Goal: Transaction & Acquisition: Purchase product/service

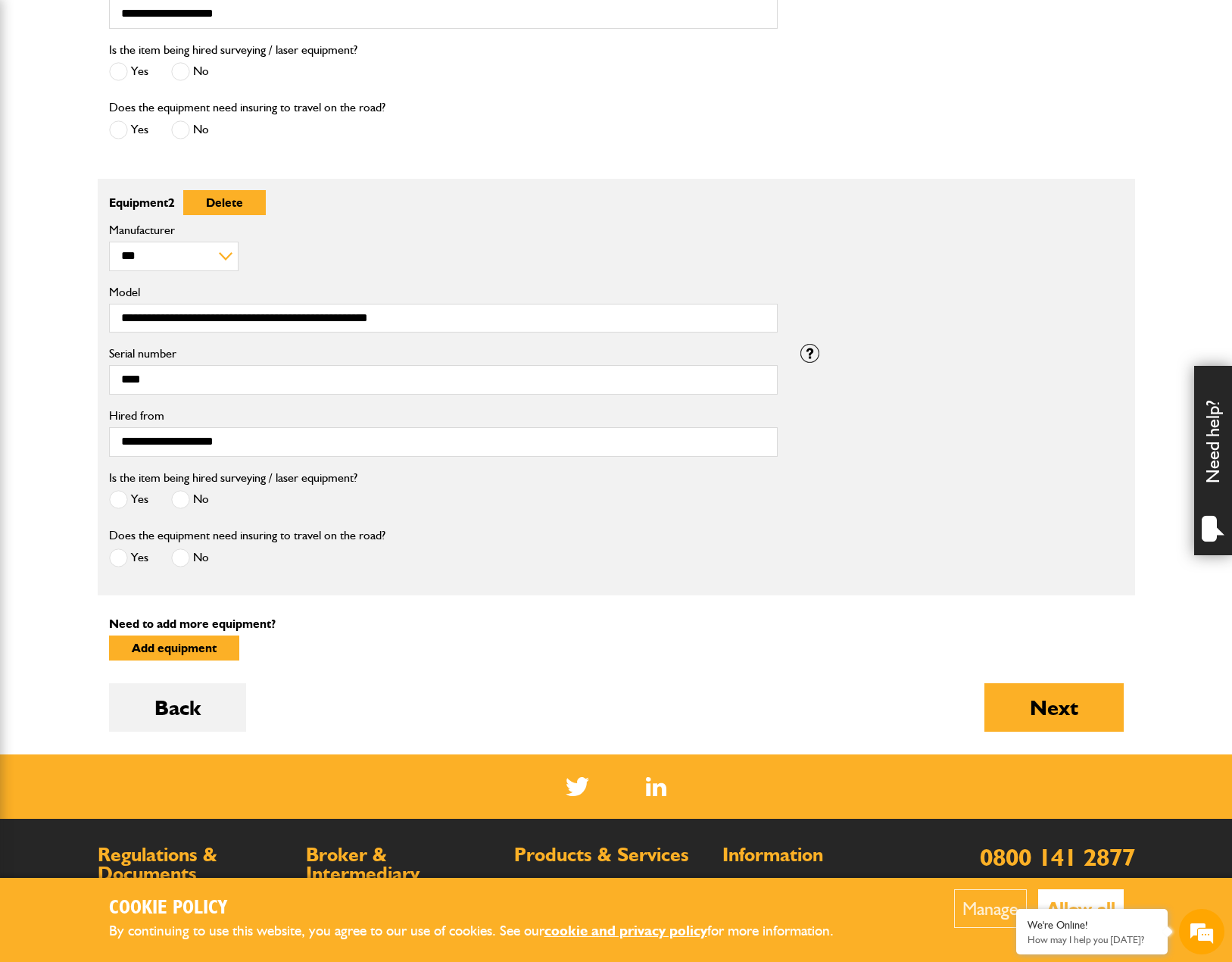
scroll to position [919, 0]
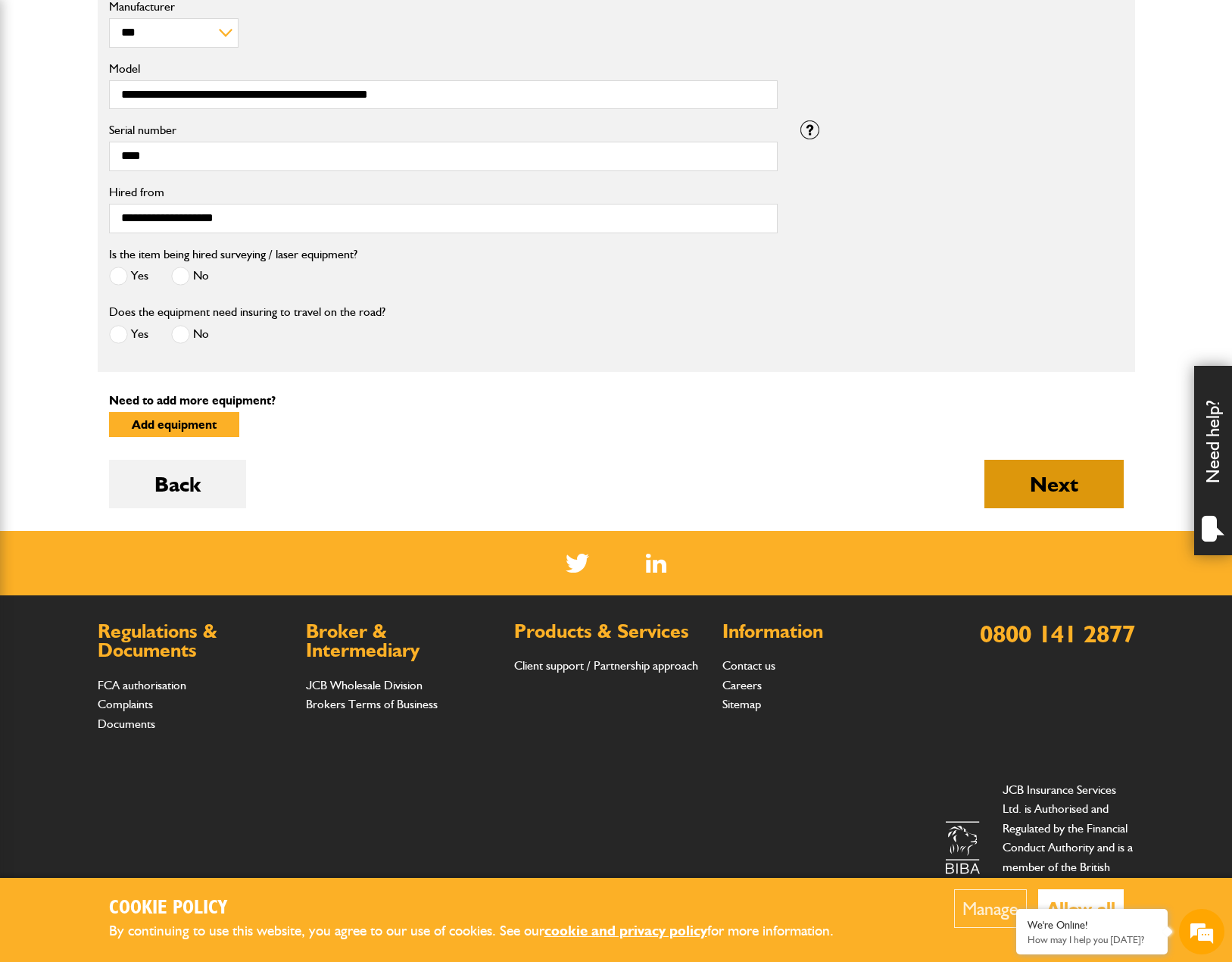
click at [1055, 472] on button "Next" at bounding box center [1054, 483] width 139 height 48
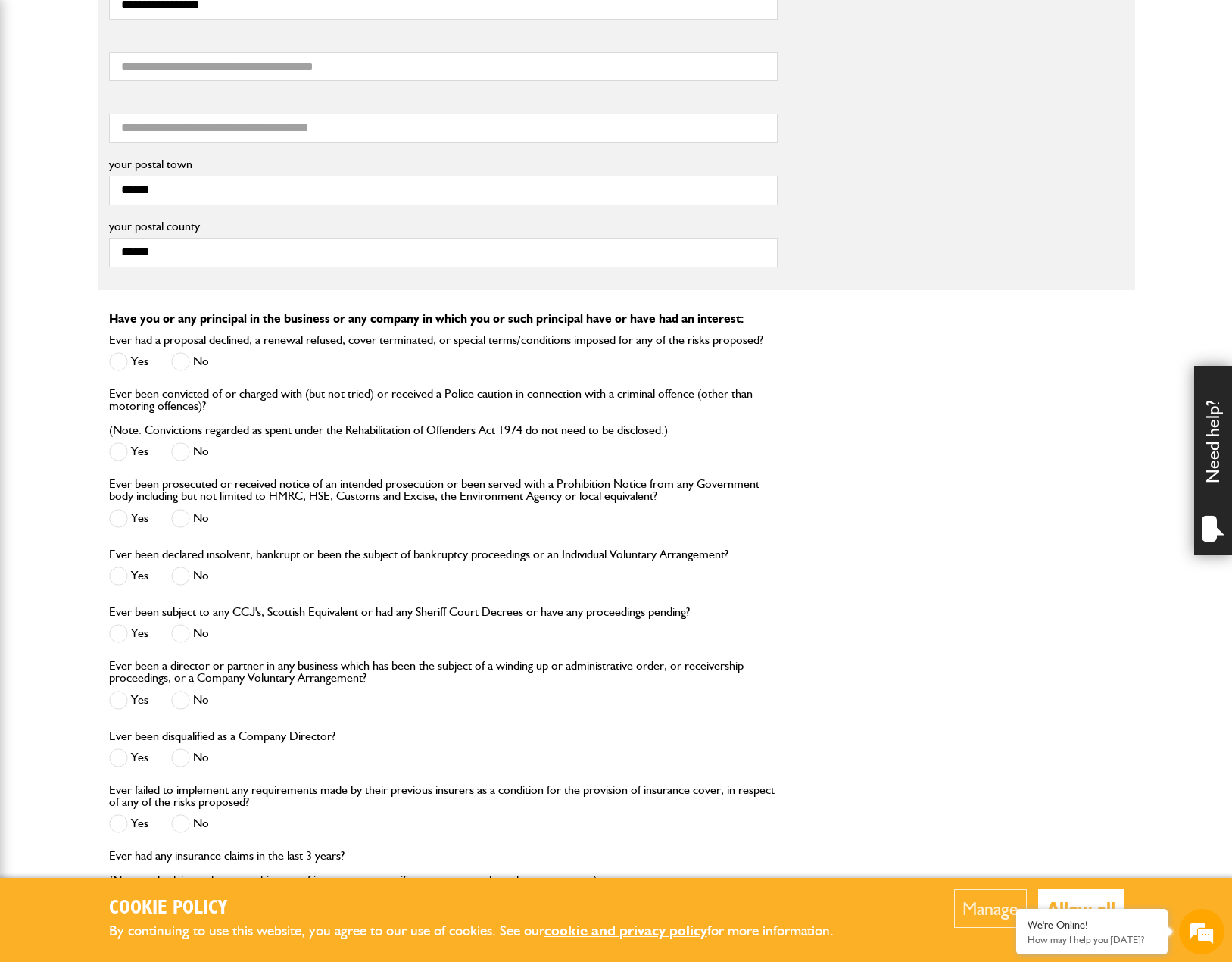
scroll to position [1439, 0]
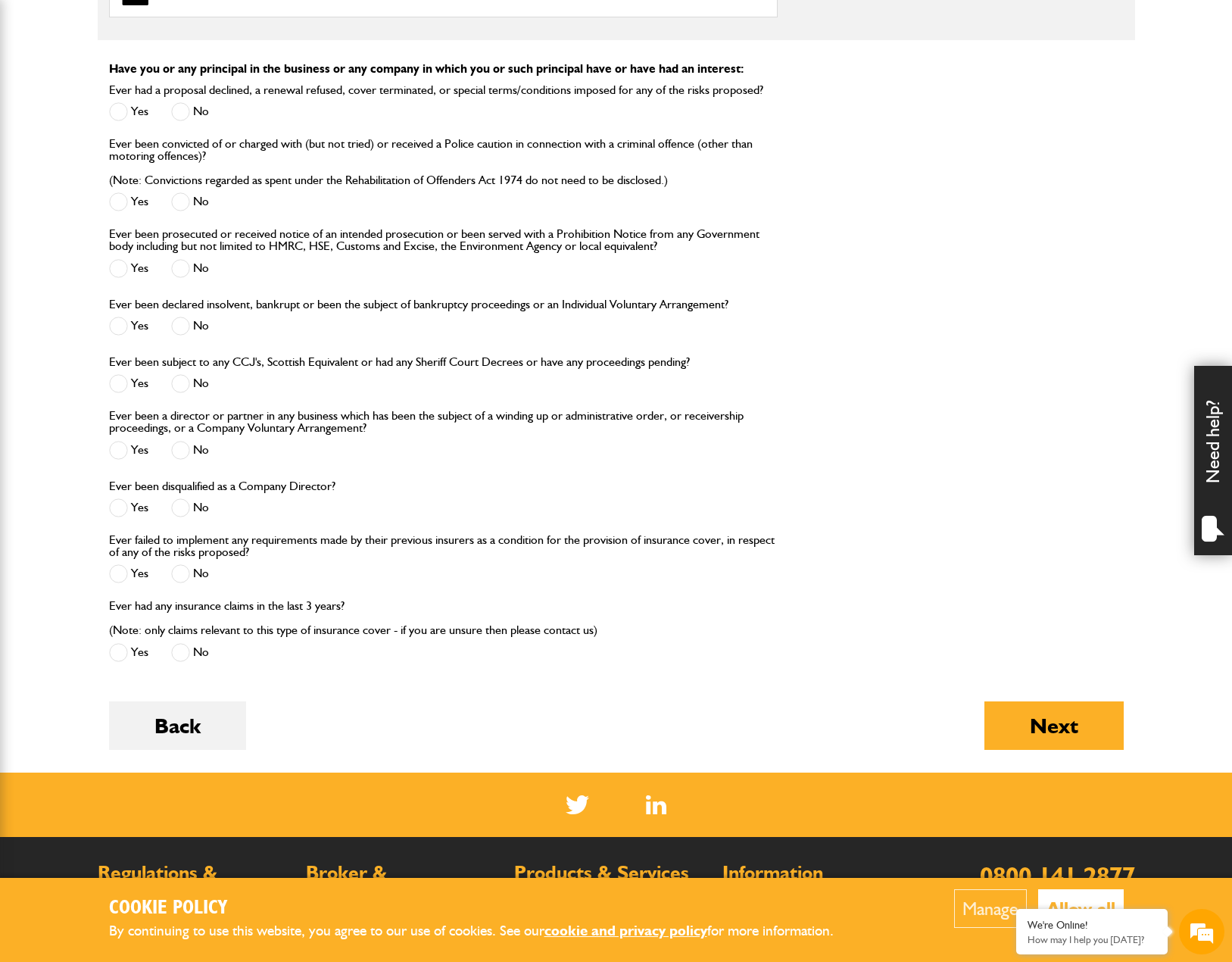
click at [1030, 714] on button "Next" at bounding box center [1054, 725] width 139 height 48
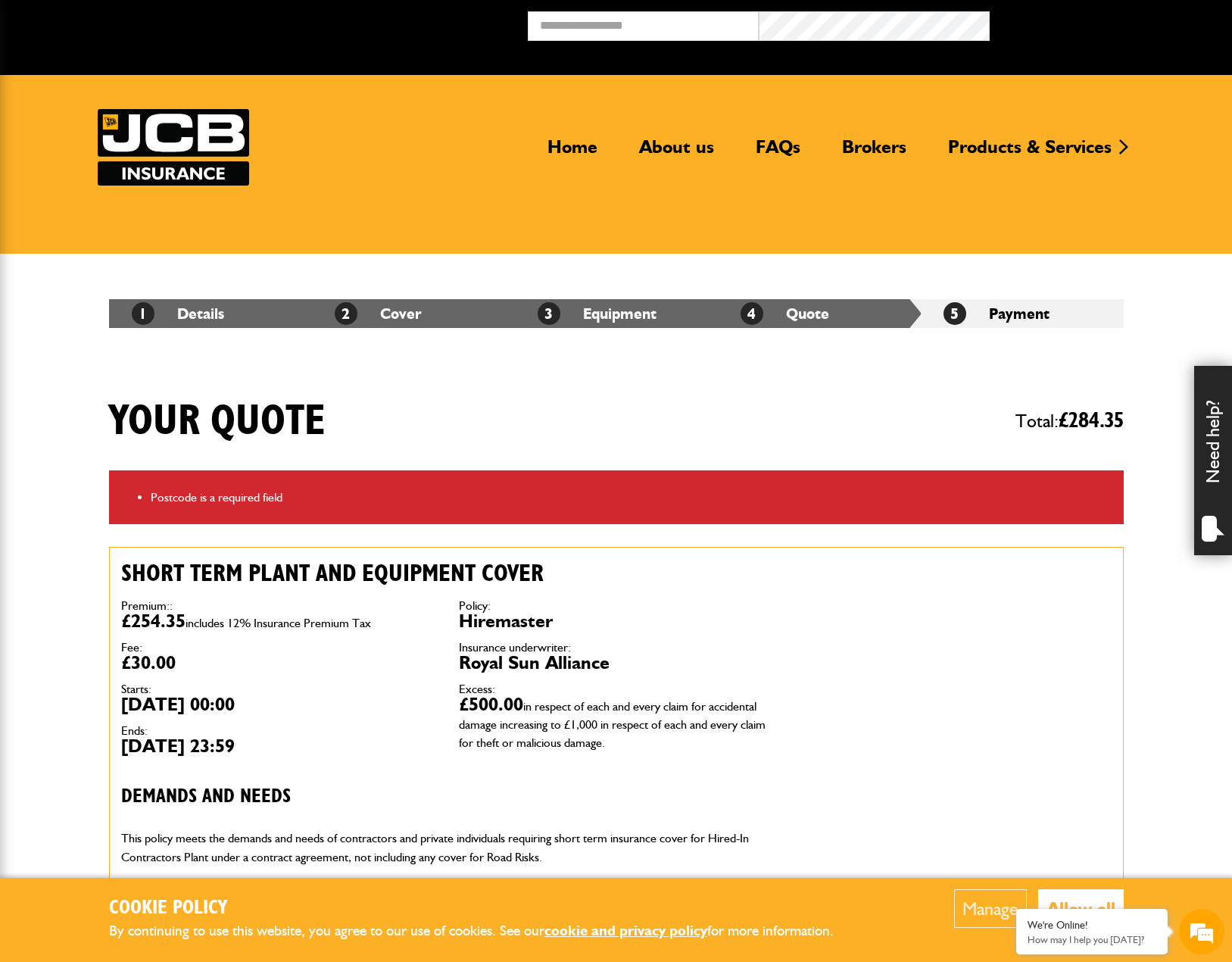
scroll to position [454, 0]
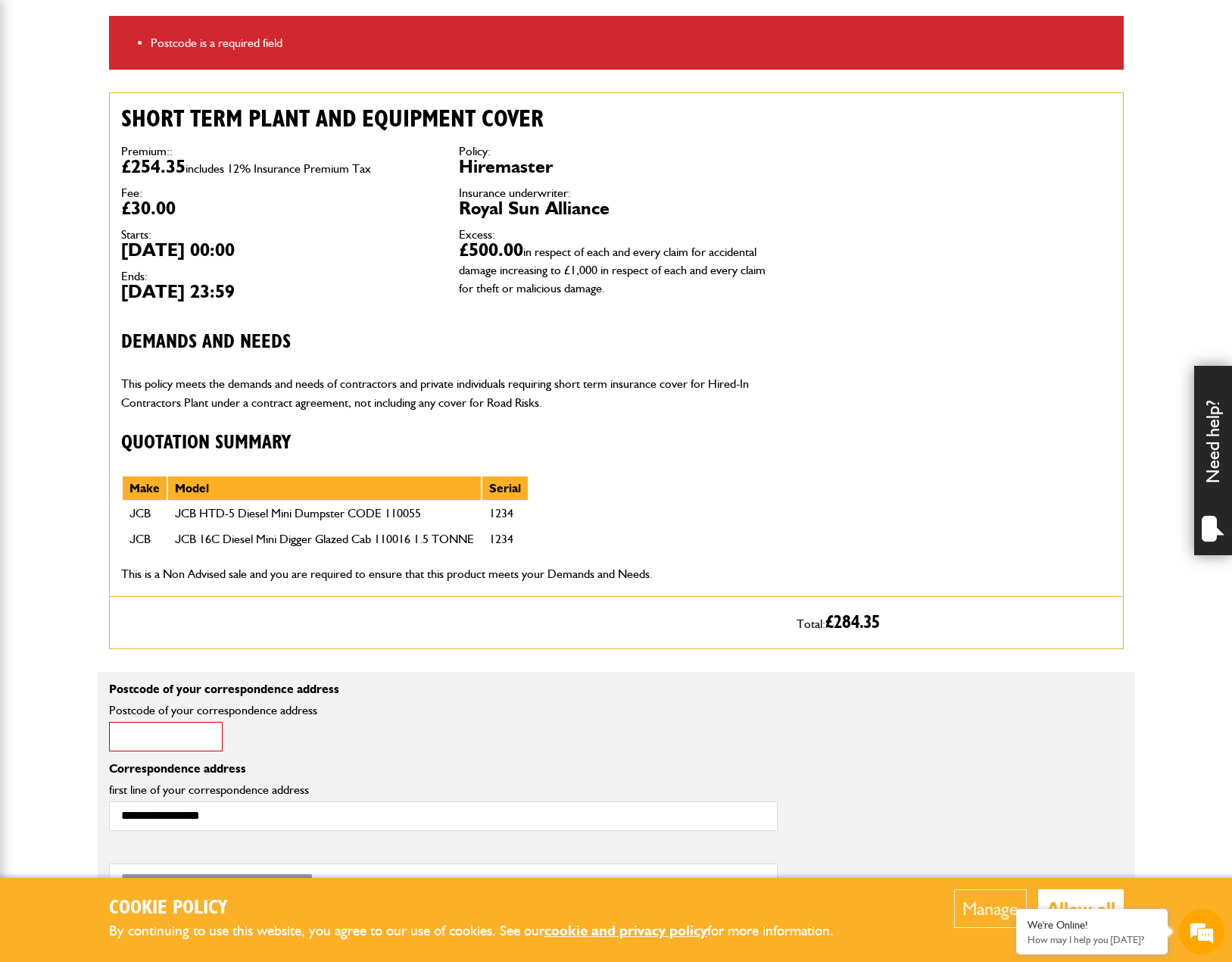
click at [143, 741] on input "Postcode of your correspondence address" at bounding box center [166, 736] width 114 height 29
type input "********"
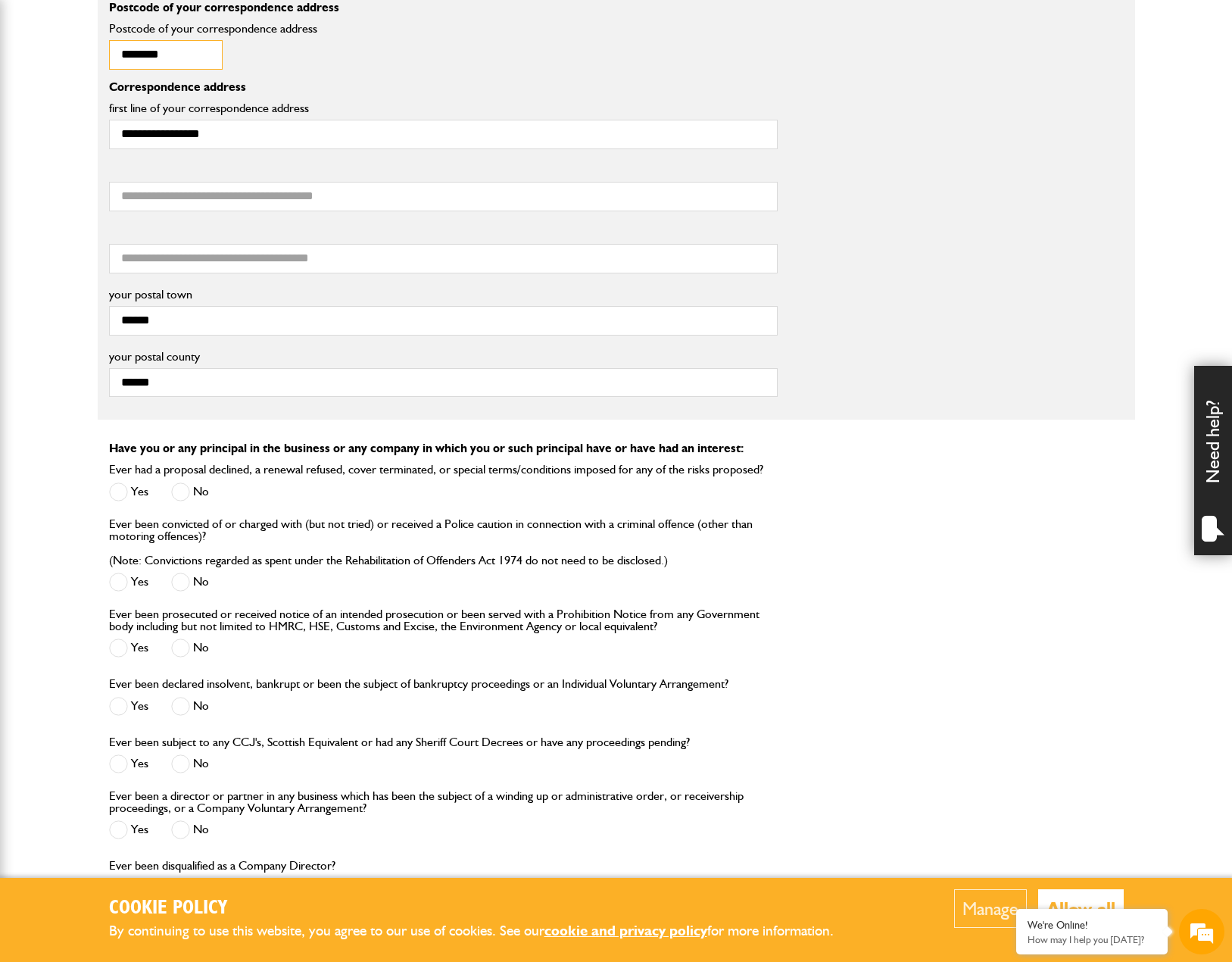
scroll to position [1590, 0]
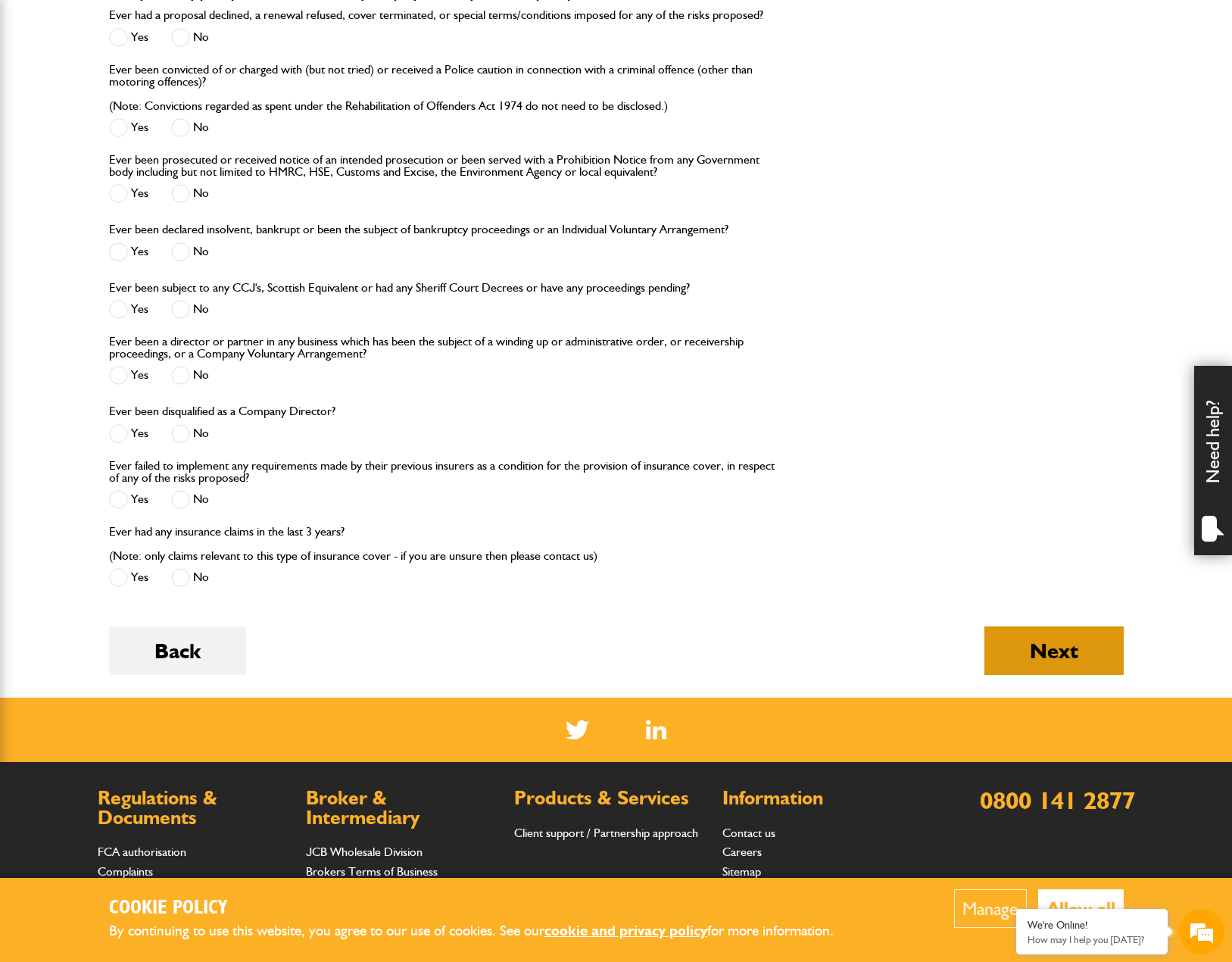
click at [1095, 656] on button "Next" at bounding box center [1054, 650] width 139 height 48
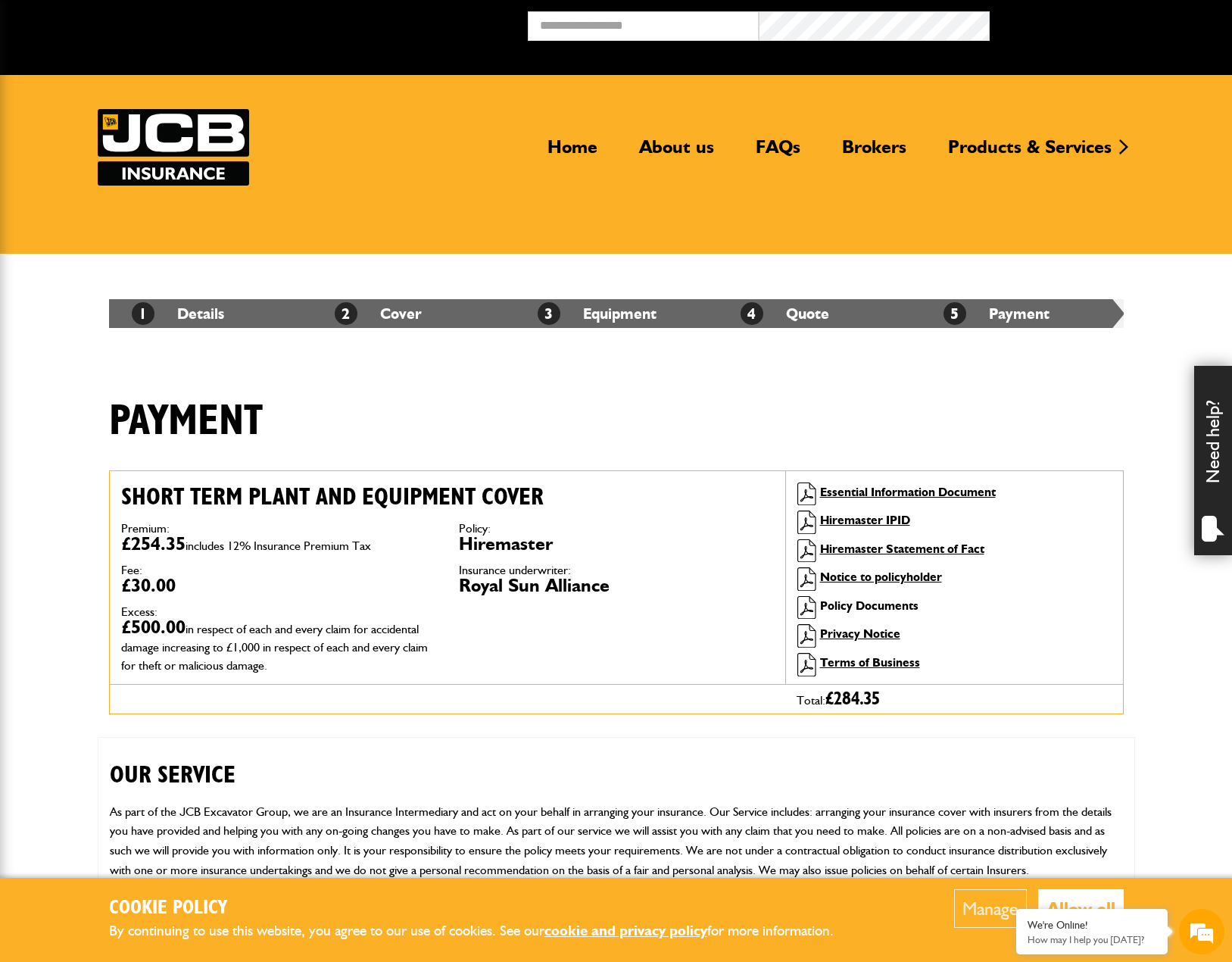
click at [895, 608] on link "Policy Documents" at bounding box center [870, 604] width 98 height 14
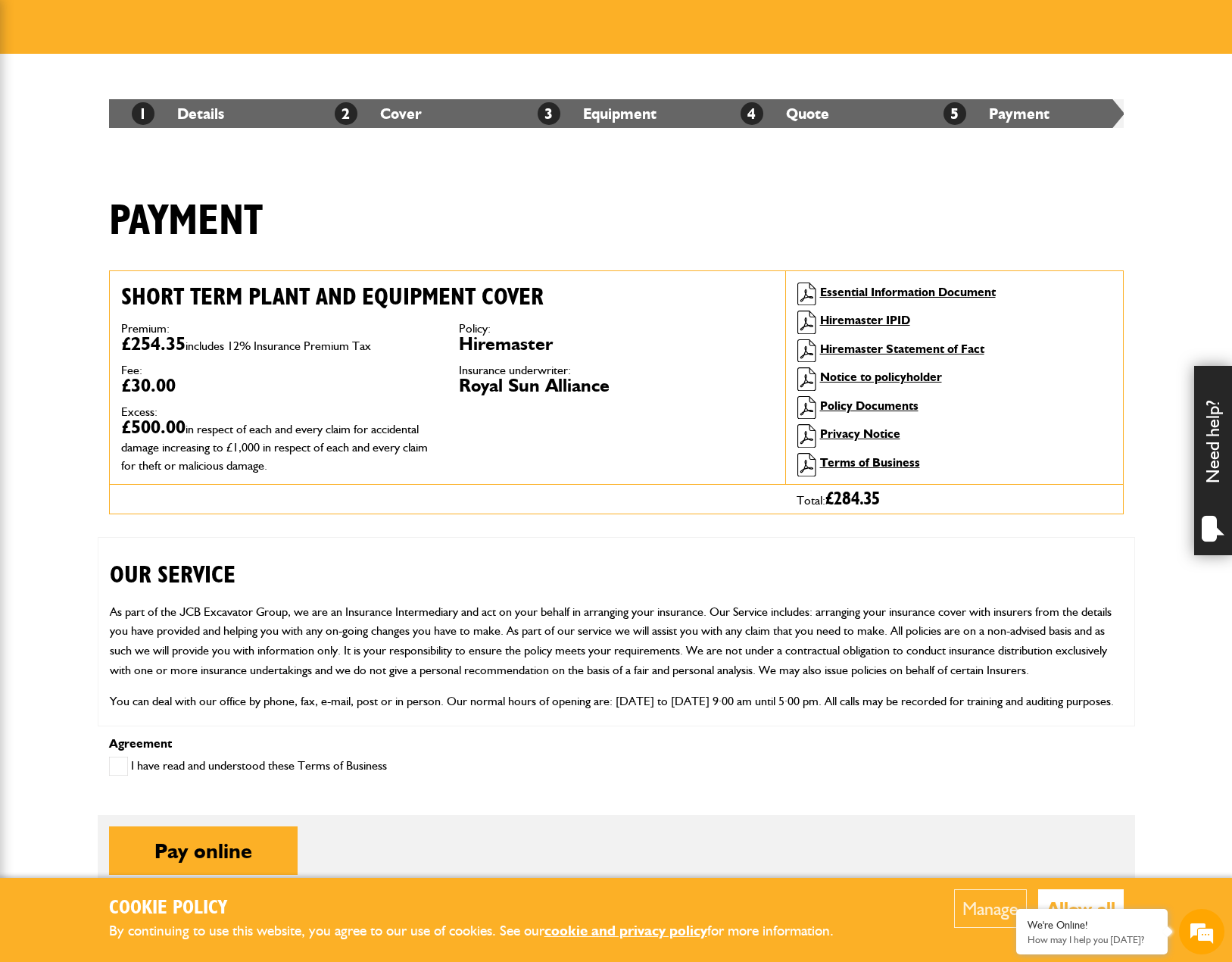
scroll to position [227, 0]
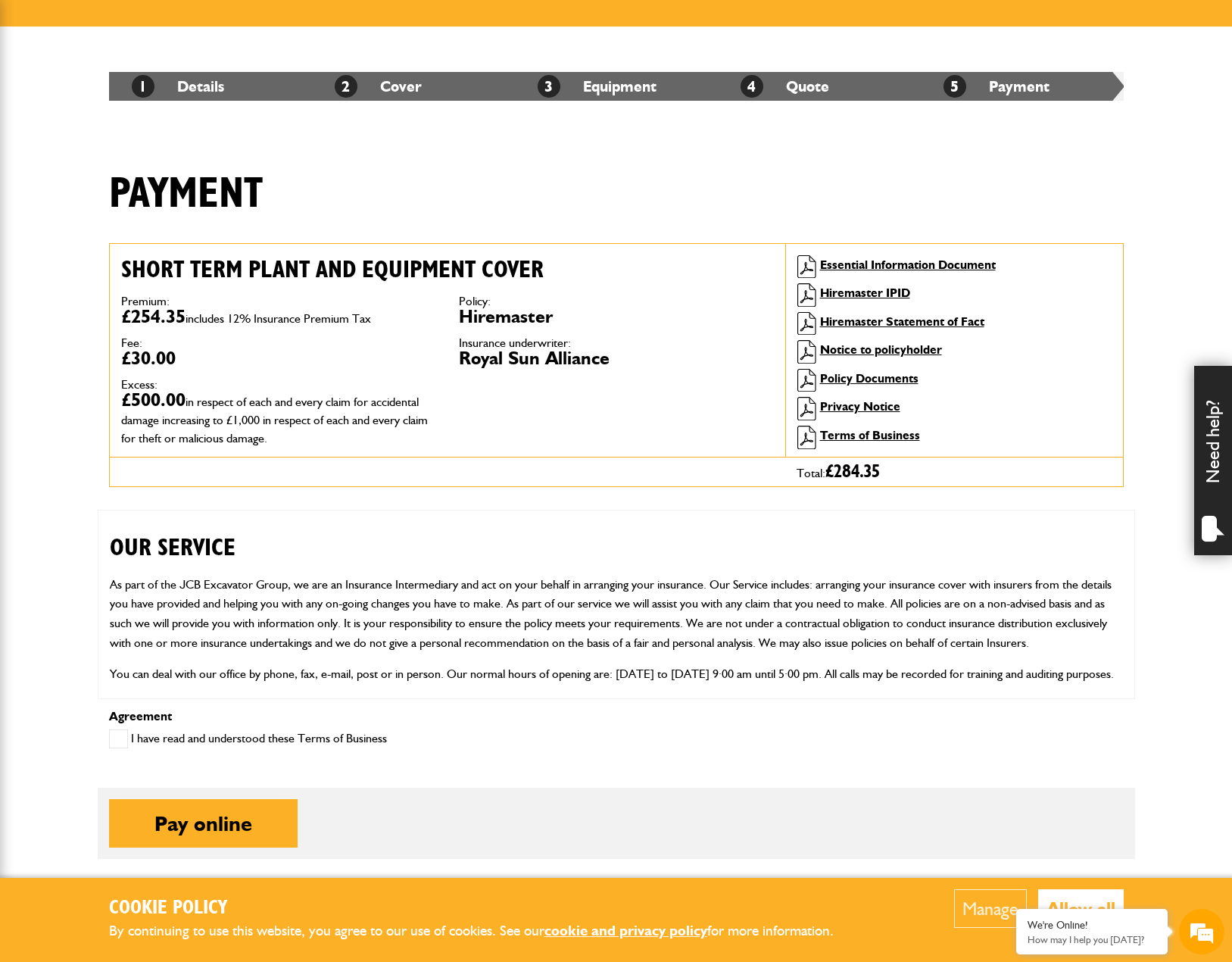
click at [776, 499] on form "Short term plant and equipment cover Premium: £254.35 includes 12% Insurance Pr…" at bounding box center [616, 598] width 1015 height 709
click at [871, 325] on link "Hiremaster Statement of Fact" at bounding box center [903, 321] width 165 height 14
click at [888, 288] on link "Hiremaster IPID" at bounding box center [865, 292] width 90 height 14
click at [916, 261] on link "Essential Information Document" at bounding box center [908, 264] width 176 height 14
click at [878, 294] on link "Hiremaster IPID" at bounding box center [865, 292] width 90 height 14
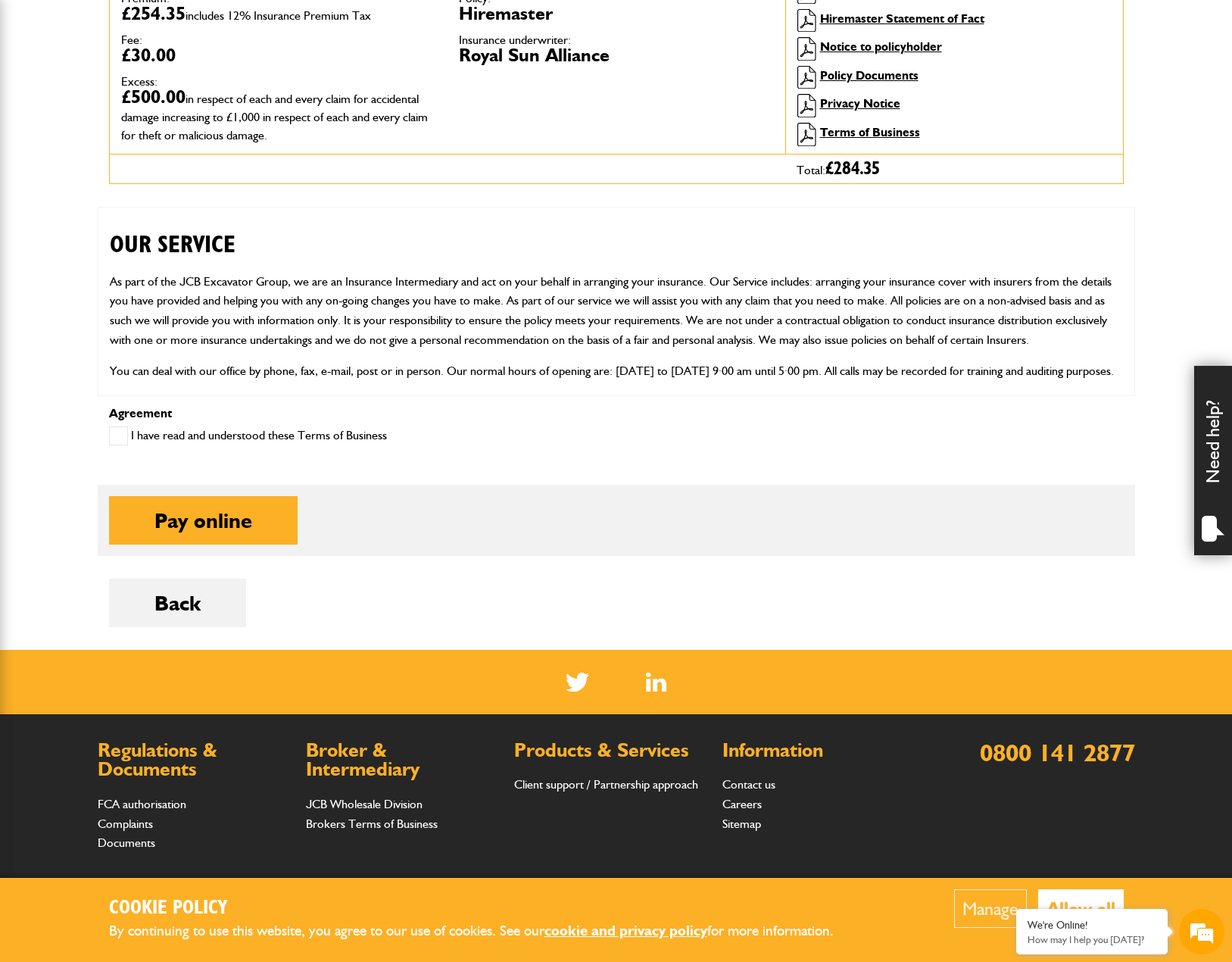
scroll to position [649, 0]
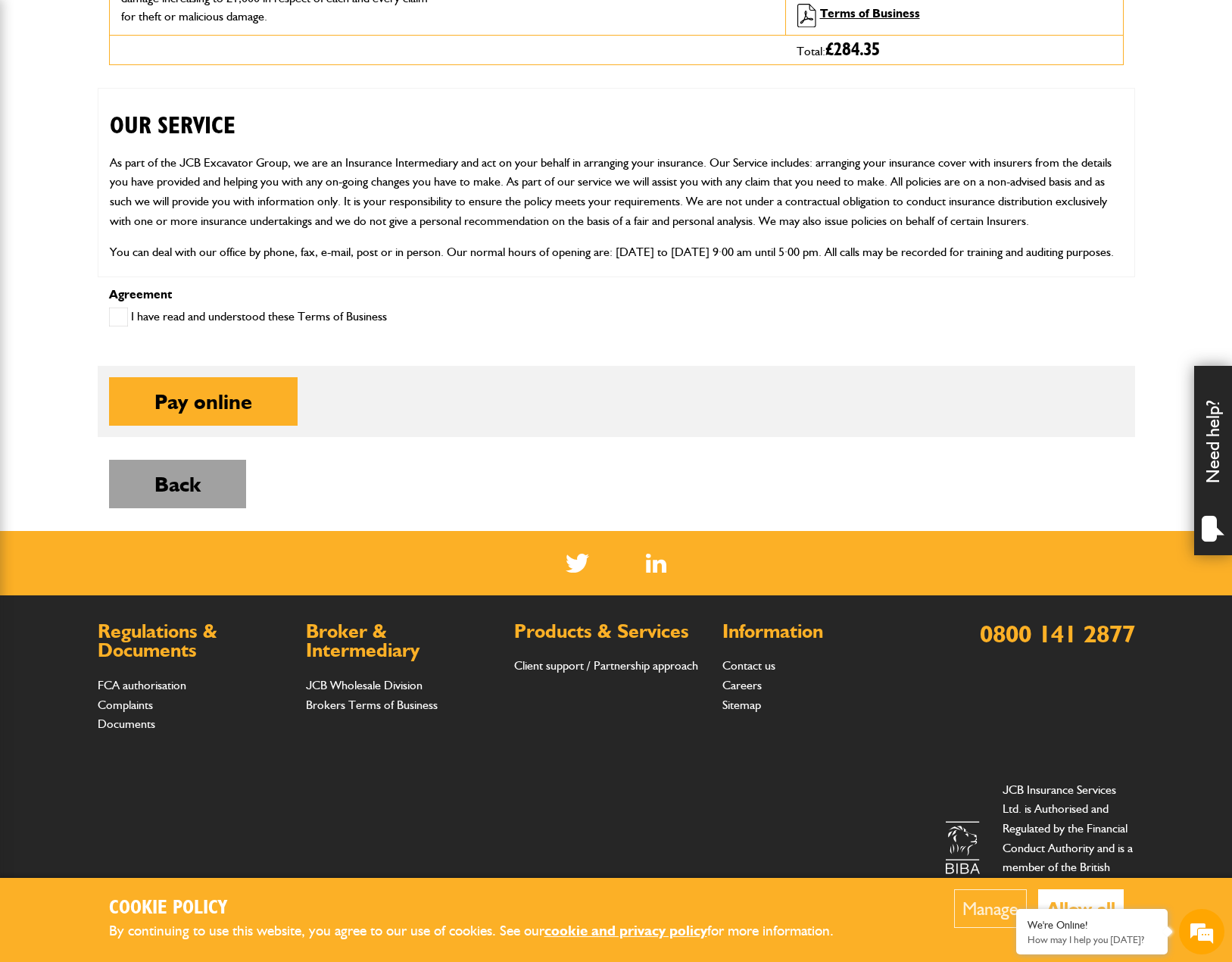
click at [194, 495] on button "Back" at bounding box center [177, 483] width 137 height 48
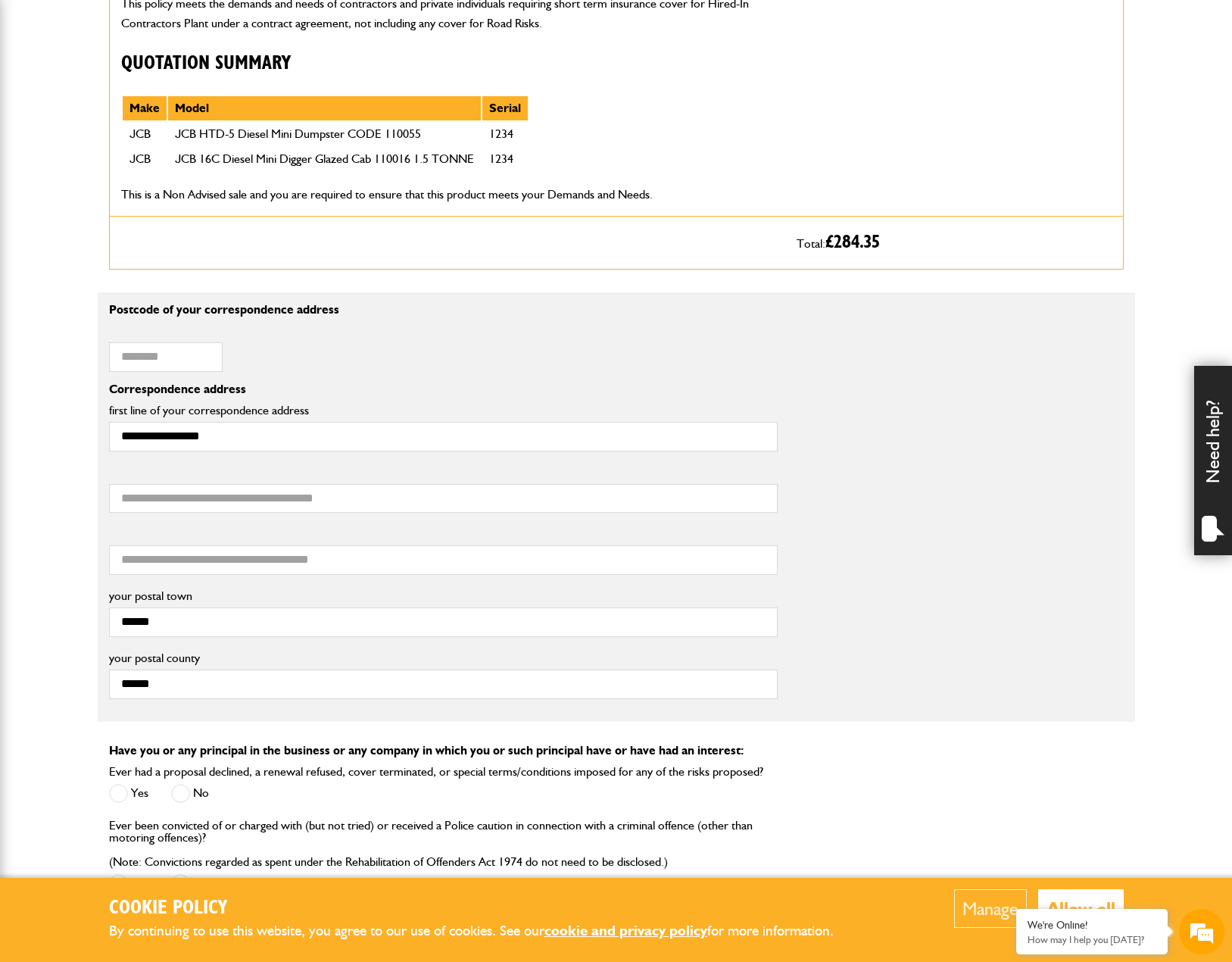
scroll to position [1684, 0]
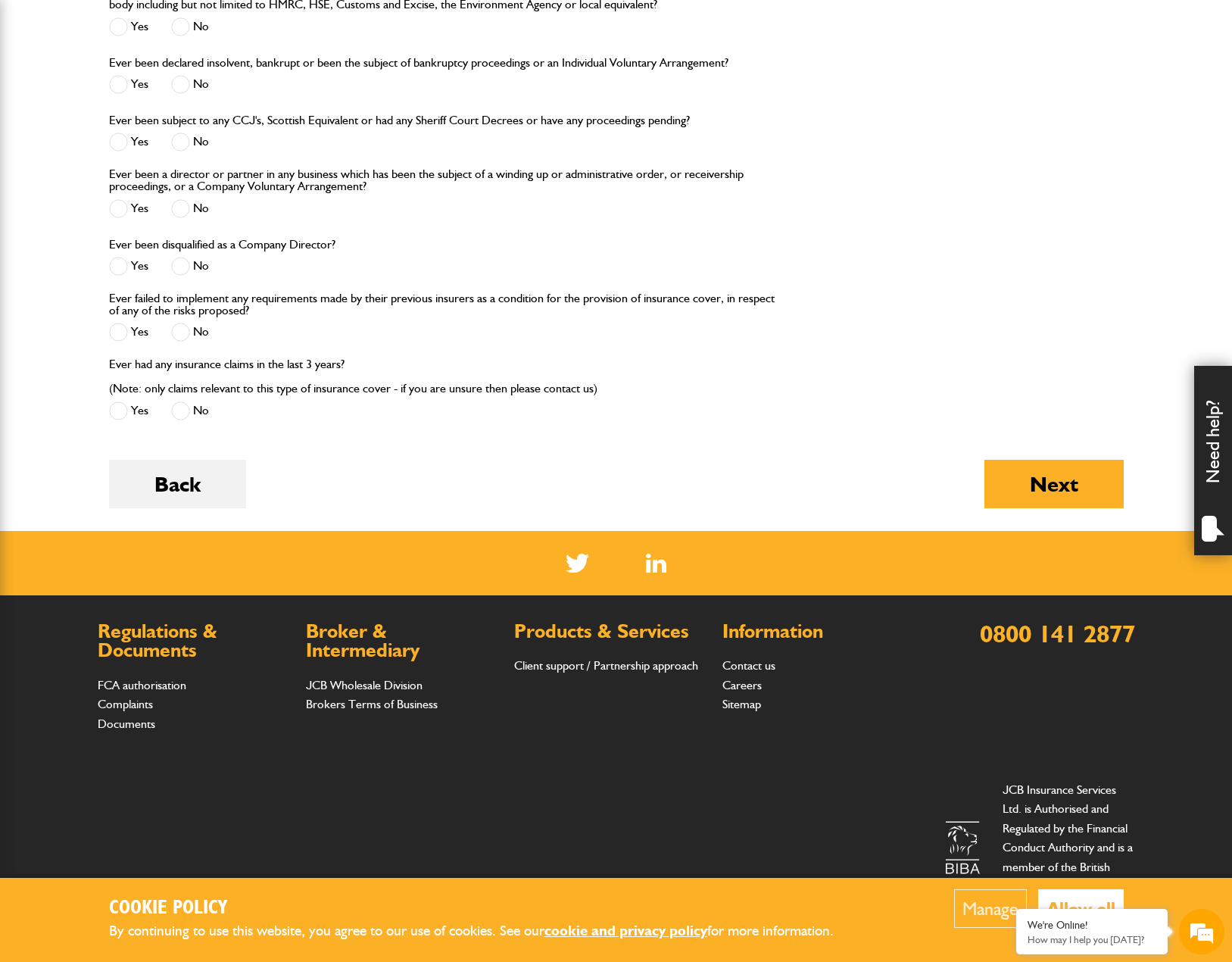
click at [194, 495] on button "Back" at bounding box center [177, 483] width 137 height 48
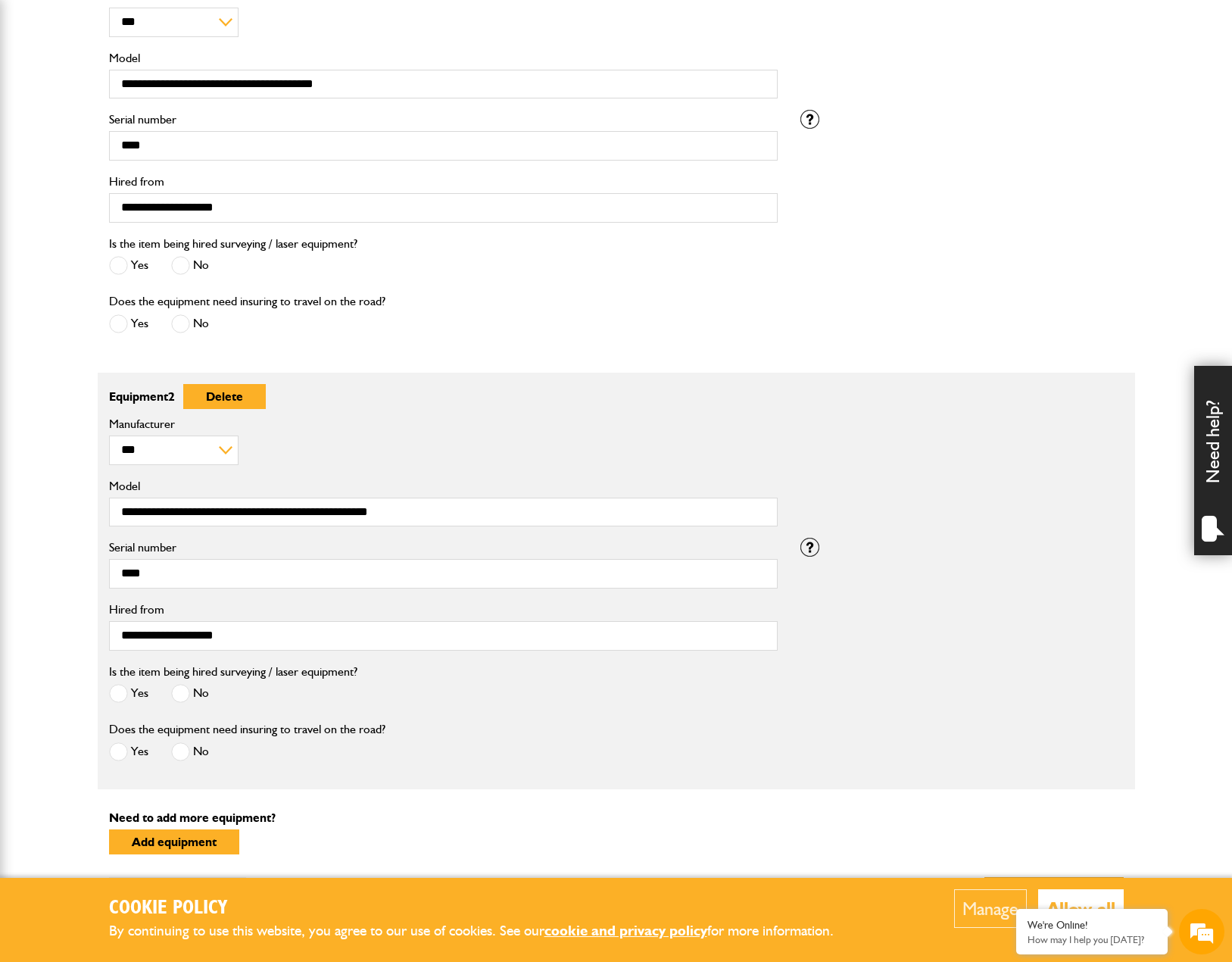
scroll to position [681, 0]
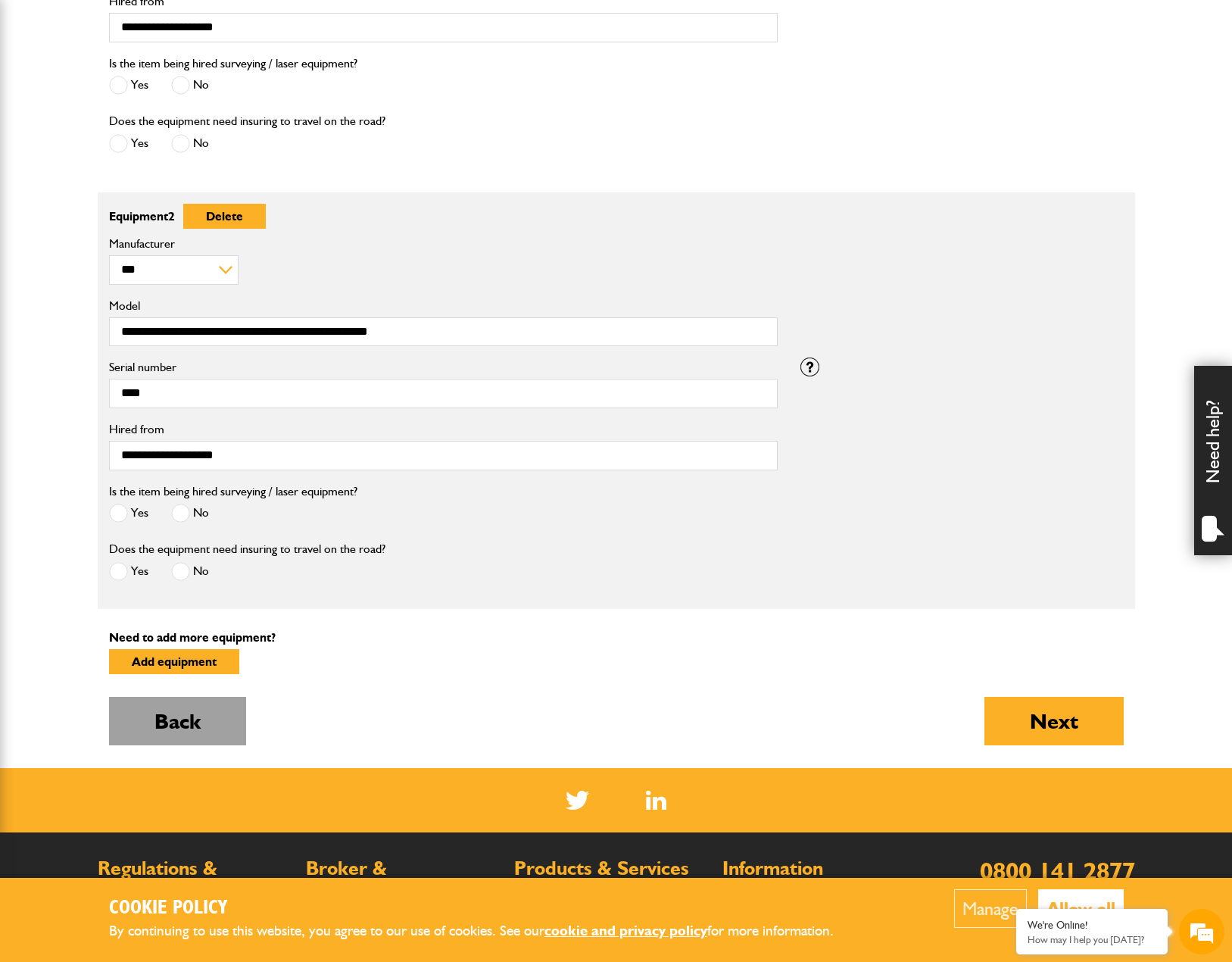
click at [213, 731] on button "Back" at bounding box center [177, 720] width 137 height 48
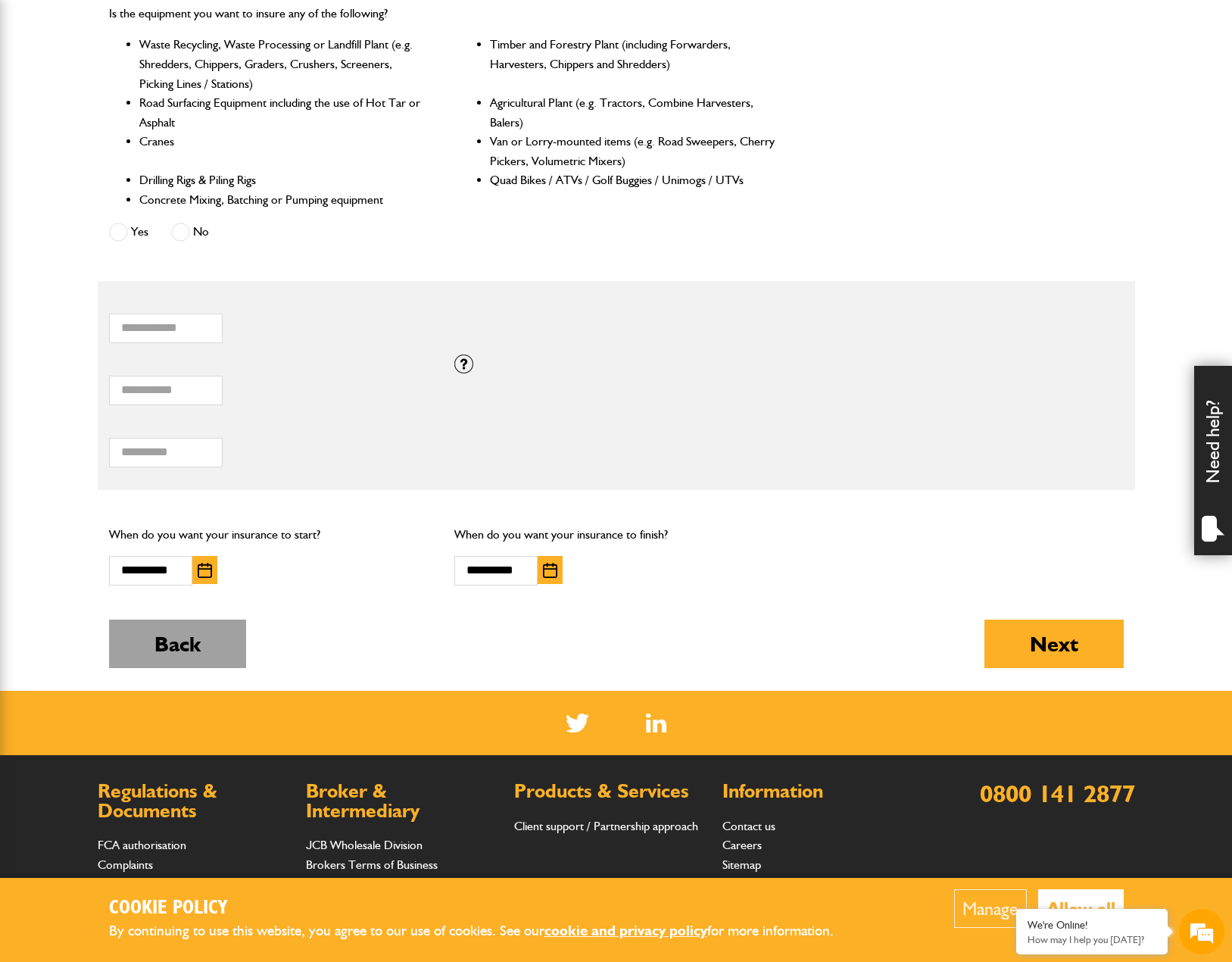
scroll to position [715, 0]
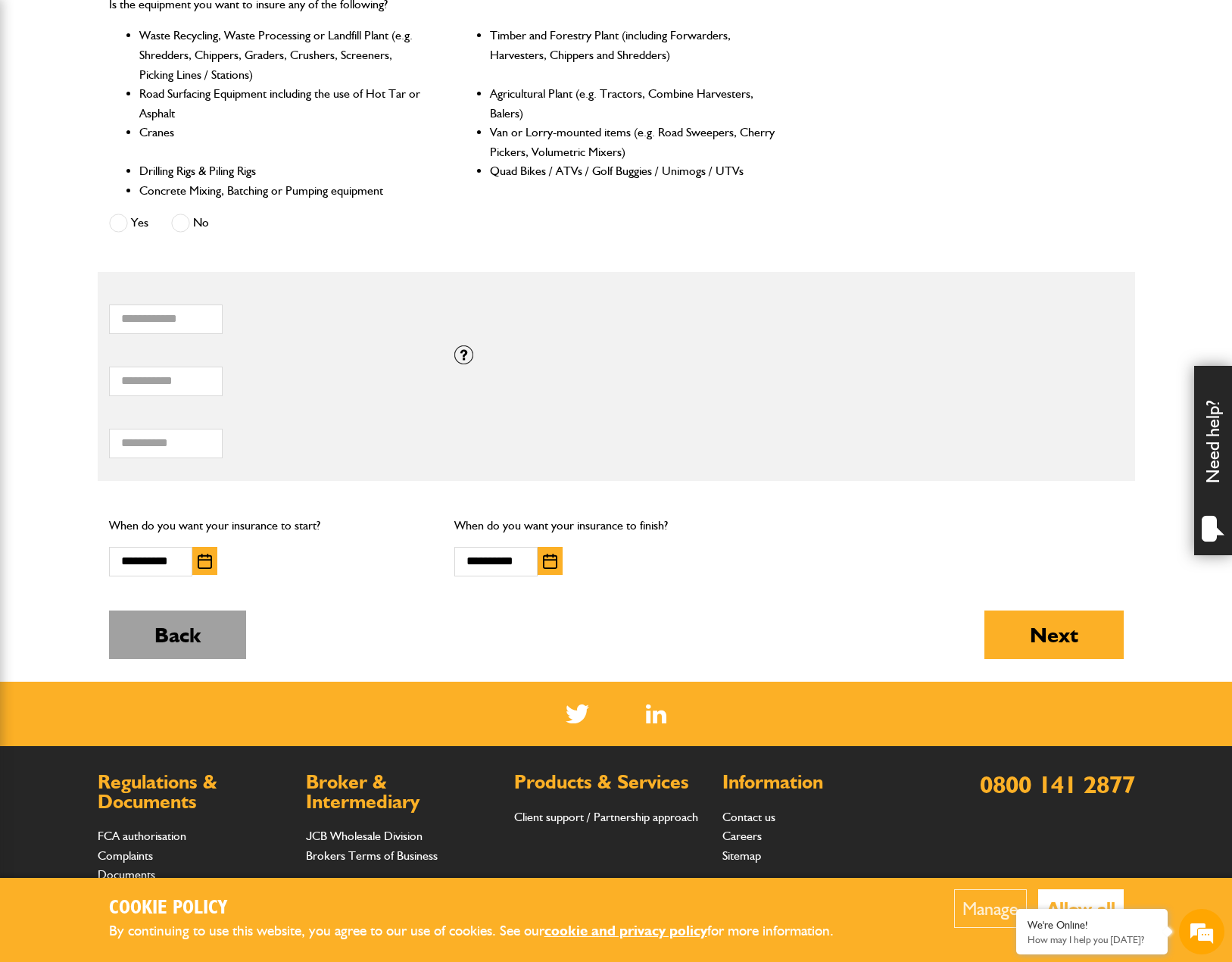
click at [217, 649] on button "Back" at bounding box center [177, 634] width 137 height 48
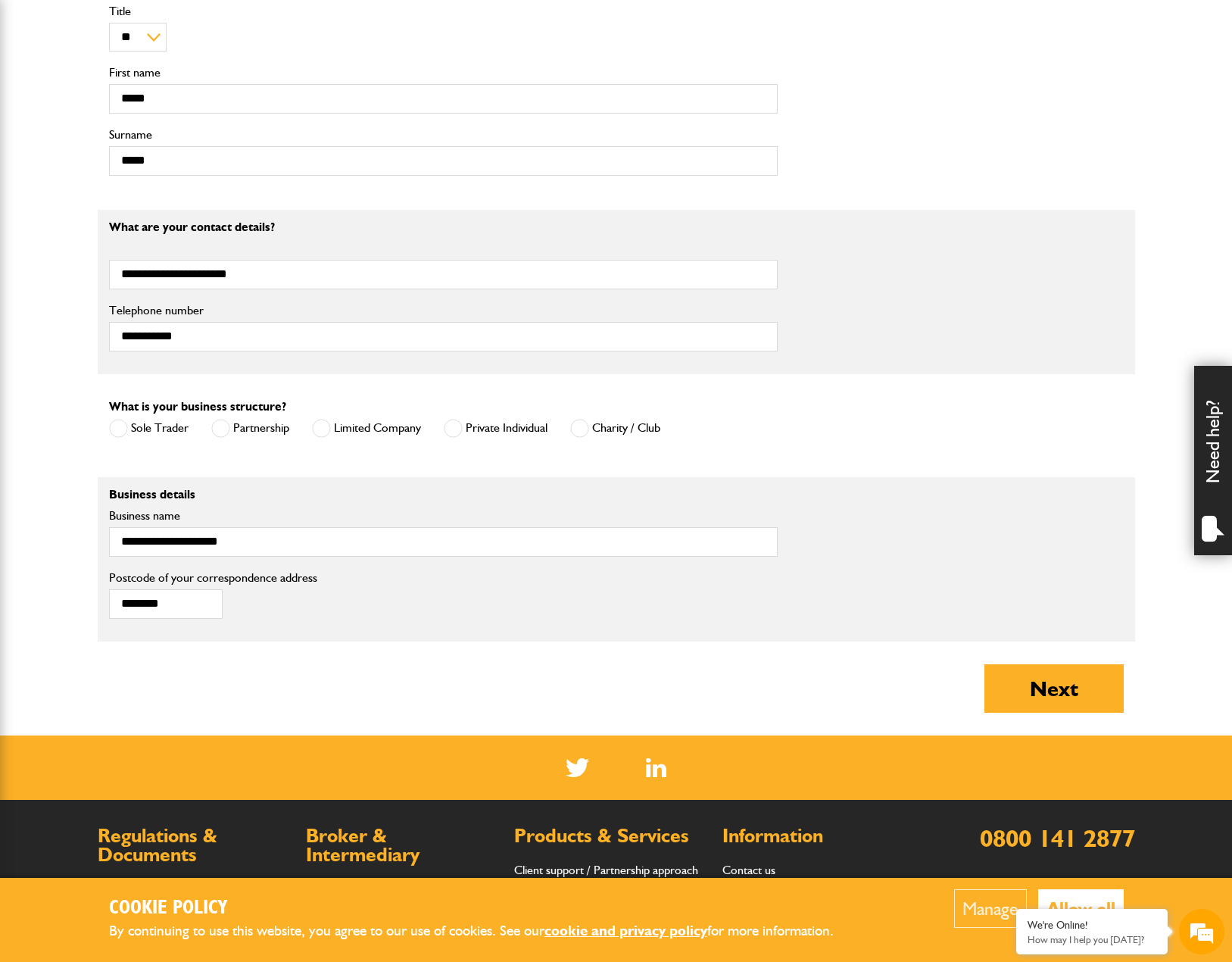
scroll to position [378, 0]
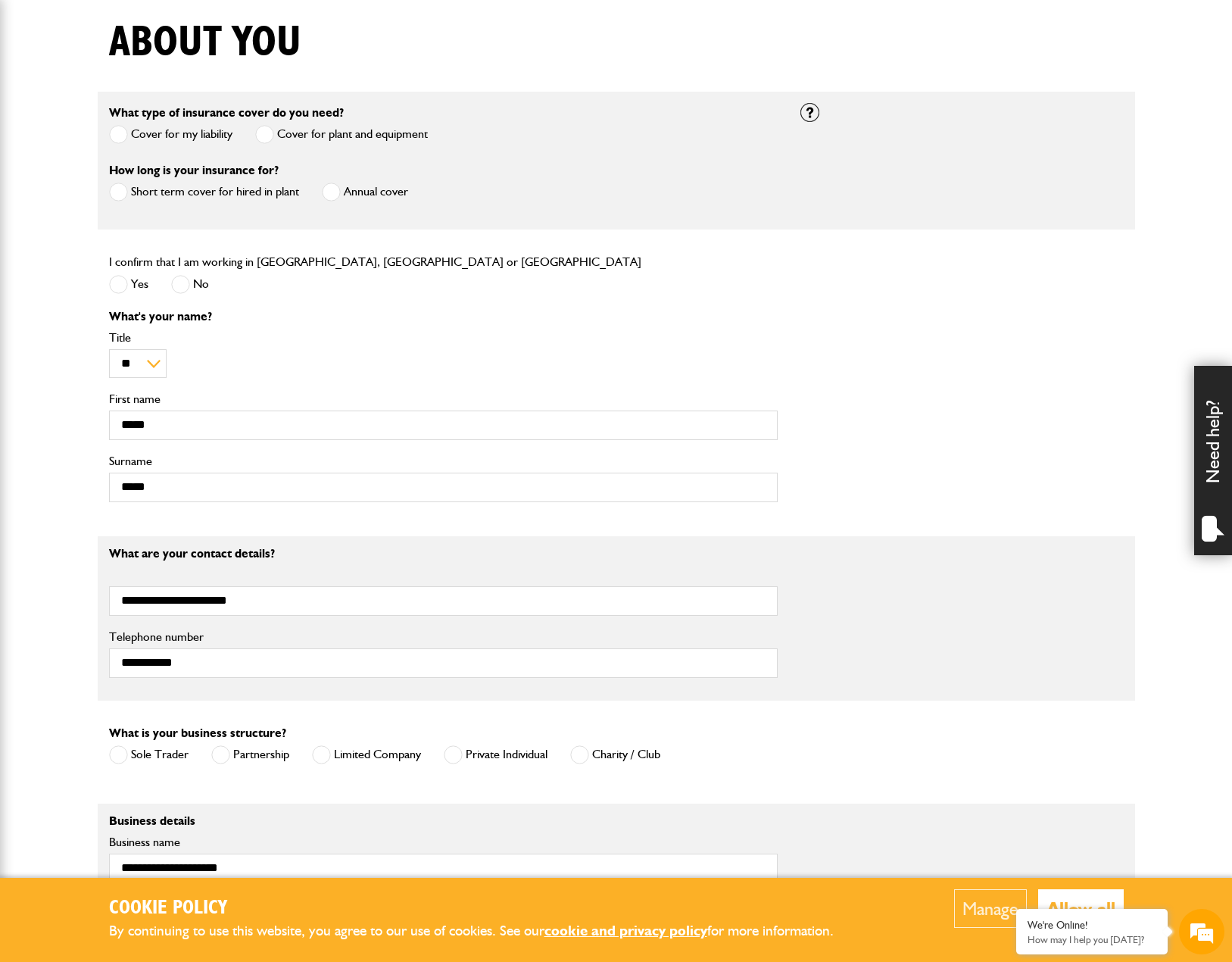
click at [378, 190] on label "Annual cover" at bounding box center [364, 192] width 86 height 19
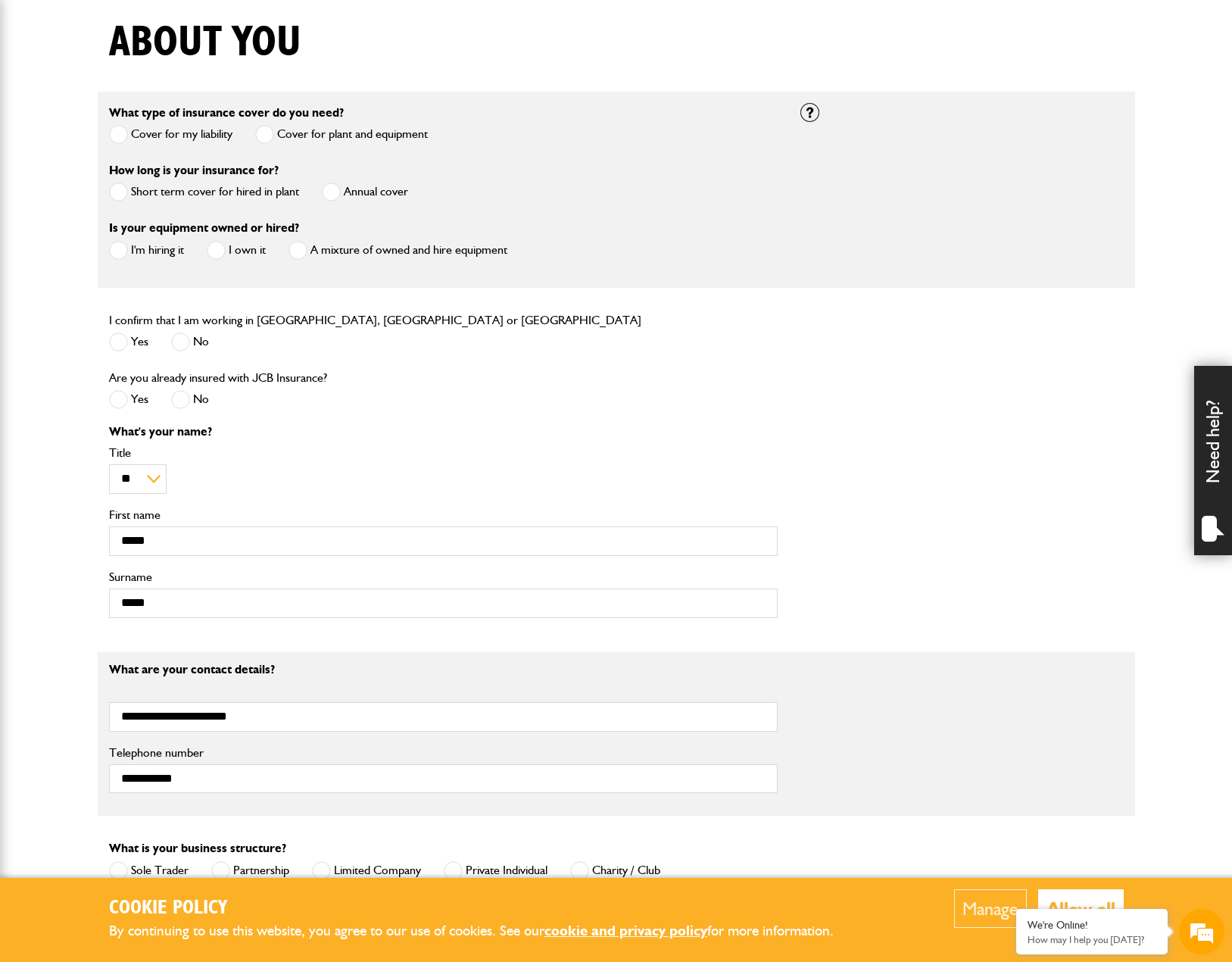
scroll to position [0, 0]
click at [115, 252] on span at bounding box center [118, 251] width 19 height 19
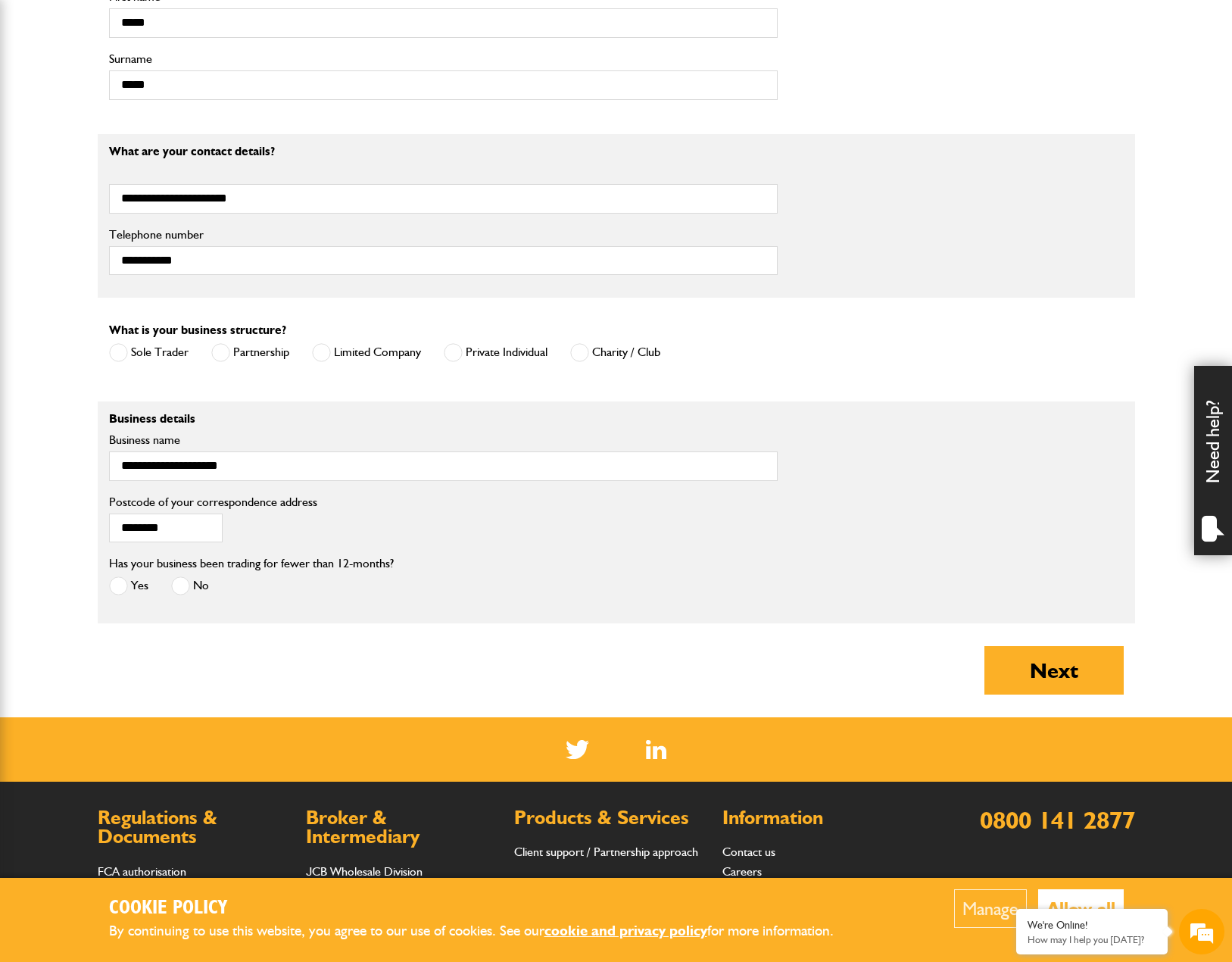
scroll to position [908, 0]
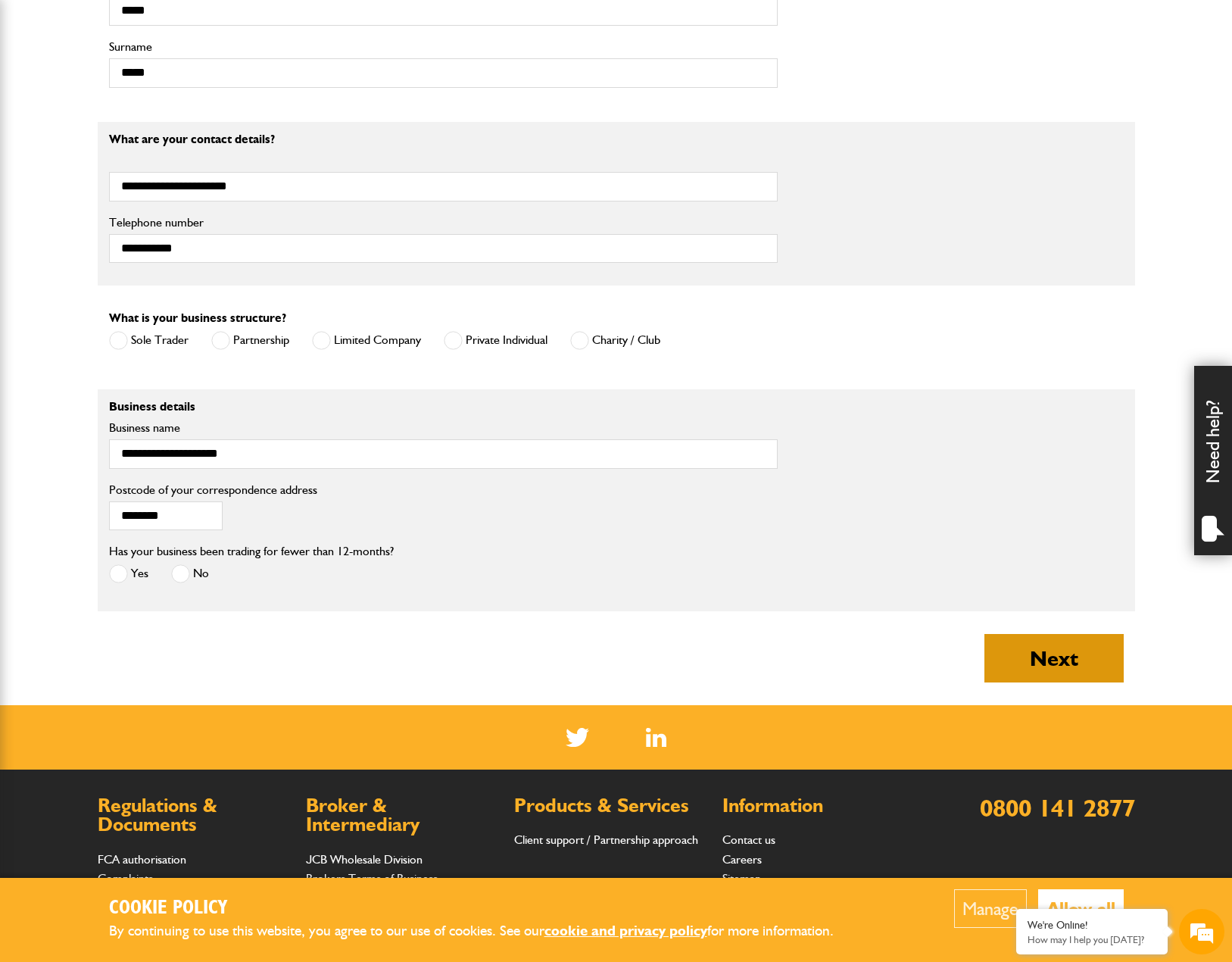
click at [1042, 664] on button "Next" at bounding box center [1054, 657] width 139 height 48
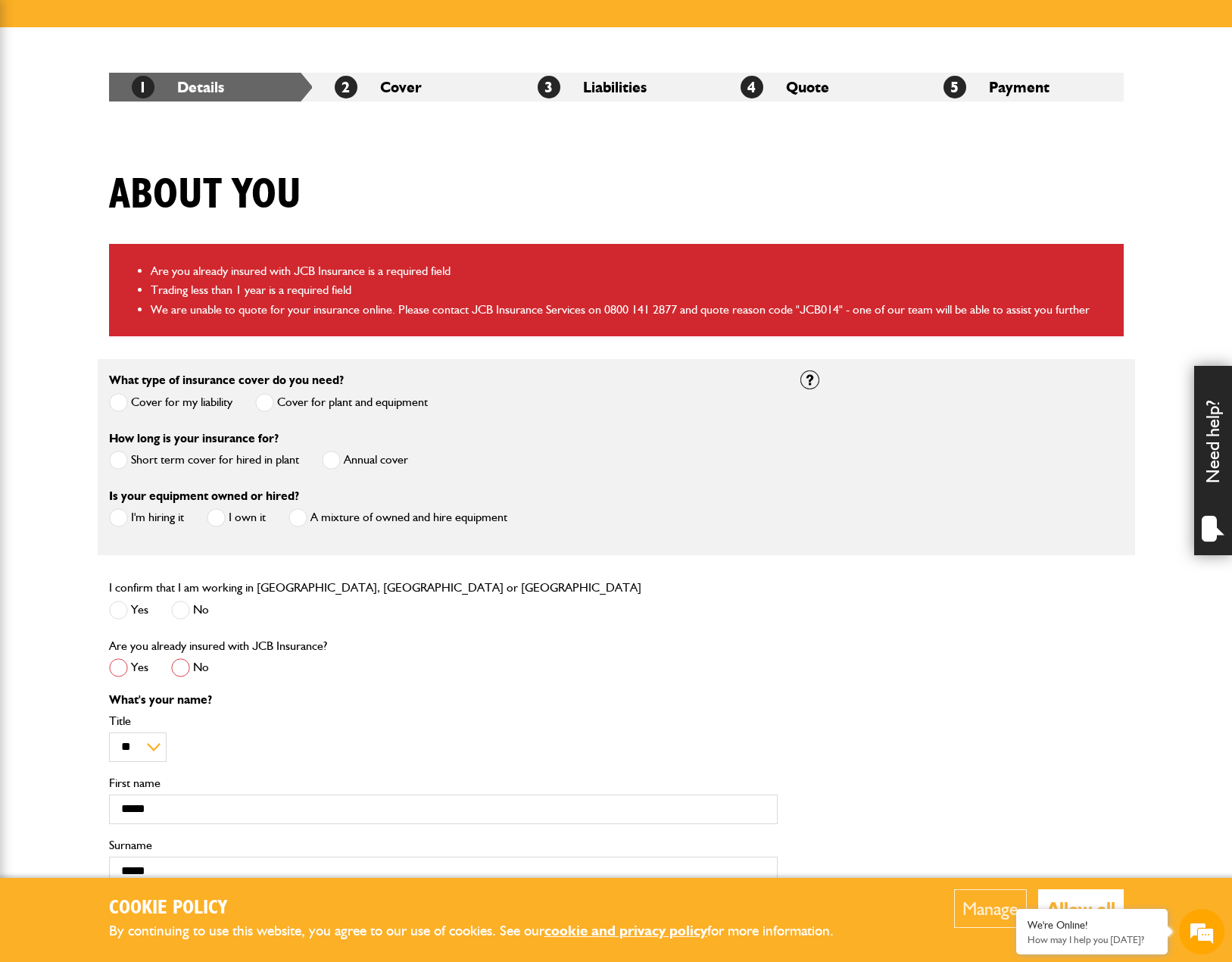
scroll to position [227, 0]
click at [184, 671] on span at bounding box center [181, 667] width 19 height 19
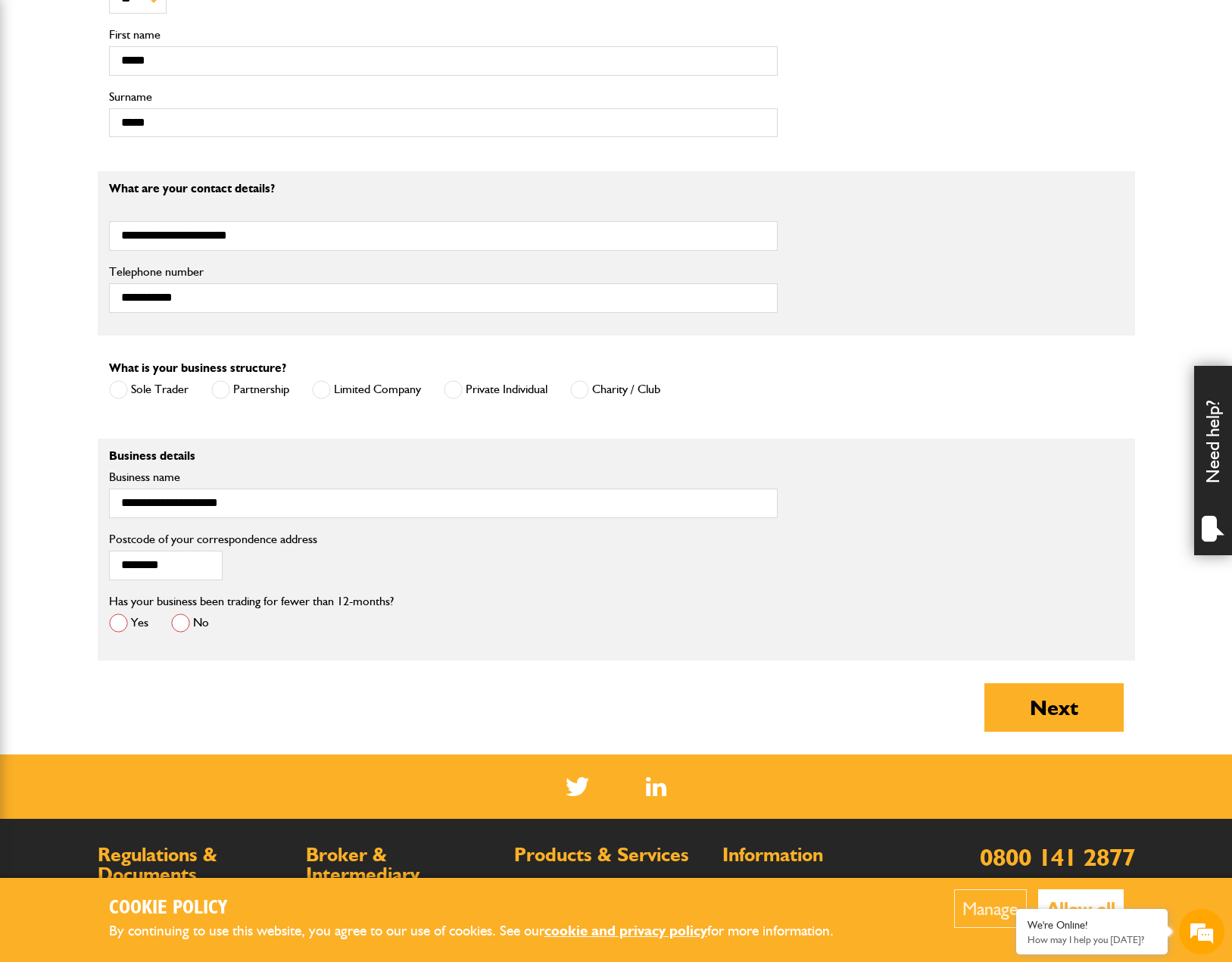
scroll to position [985, 0]
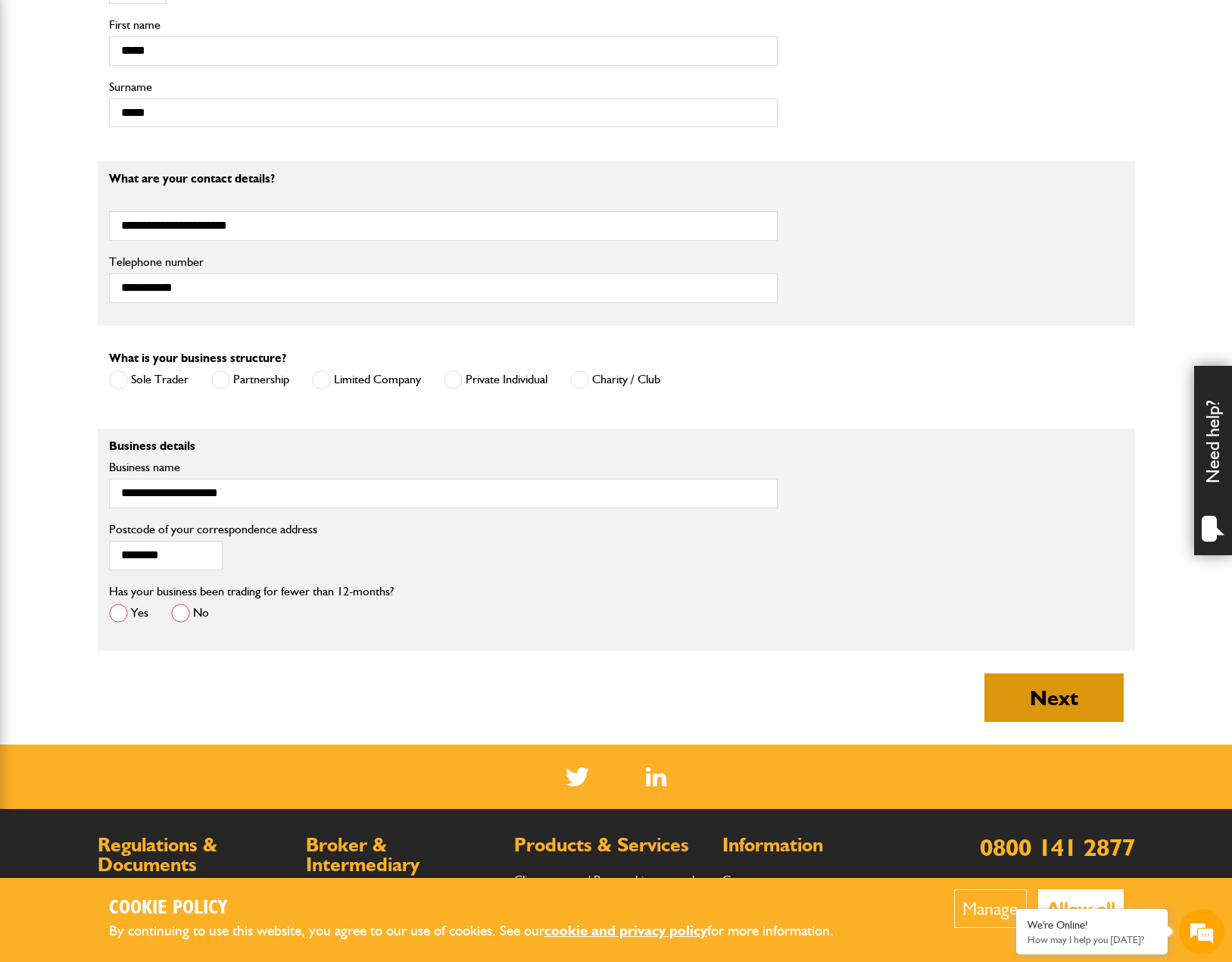
click at [1031, 692] on button "Next" at bounding box center [1054, 697] width 139 height 48
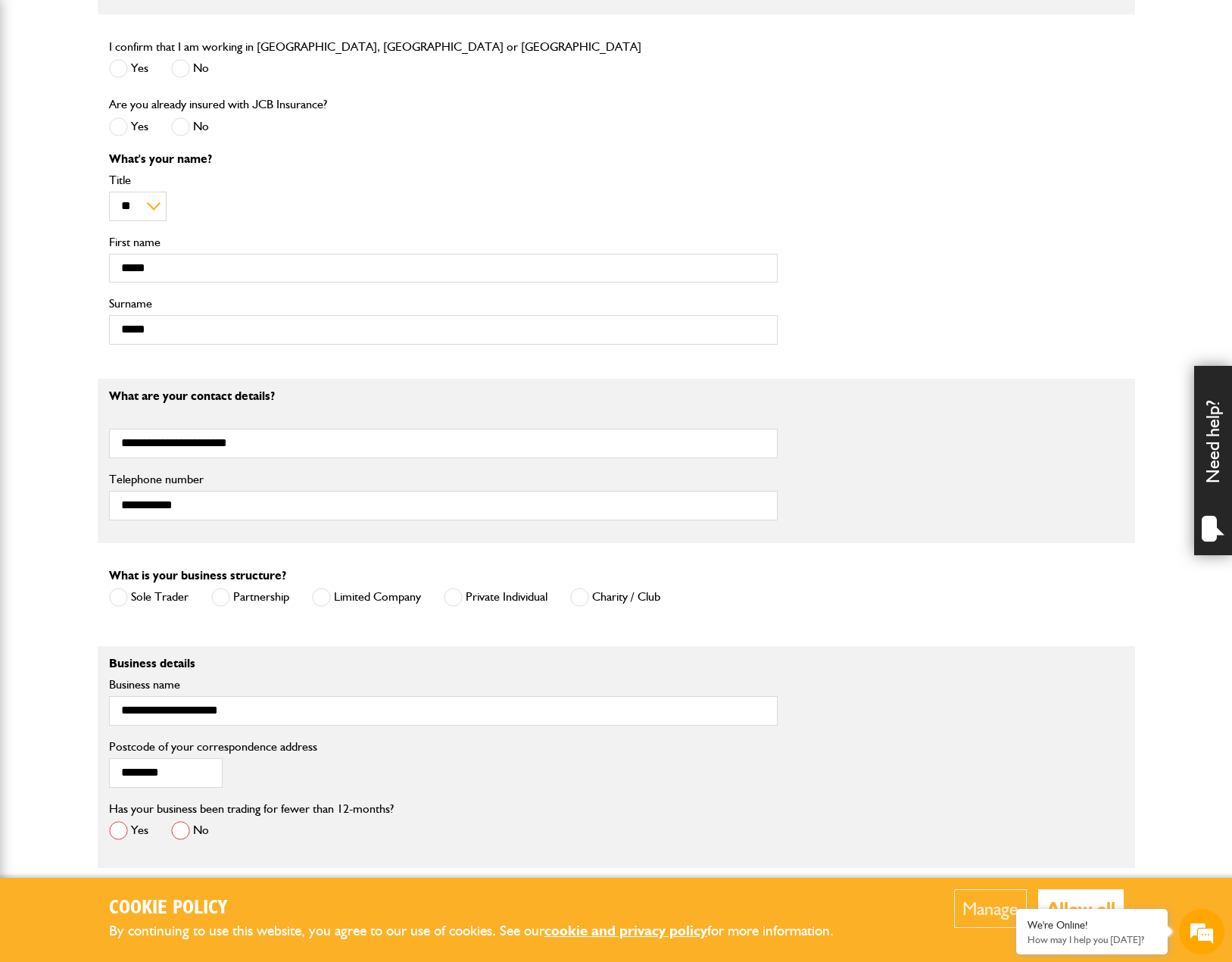
scroll to position [832, 0]
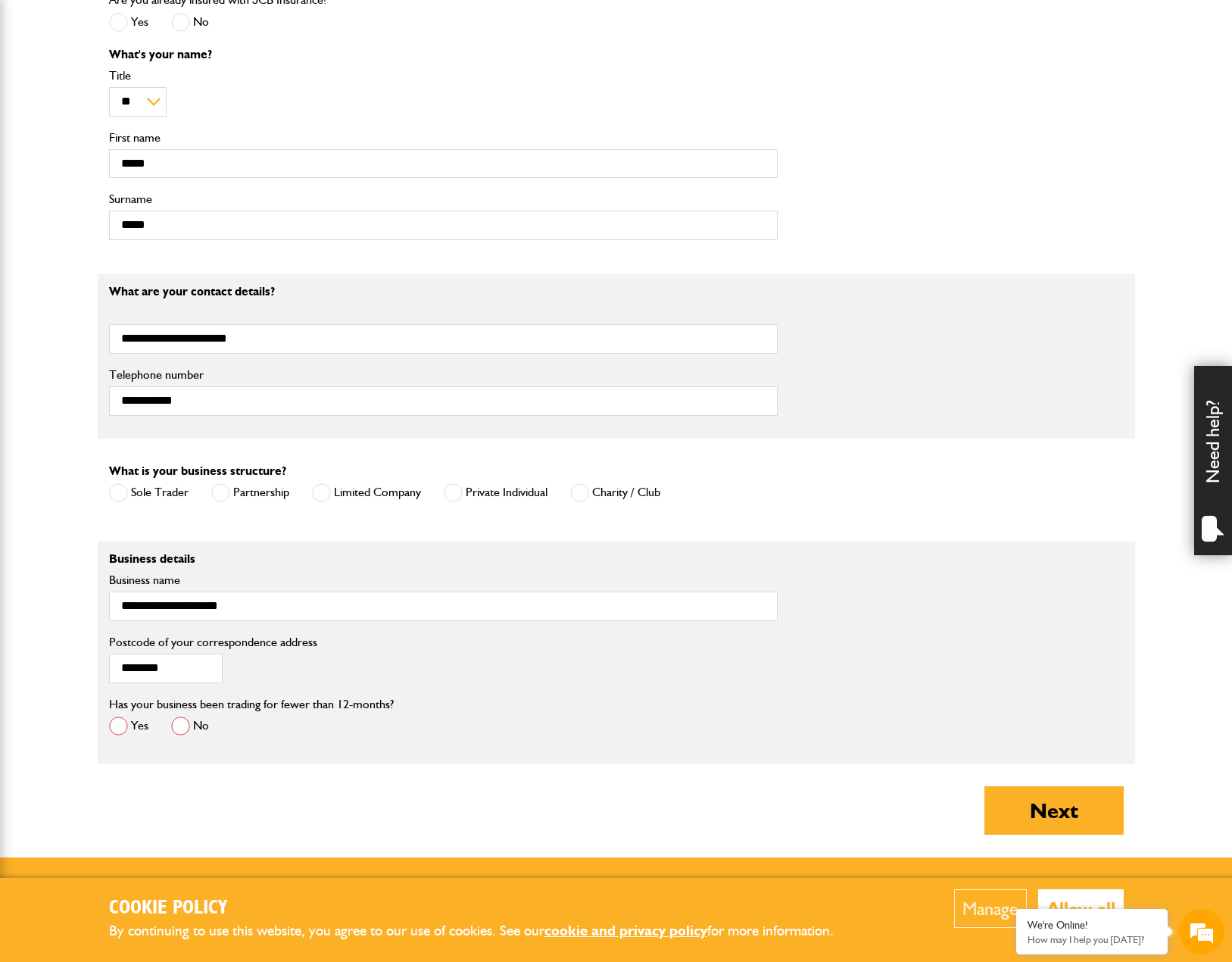
click at [112, 734] on span at bounding box center [118, 726] width 19 height 19
click at [1022, 812] on button "Next" at bounding box center [1054, 810] width 139 height 48
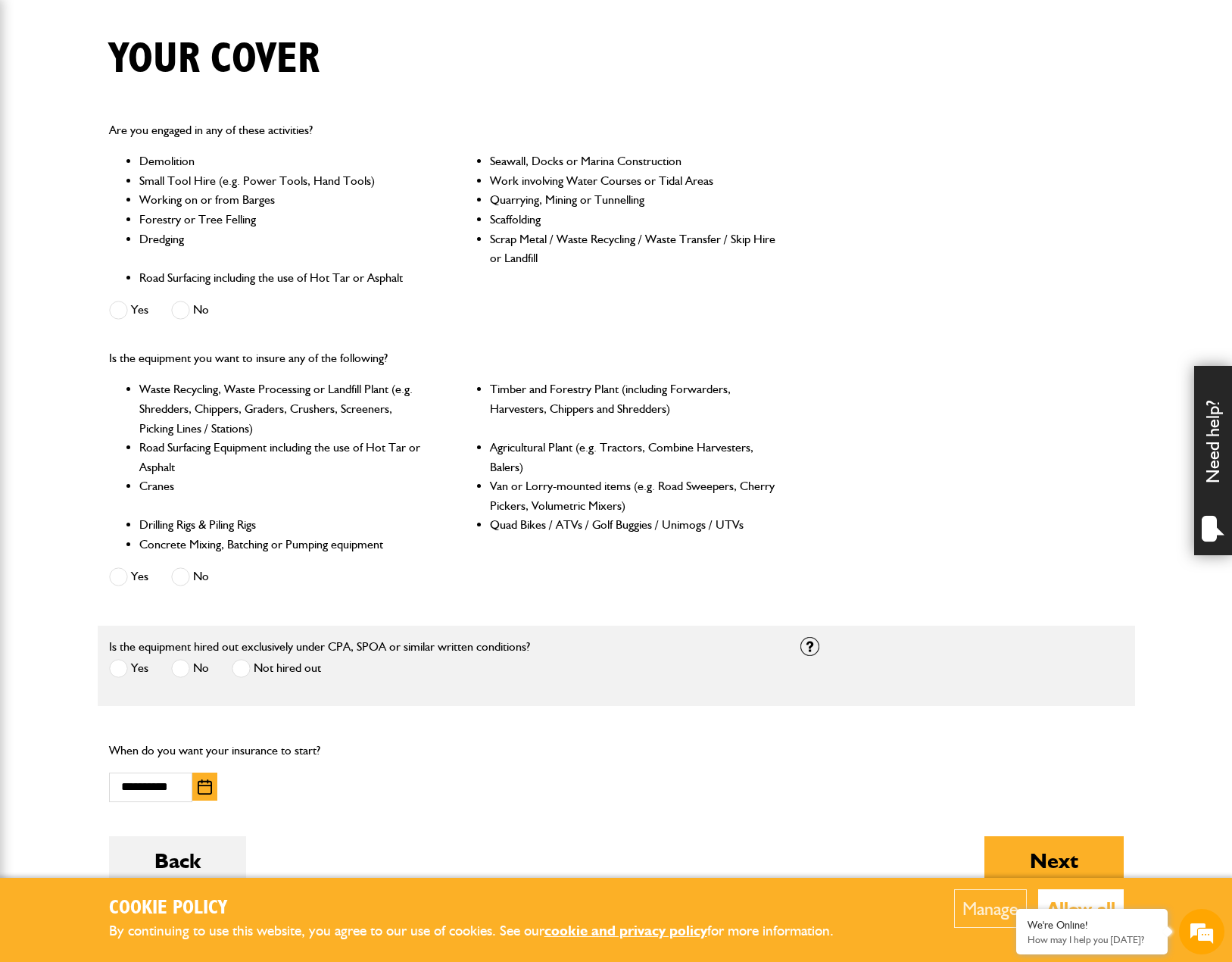
scroll to position [530, 0]
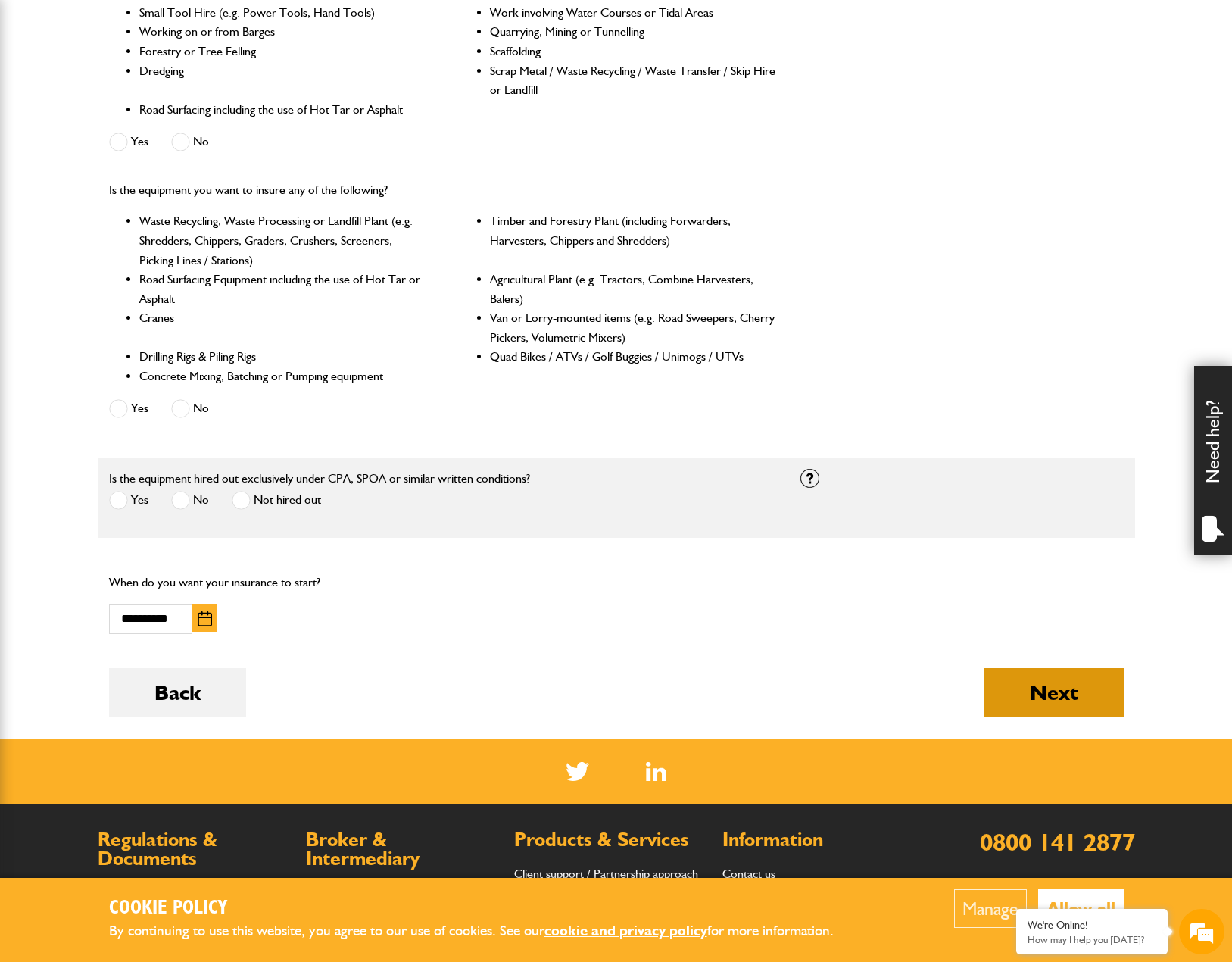
click at [1054, 696] on button "Next" at bounding box center [1054, 691] width 139 height 48
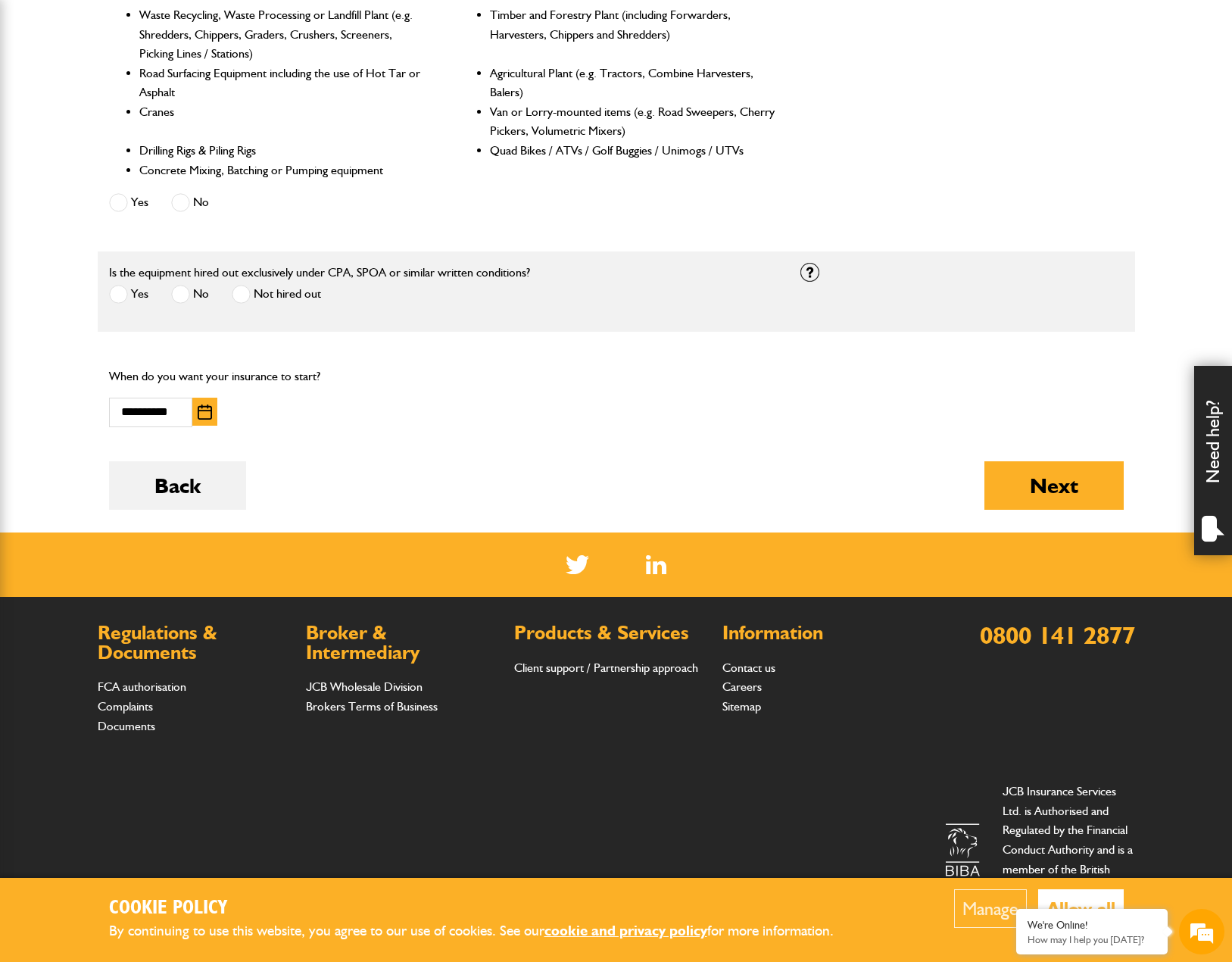
scroll to position [816, 0]
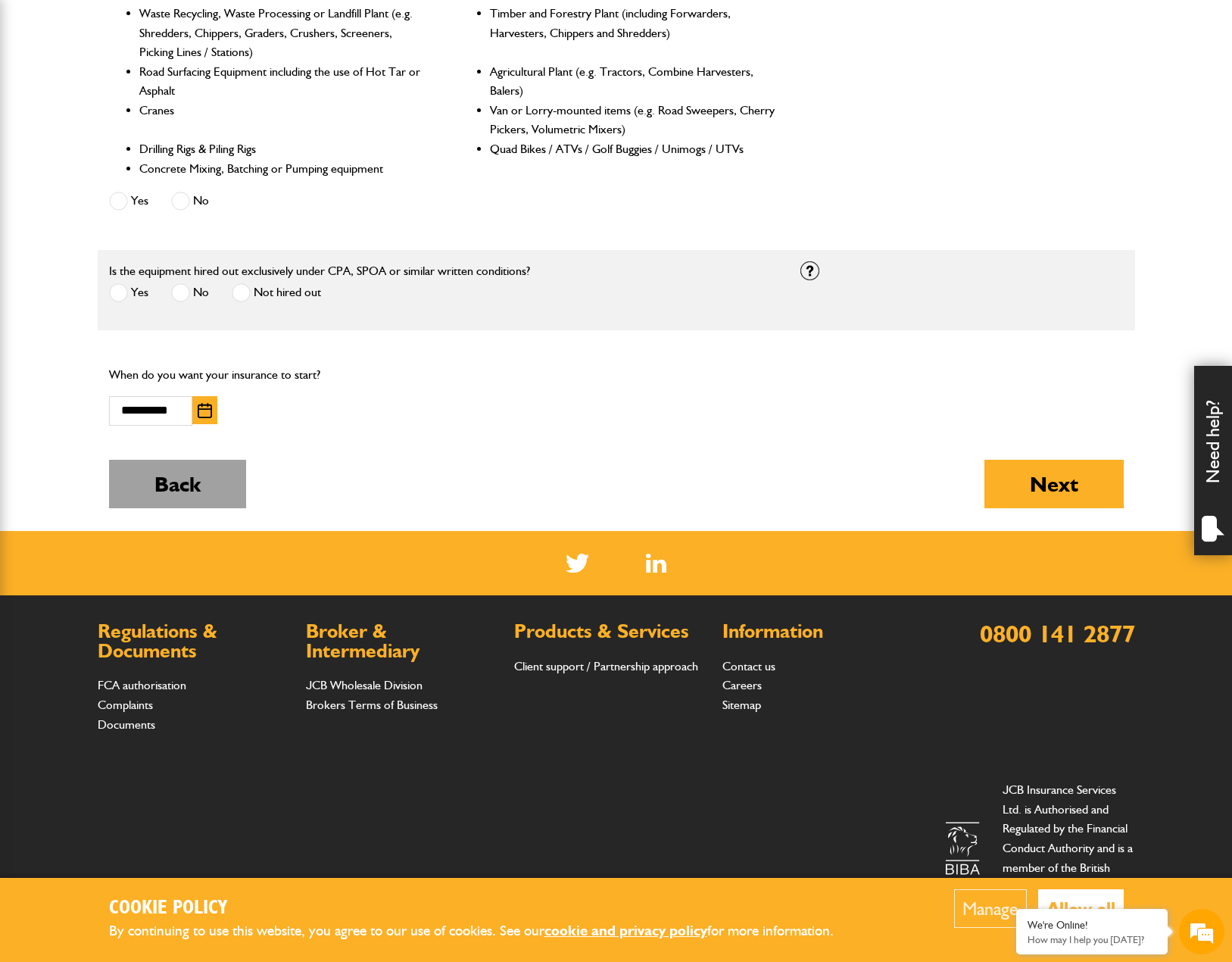
click at [183, 491] on button "Back" at bounding box center [177, 483] width 137 height 48
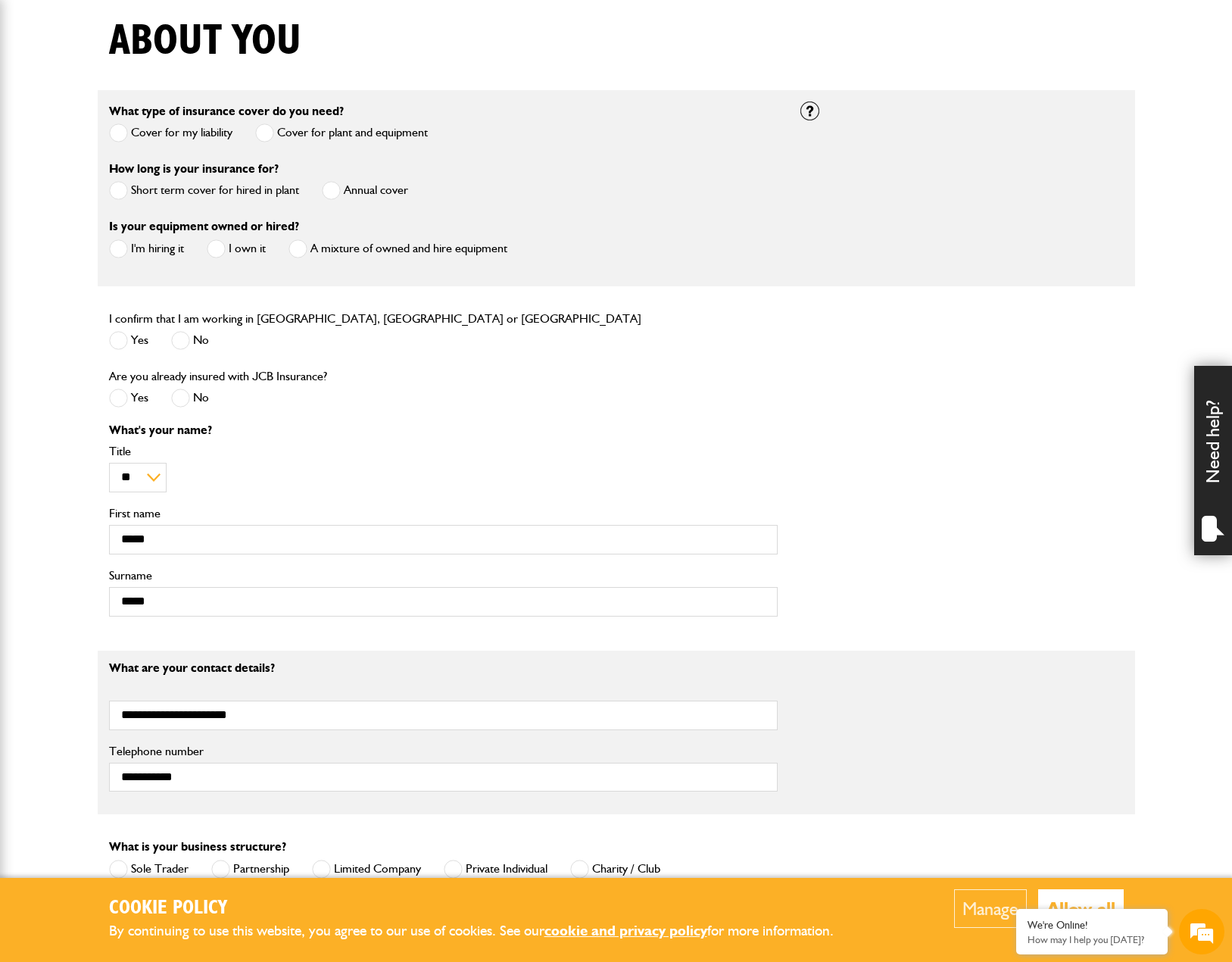
scroll to position [378, 0]
click at [173, 187] on label "Short term cover for hired in plant" at bounding box center [203, 192] width 190 height 19
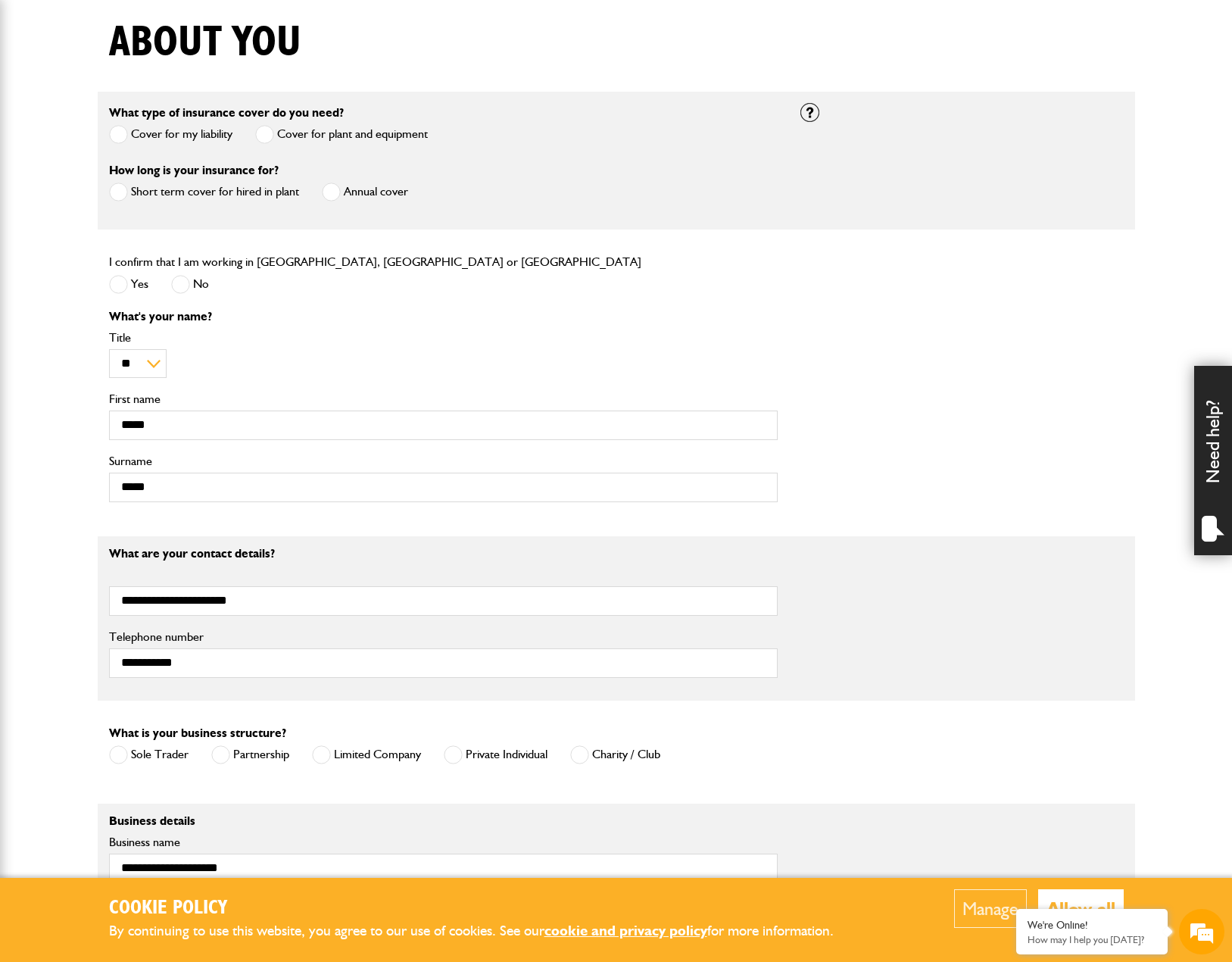
click at [185, 137] on label "Cover for my liability" at bounding box center [170, 134] width 123 height 19
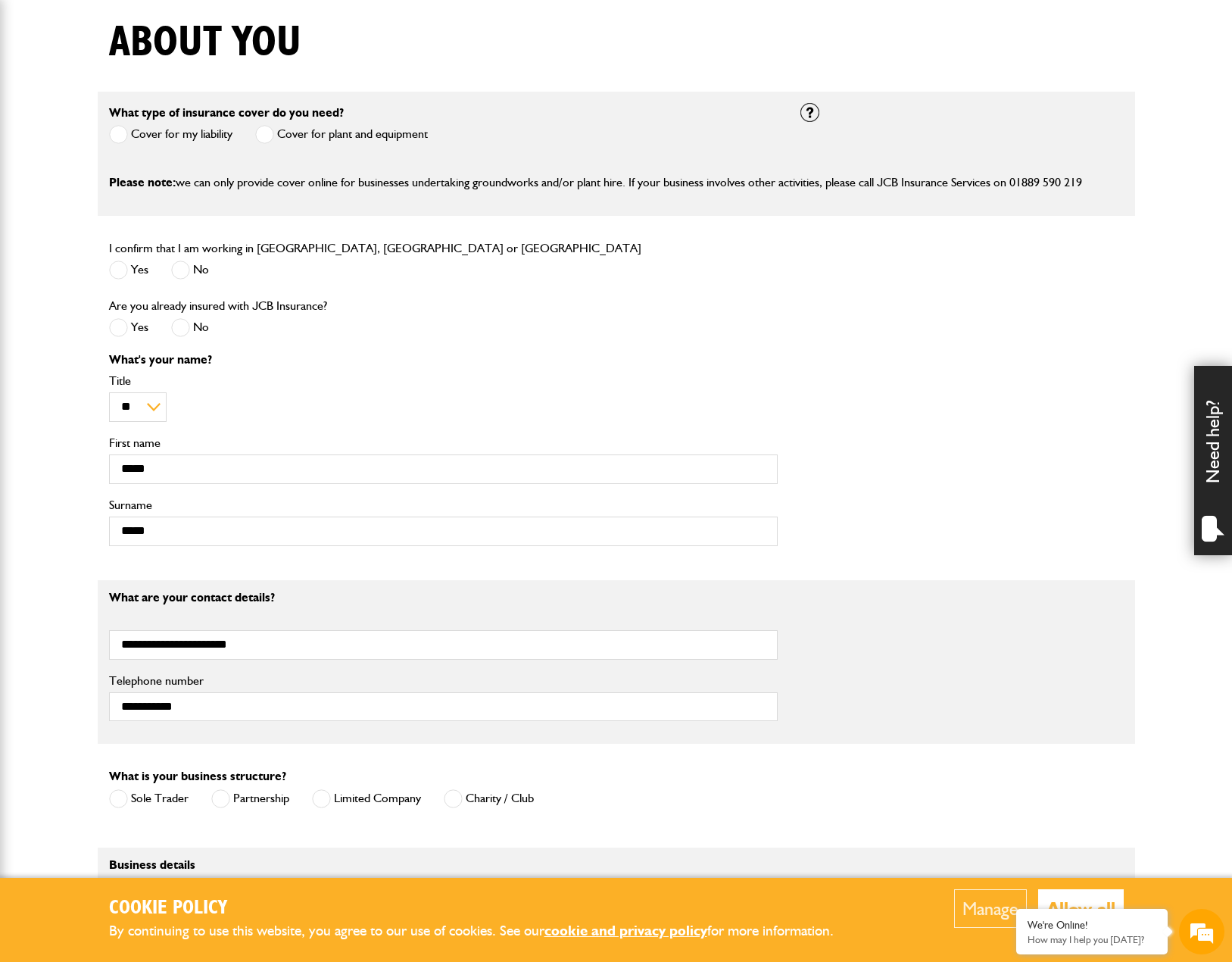
scroll to position [0, 0]
click at [249, 131] on div "Cover for my liability Cover for plant and equipment" at bounding box center [268, 136] width 319 height 25
click at [275, 134] on label "Cover for plant and equipment" at bounding box center [342, 134] width 172 height 19
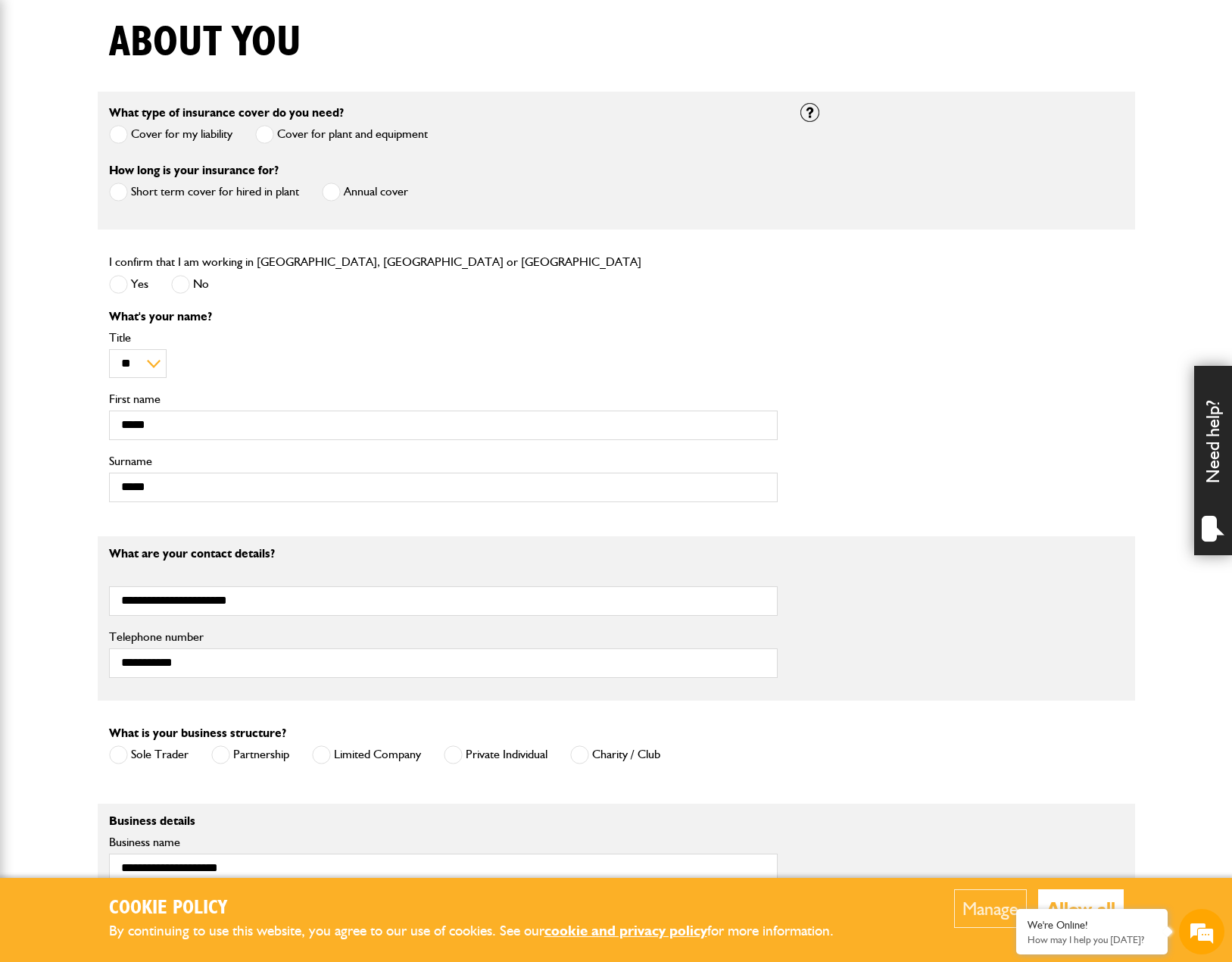
click at [213, 141] on label "Cover for my liability" at bounding box center [170, 134] width 123 height 19
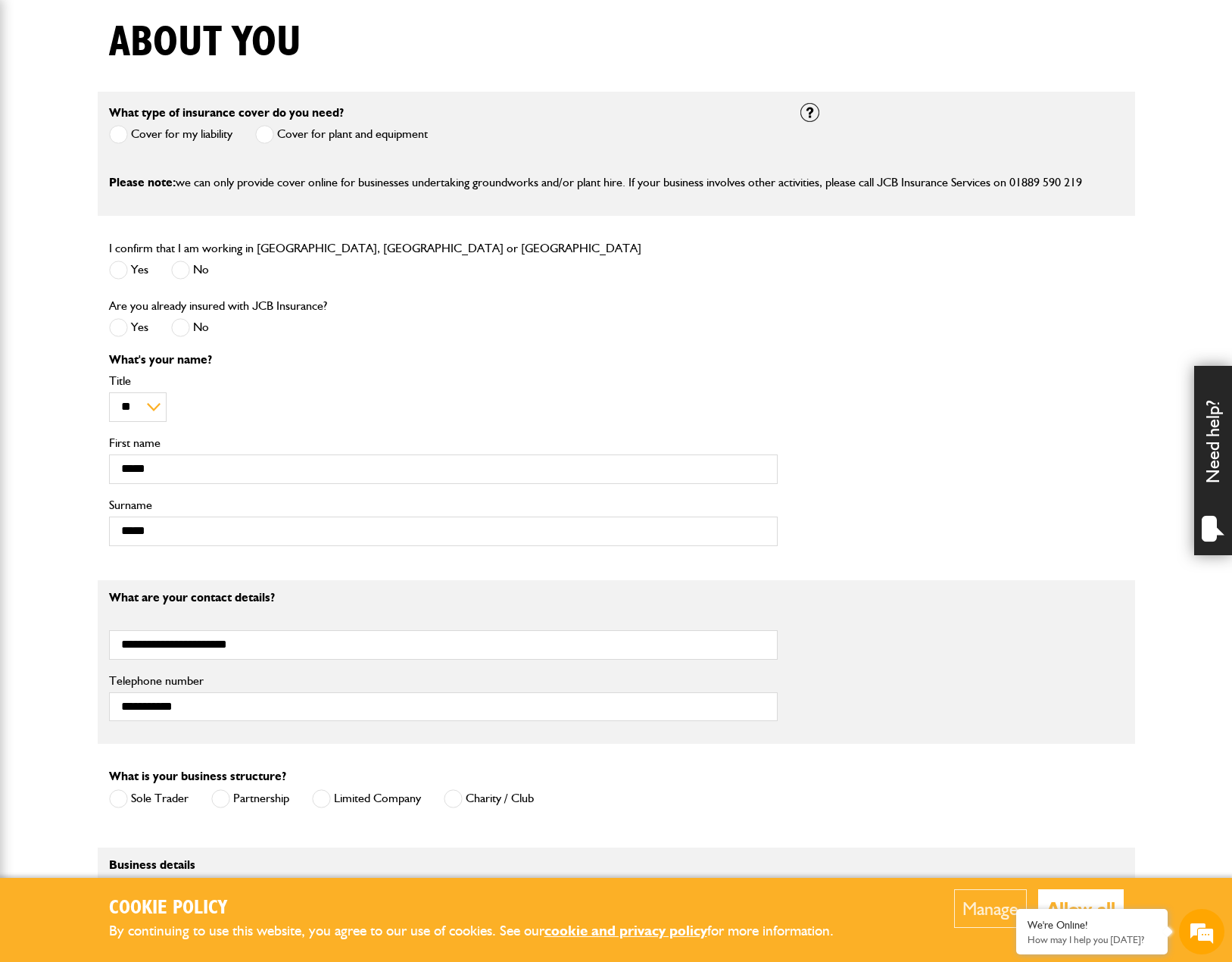
click at [274, 131] on span at bounding box center [265, 134] width 19 height 19
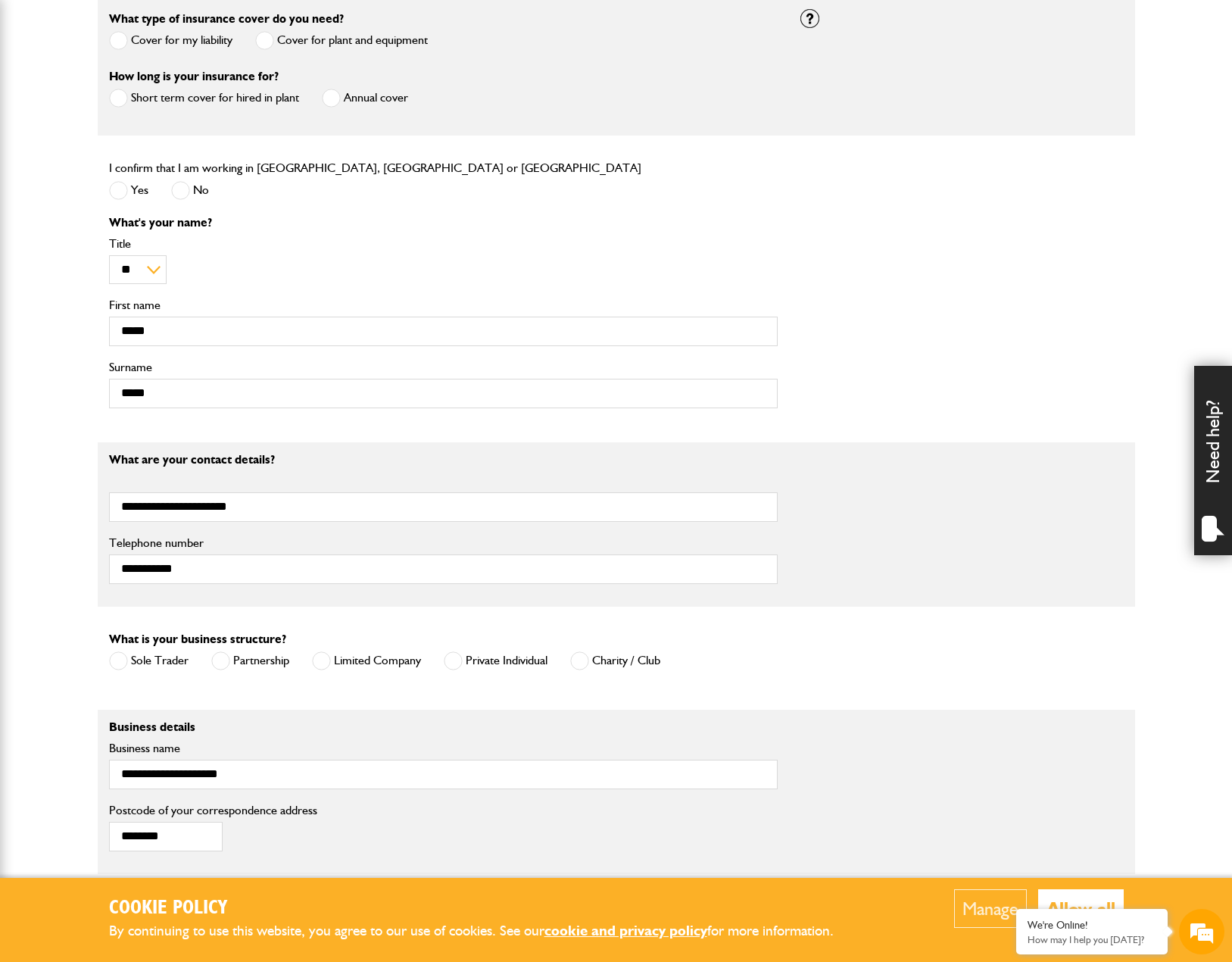
scroll to position [681, 0]
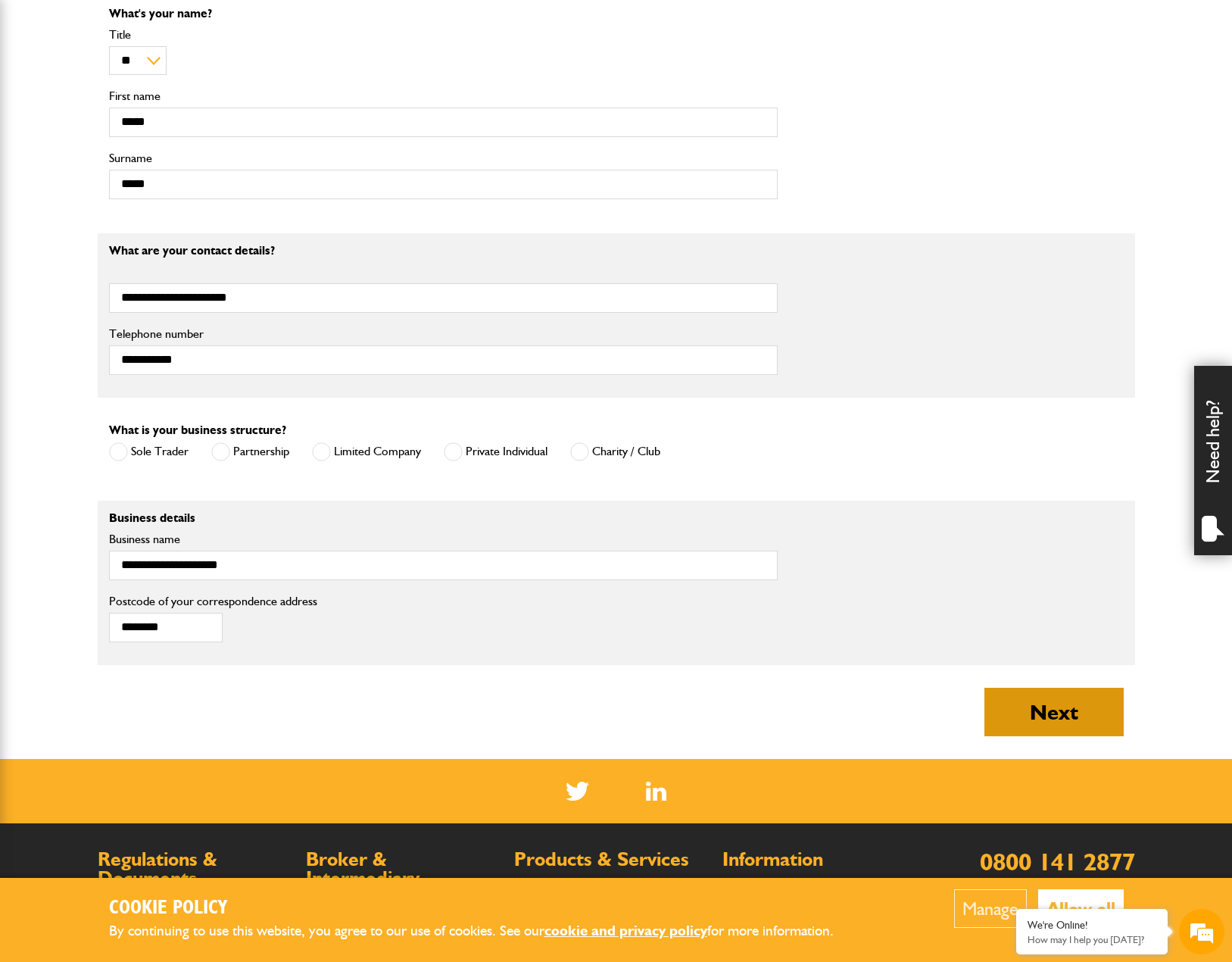
click at [1041, 712] on button "Next" at bounding box center [1054, 711] width 139 height 48
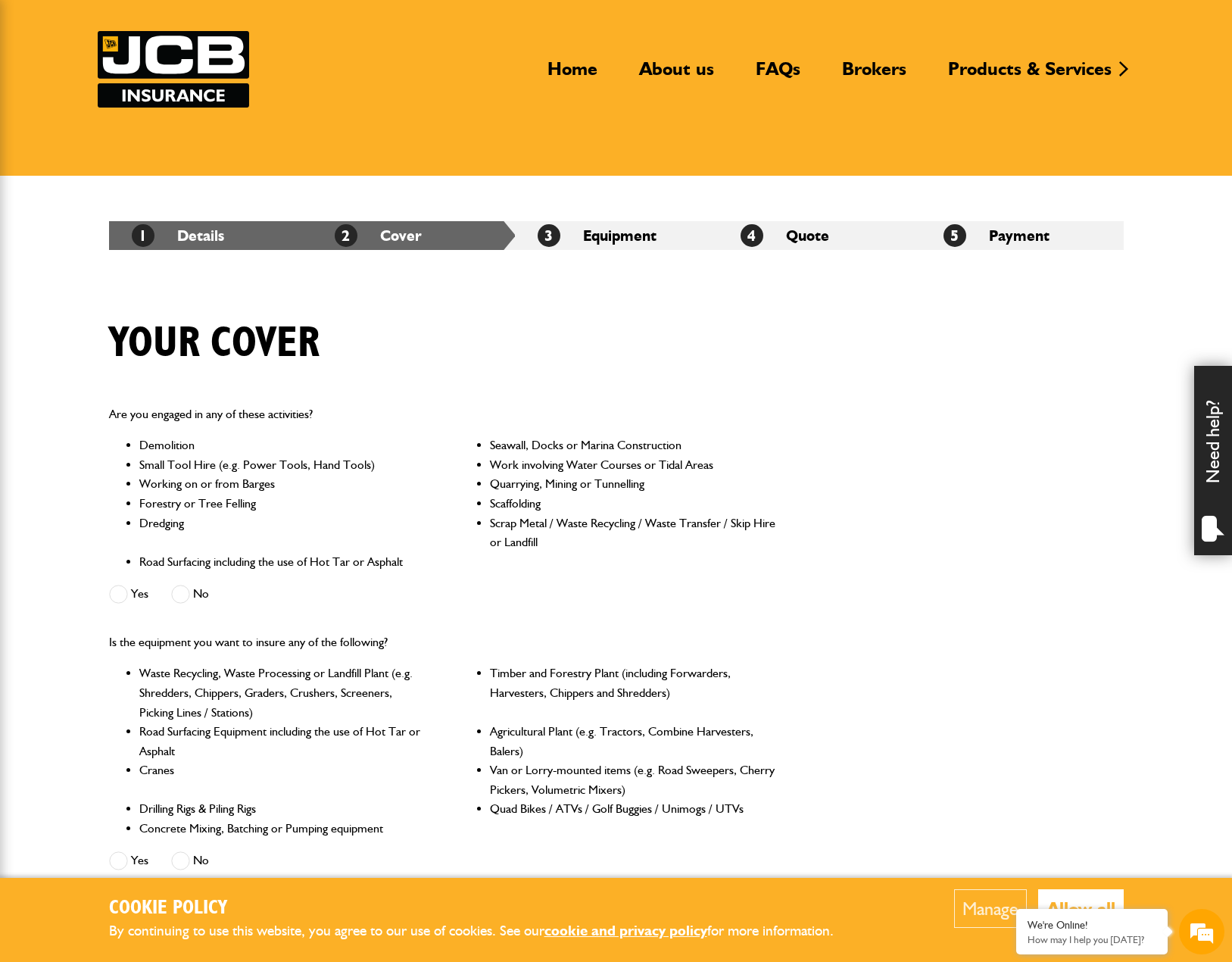
scroll to position [605, 0]
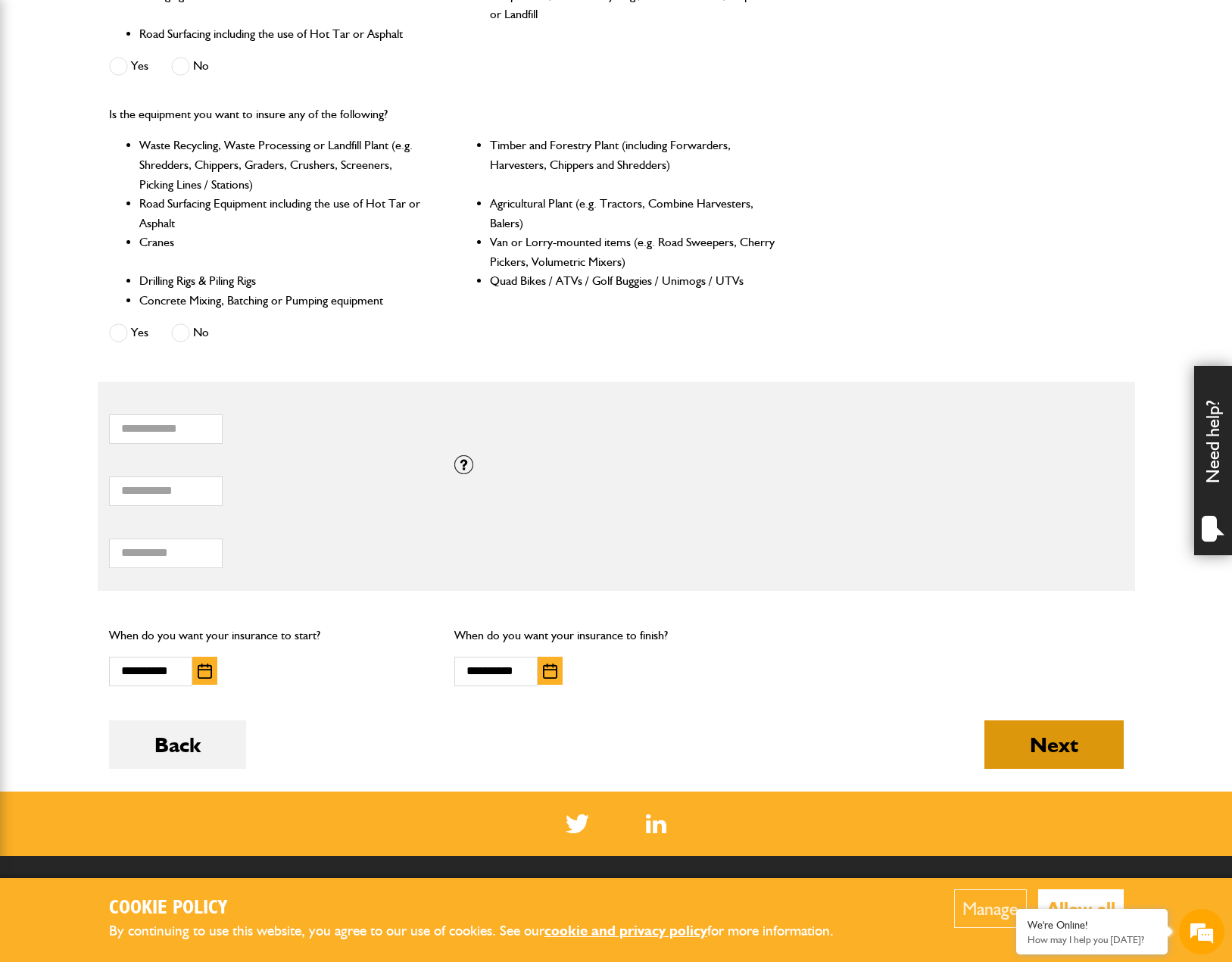
click at [986, 746] on button "Next" at bounding box center [1054, 743] width 139 height 48
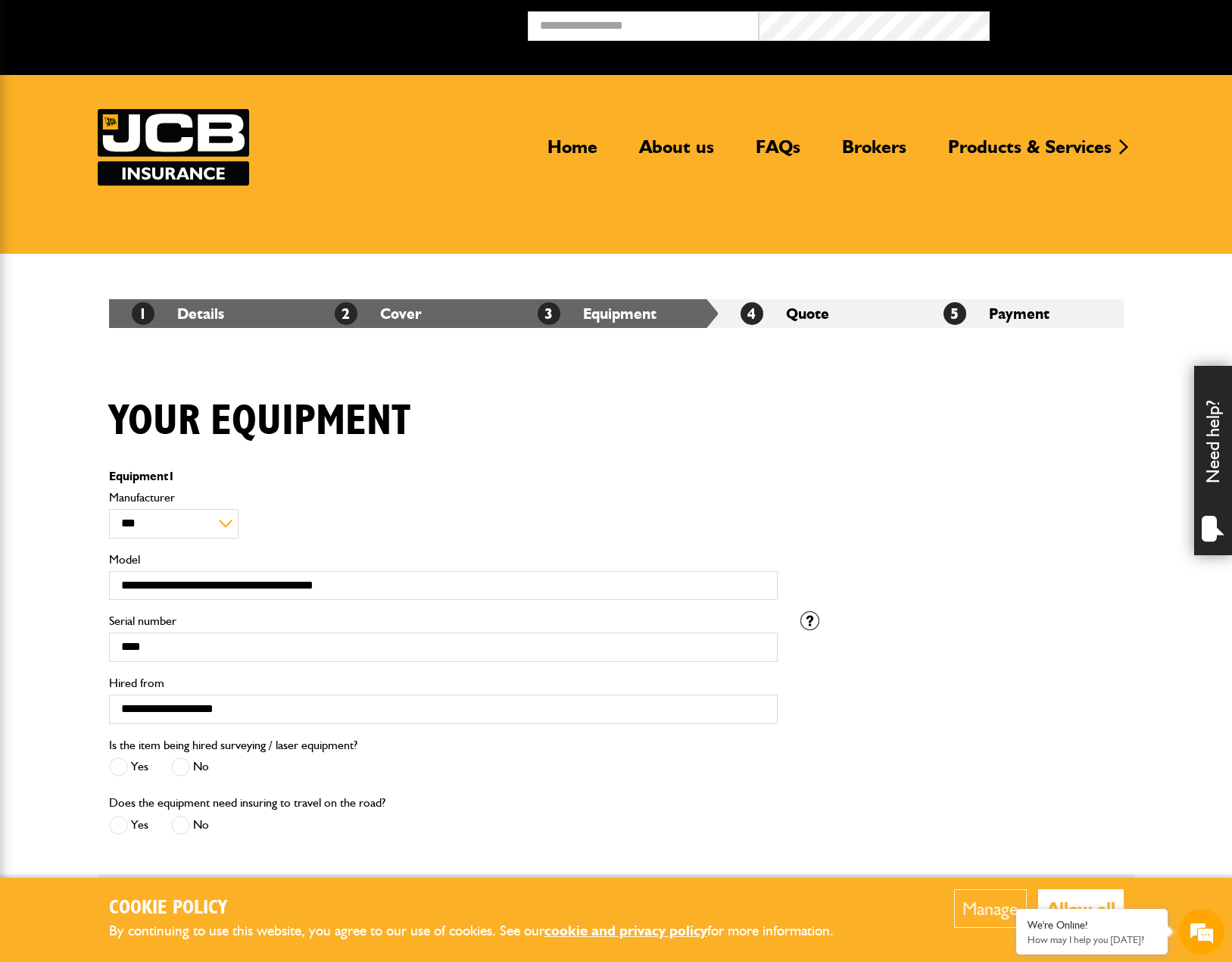
click at [1102, 769] on div "Is the item being hired surveying / laser equipment? Yes No" at bounding box center [616, 763] width 1038 height 58
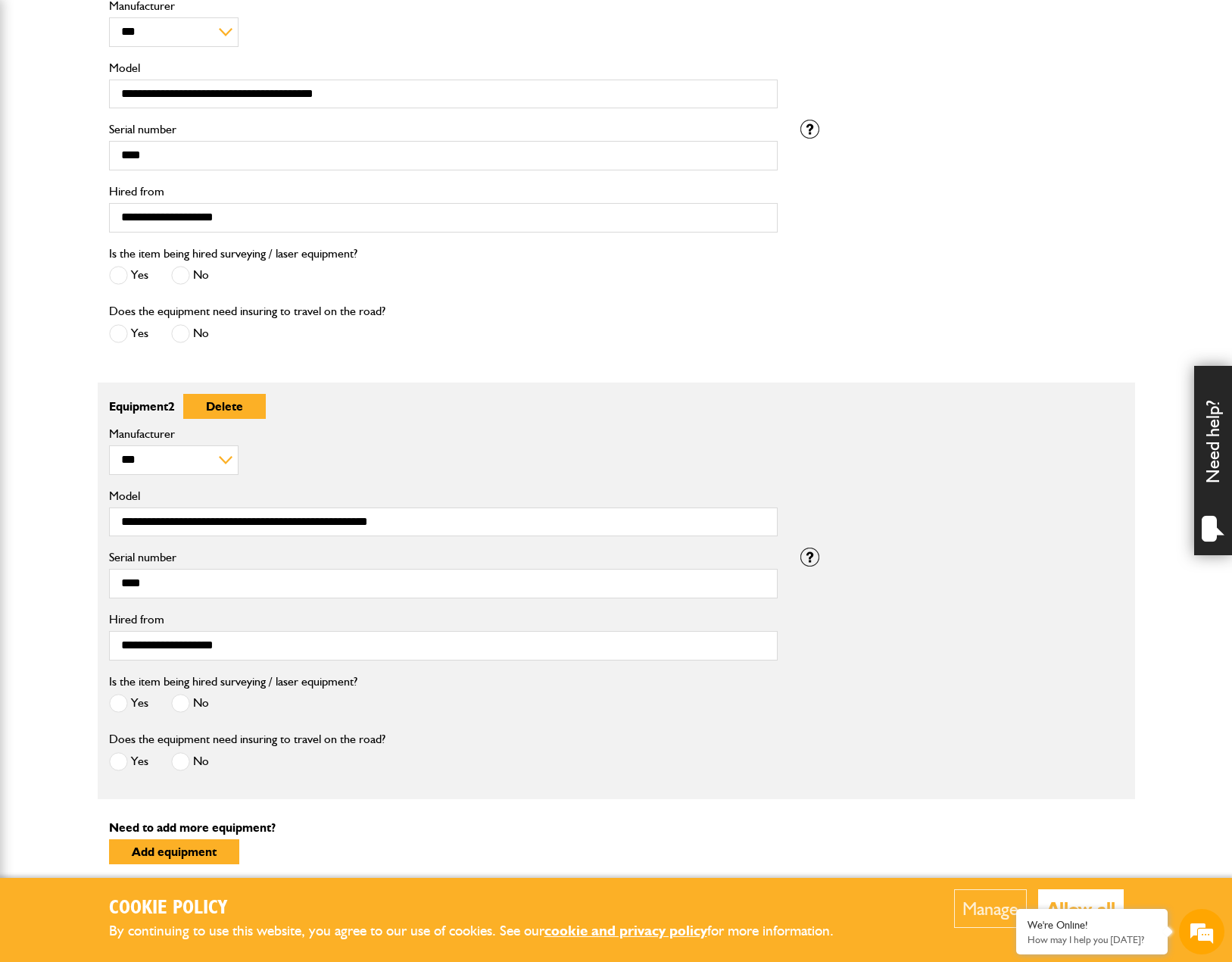
scroll to position [681, 0]
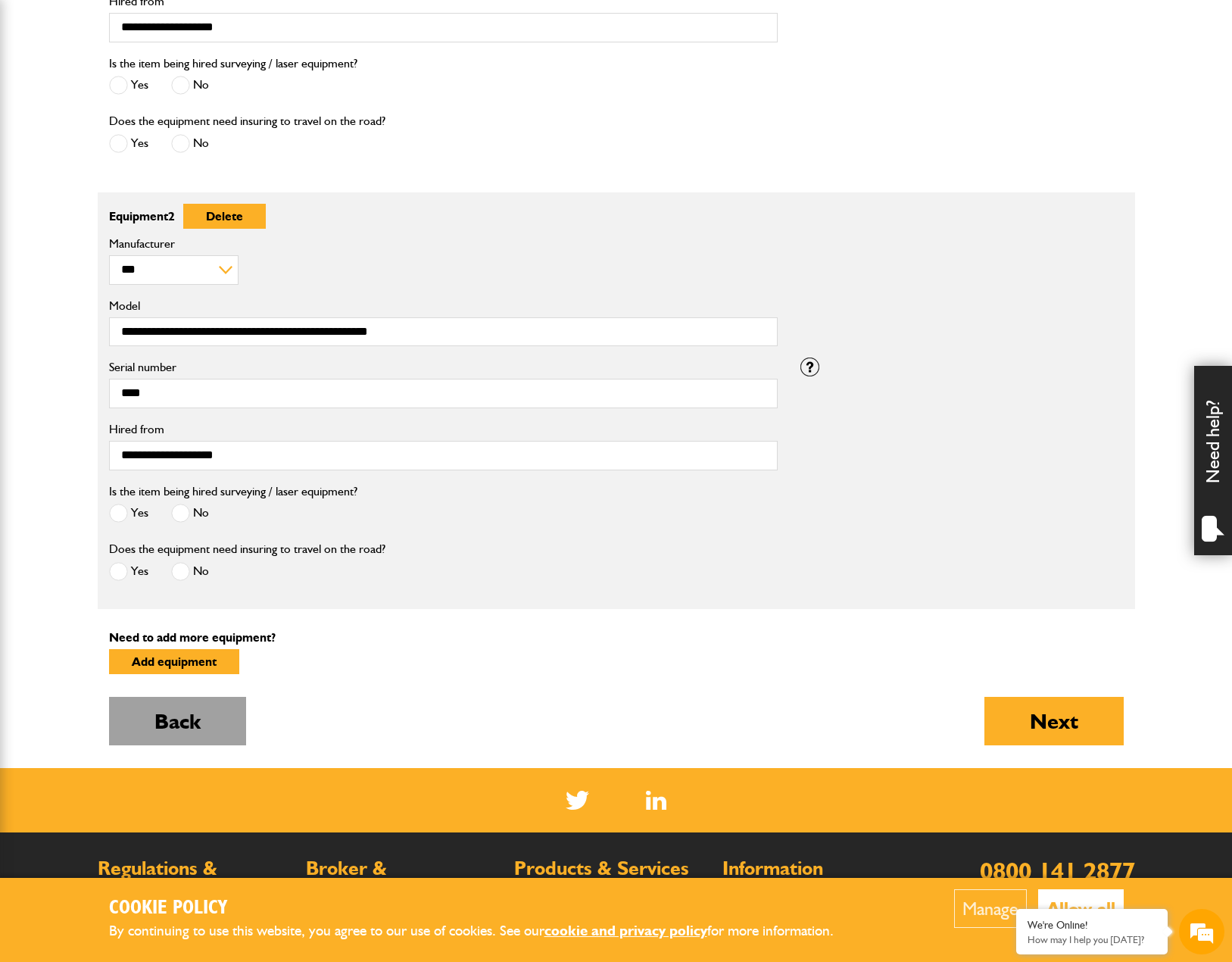
click at [221, 717] on button "Back" at bounding box center [177, 720] width 137 height 48
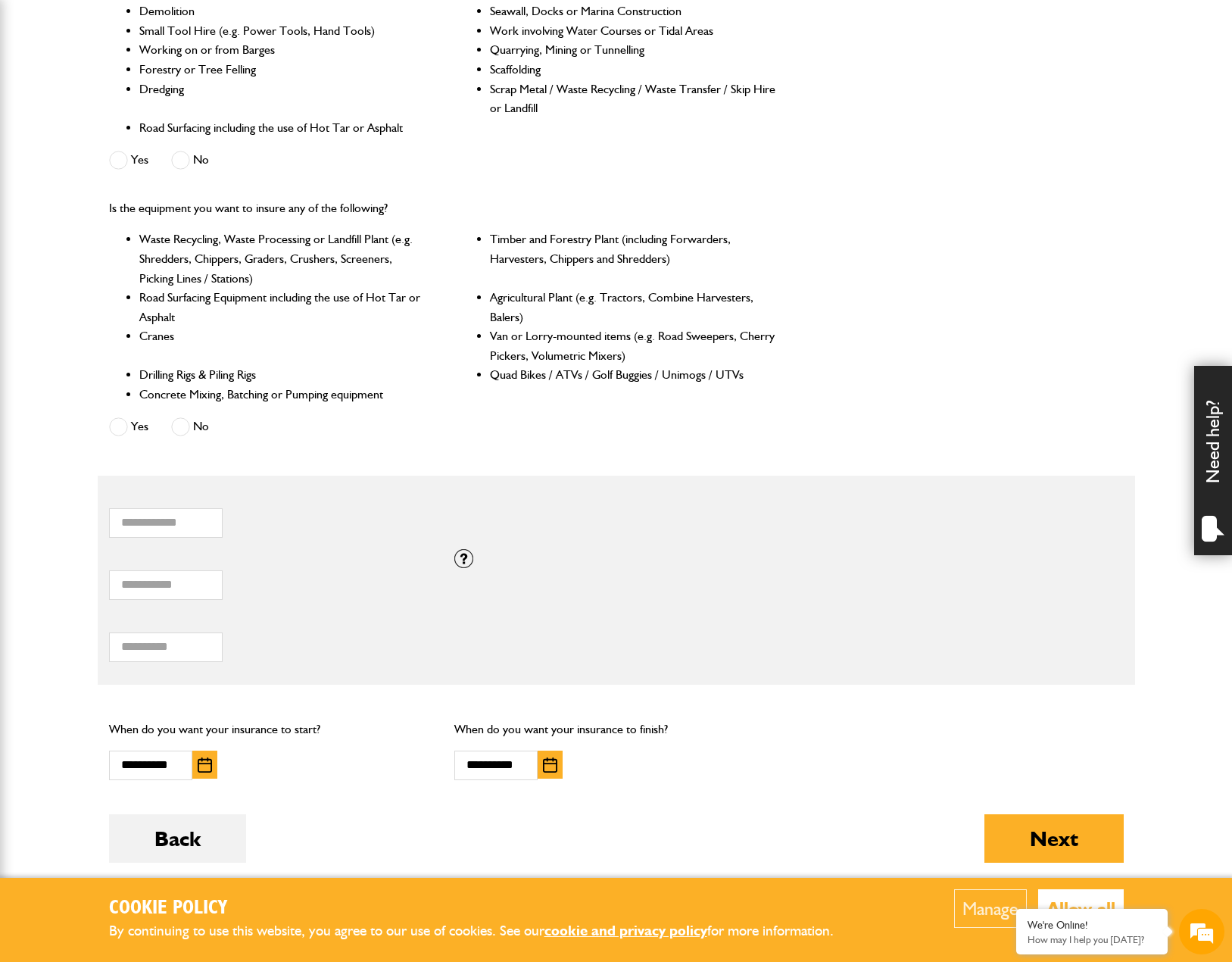
scroll to position [605, 0]
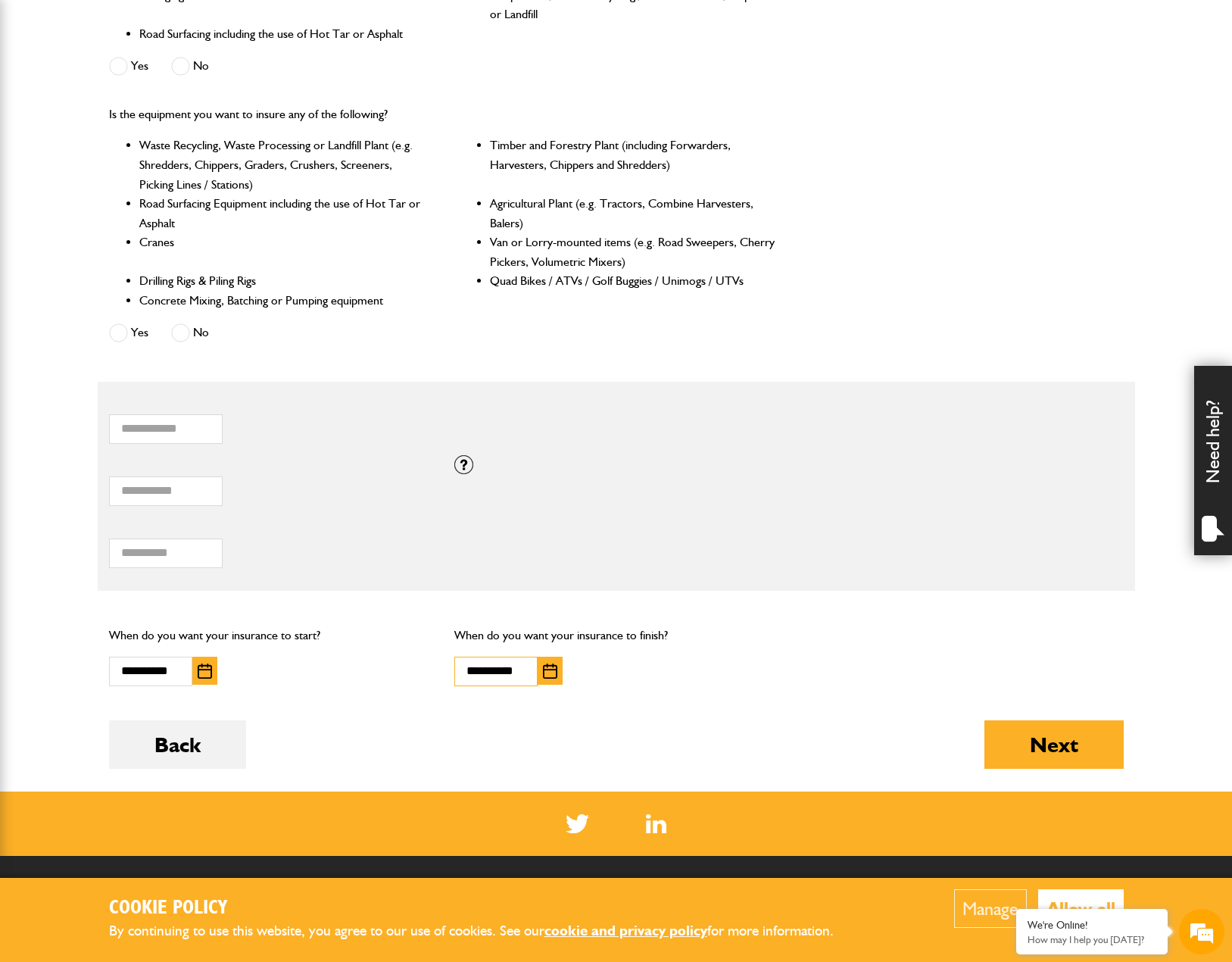
click at [522, 679] on input "**********" at bounding box center [496, 671] width 83 height 29
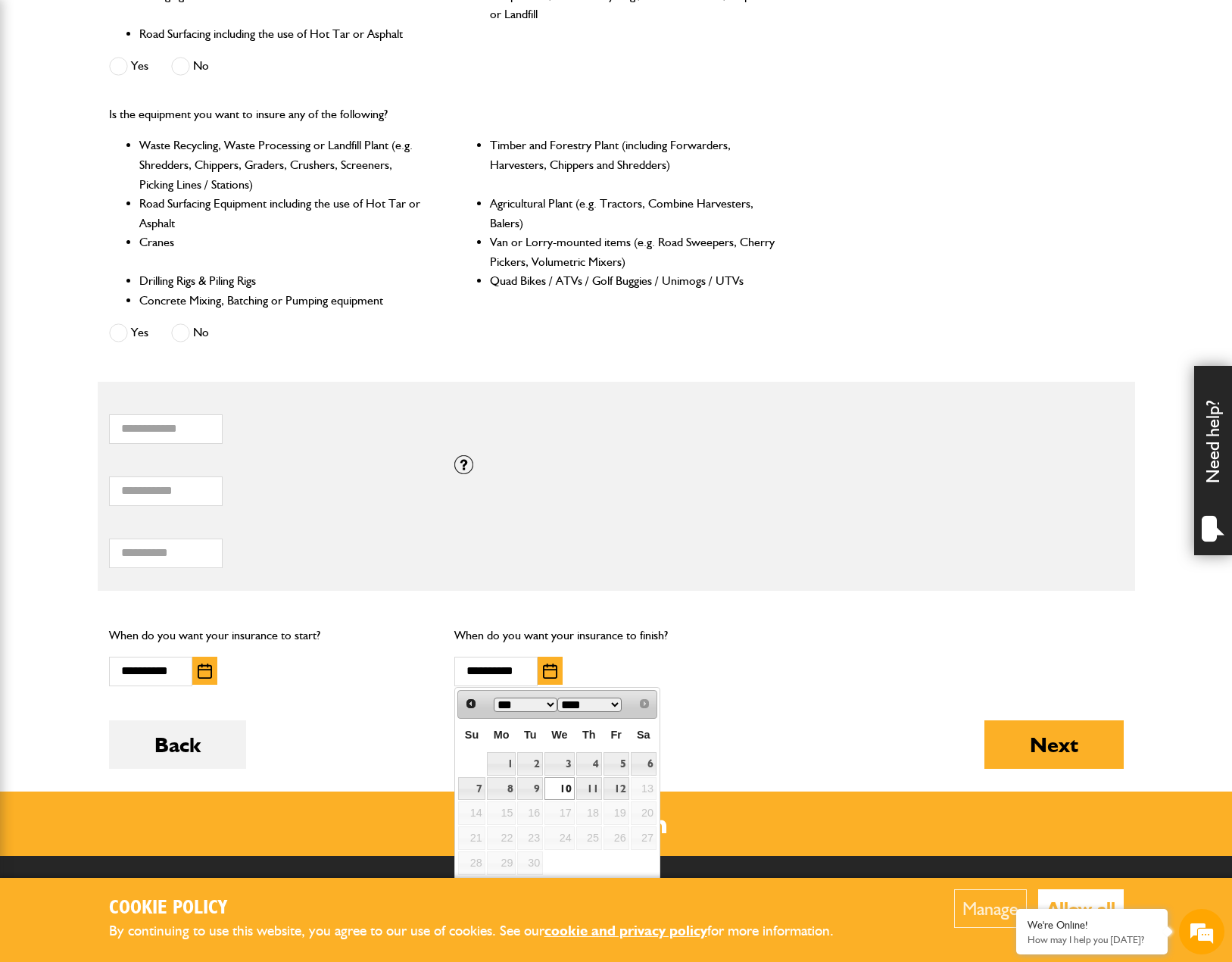
click at [551, 708] on select "*** ***" at bounding box center [526, 704] width 64 height 14
click at [615, 784] on link "12" at bounding box center [616, 788] width 26 height 24
type input "**********"
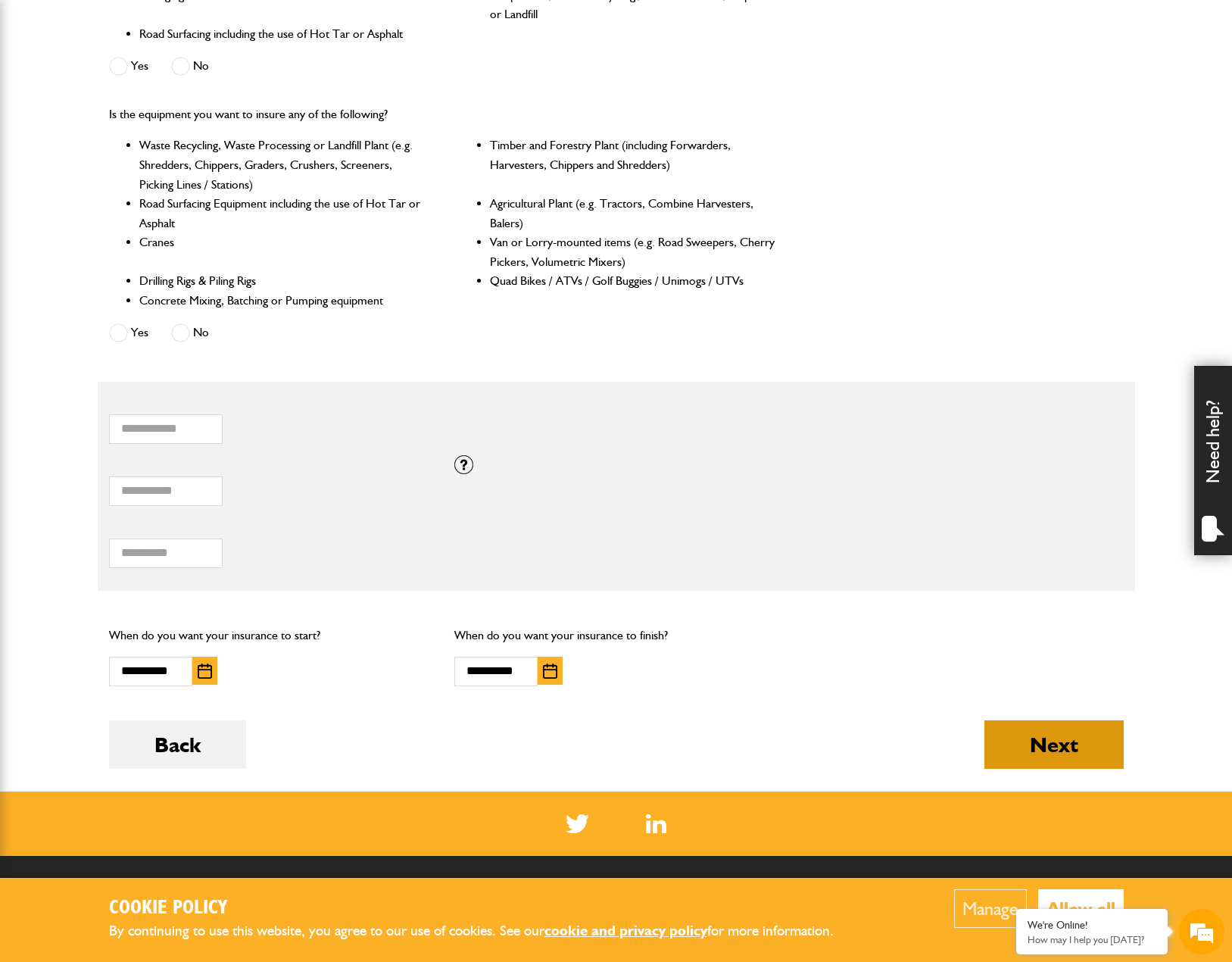
click at [1014, 749] on button "Next" at bounding box center [1054, 743] width 139 height 48
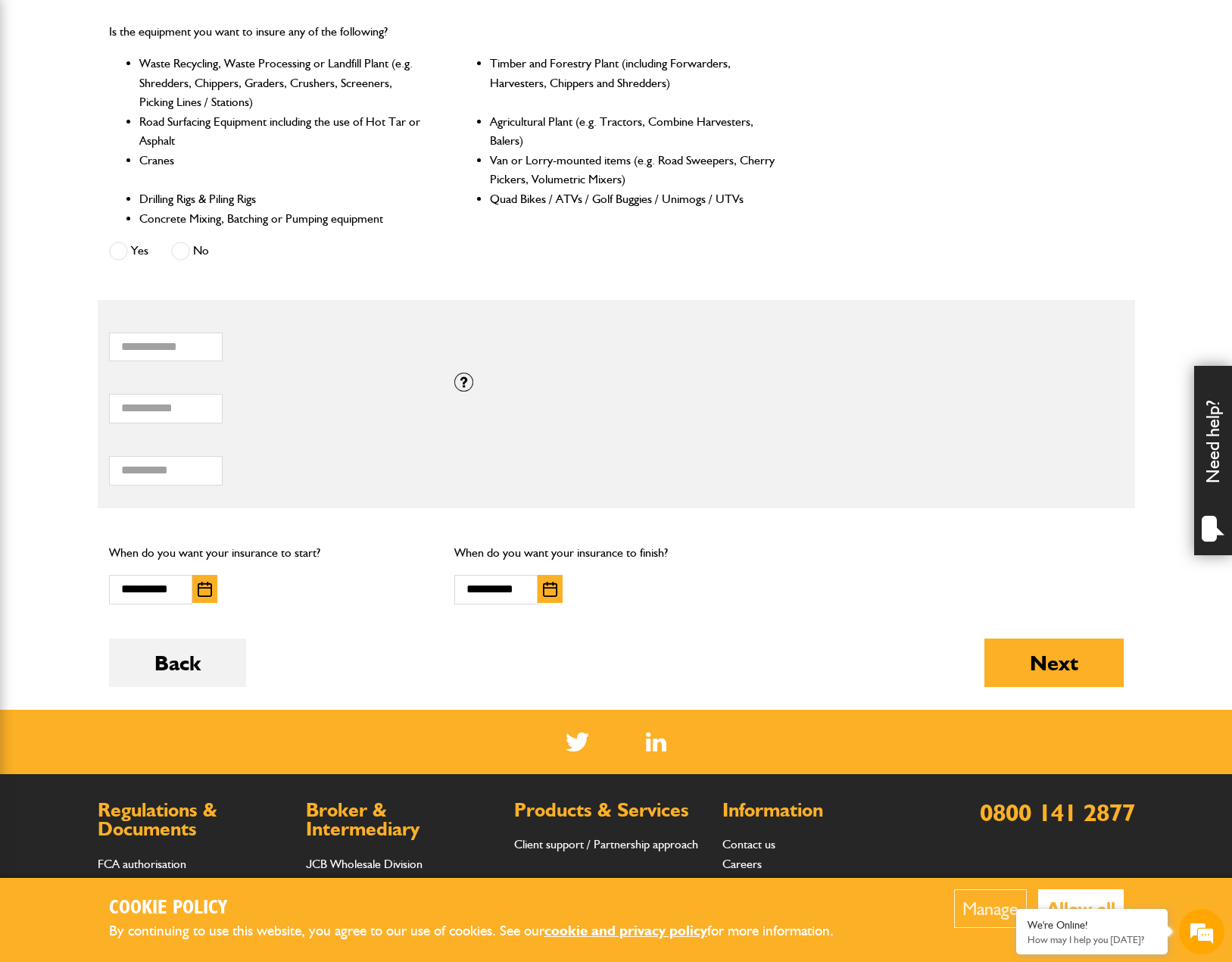
scroll to position [832, 0]
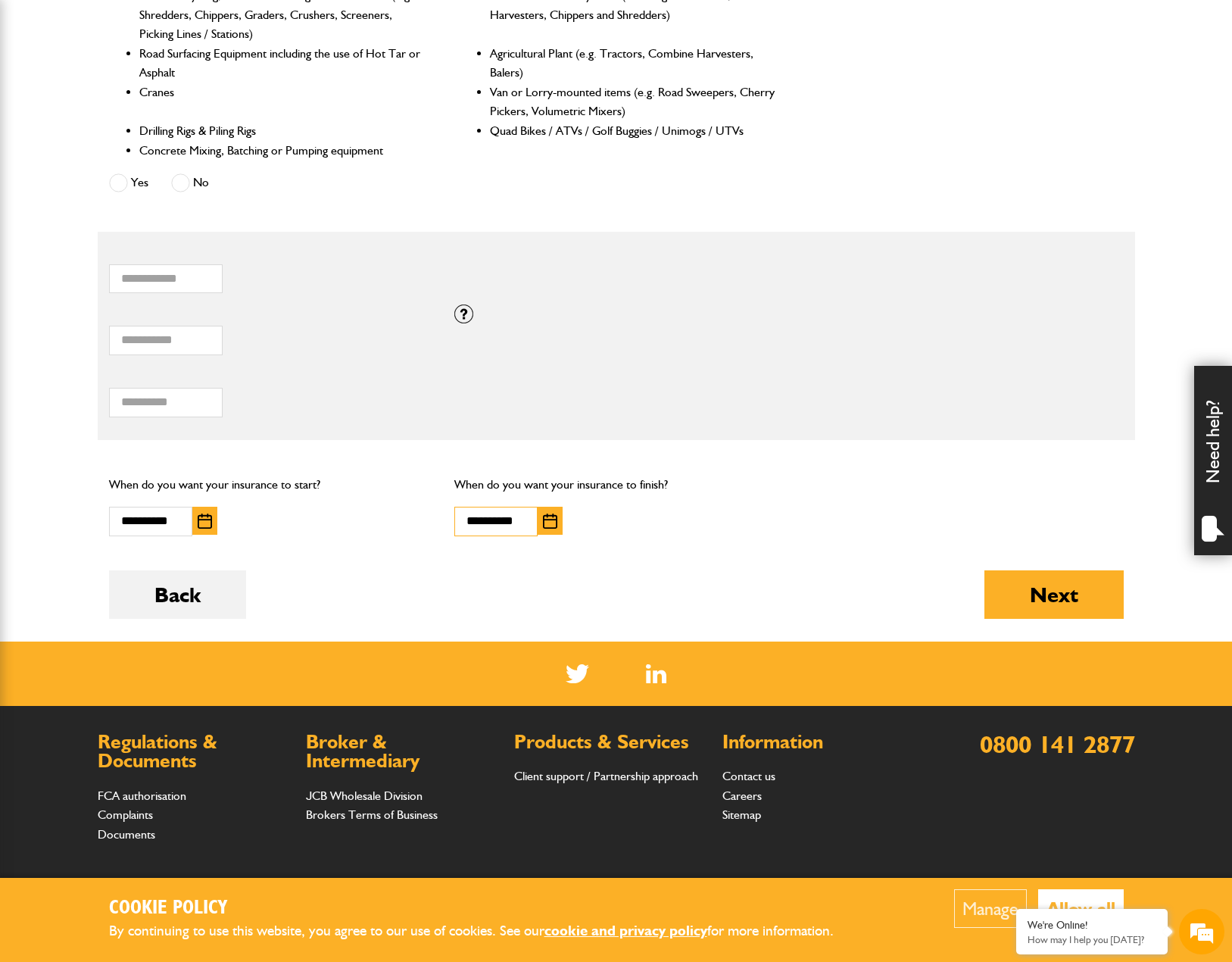
click at [517, 521] on input "**********" at bounding box center [496, 520] width 83 height 29
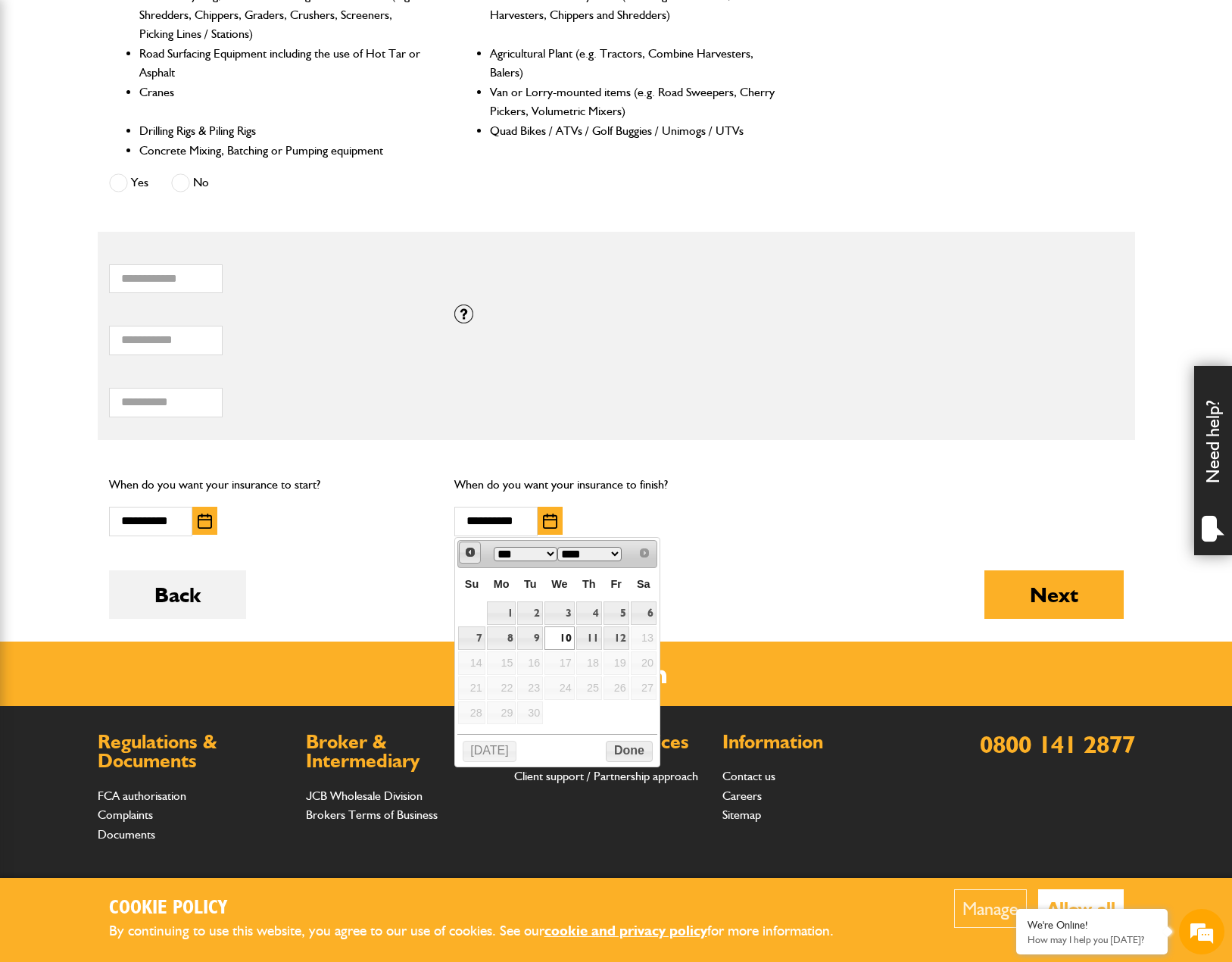
click at [473, 553] on span "Prev" at bounding box center [470, 551] width 12 height 12
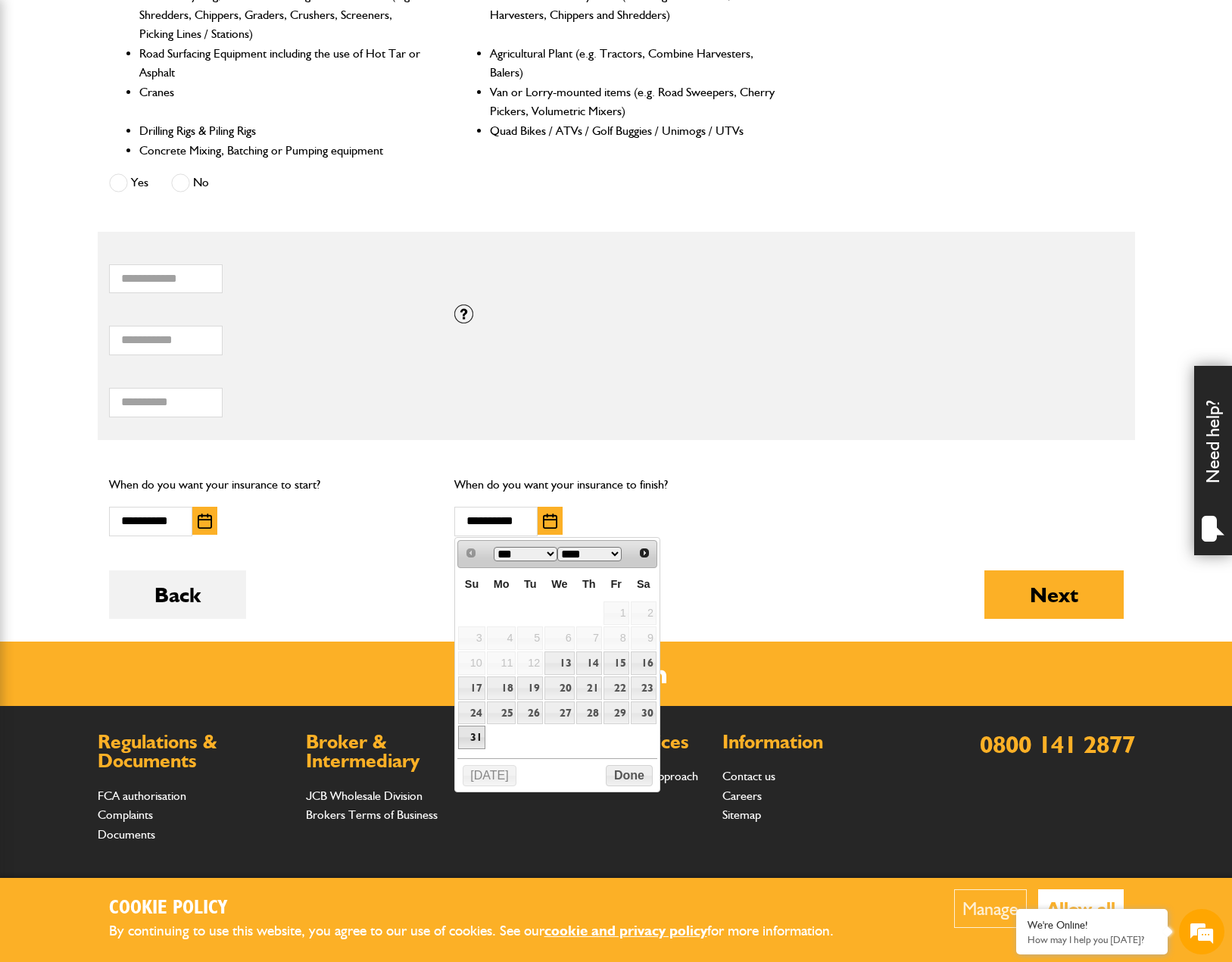
scroll to position [0, 0]
click at [472, 742] on link "31" at bounding box center [471, 737] width 26 height 24
type input "**********"
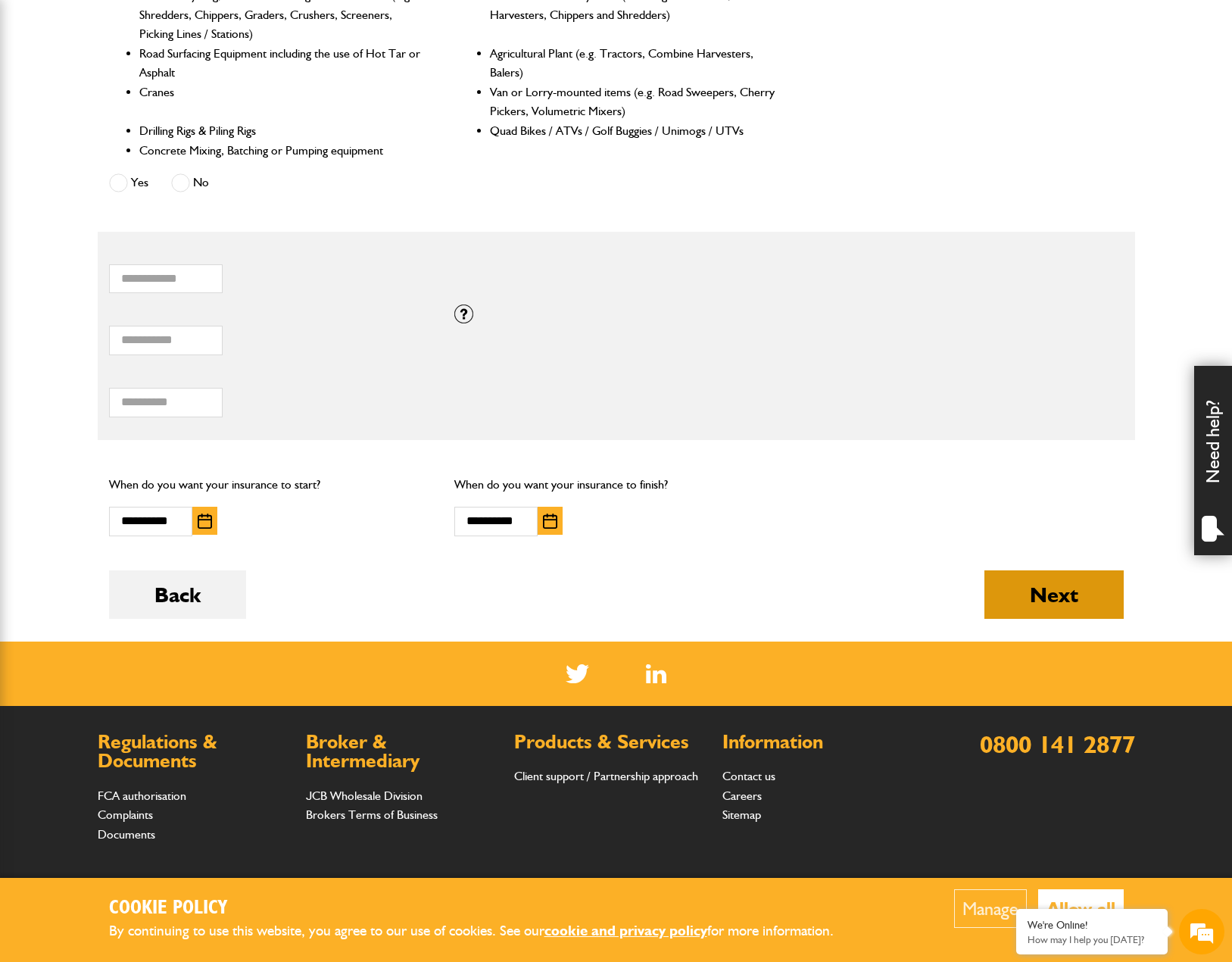
click at [1046, 593] on button "Next" at bounding box center [1054, 594] width 139 height 48
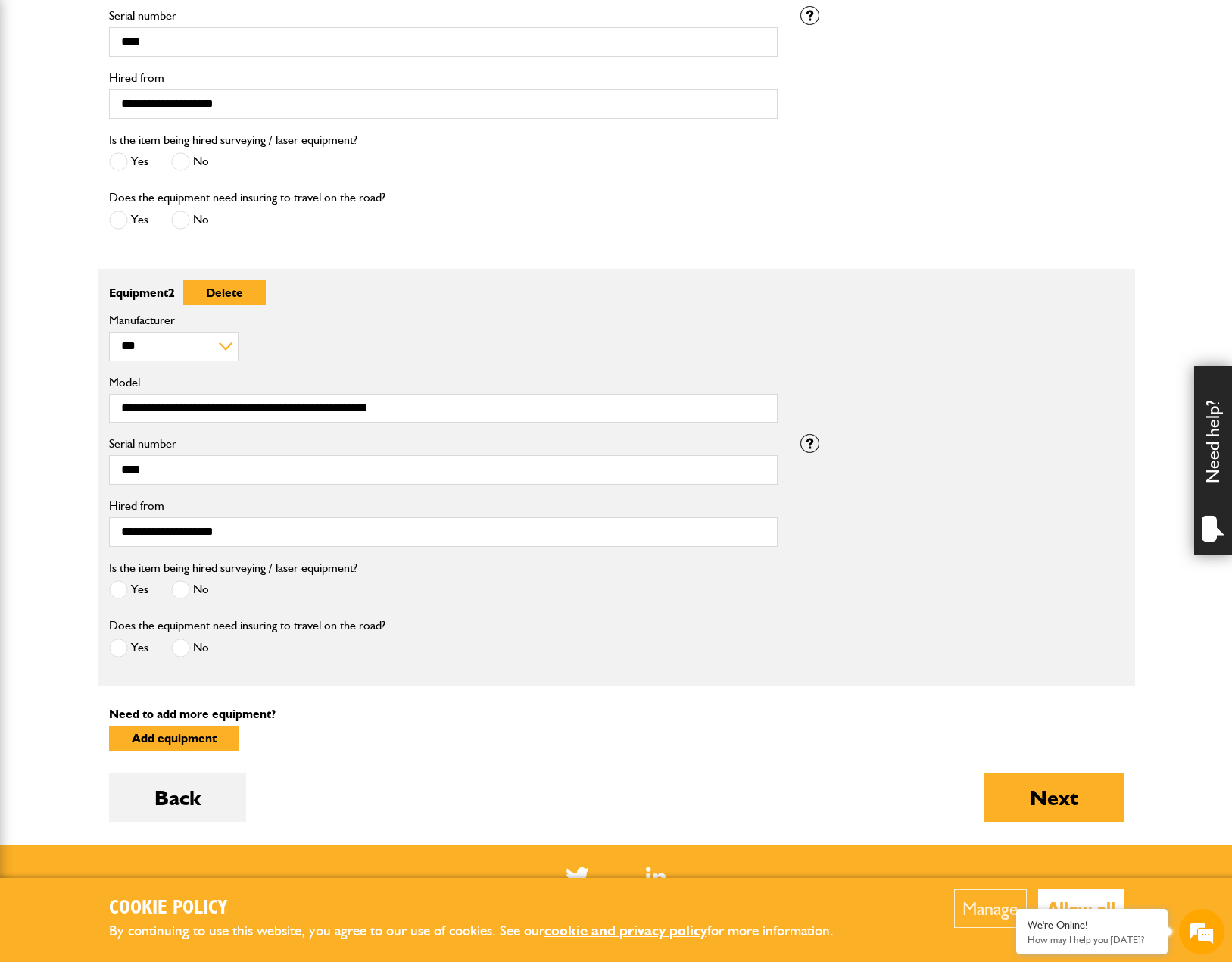
scroll to position [757, 0]
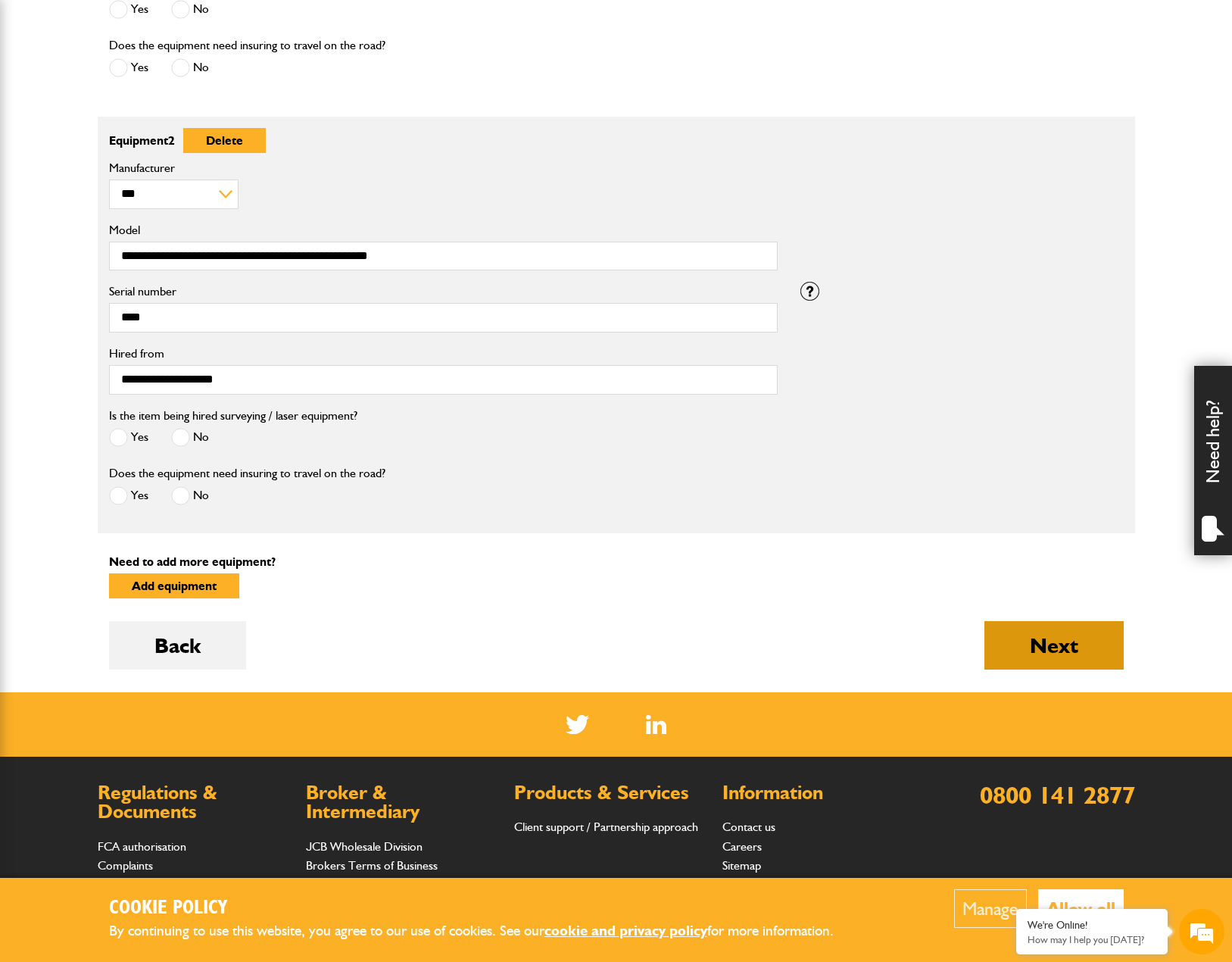
click at [1032, 651] on button "Next" at bounding box center [1054, 644] width 139 height 48
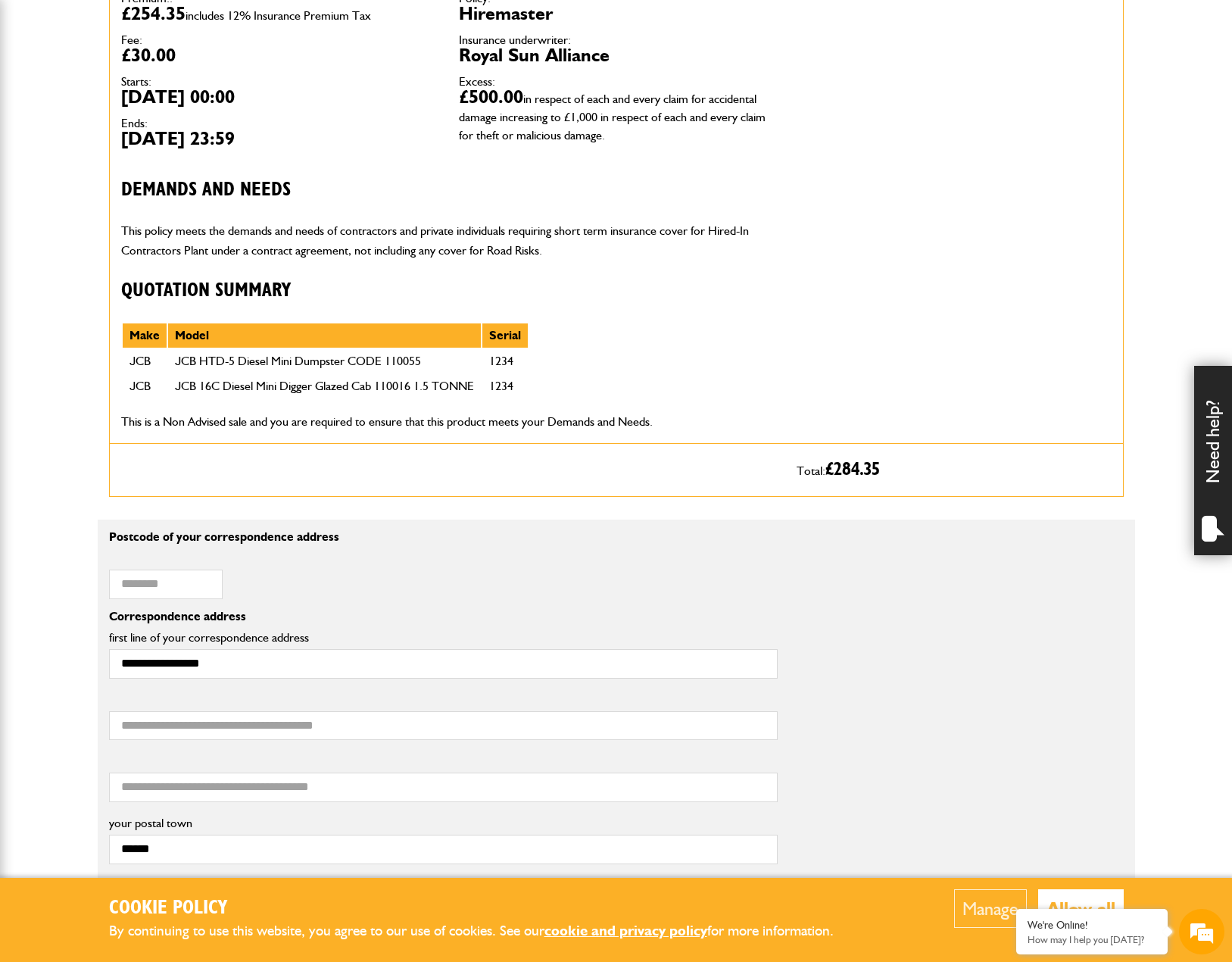
scroll to position [605, 0]
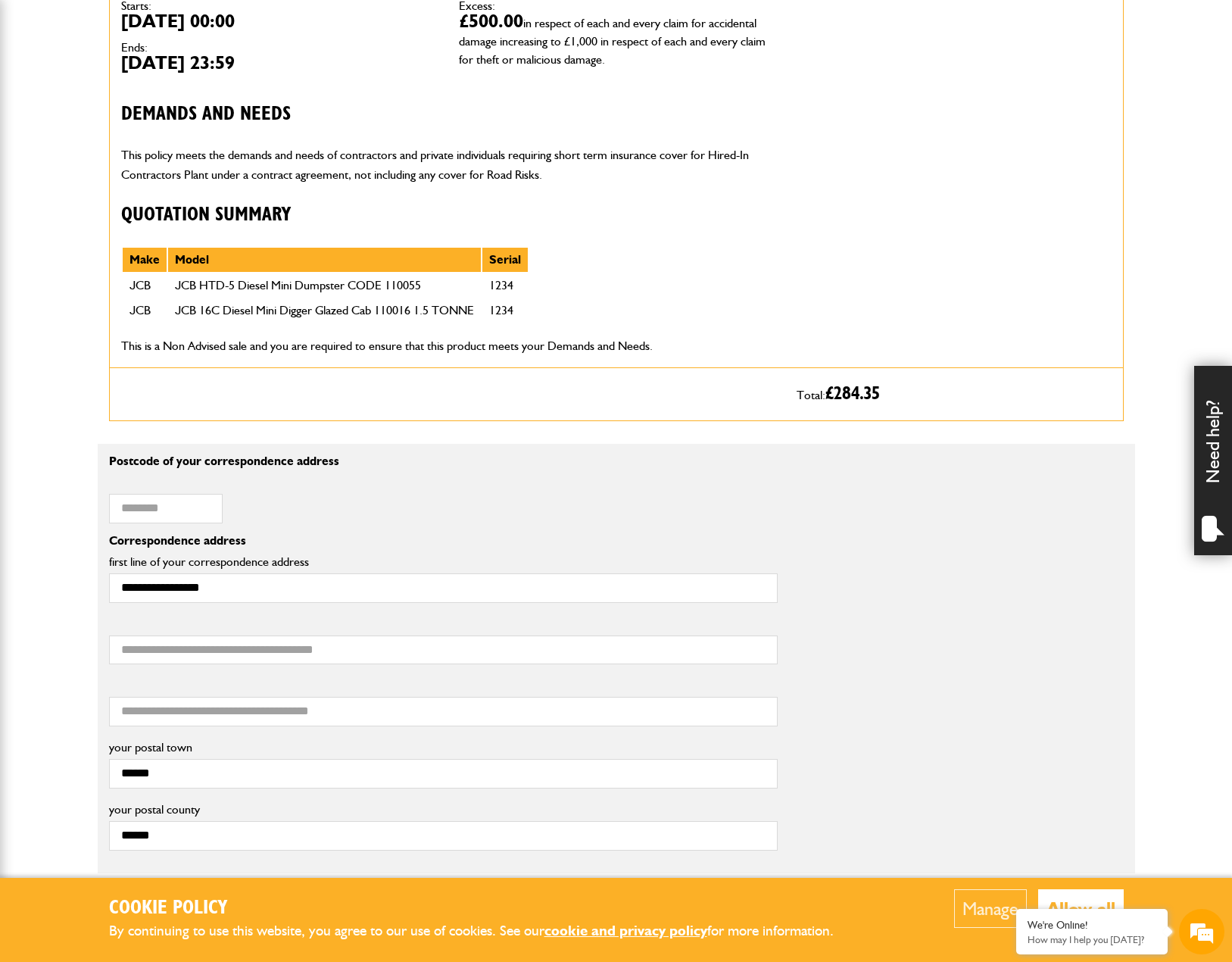
click at [1081, 893] on button "Allow all" at bounding box center [1081, 908] width 85 height 39
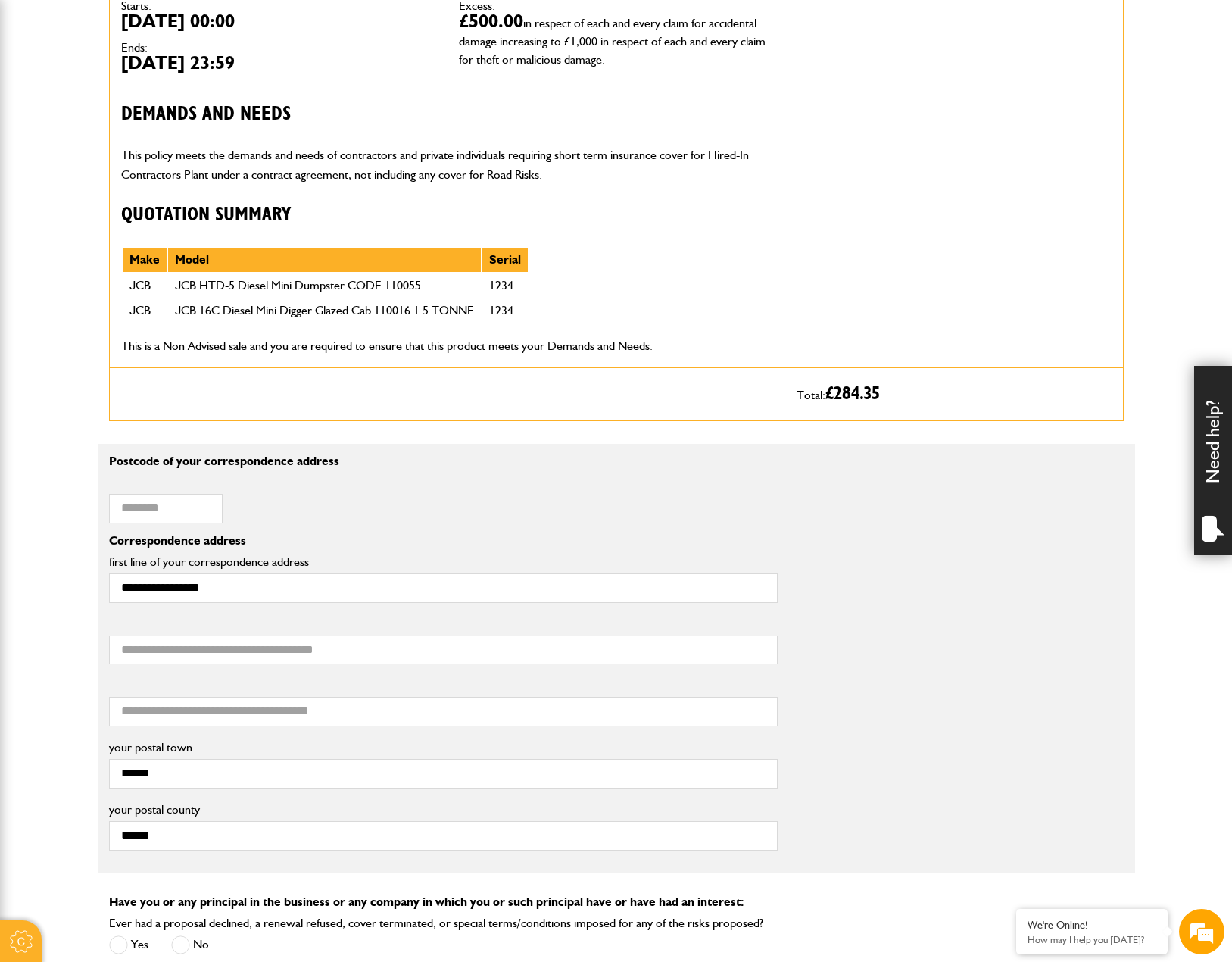
scroll to position [0, 0]
click at [865, 777] on div "****** your postal town" at bounding box center [616, 769] width 1038 height 62
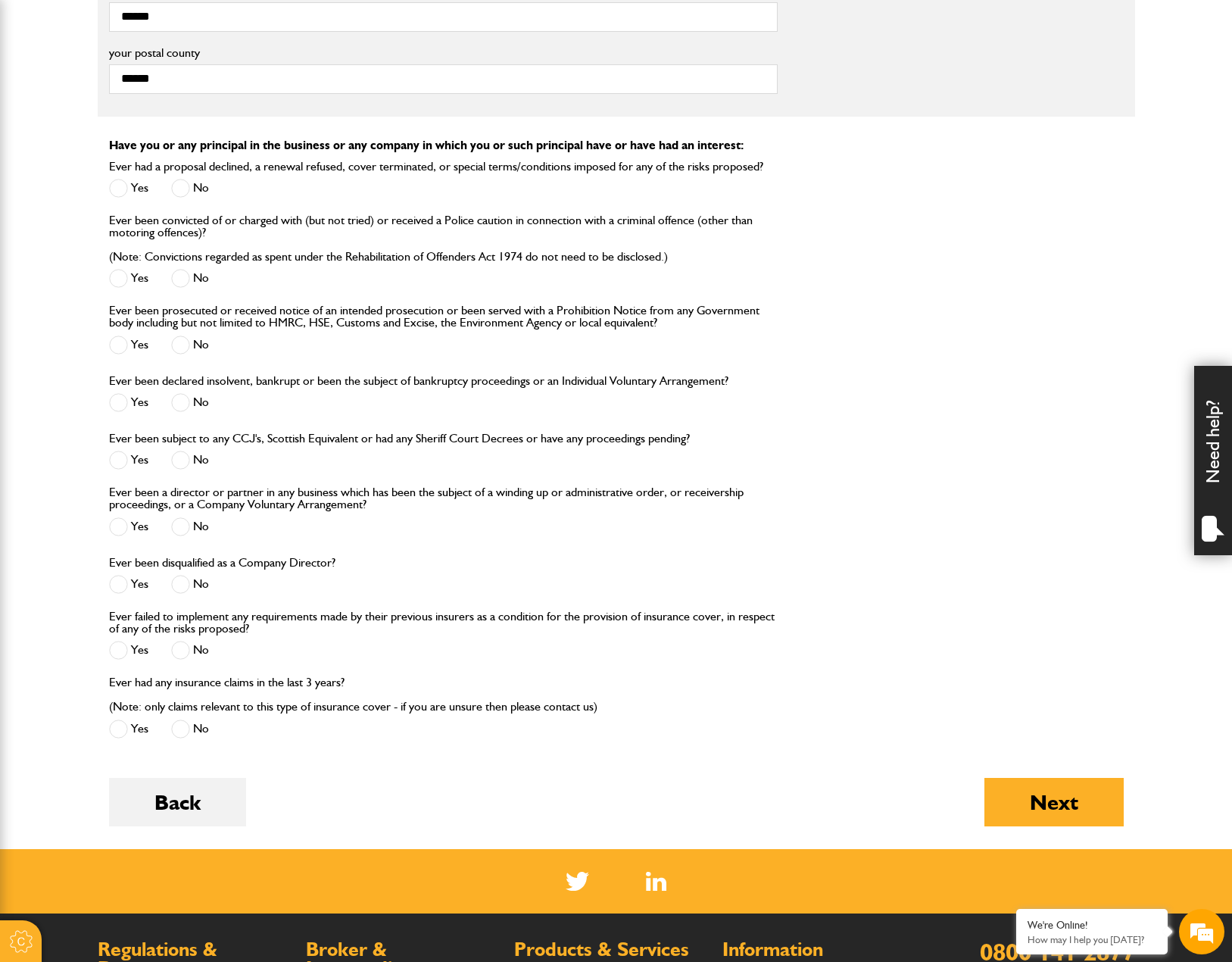
scroll to position [1590, 0]
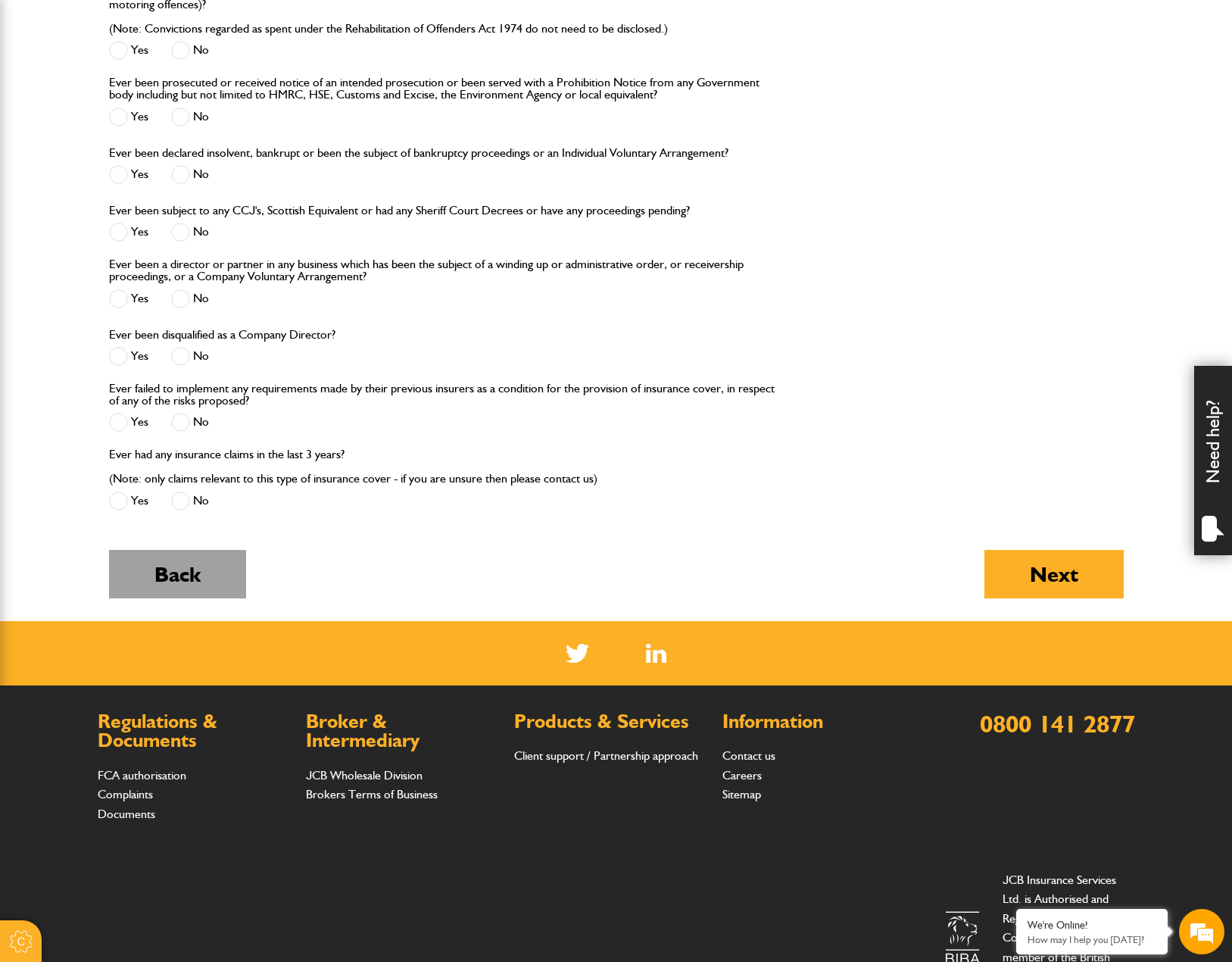
click at [187, 555] on button "Back" at bounding box center [177, 573] width 137 height 48
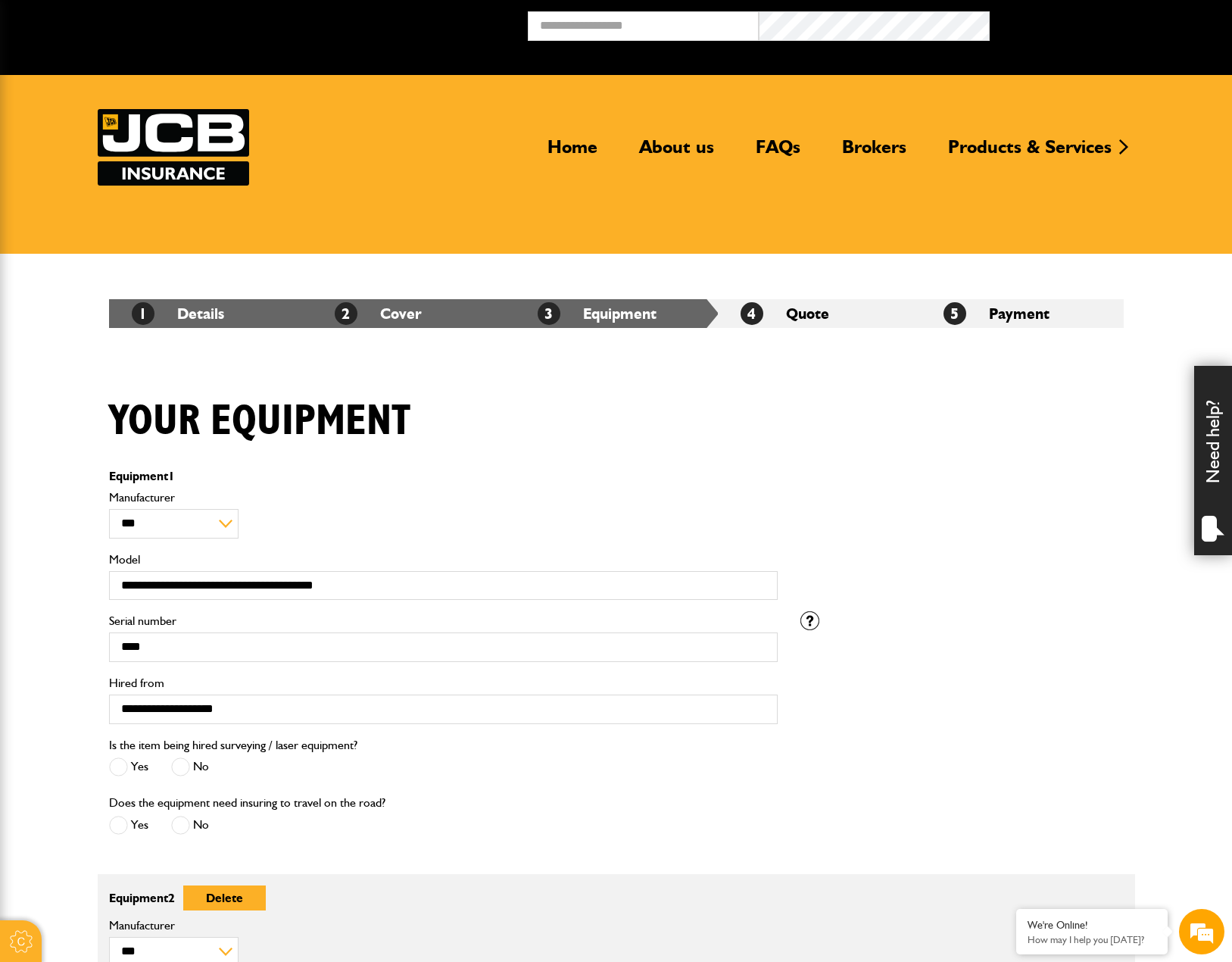
scroll to position [530, 0]
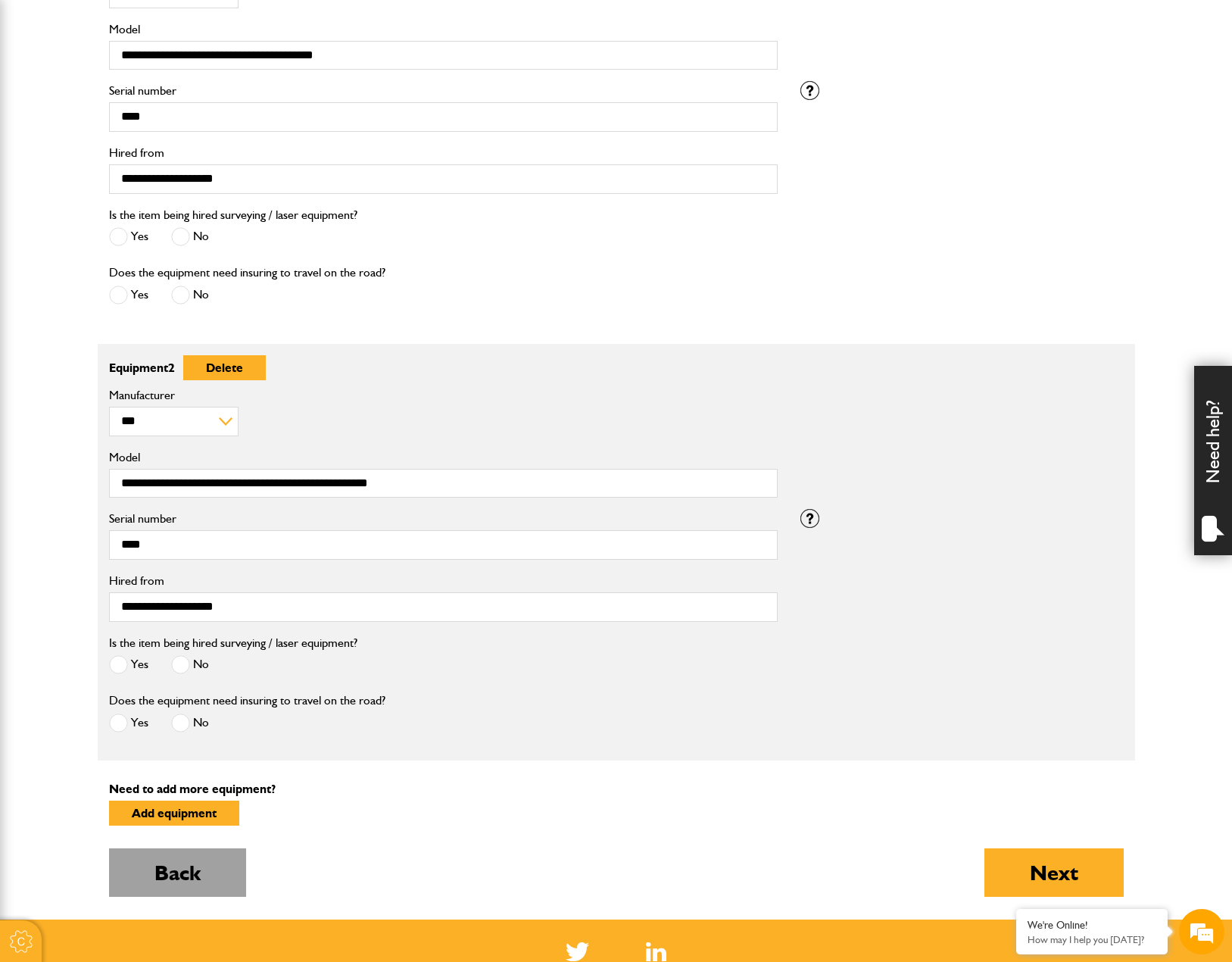
click at [239, 857] on button "Back" at bounding box center [177, 871] width 137 height 48
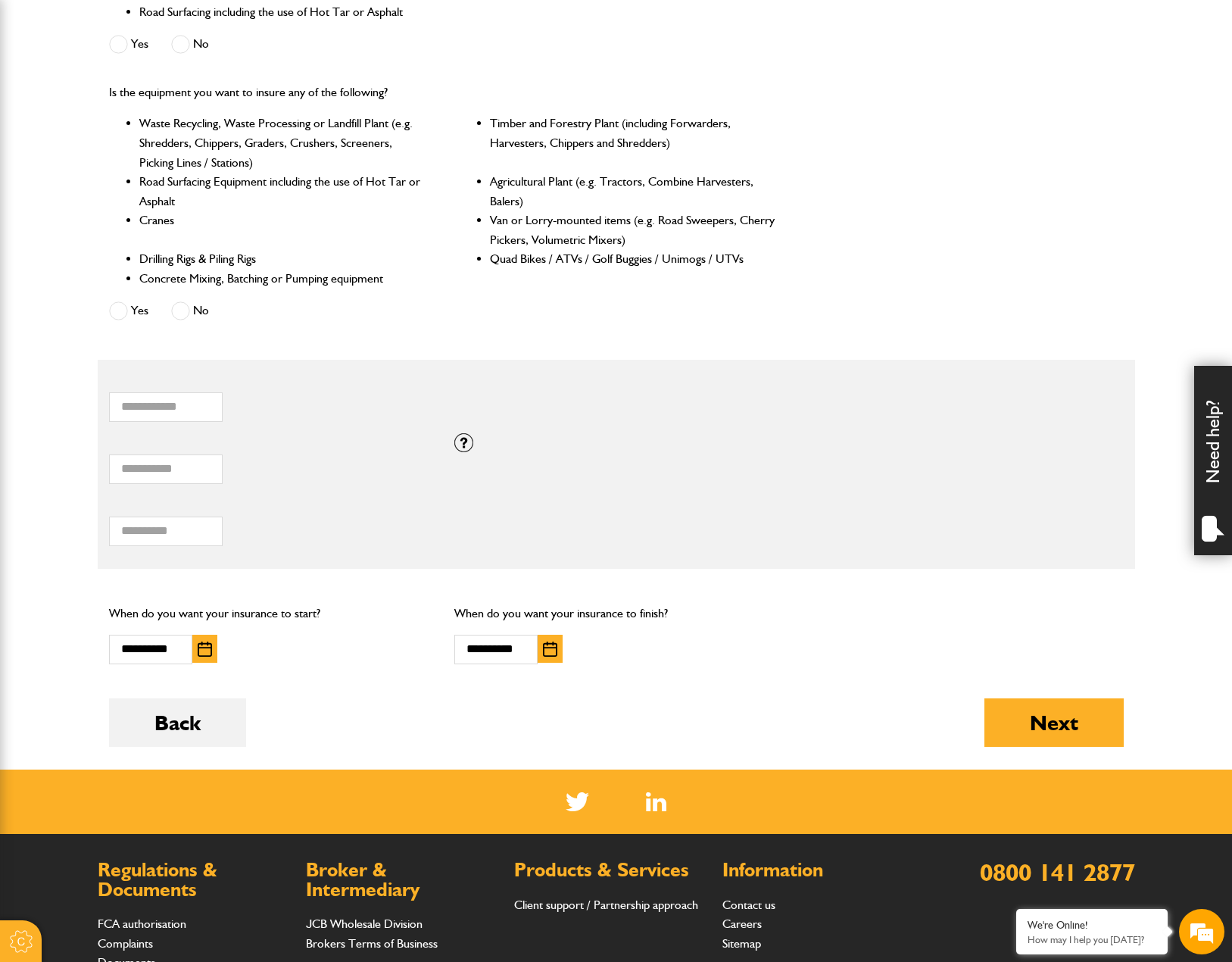
scroll to position [757, 0]
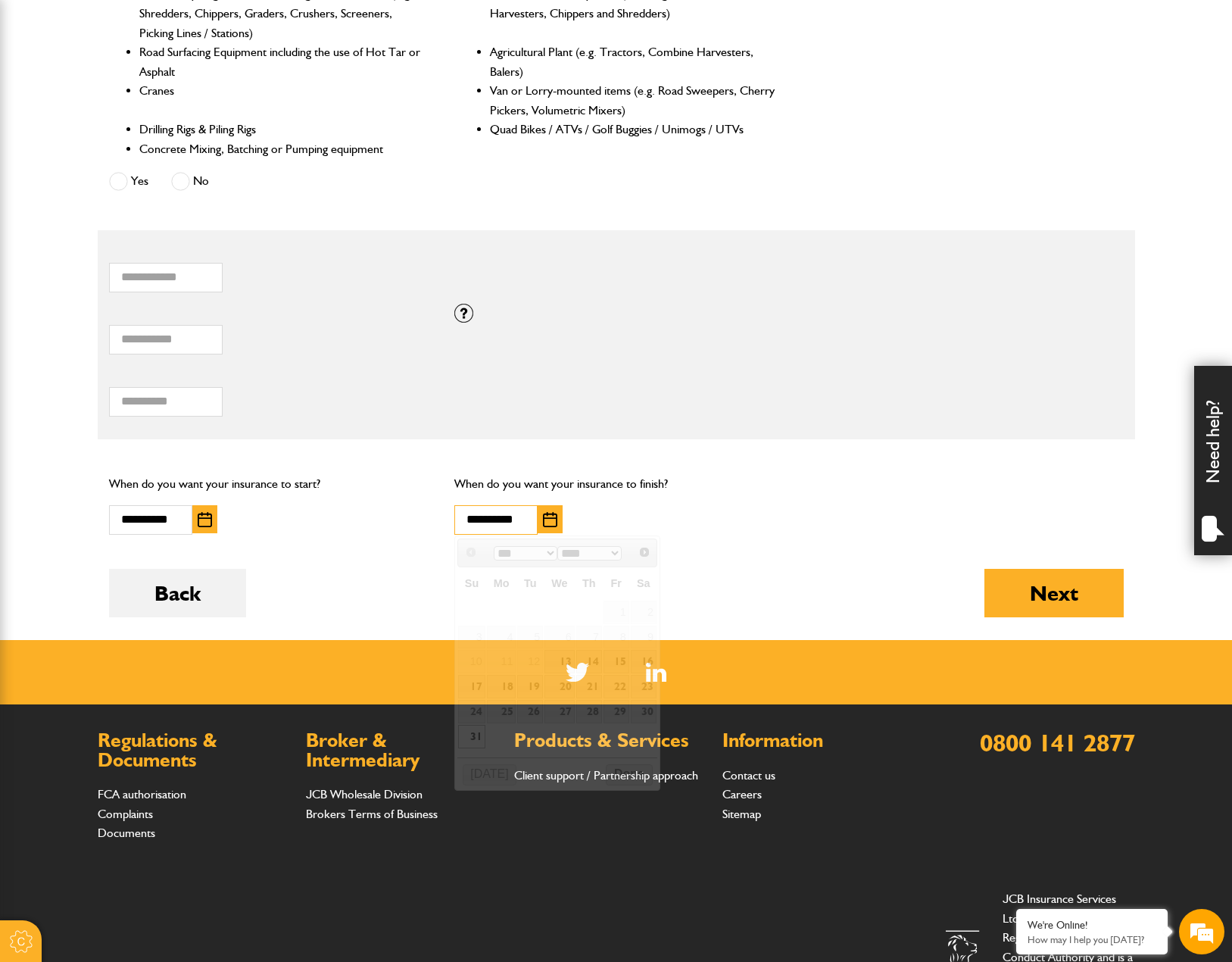
click at [530, 512] on input "**********" at bounding box center [496, 519] width 83 height 29
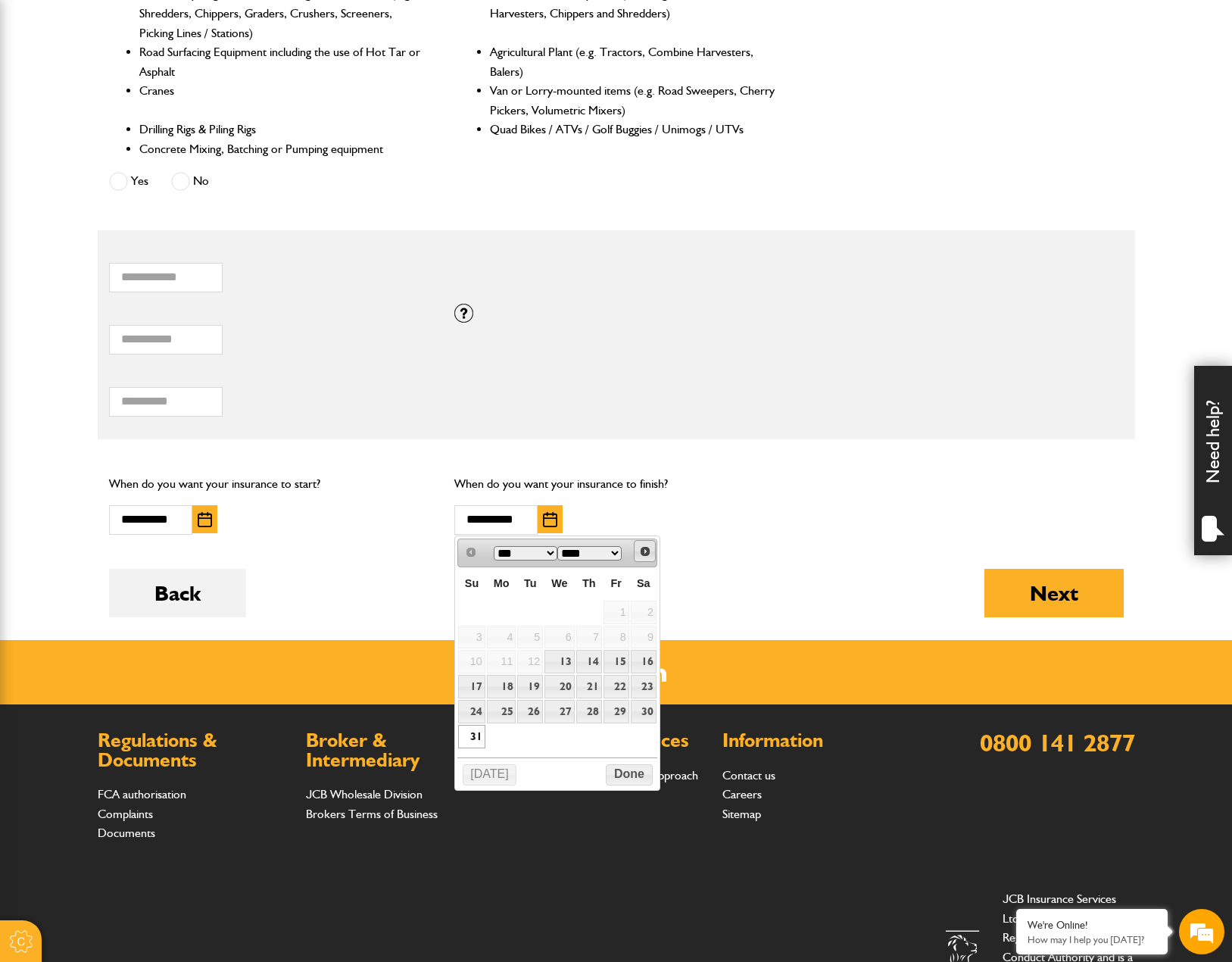
click at [637, 552] on link "Next" at bounding box center [644, 551] width 22 height 22
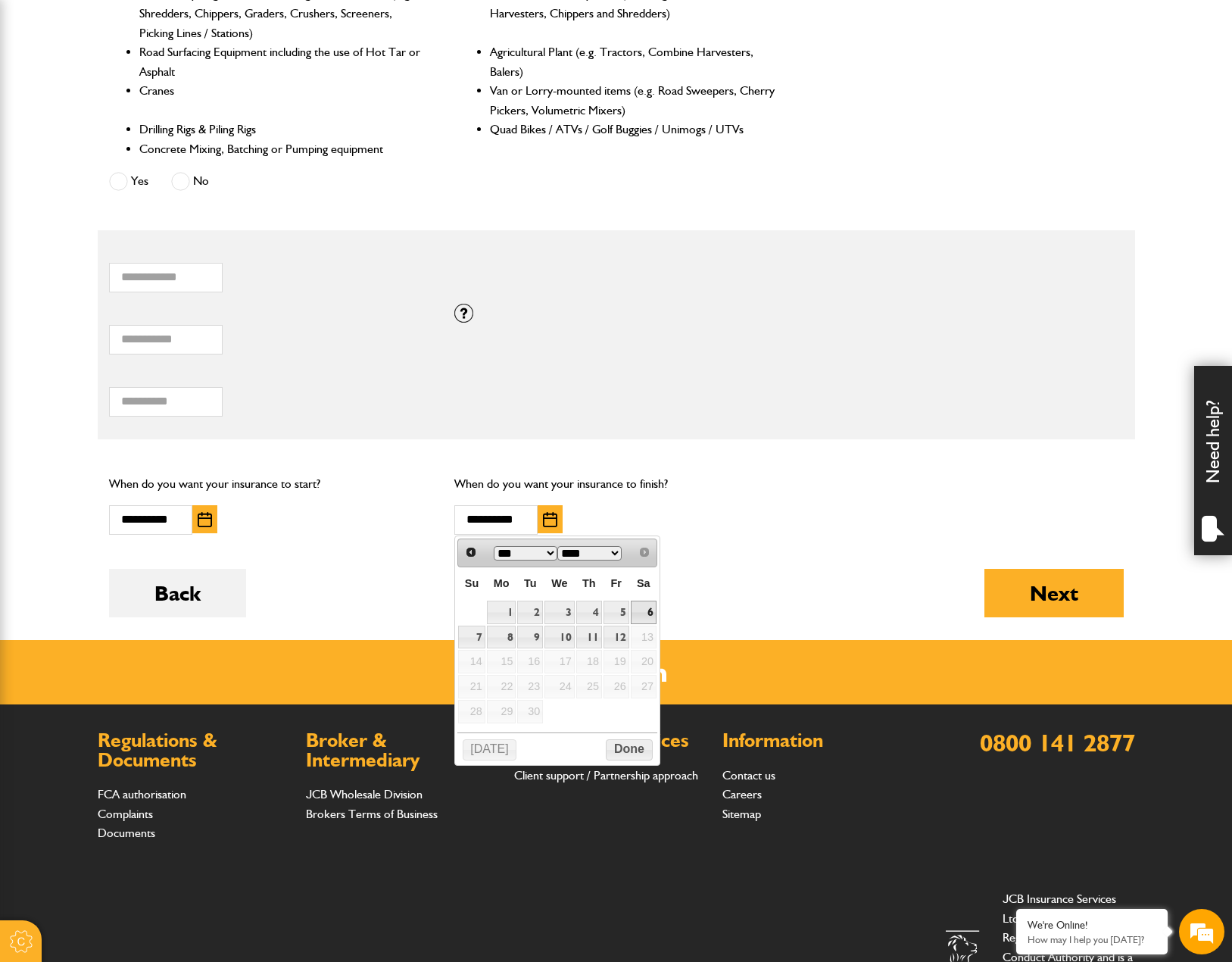
click at [643, 605] on link "6" at bounding box center [643, 612] width 26 height 24
type input "**********"
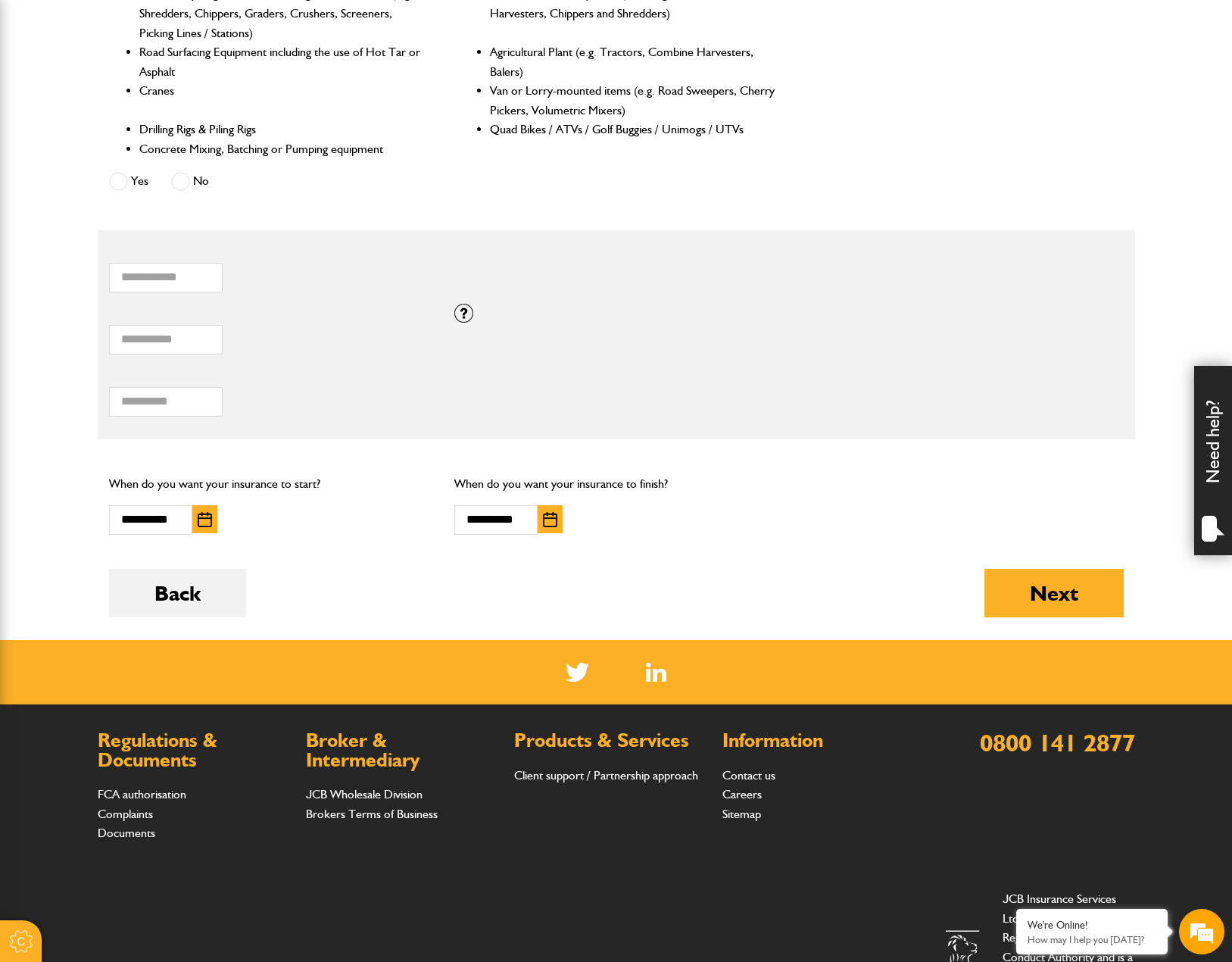
click at [976, 579] on div "Back Next" at bounding box center [616, 603] width 1015 height 71
click at [1030, 583] on button "Next" at bounding box center [1054, 592] width 139 height 48
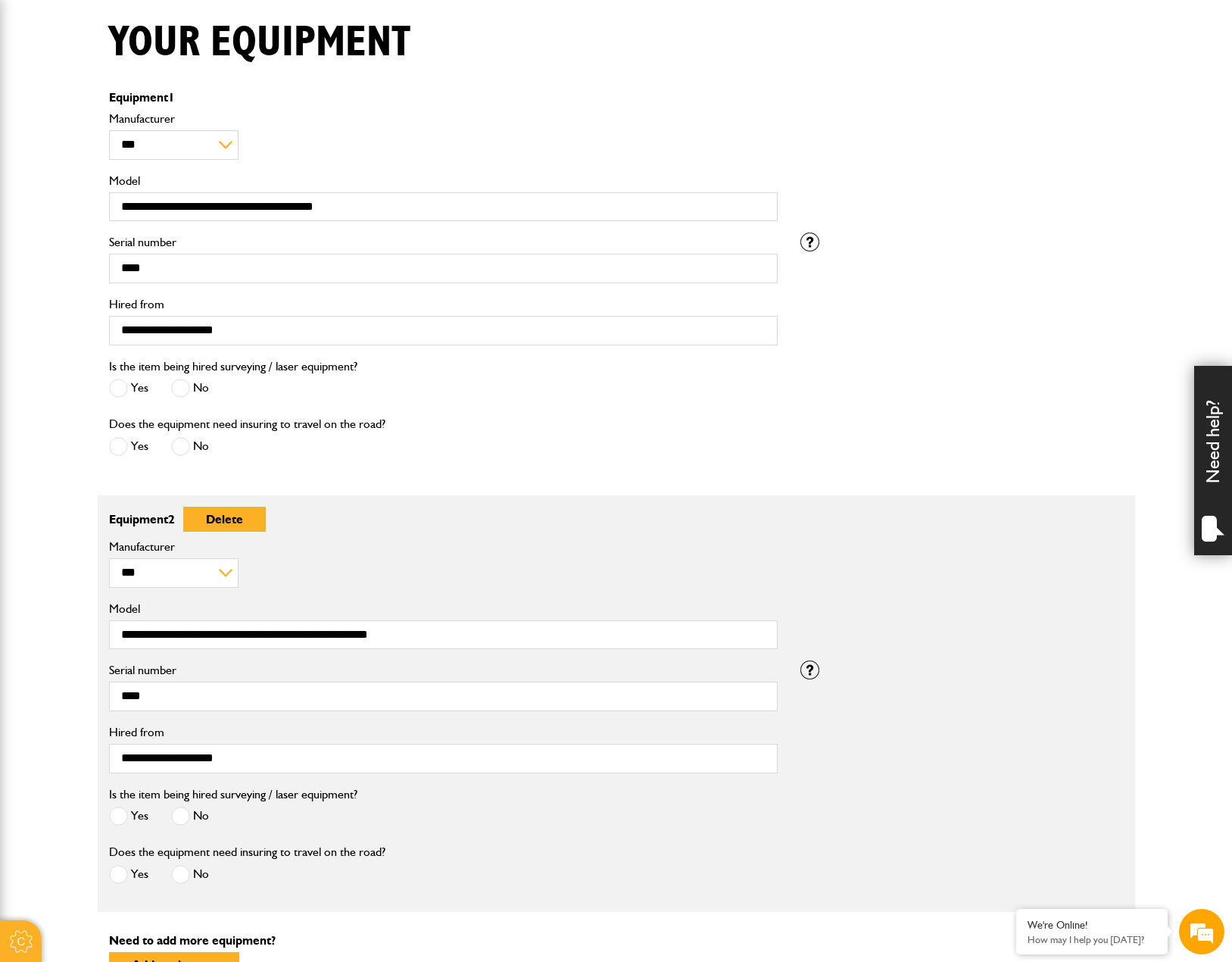
scroll to position [757, 0]
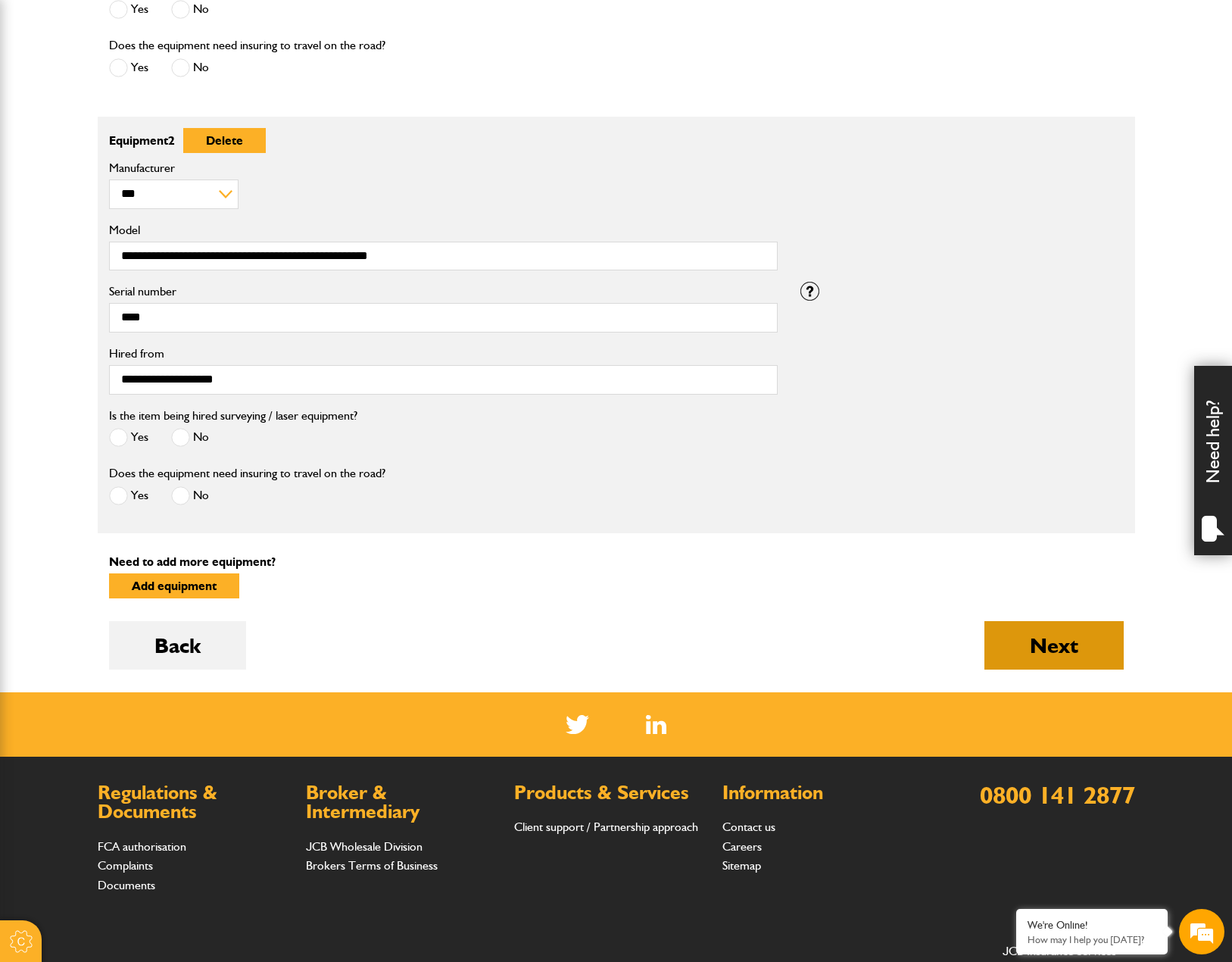
click at [1020, 647] on button "Next" at bounding box center [1054, 644] width 139 height 48
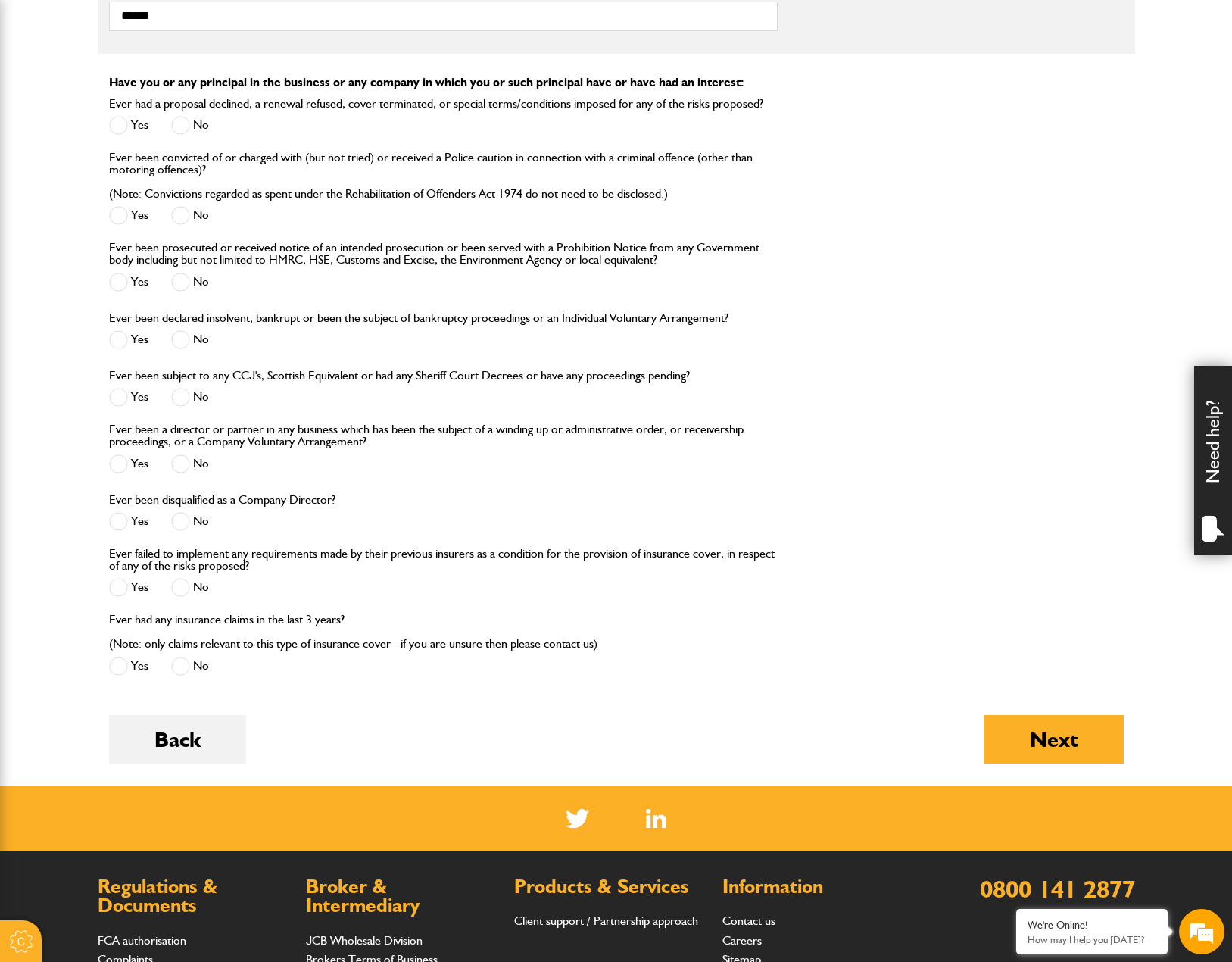
scroll to position [1590, 0]
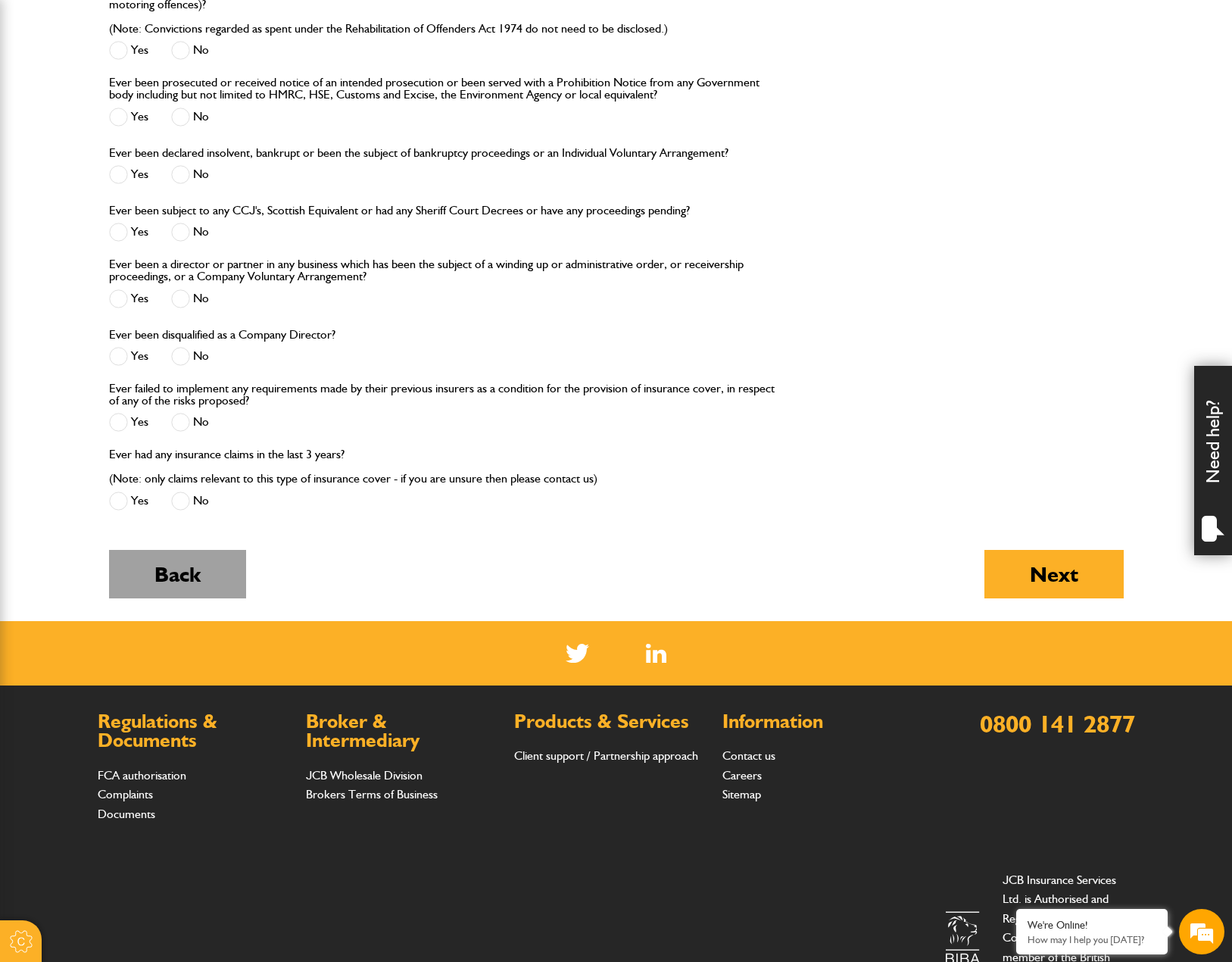
click at [213, 584] on button "Back" at bounding box center [177, 573] width 137 height 48
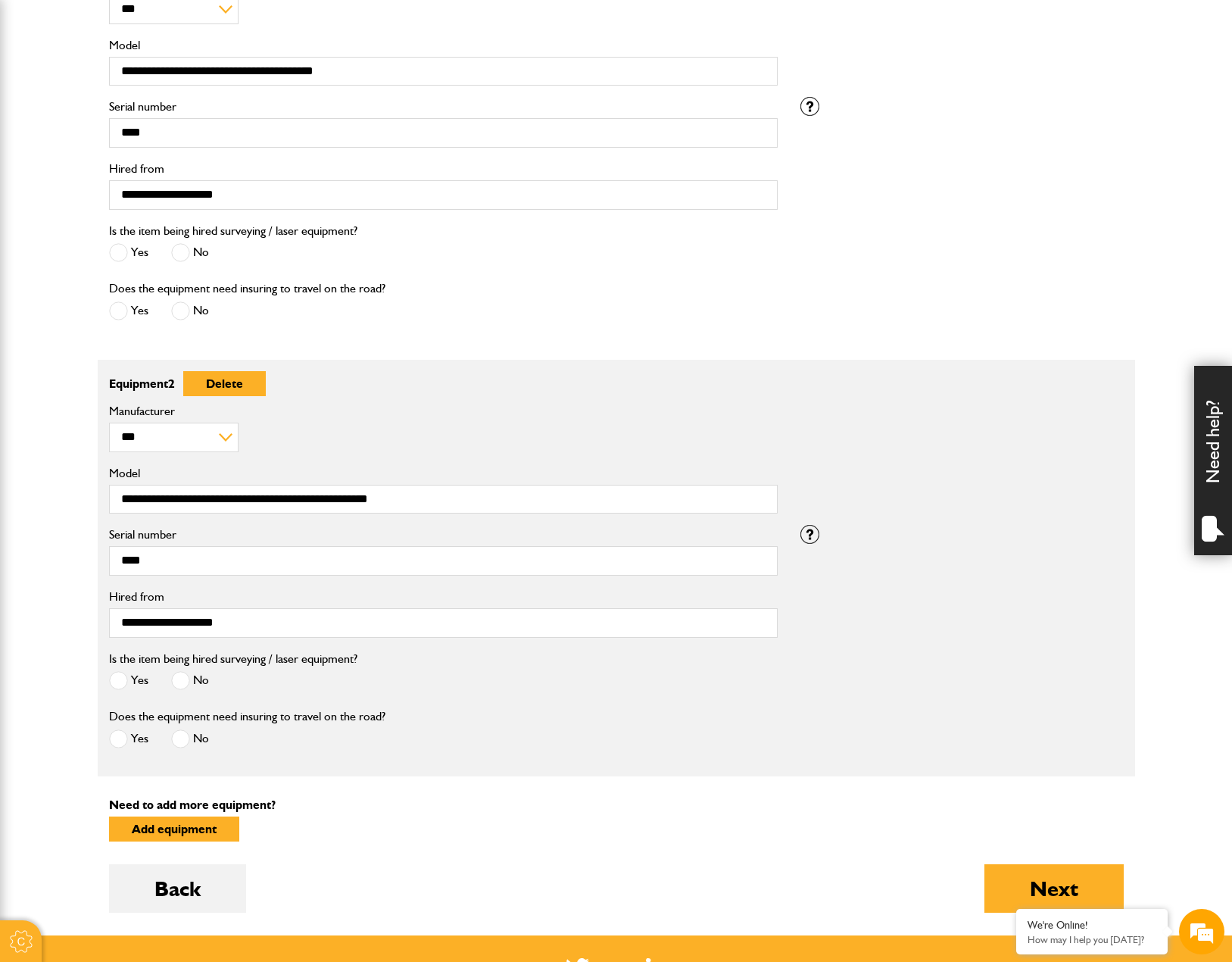
scroll to position [681, 0]
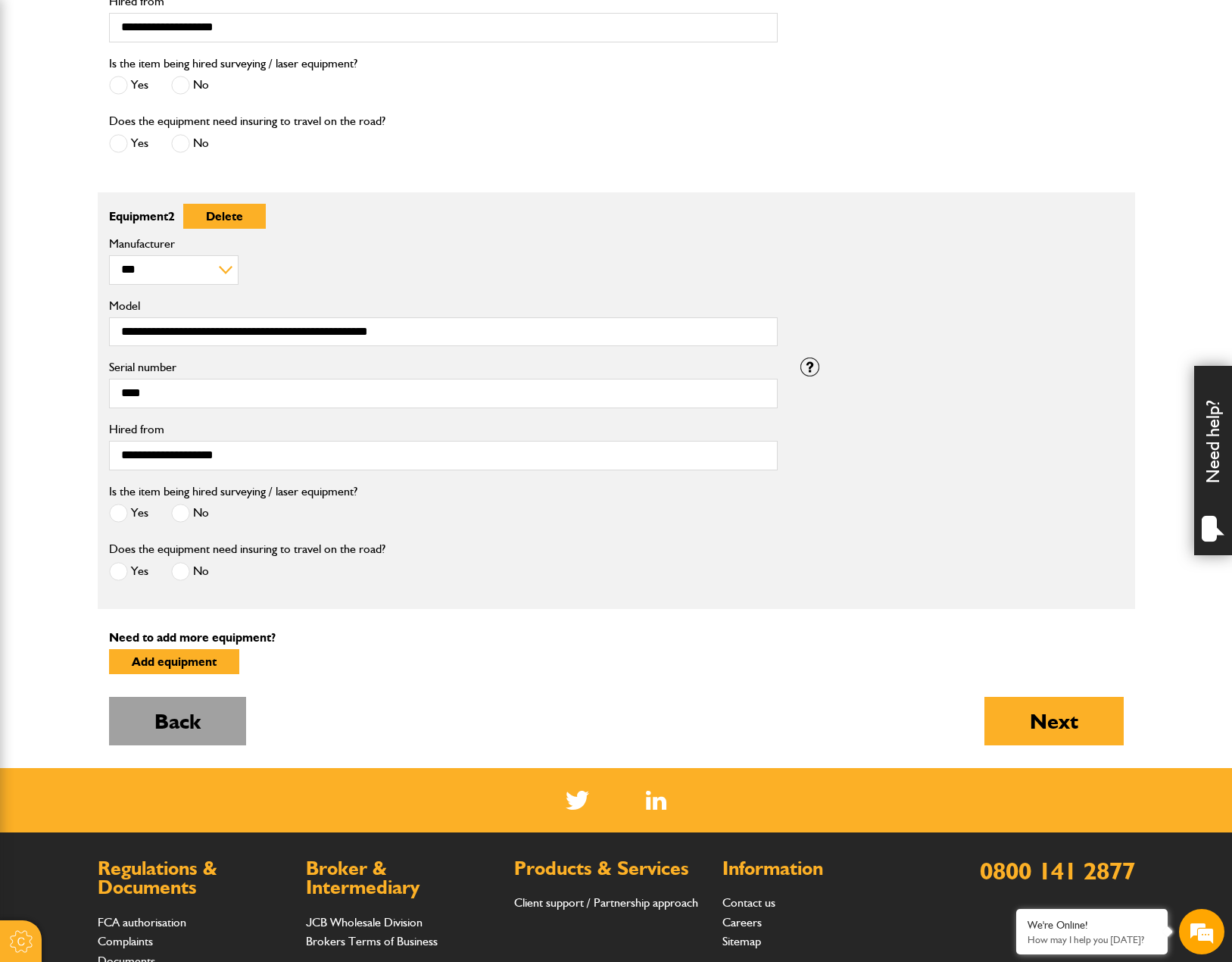
click at [234, 719] on button "Back" at bounding box center [177, 720] width 137 height 48
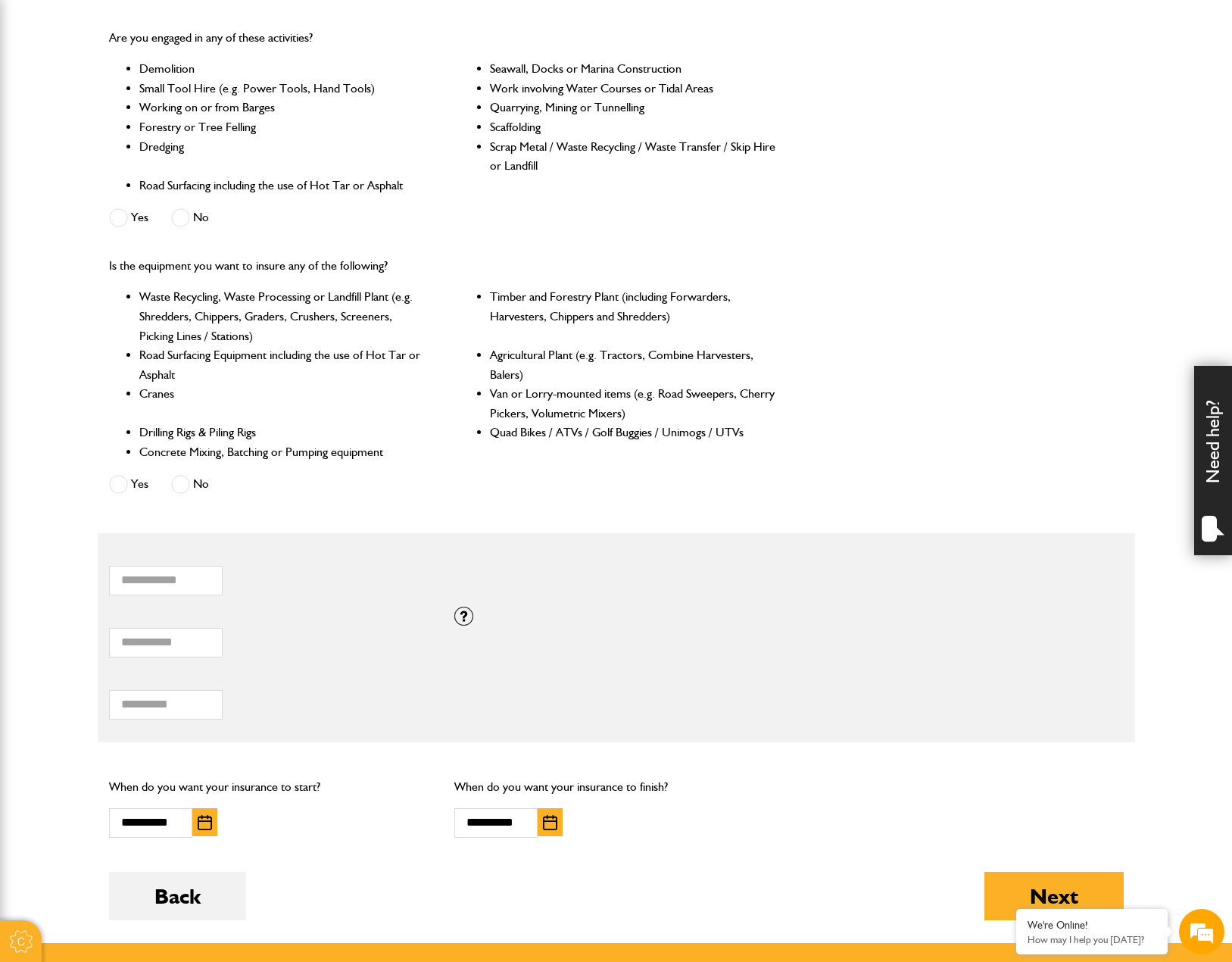
scroll to position [832, 0]
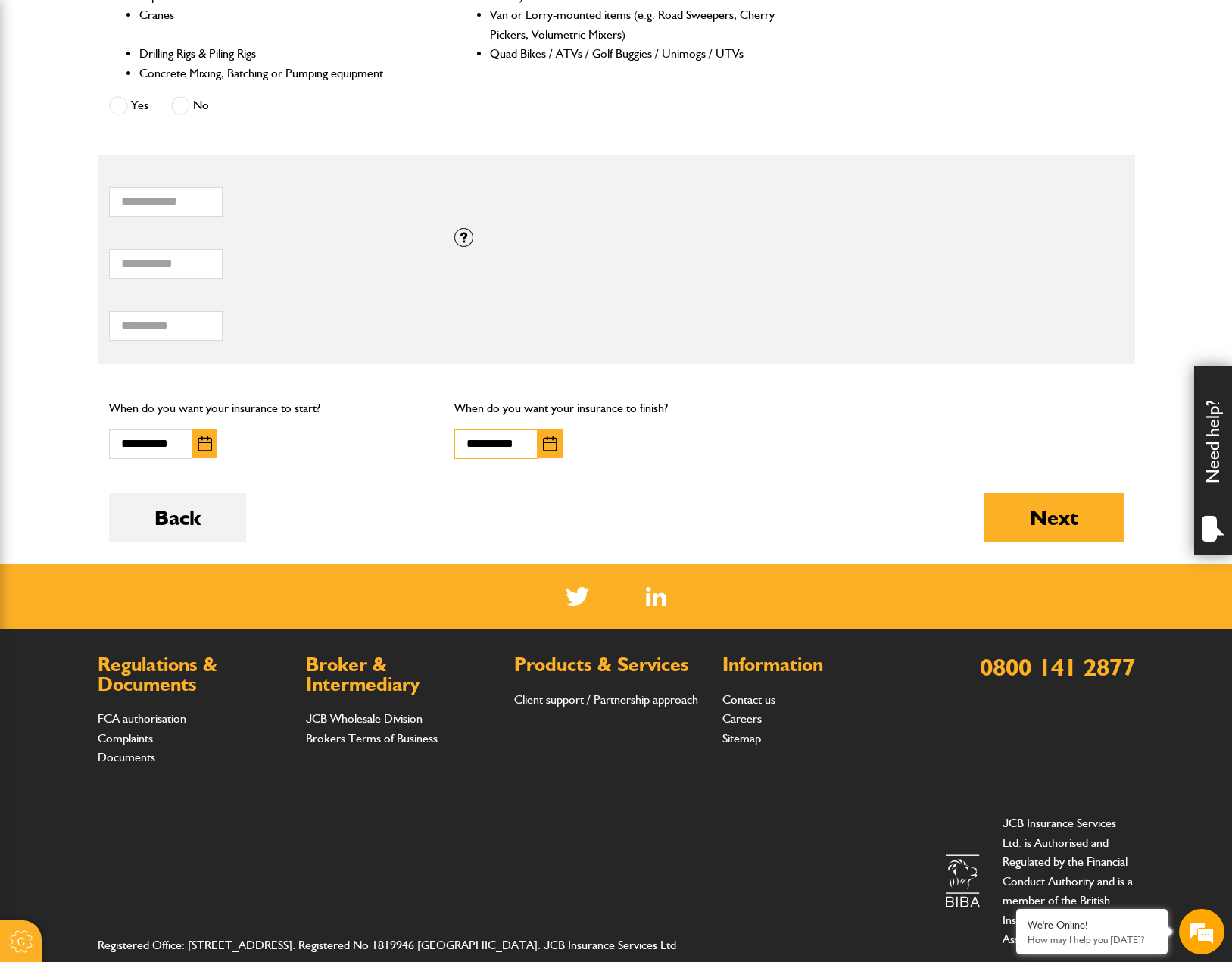
click at [526, 452] on input "**********" at bounding box center [496, 444] width 83 height 29
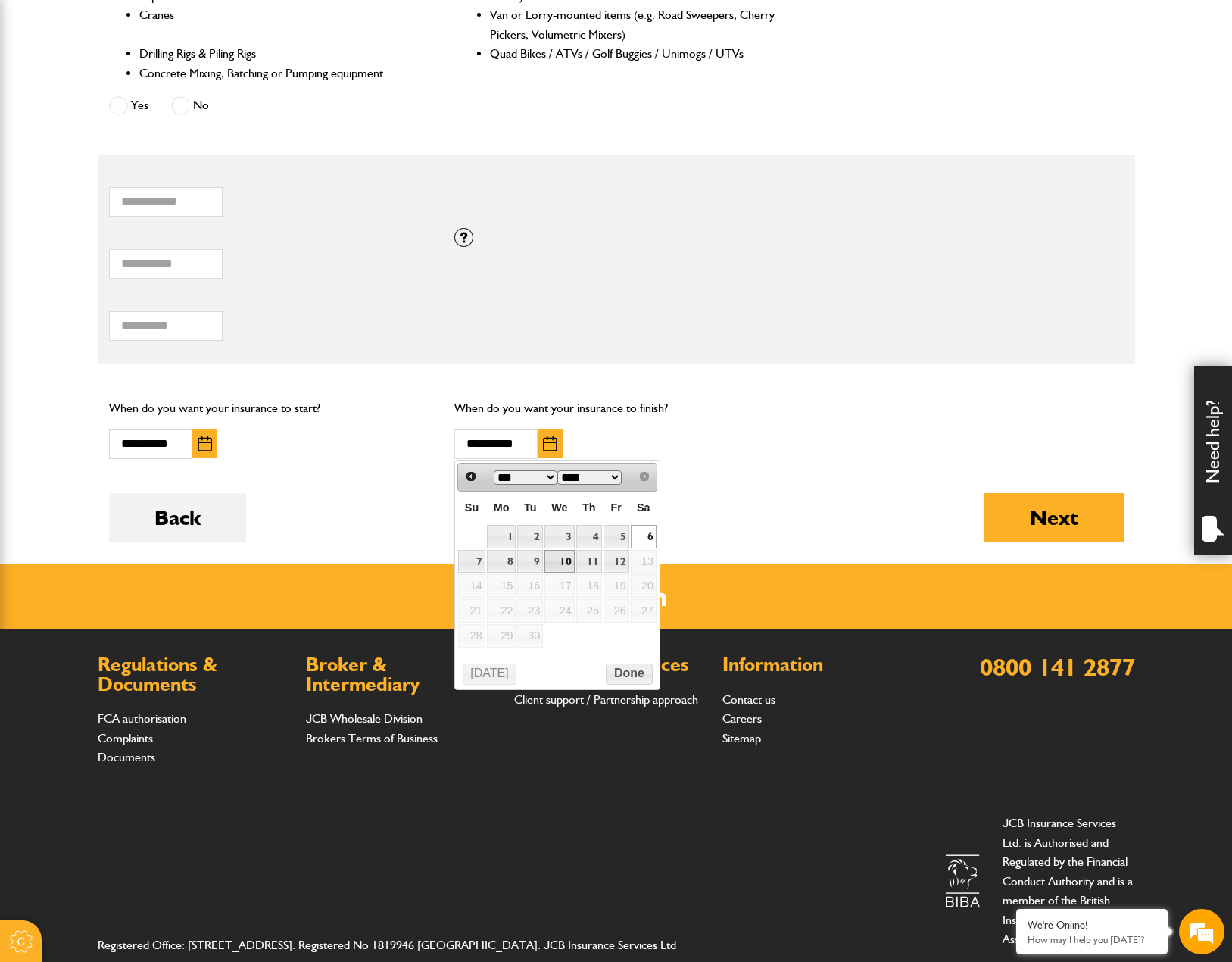
click at [562, 562] on link "10" at bounding box center [558, 561] width 29 height 24
type input "**********"
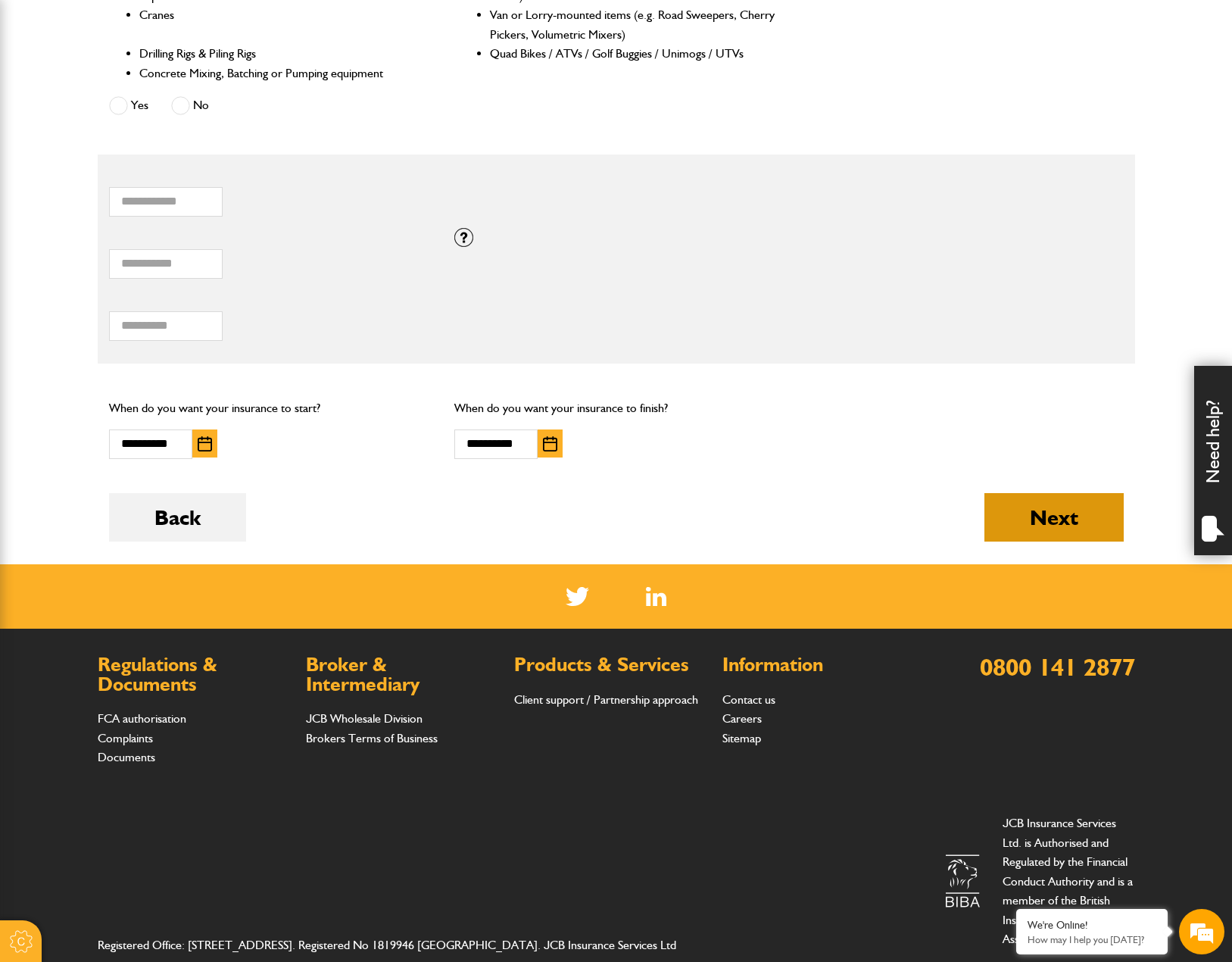
click at [989, 516] on button "Next" at bounding box center [1054, 516] width 139 height 48
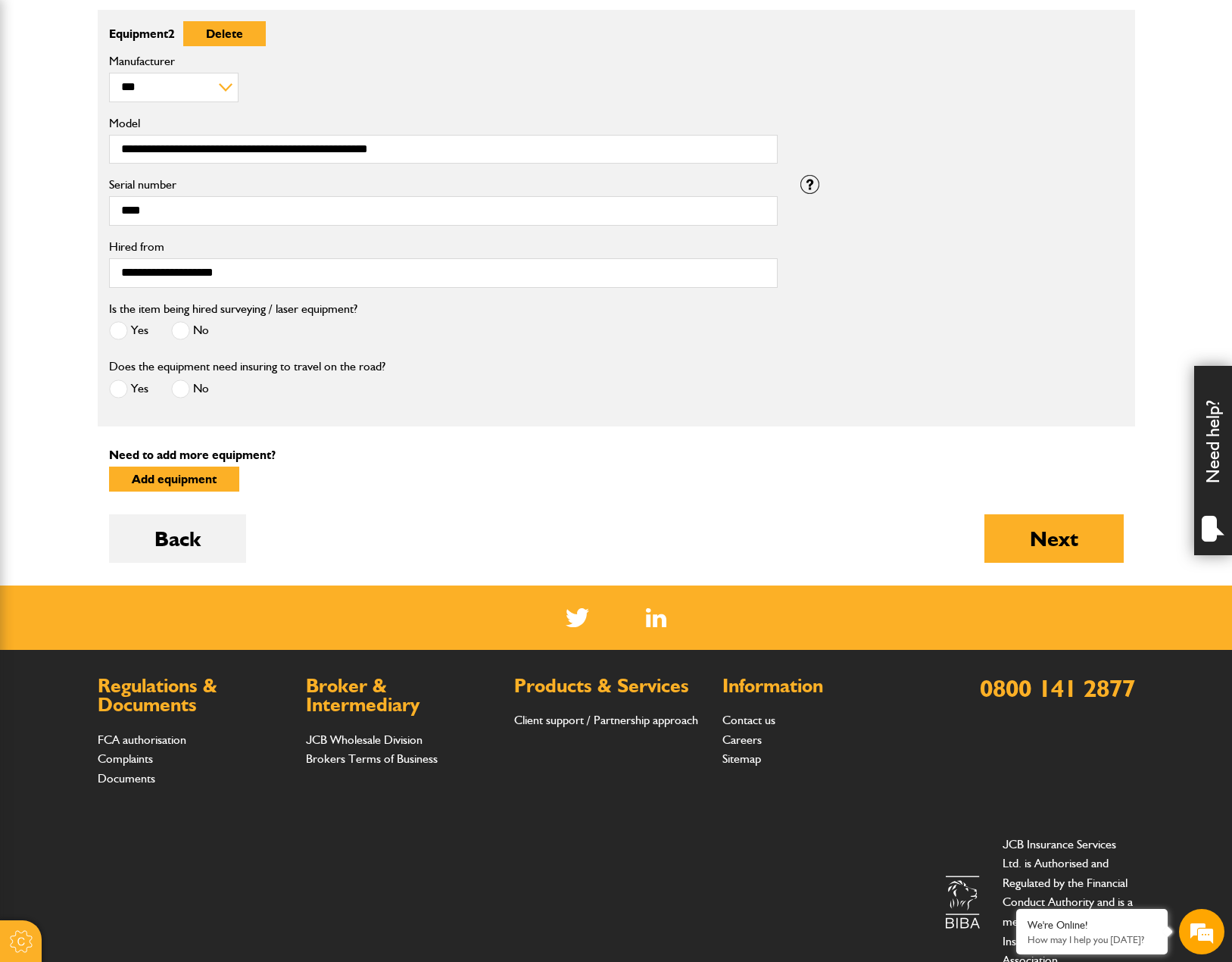
scroll to position [908, 0]
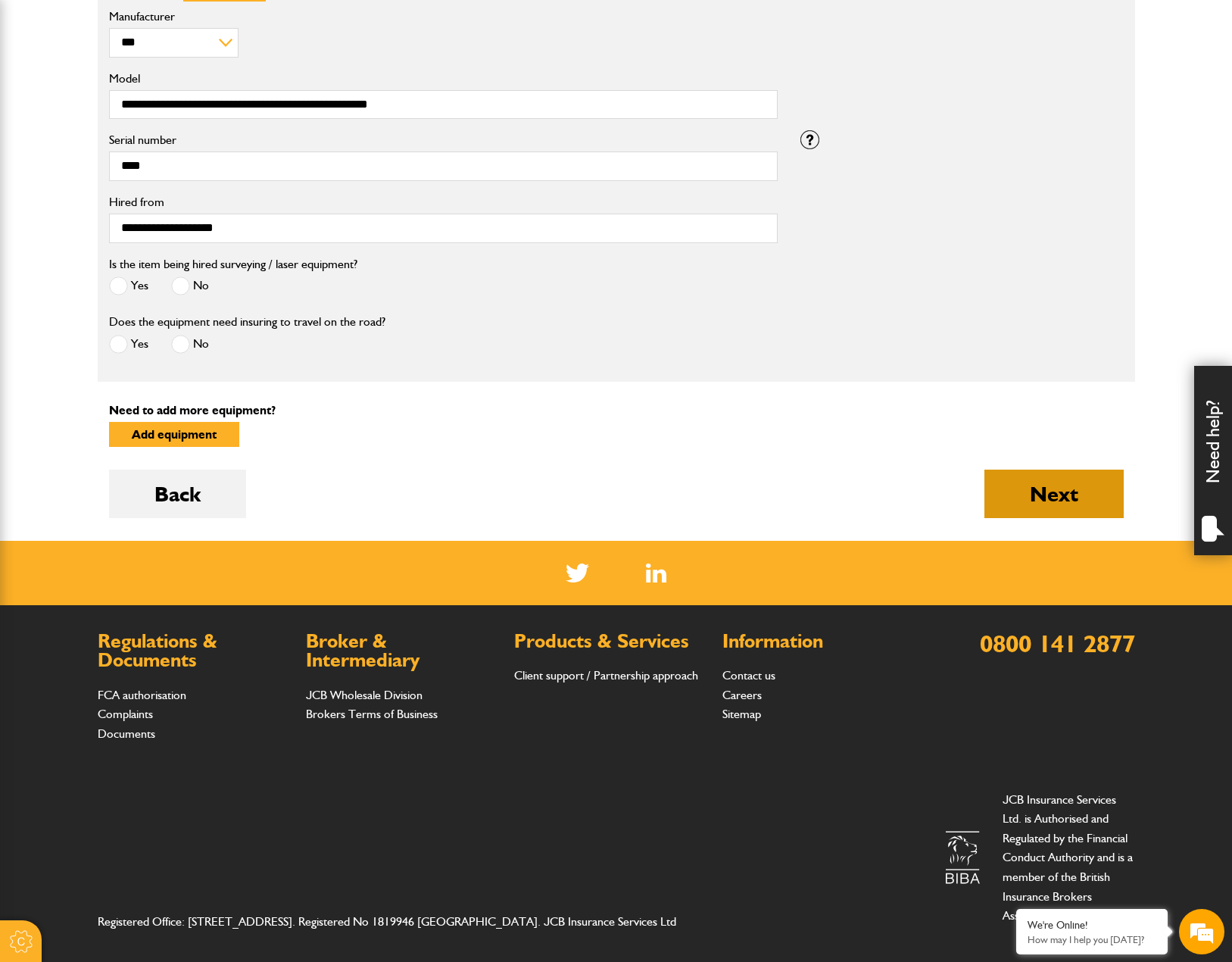
click at [1009, 498] on button "Next" at bounding box center [1054, 493] width 139 height 48
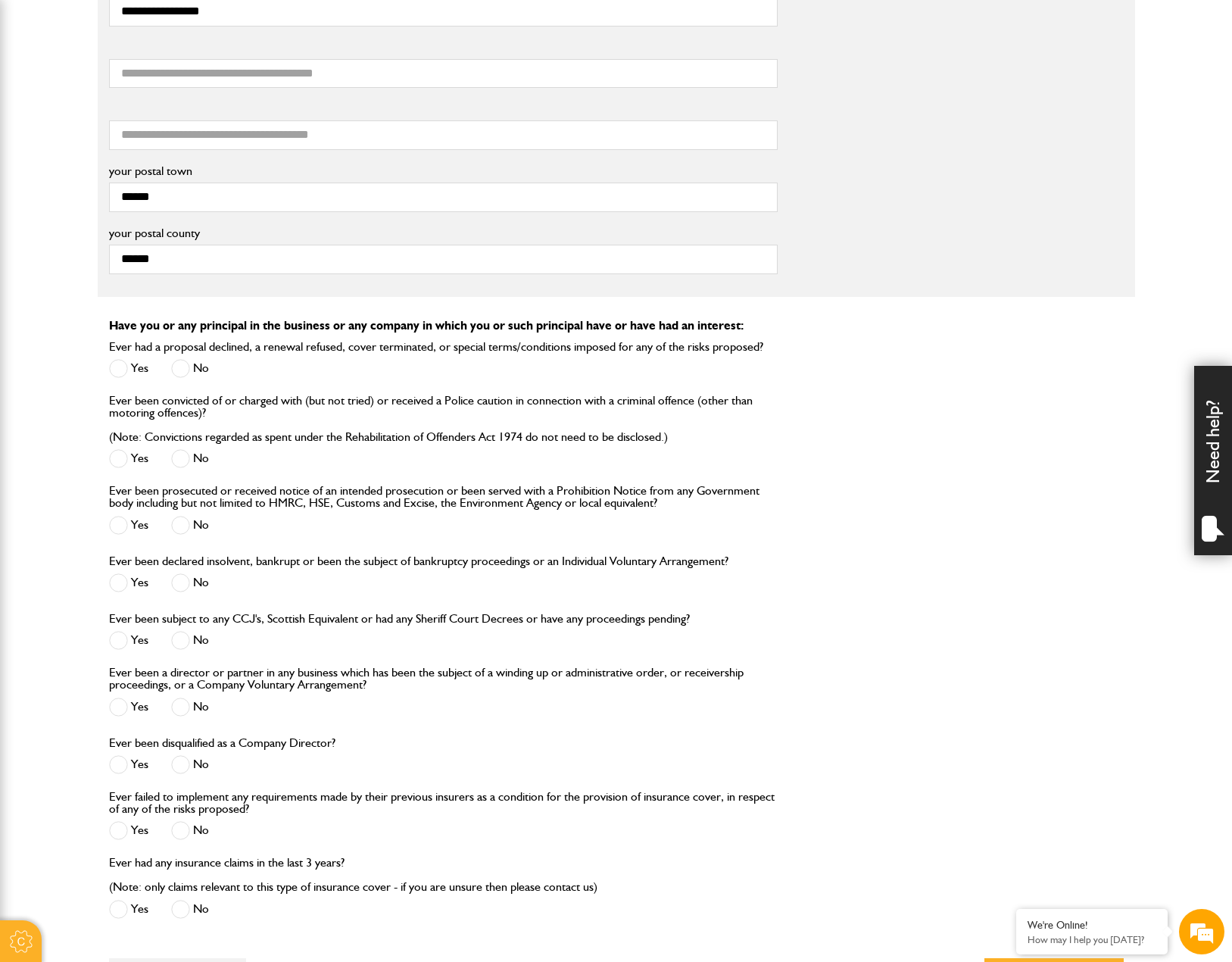
scroll to position [1363, 0]
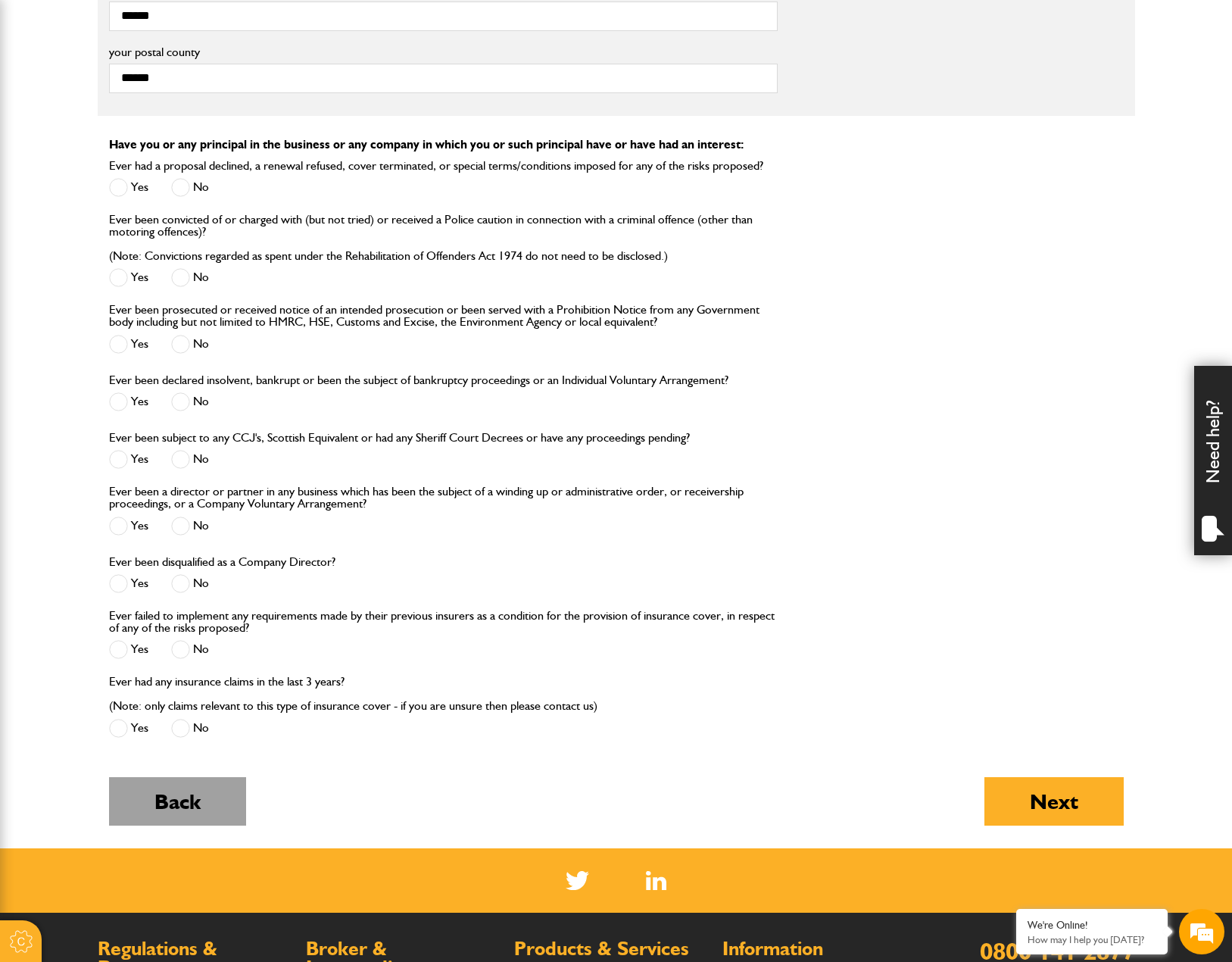
click at [211, 798] on button "Back" at bounding box center [177, 800] width 137 height 48
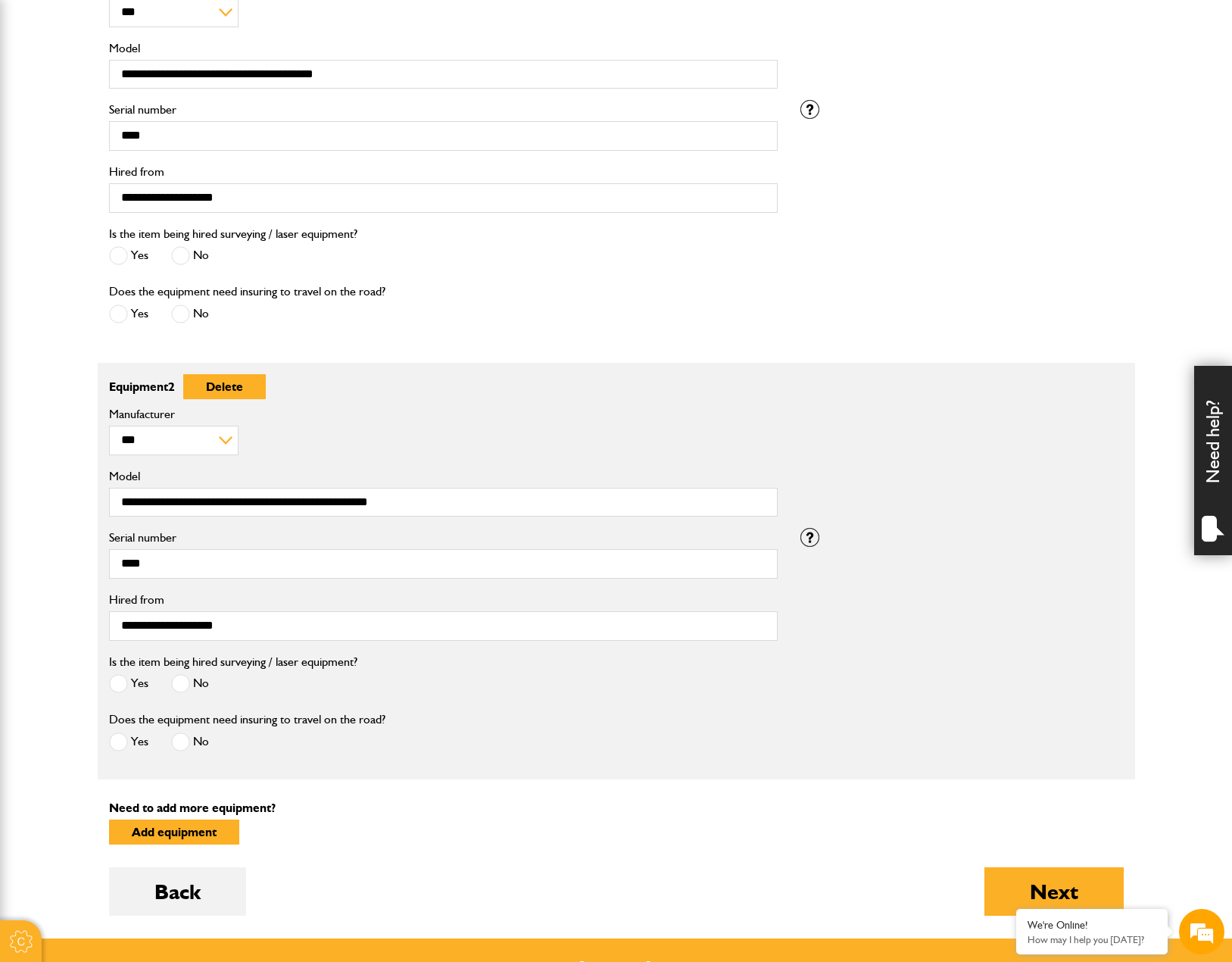
scroll to position [832, 0]
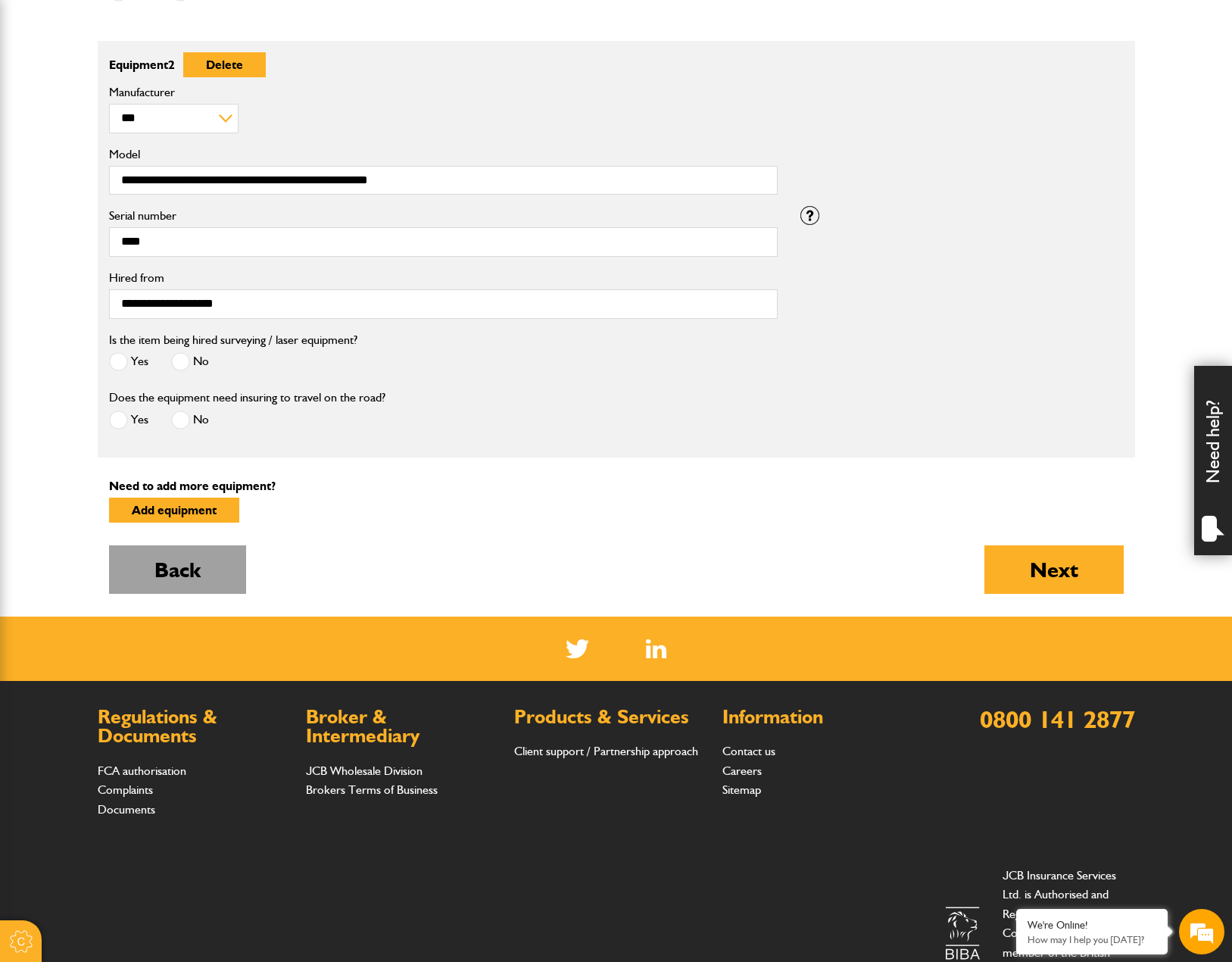
click at [216, 590] on button "Back" at bounding box center [177, 568] width 137 height 48
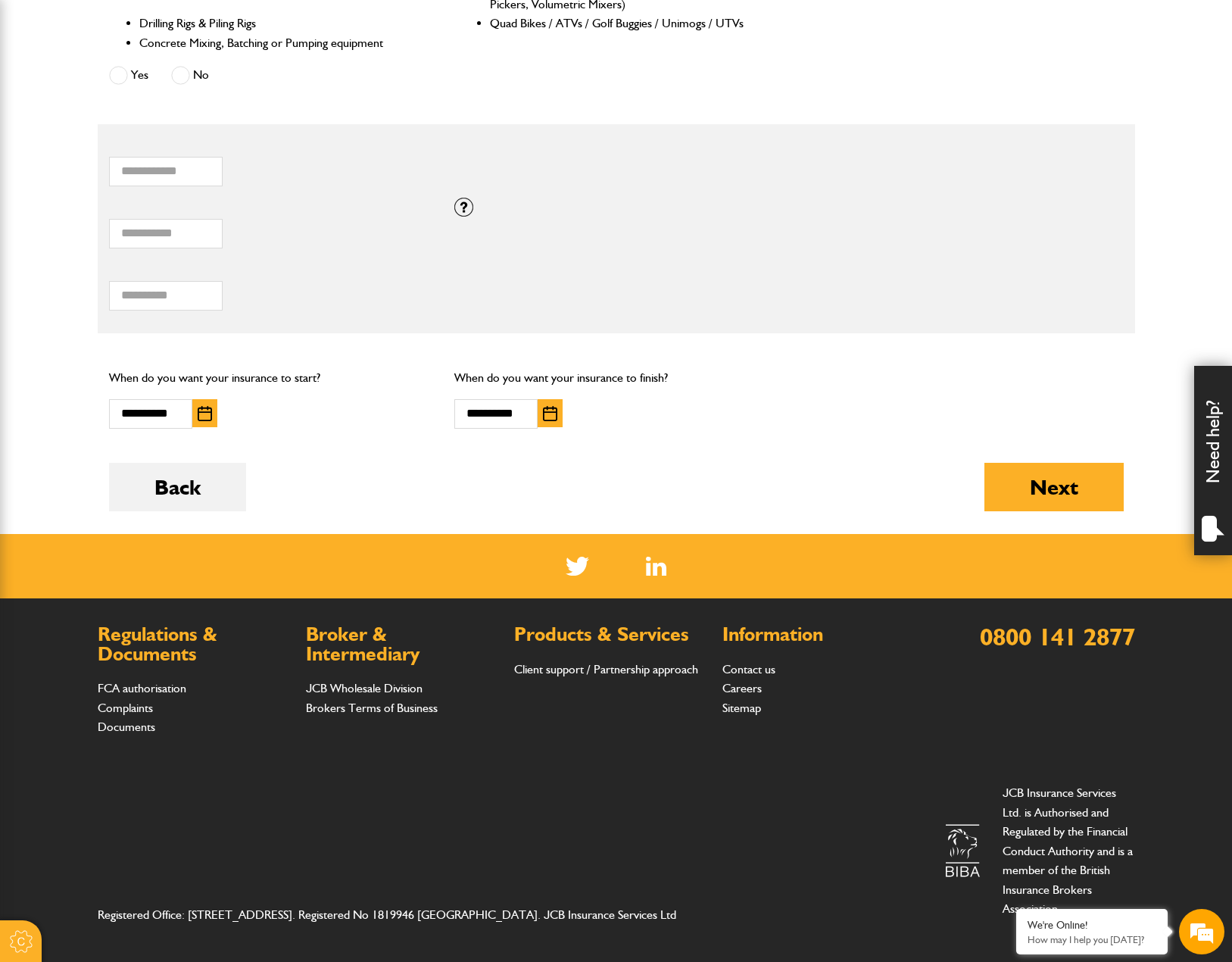
scroll to position [866, 0]
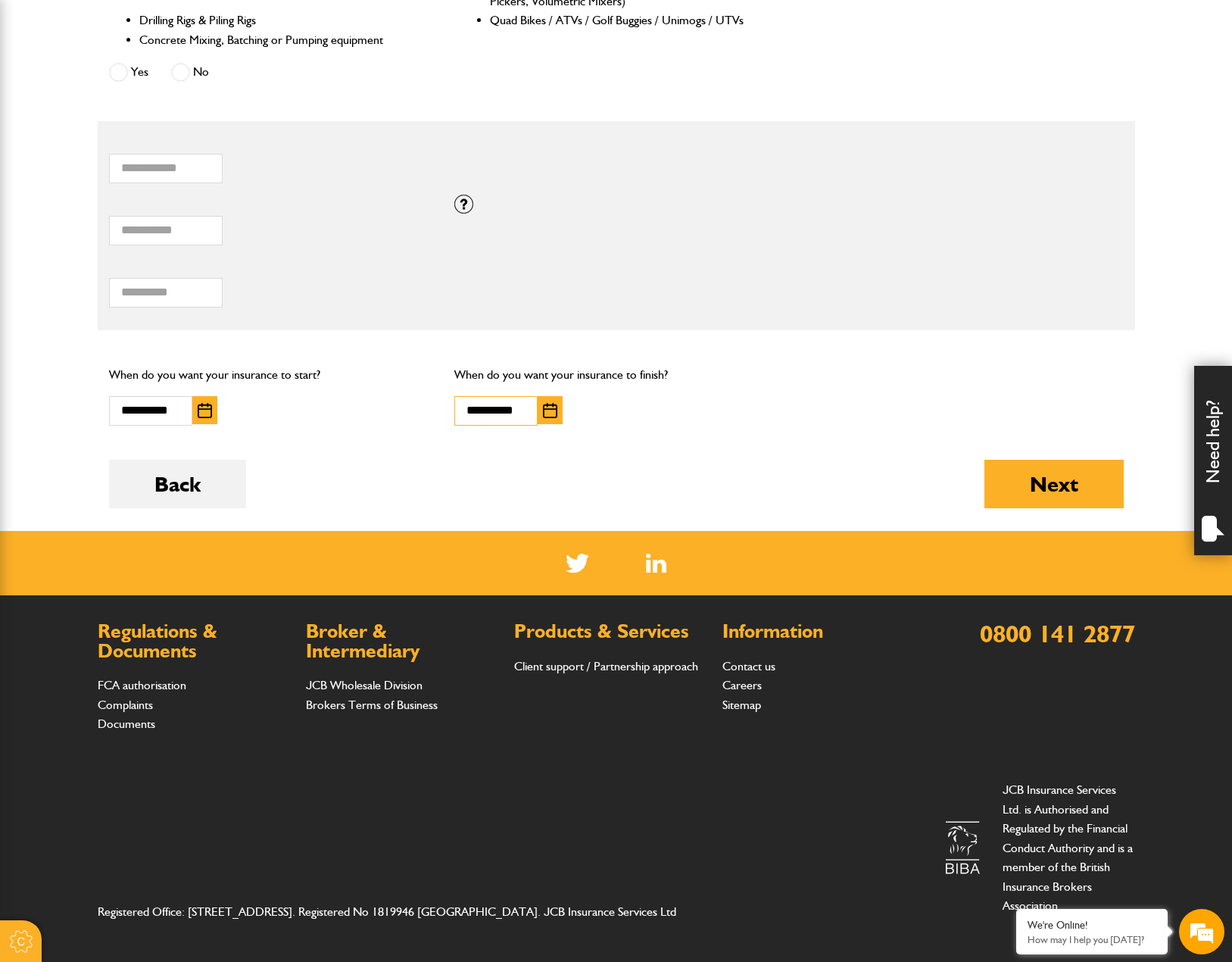
click at [525, 408] on input "**********" at bounding box center [496, 411] width 83 height 29
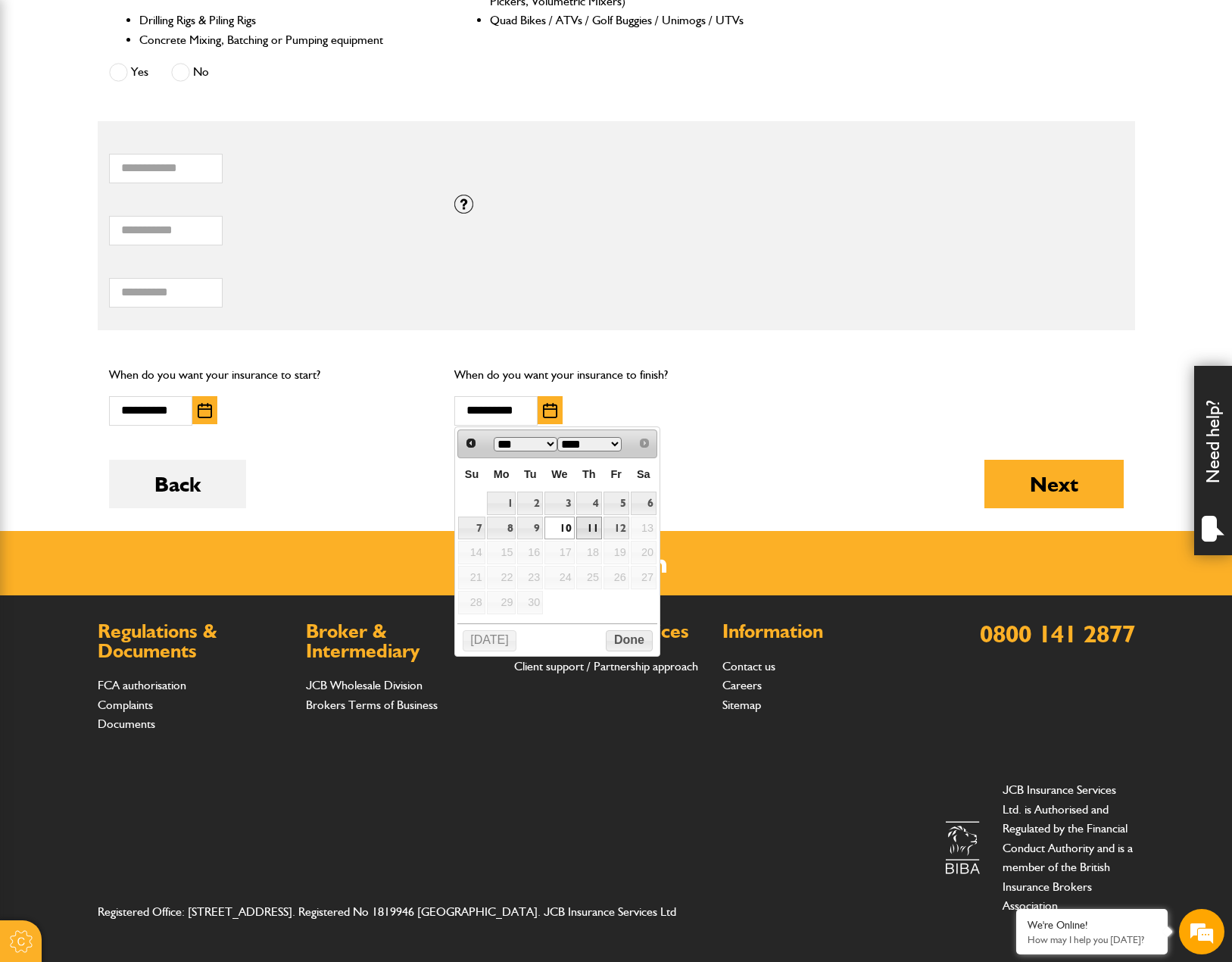
click at [594, 526] on link "11" at bounding box center [589, 528] width 26 height 24
type input "**********"
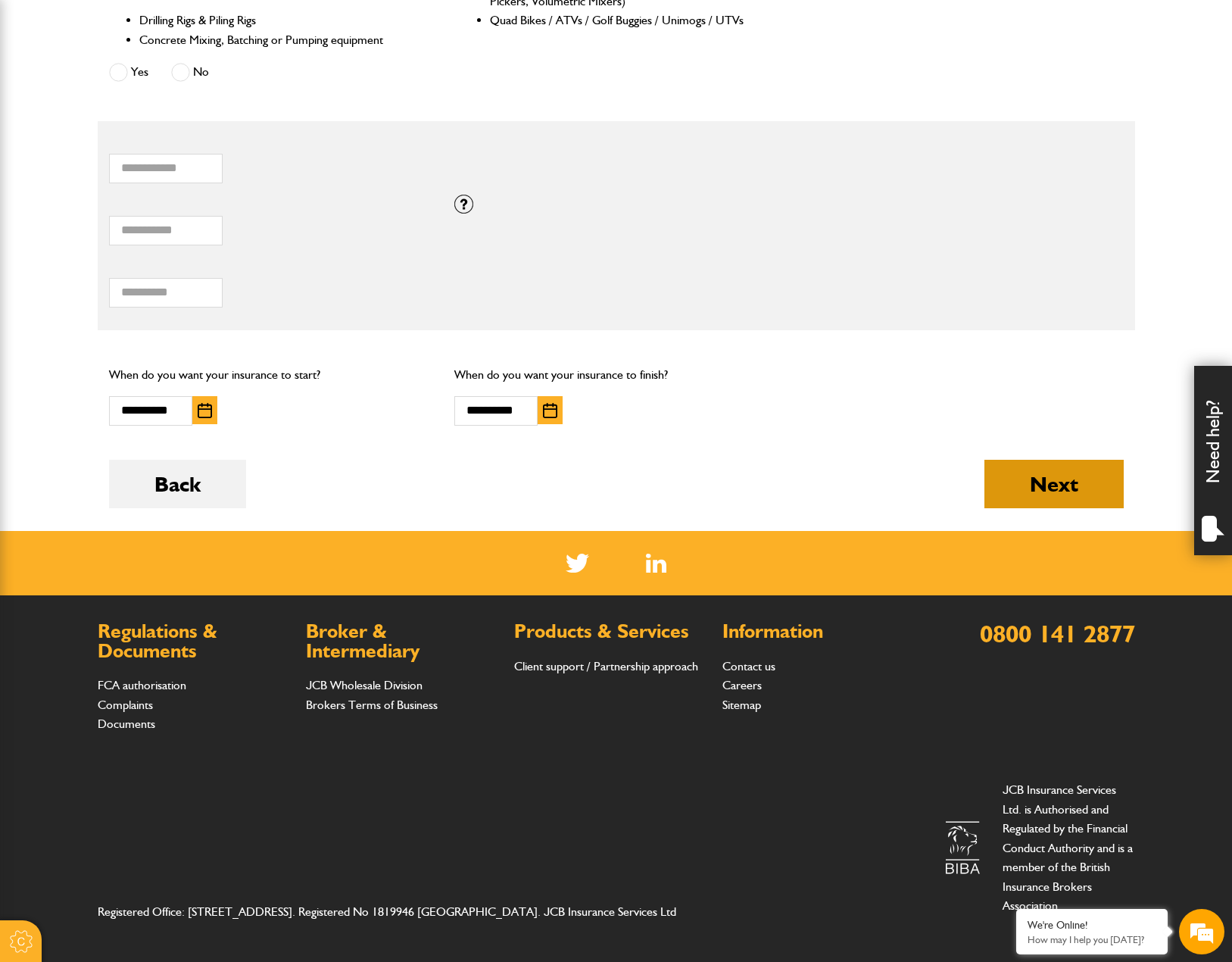
click at [998, 481] on button "Next" at bounding box center [1054, 483] width 139 height 48
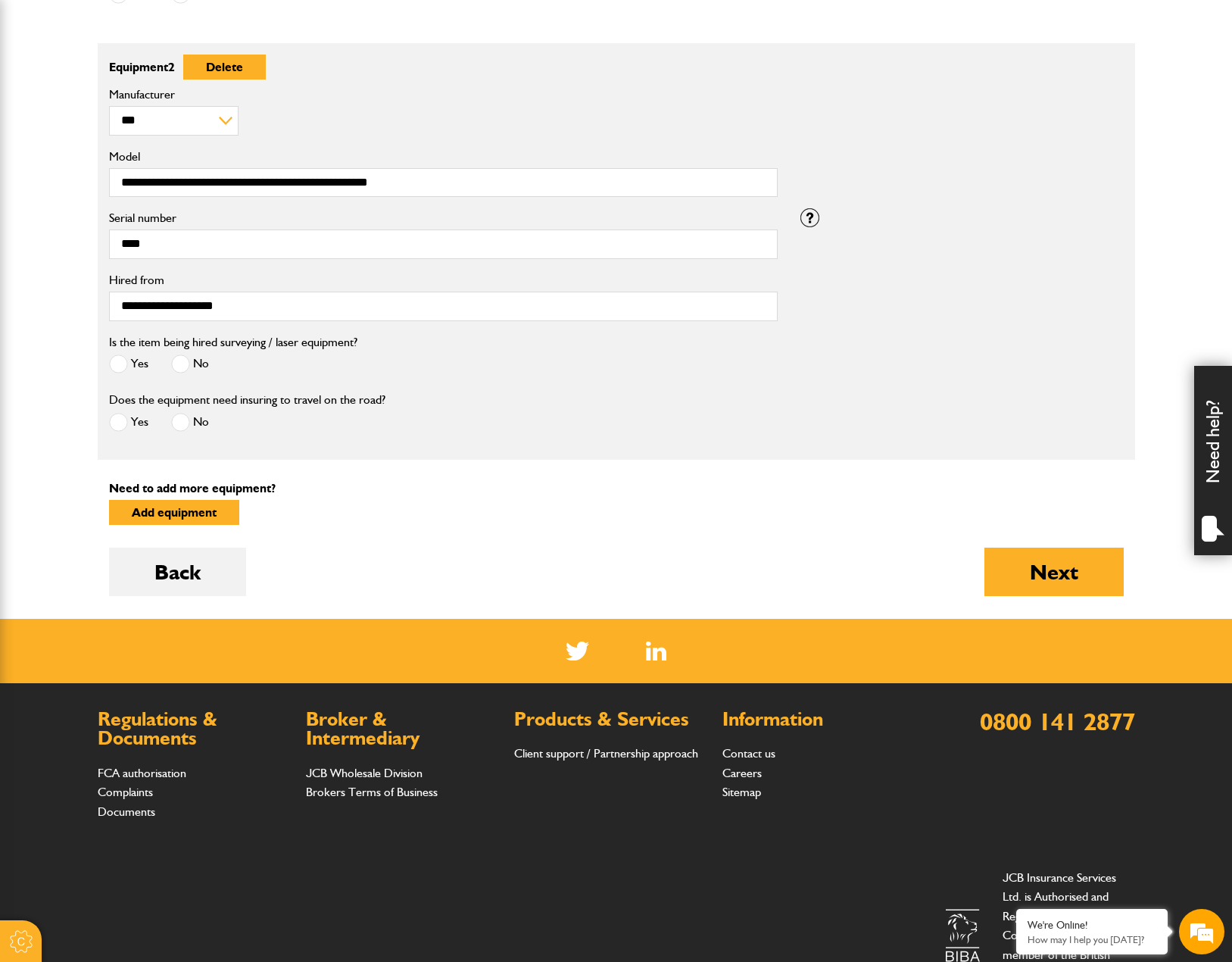
scroll to position [832, 0]
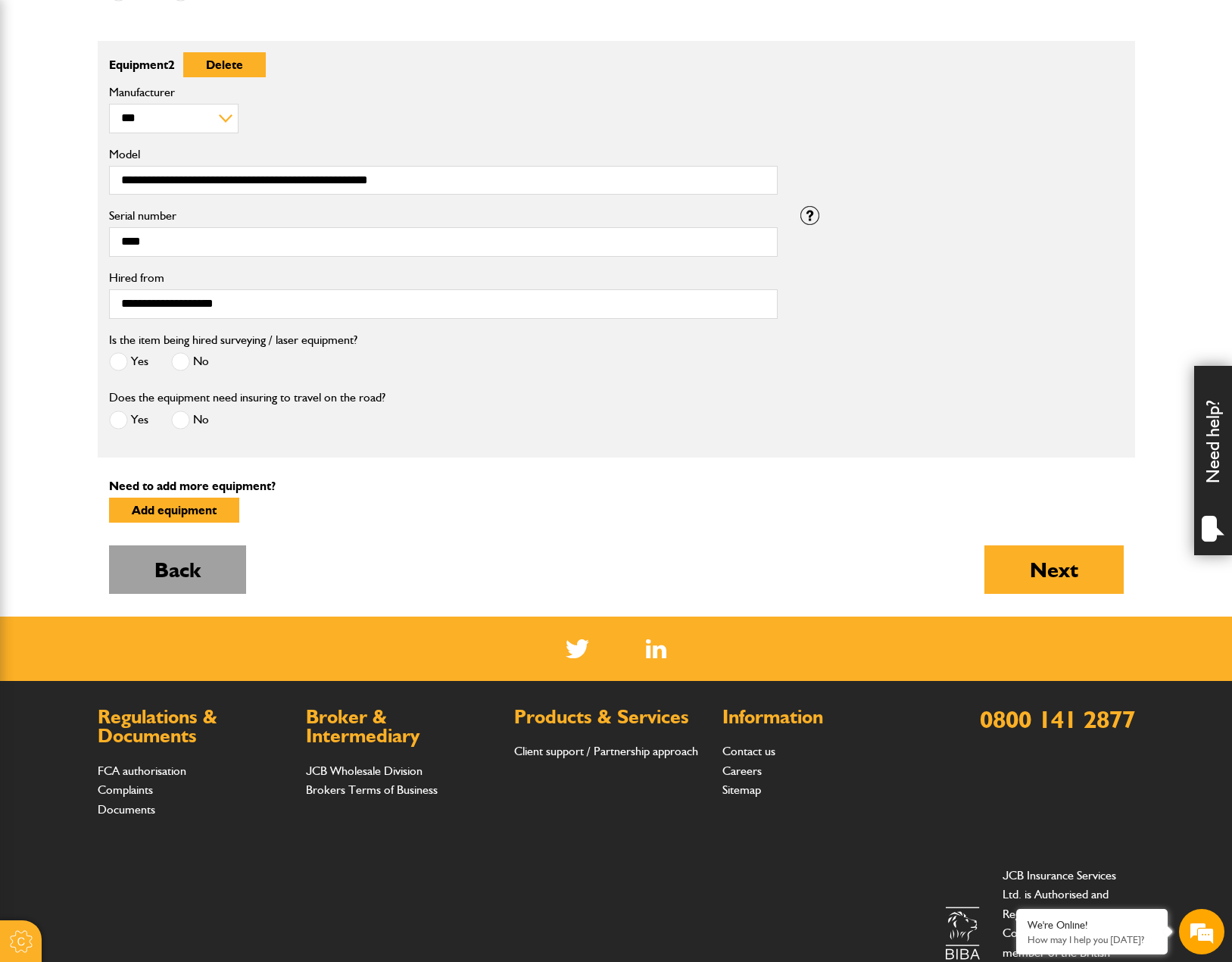
click at [226, 581] on button "Back" at bounding box center [177, 568] width 137 height 48
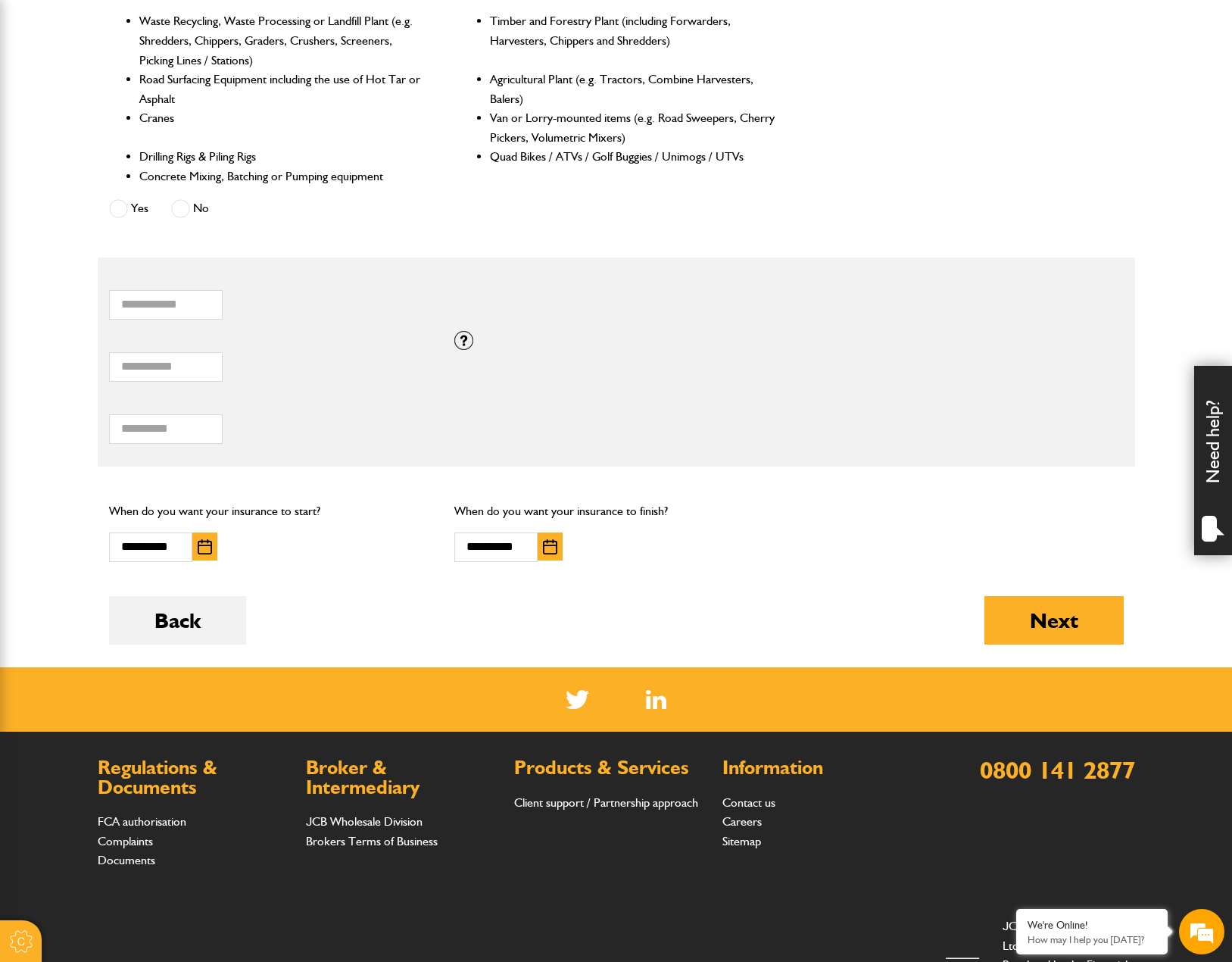
scroll to position [832, 0]
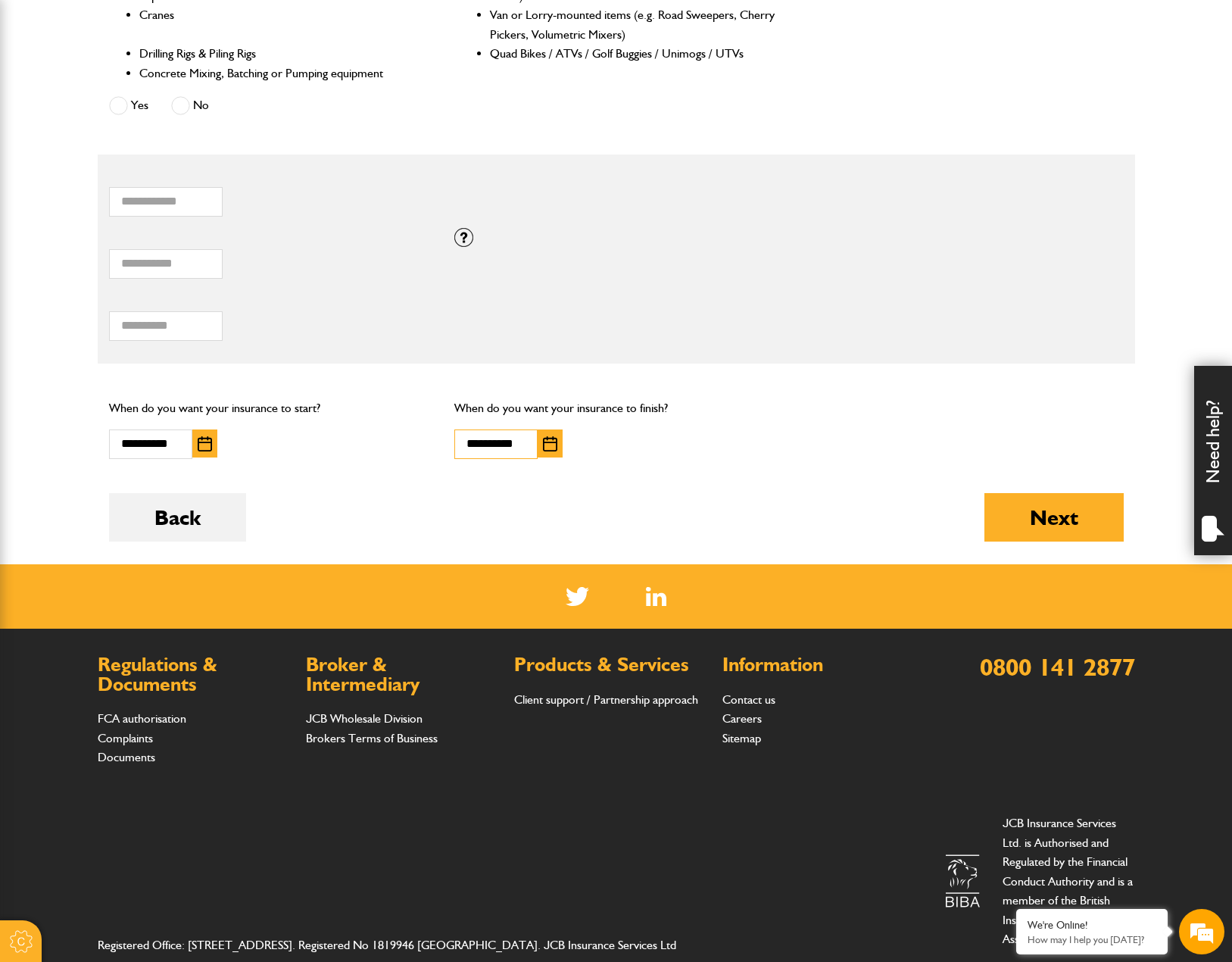
click at [499, 449] on input "**********" at bounding box center [496, 444] width 83 height 29
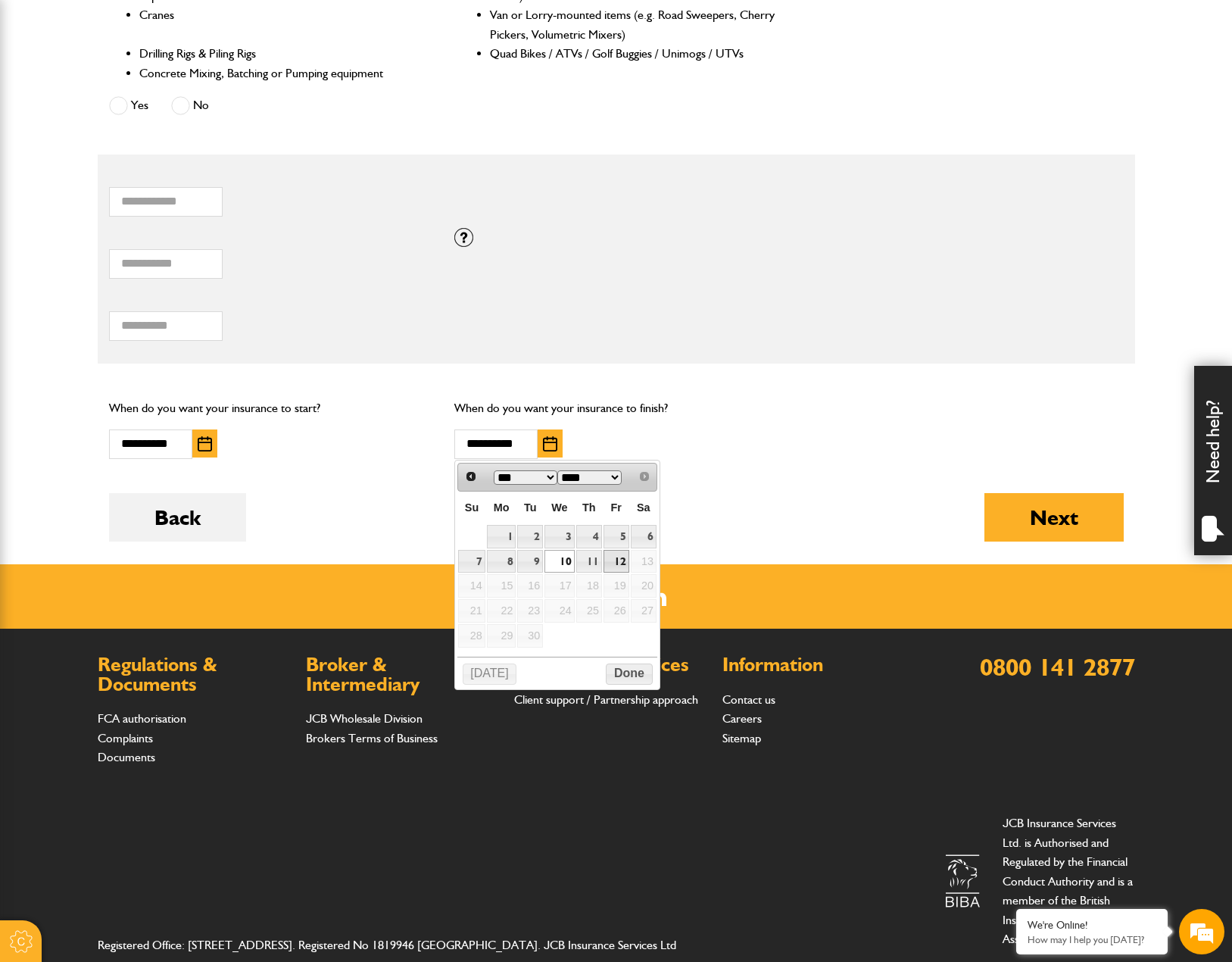
click at [609, 561] on link "12" at bounding box center [616, 561] width 26 height 24
type input "**********"
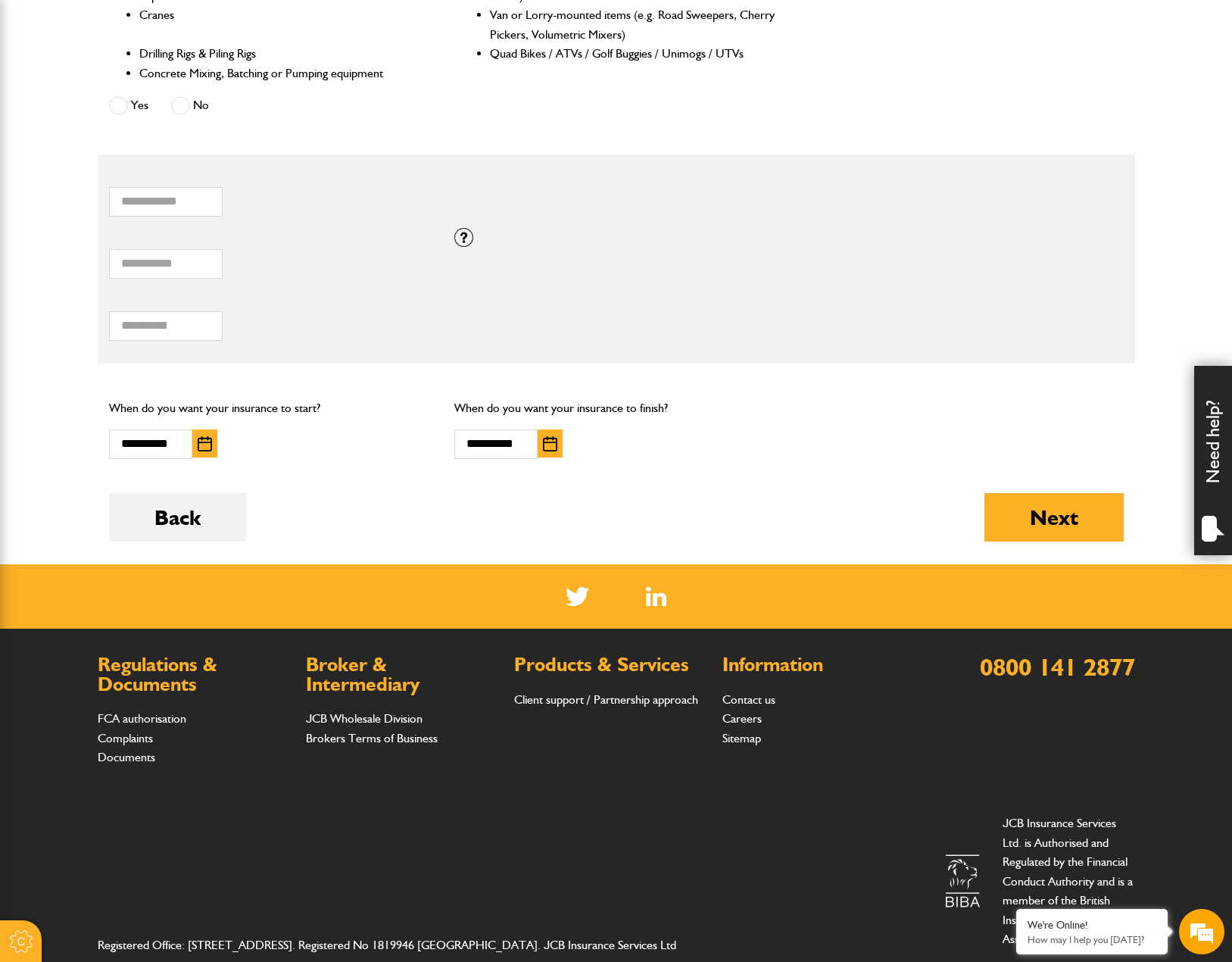
click at [959, 504] on div "Back Next" at bounding box center [616, 528] width 1015 height 71
click at [1012, 516] on button "Next" at bounding box center [1054, 516] width 139 height 48
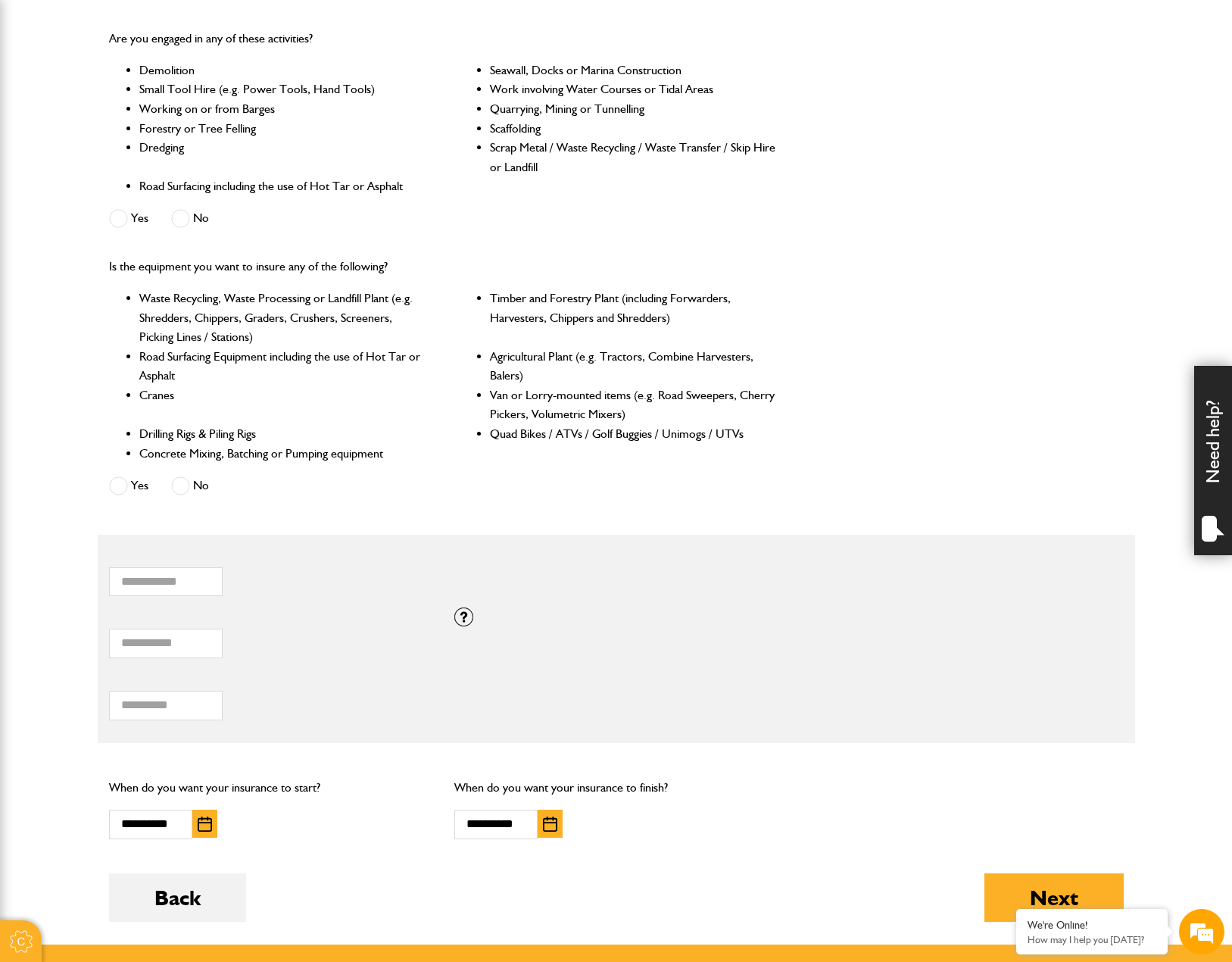
scroll to position [944, 0]
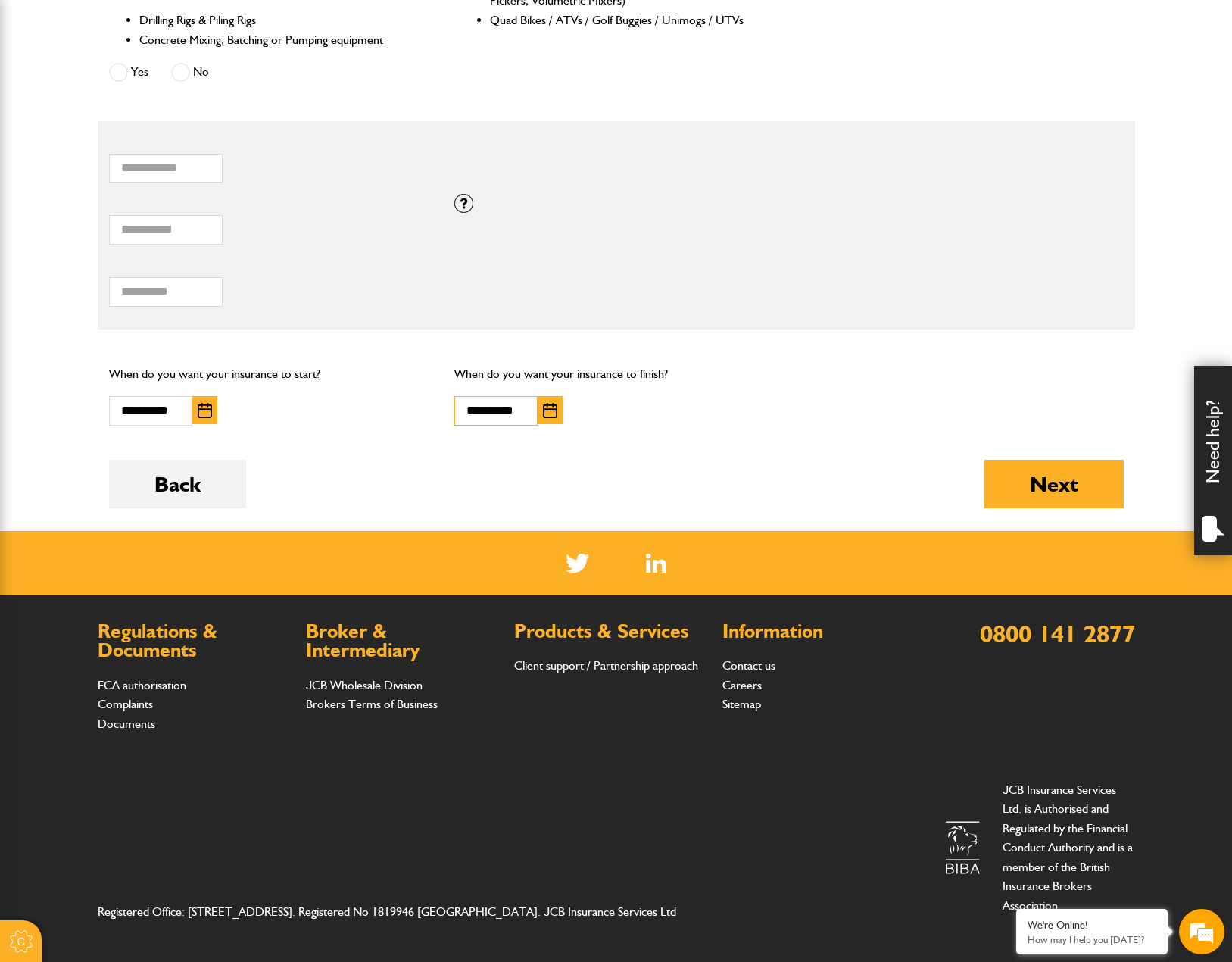
click at [513, 418] on input "**********" at bounding box center [496, 411] width 83 height 29
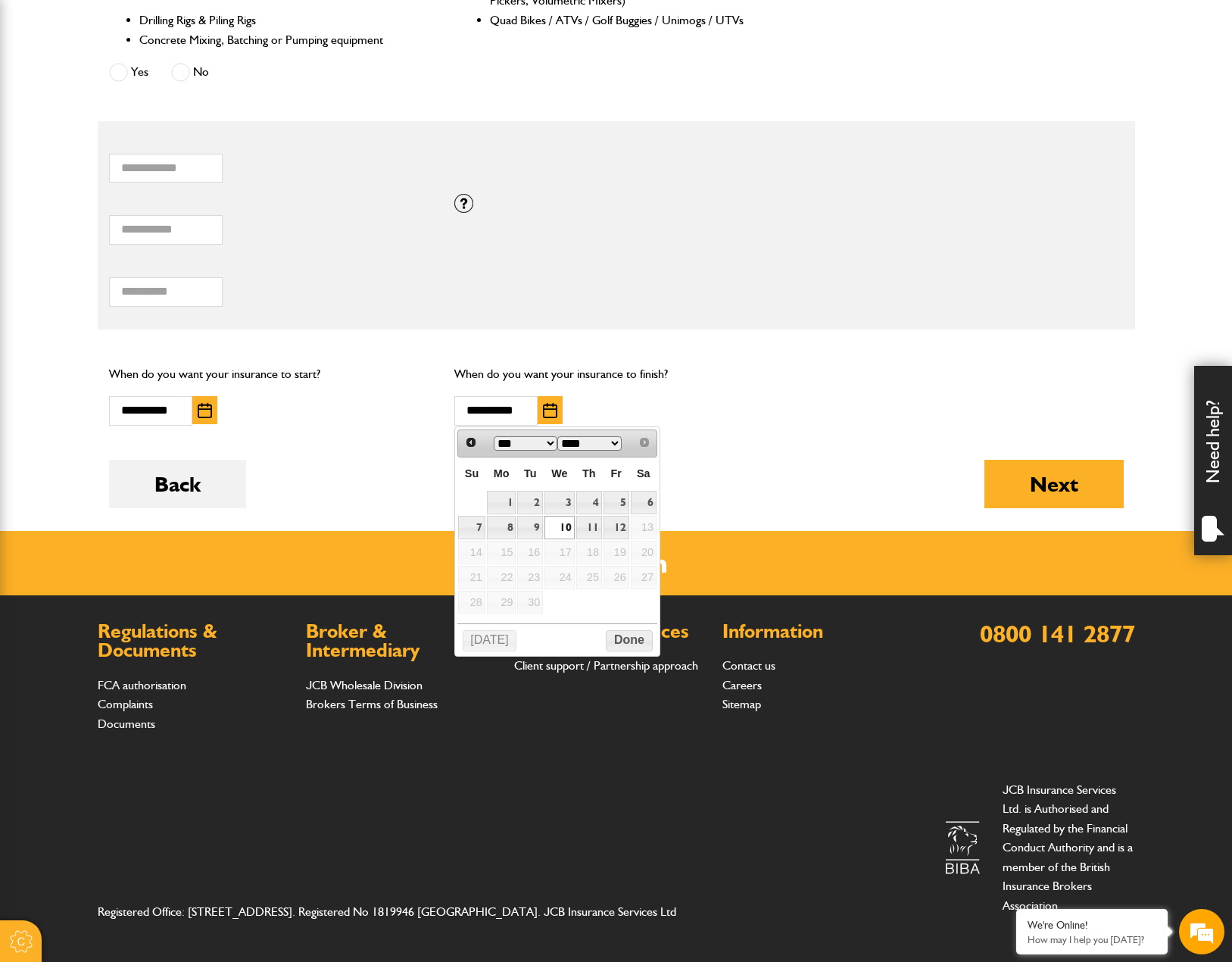
click at [550, 524] on link "10" at bounding box center [558, 527] width 29 height 24
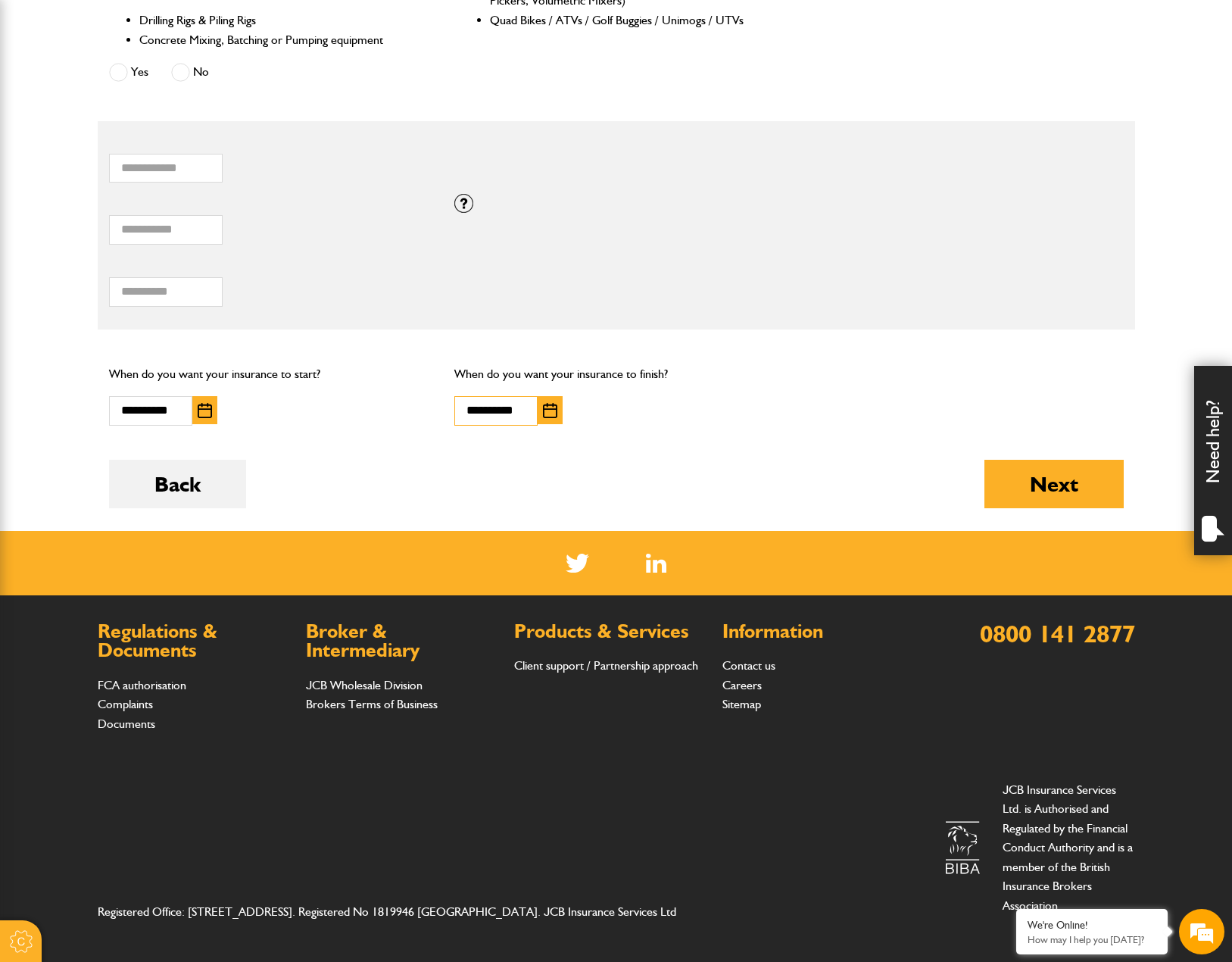
click at [502, 408] on input "**********" at bounding box center [496, 411] width 83 height 29
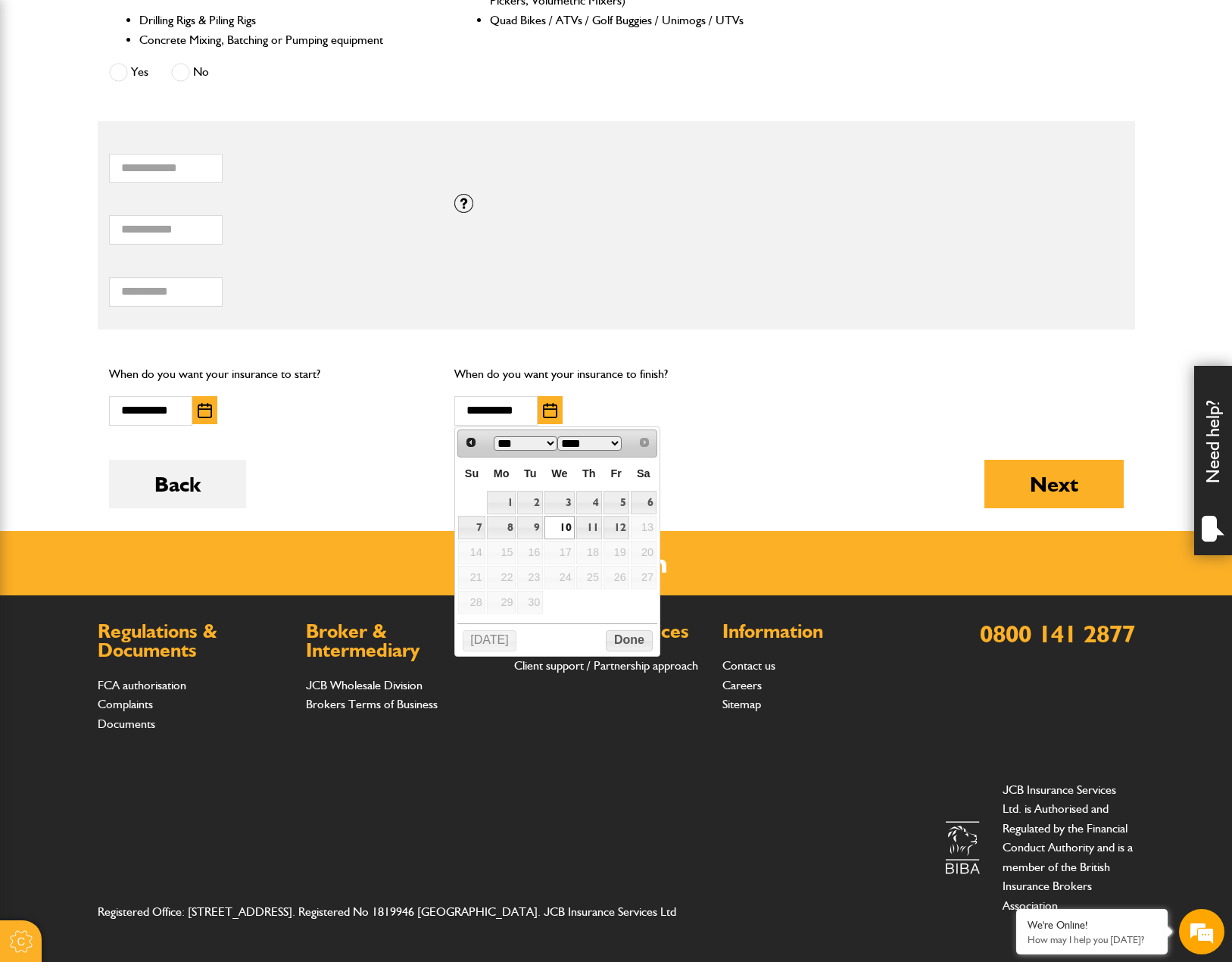
click at [761, 381] on p "When do you want your insurance to finish?" at bounding box center [616, 374] width 324 height 20
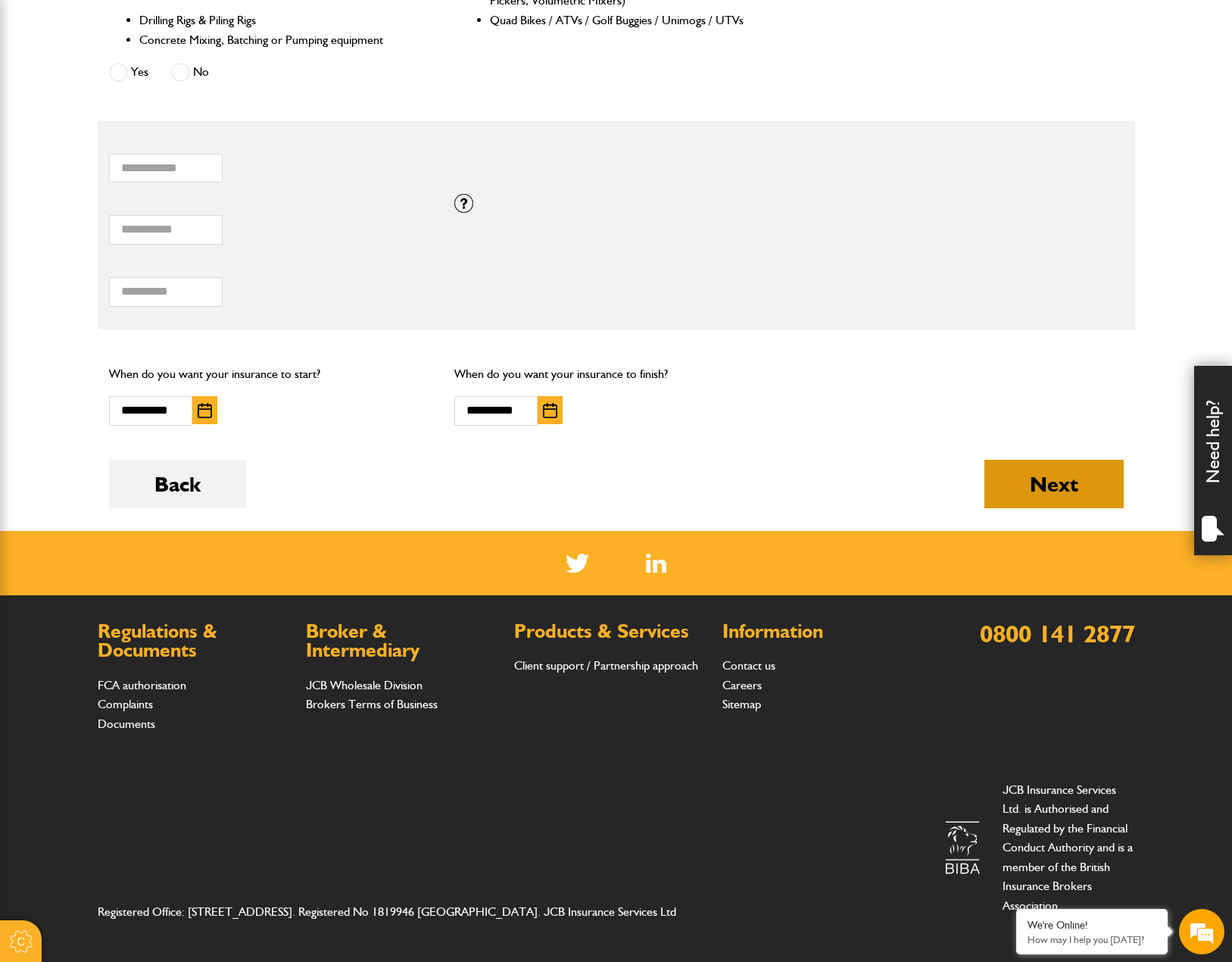
click at [1078, 486] on button "Next" at bounding box center [1054, 483] width 139 height 48
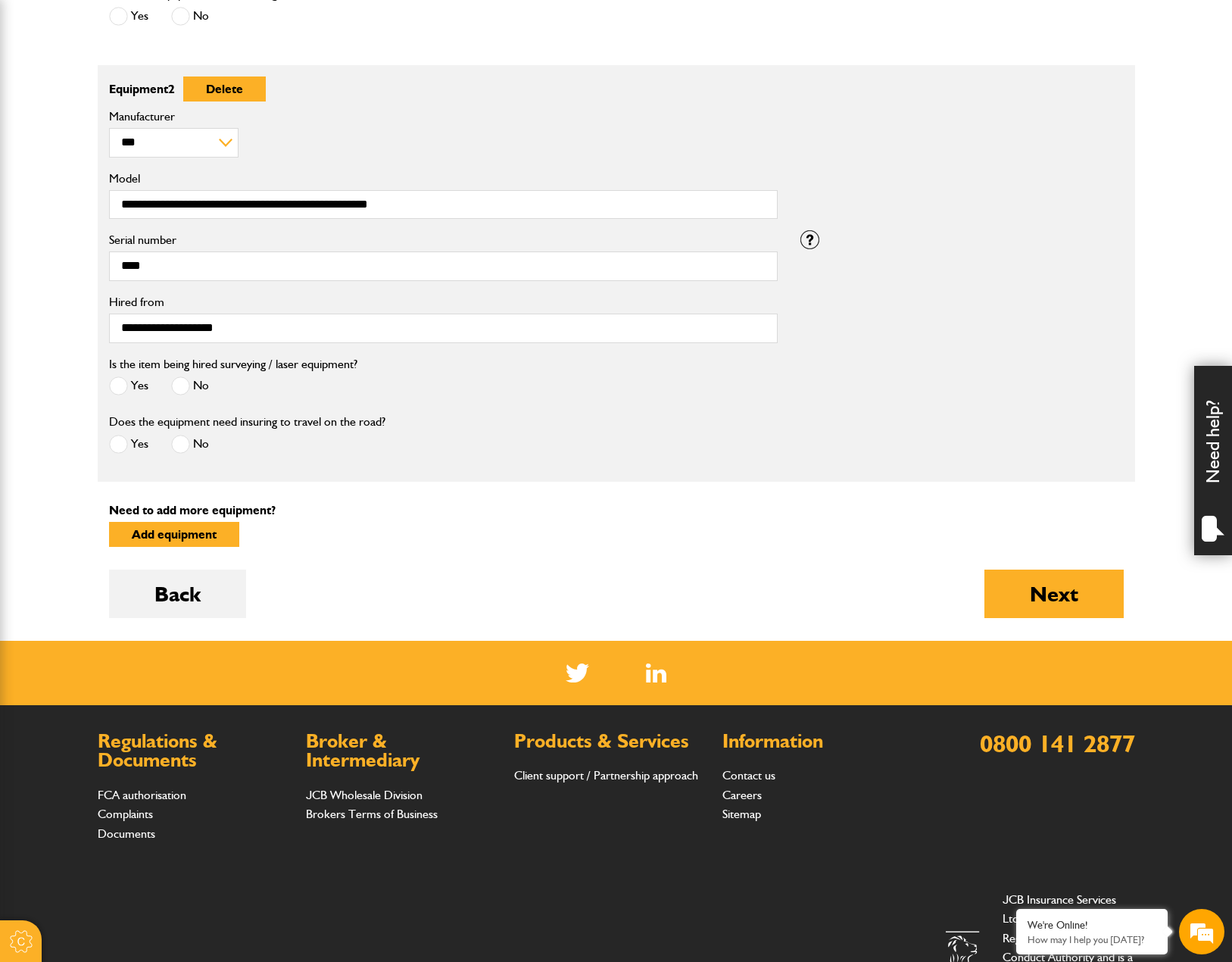
scroll to position [832, 0]
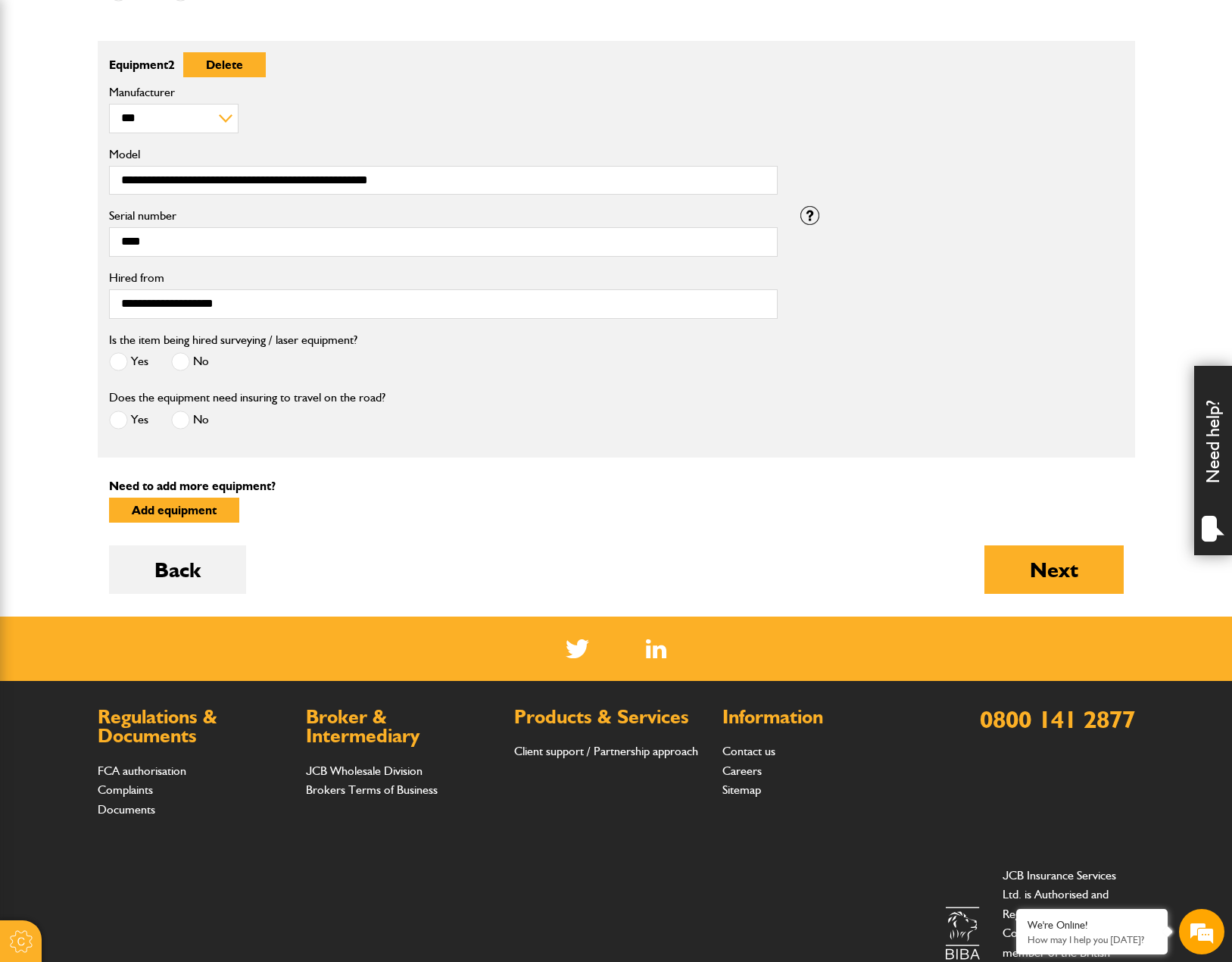
click at [121, 362] on span at bounding box center [118, 361] width 19 height 19
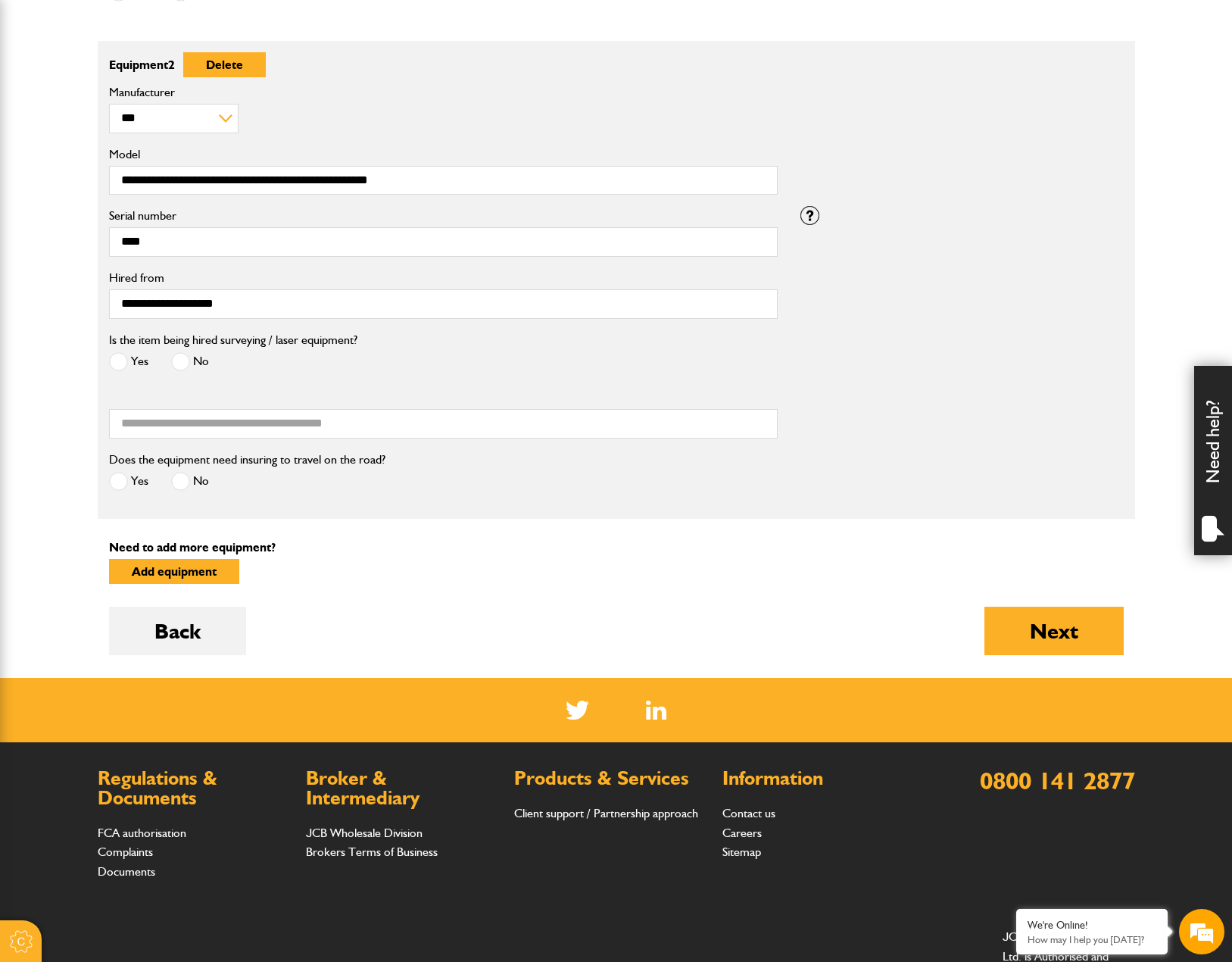
click at [181, 359] on span at bounding box center [181, 361] width 19 height 19
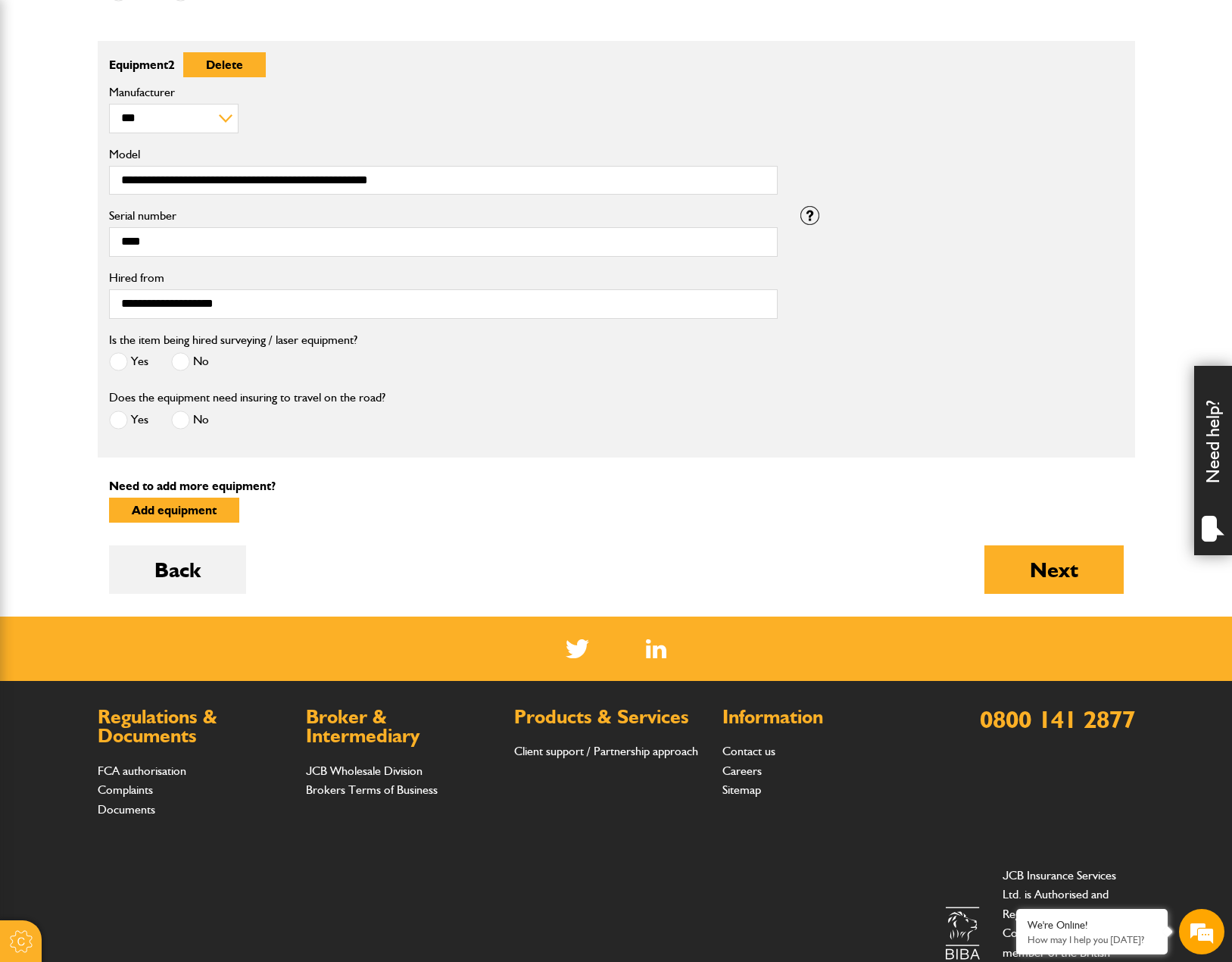
click at [123, 414] on span at bounding box center [118, 420] width 19 height 19
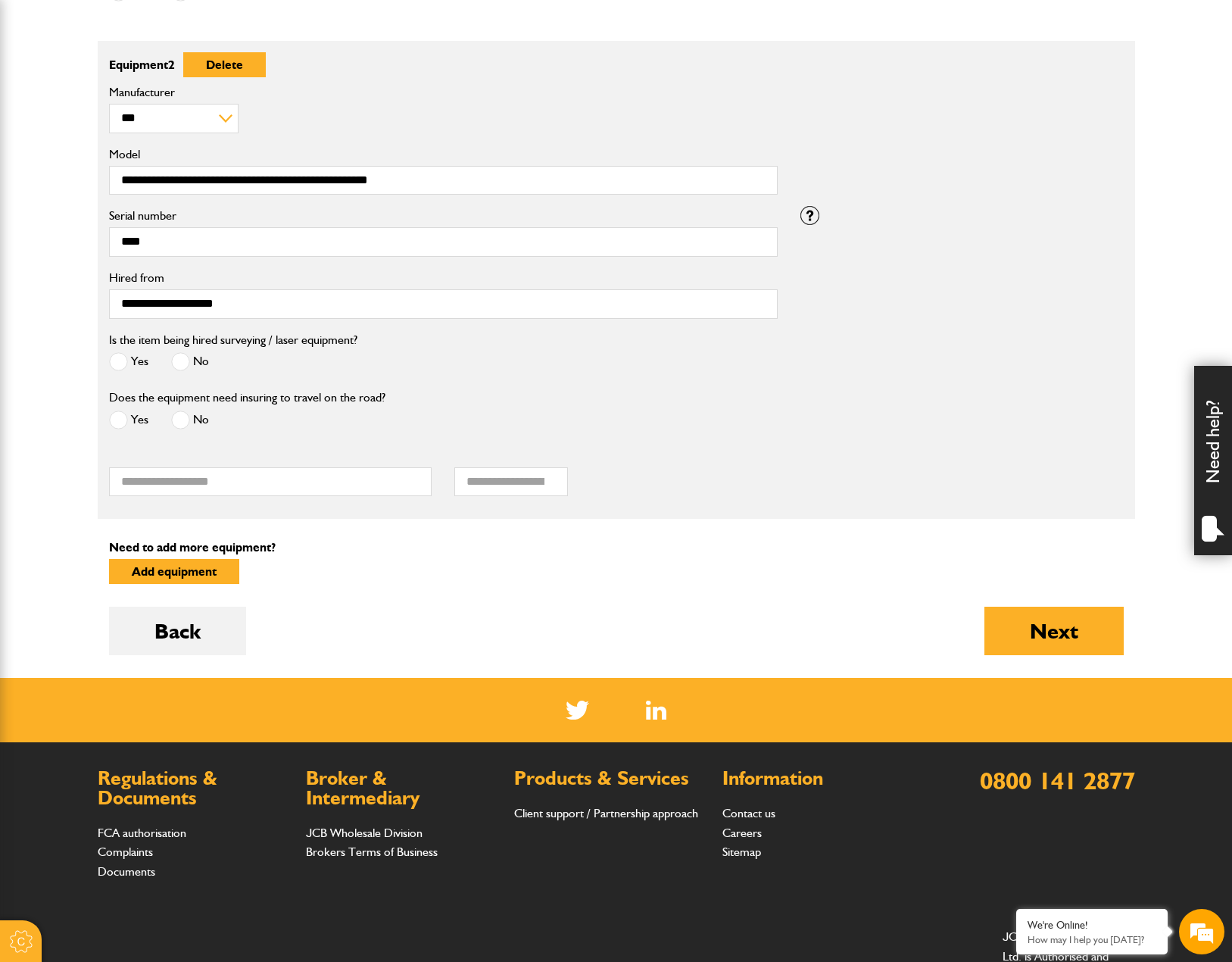
click at [185, 412] on span at bounding box center [181, 420] width 19 height 19
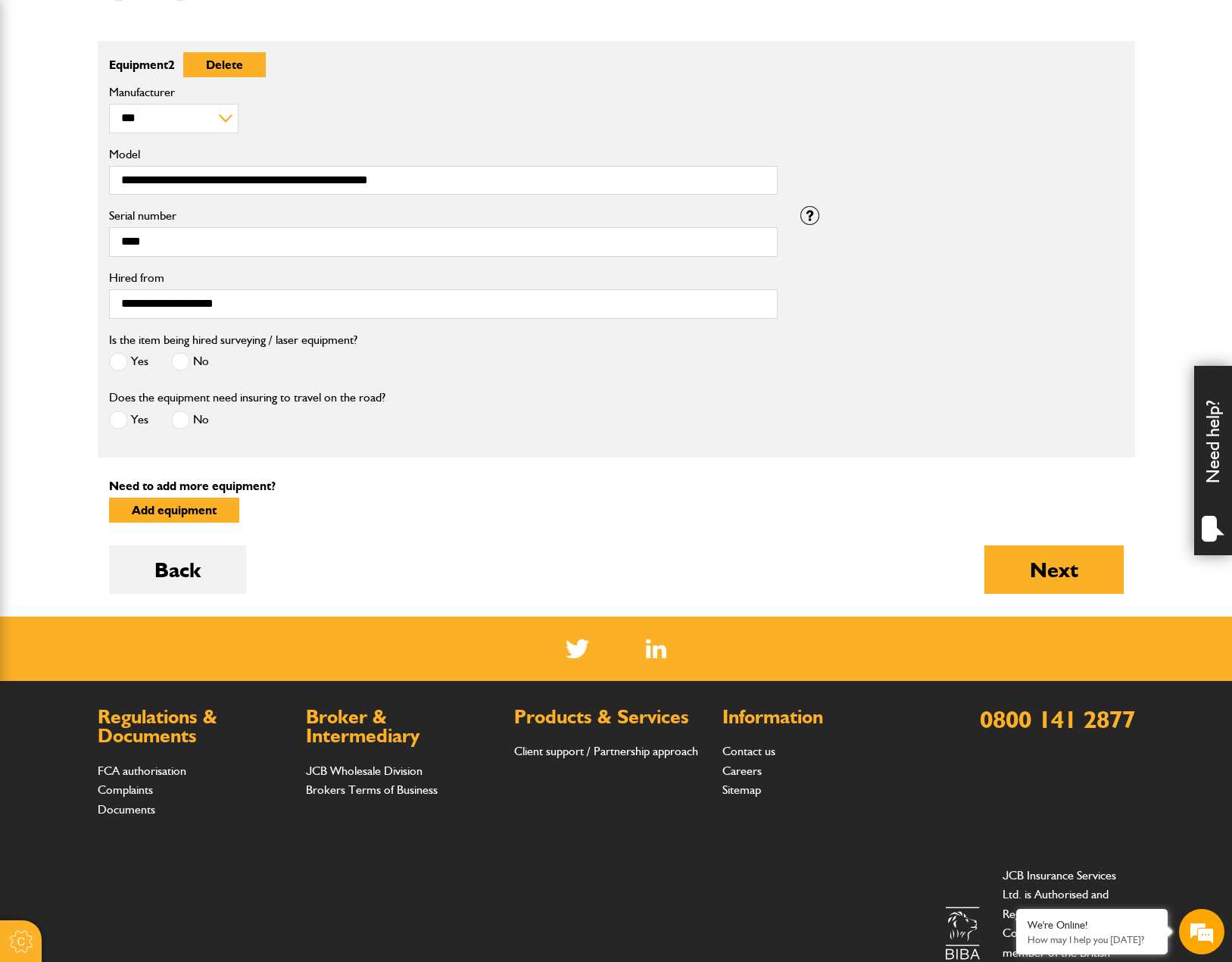
scroll to position [919, 0]
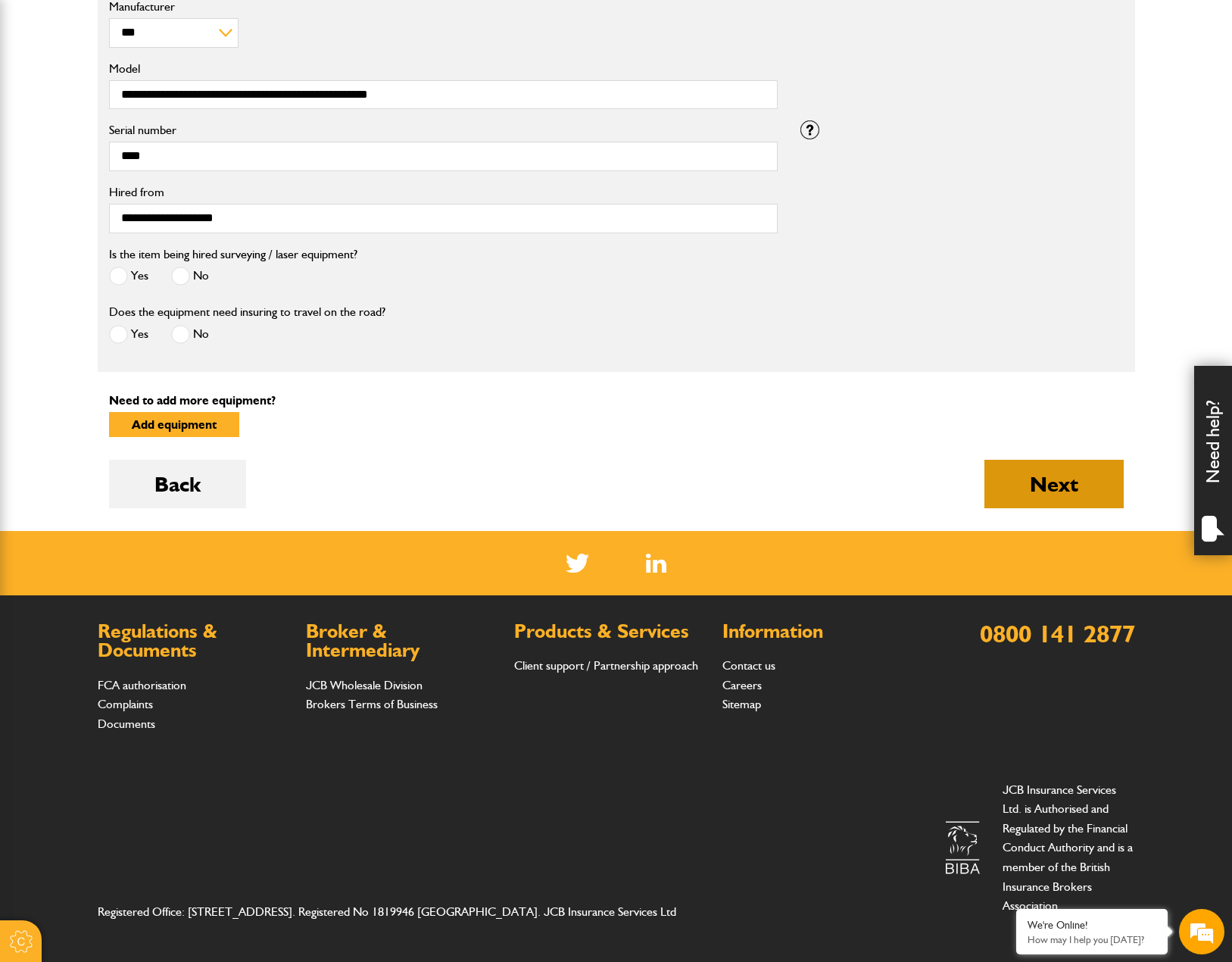
click at [1068, 486] on button "Next" at bounding box center [1054, 483] width 139 height 48
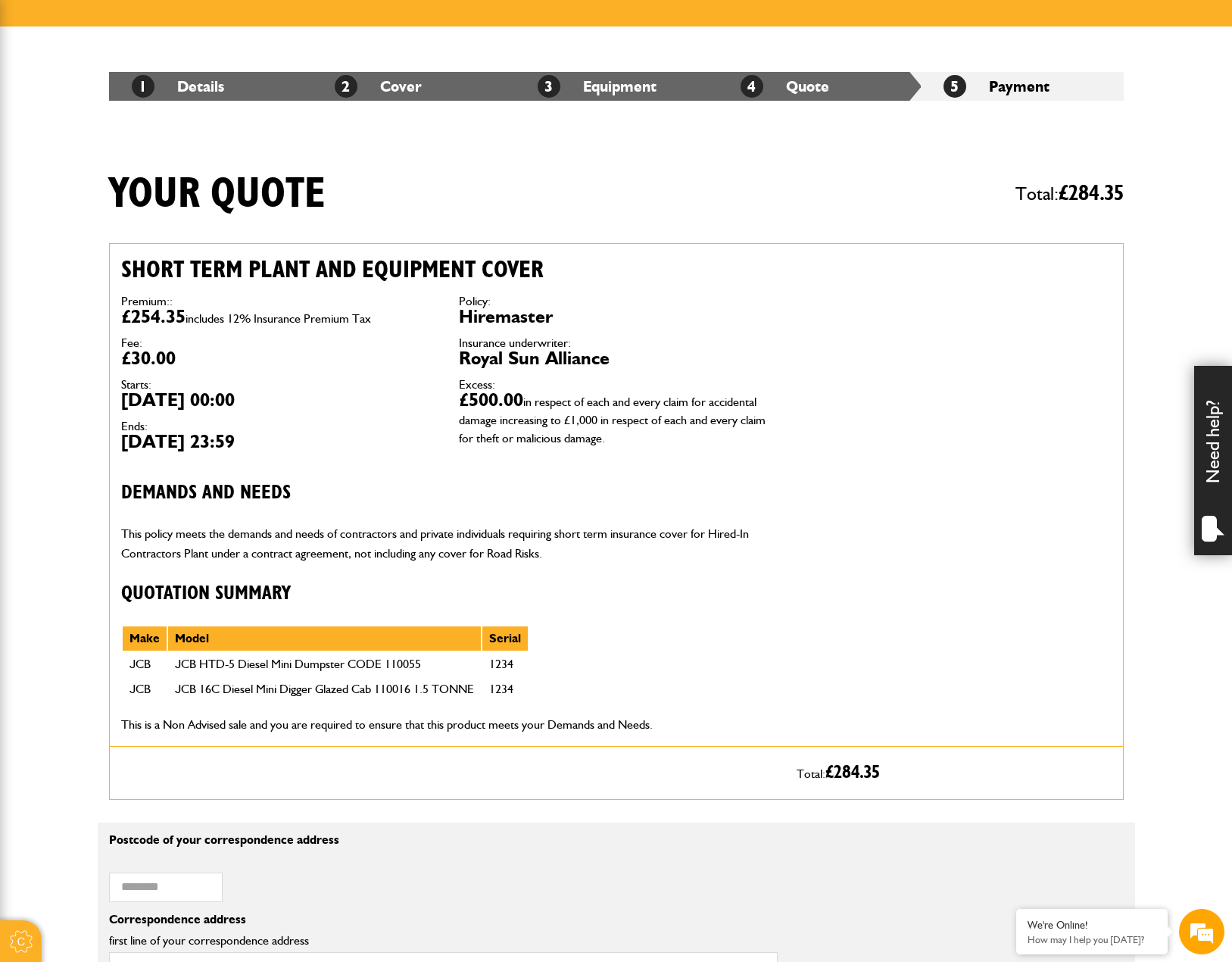
click at [431, 744] on div "Short term plant and equipment cover Premium:: £254.35 includes 12% Insurance P…" at bounding box center [448, 495] width 676 height 502
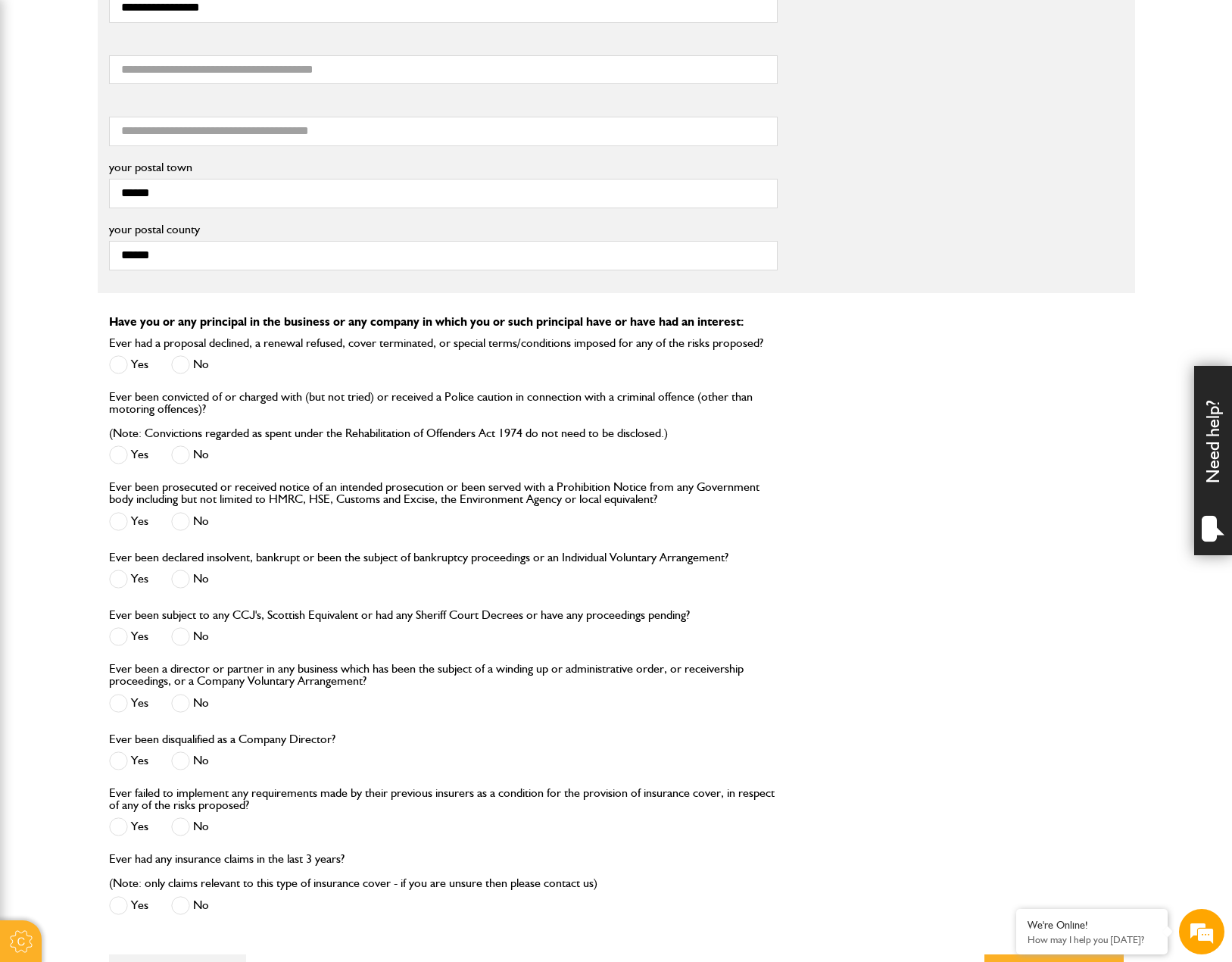
scroll to position [1514, 0]
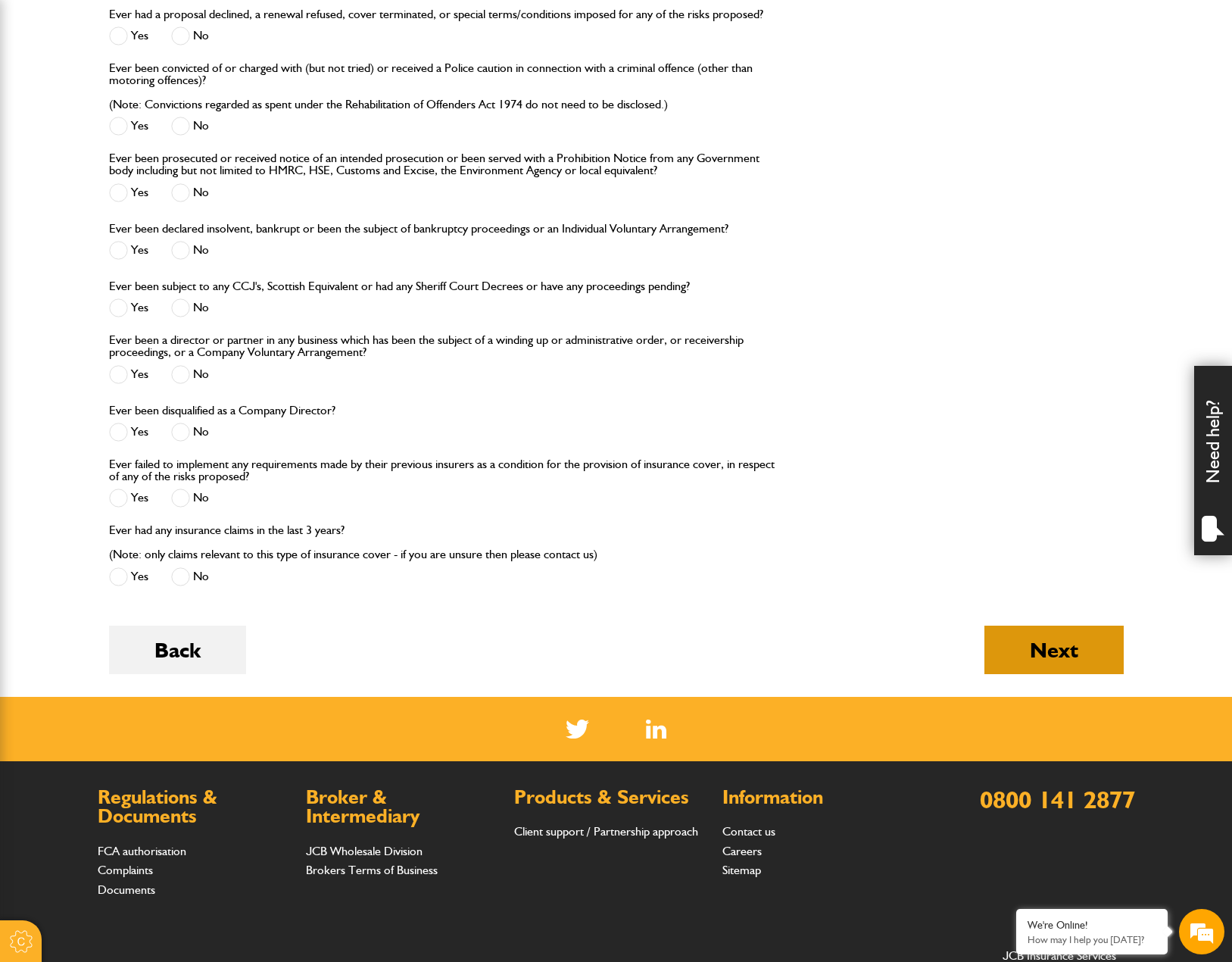
click at [1030, 670] on button "Next" at bounding box center [1054, 649] width 139 height 48
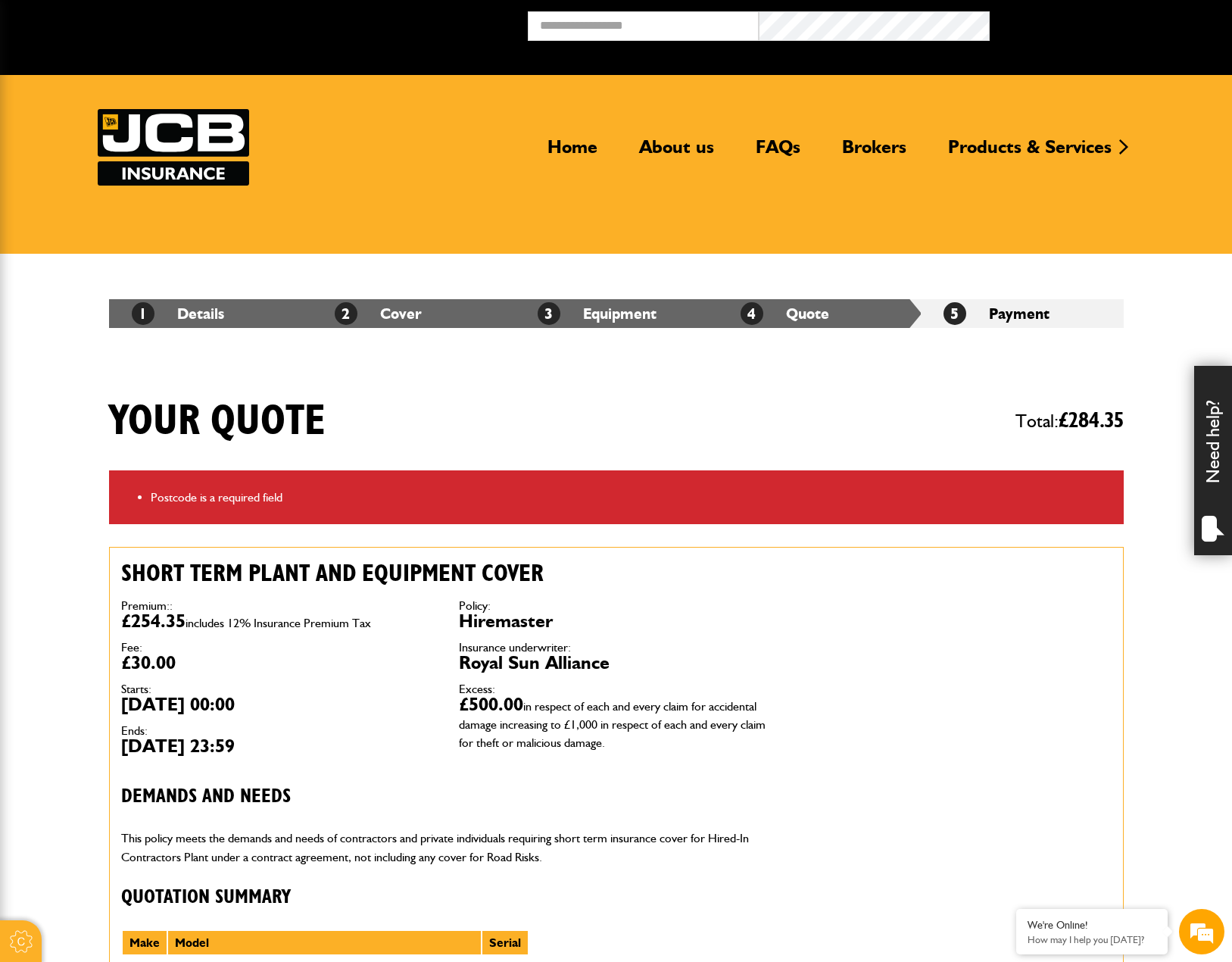
scroll to position [454, 0]
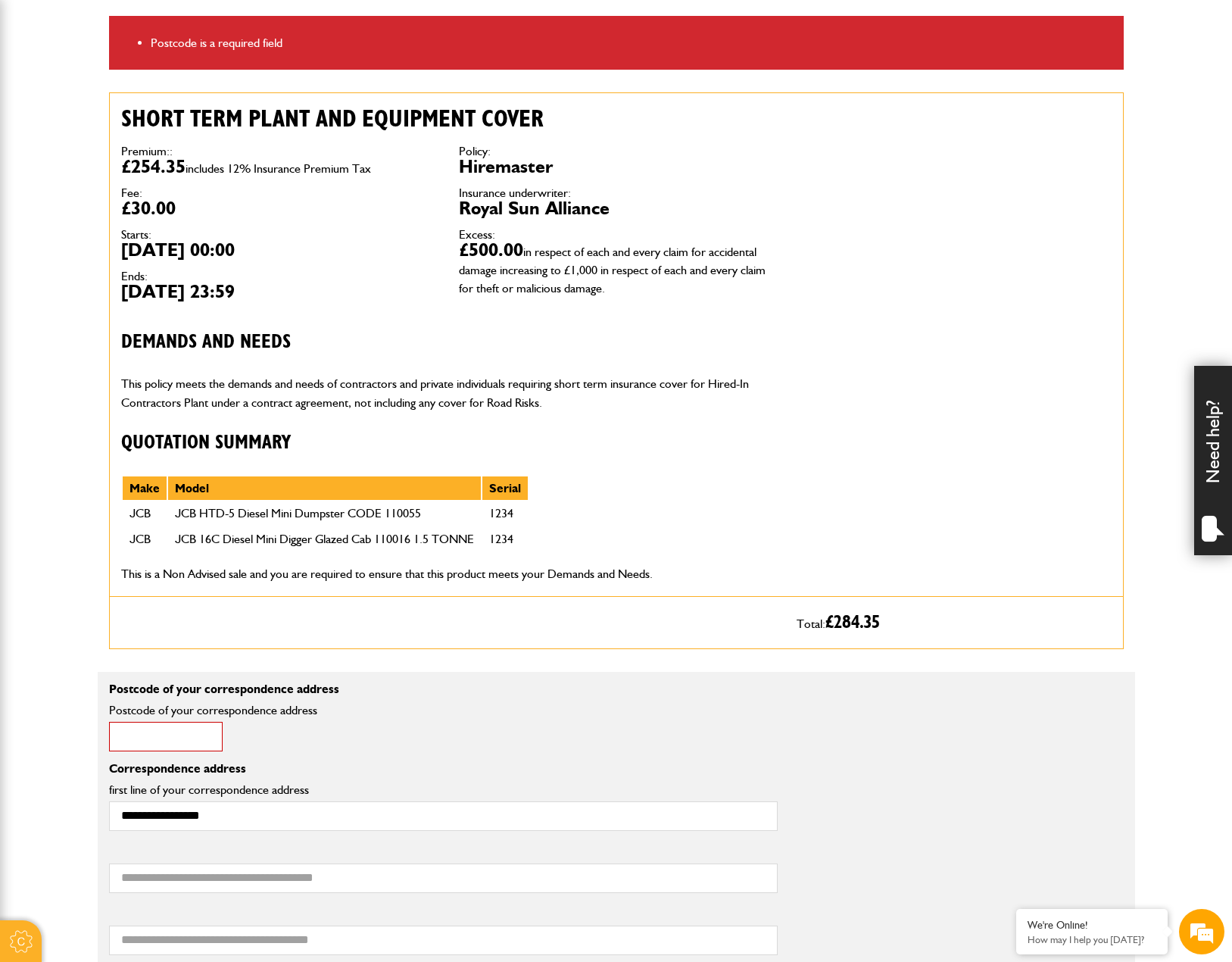
click at [192, 732] on input "Postcode of your correspondence address" at bounding box center [166, 736] width 114 height 29
type input "********"
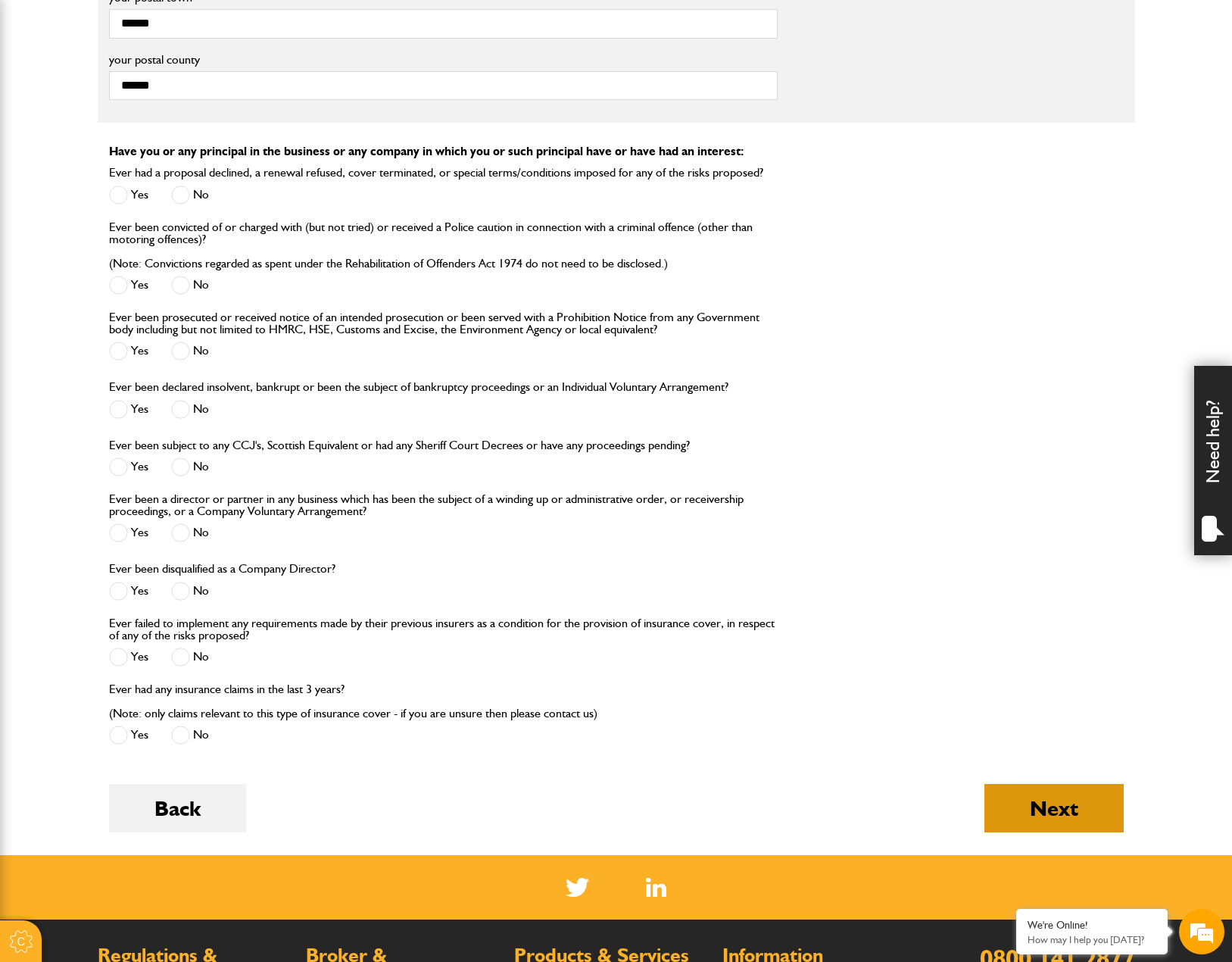
scroll to position [1439, 0]
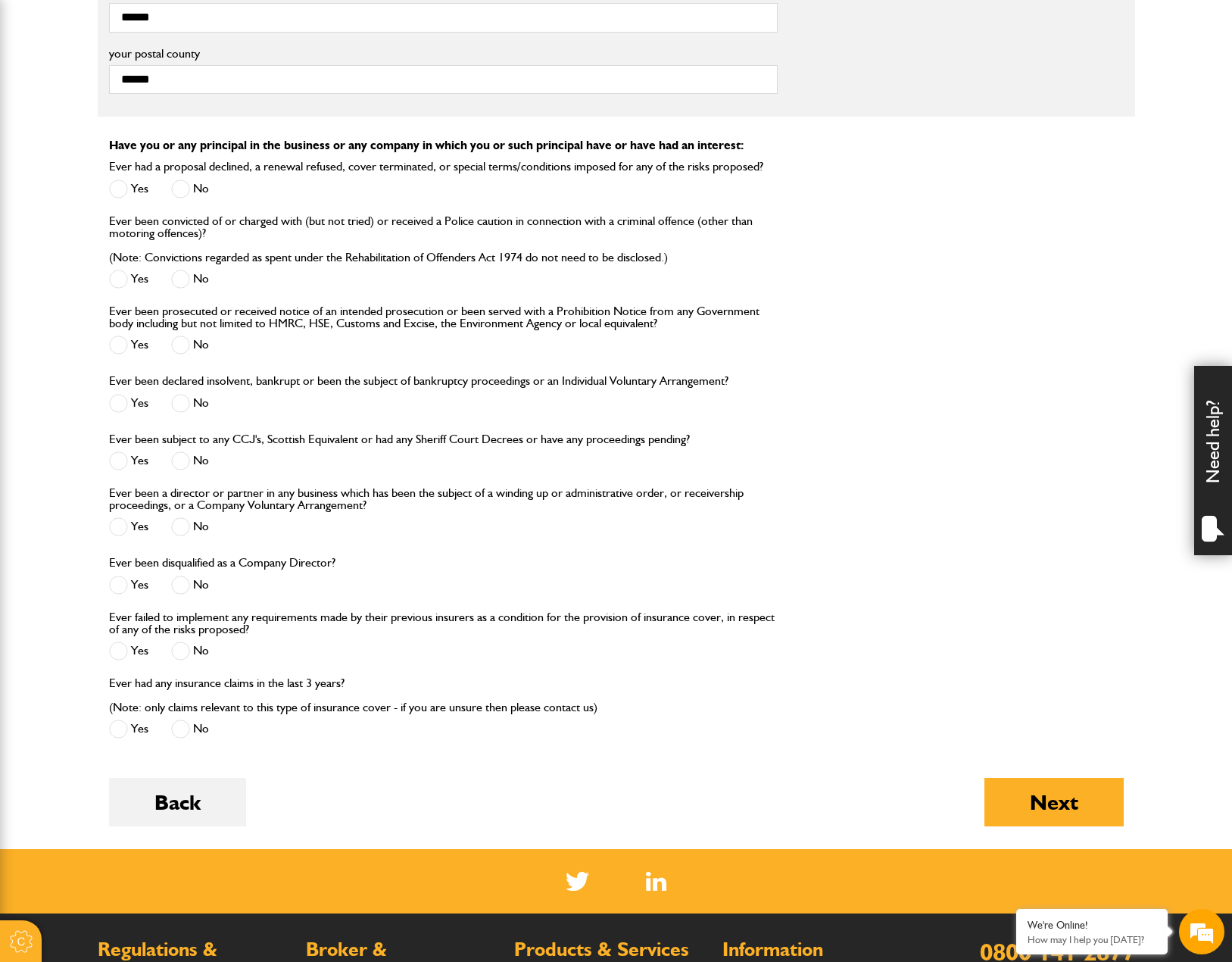
click at [1015, 794] on button "Next" at bounding box center [1054, 801] width 139 height 48
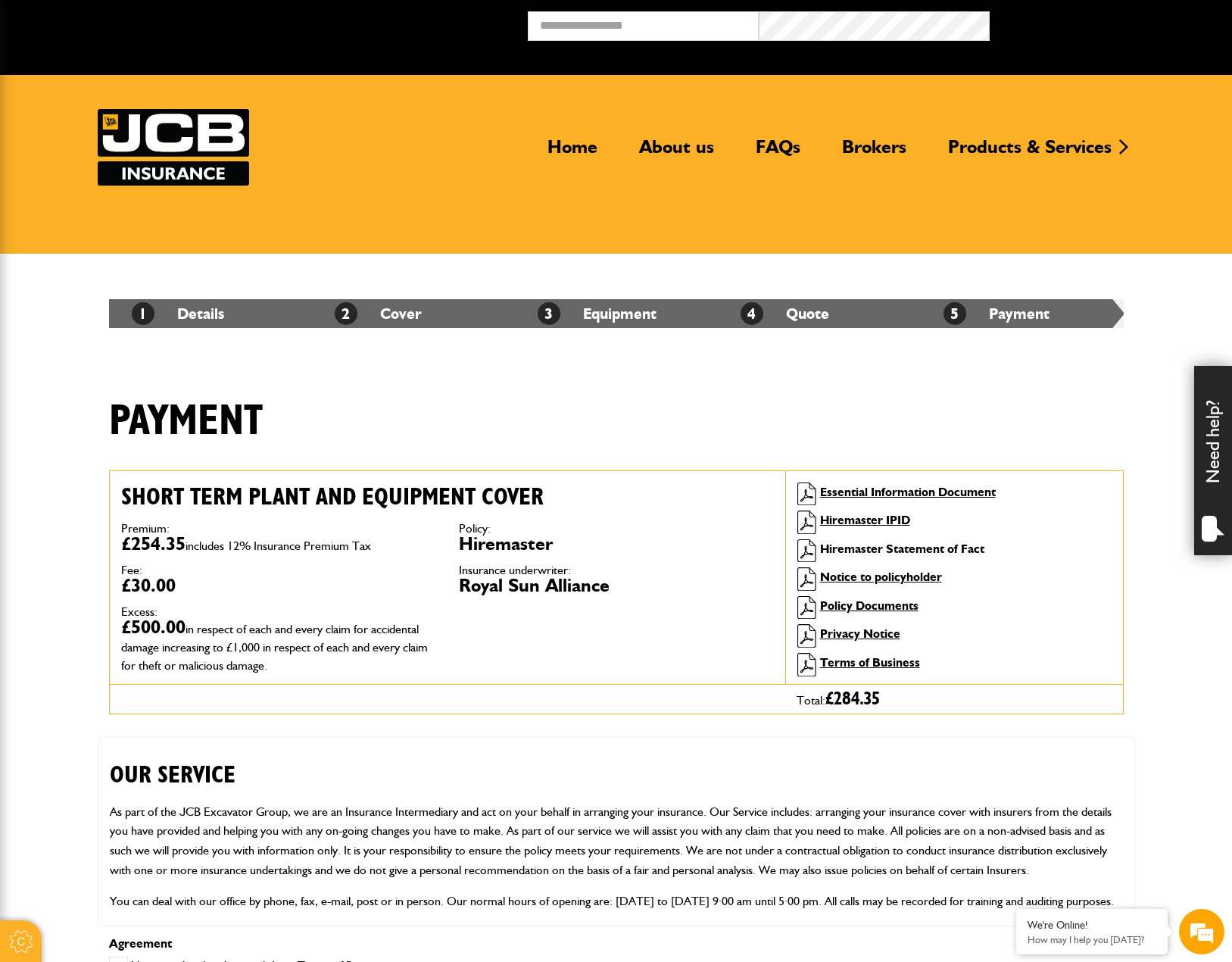
click at [871, 555] on link "Hiremaster Statement of Fact" at bounding box center [903, 548] width 165 height 14
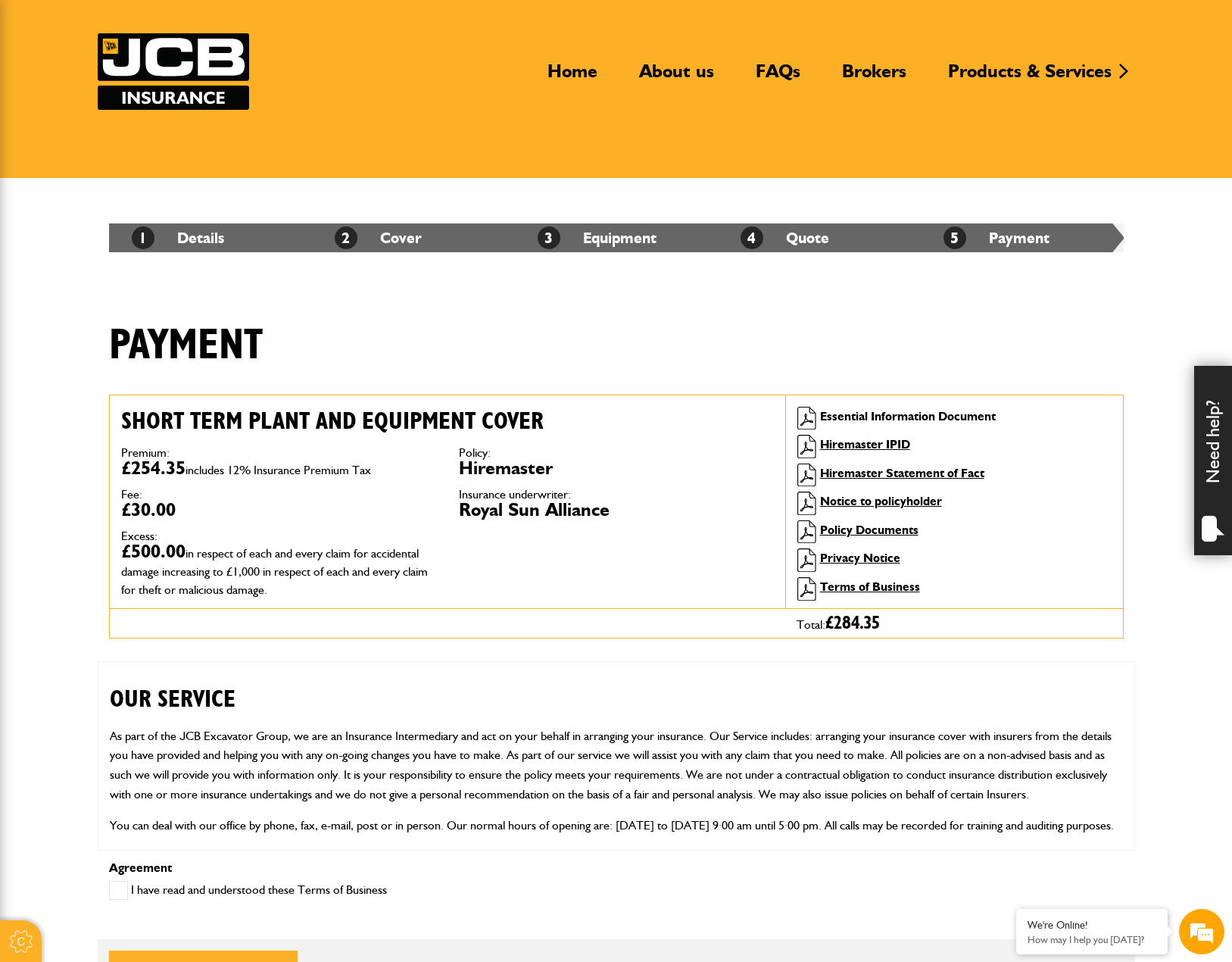
click at [902, 420] on link "Essential Information Document" at bounding box center [908, 415] width 176 height 14
click at [874, 437] on link "Hiremaster IPID" at bounding box center [865, 444] width 90 height 14
click at [871, 470] on link "Hiremaster Statement of Fact" at bounding box center [903, 472] width 165 height 14
click at [846, 498] on link "Notice to policyholder" at bounding box center [881, 500] width 122 height 14
click at [909, 533] on link "Policy Documents" at bounding box center [870, 529] width 98 height 14
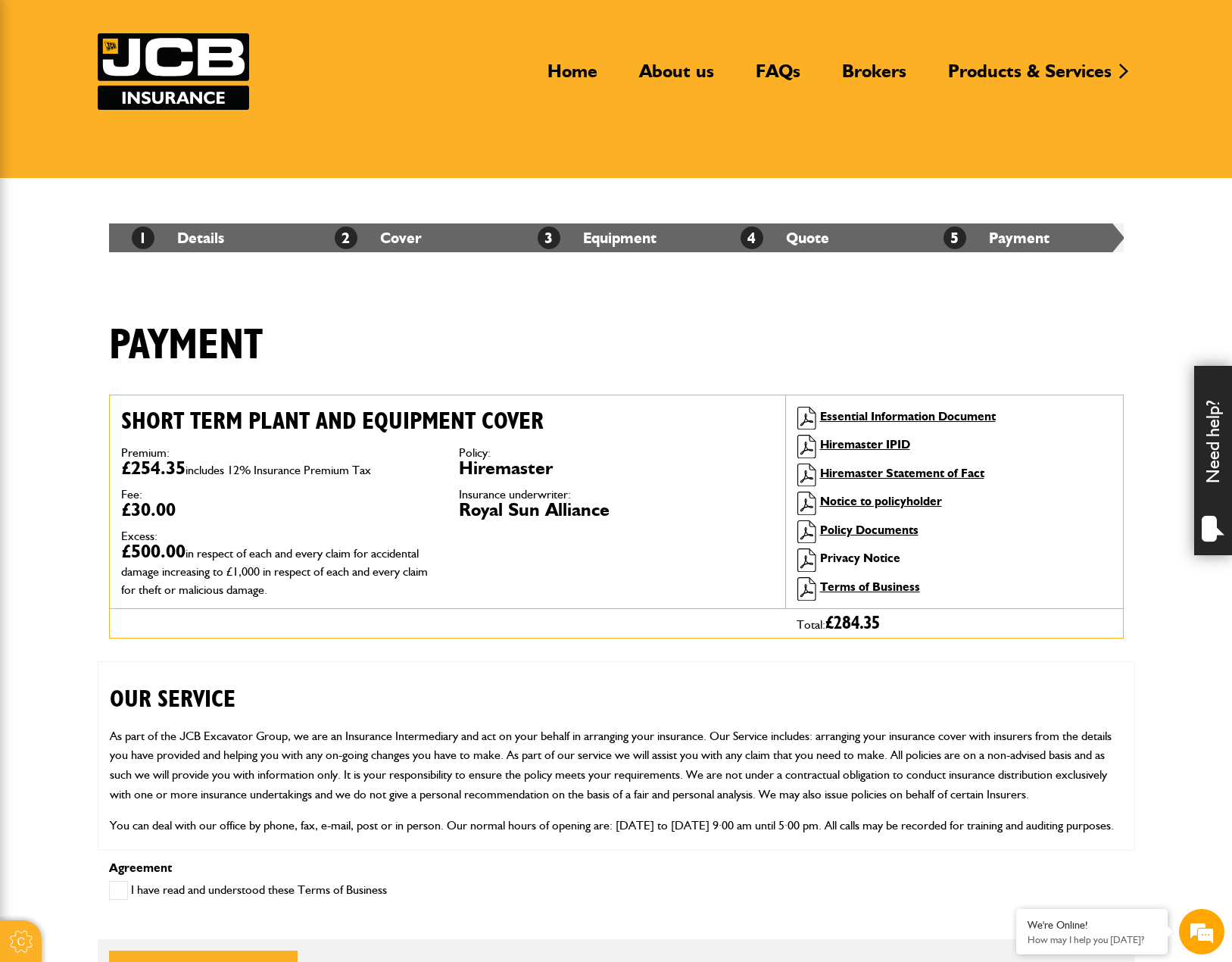
click at [864, 557] on link "Privacy Notice" at bounding box center [860, 557] width 80 height 14
click at [879, 589] on link "Terms of Business" at bounding box center [871, 586] width 100 height 14
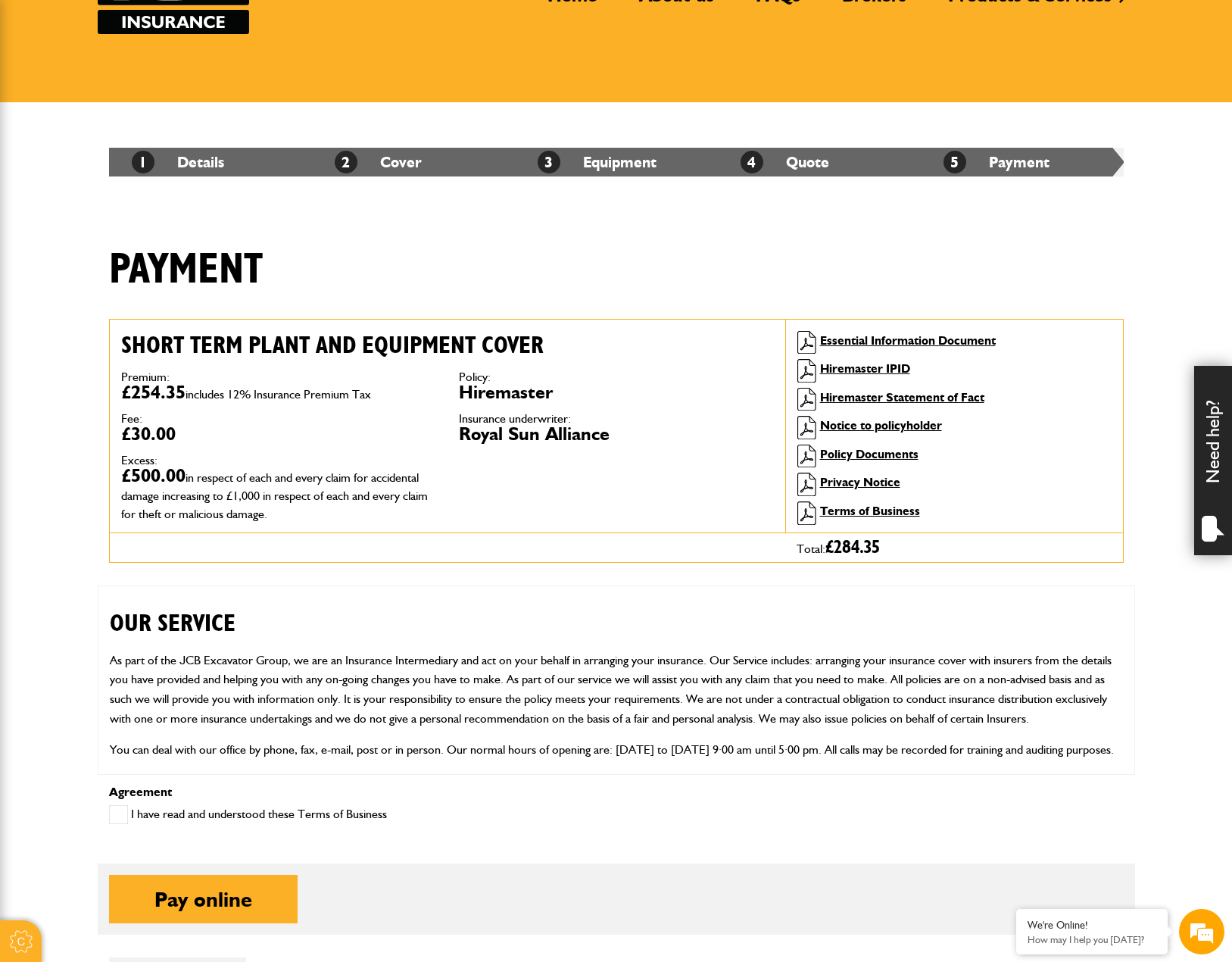
click at [120, 816] on span at bounding box center [118, 814] width 19 height 19
click at [209, 901] on button "Pay online" at bounding box center [202, 898] width 188 height 48
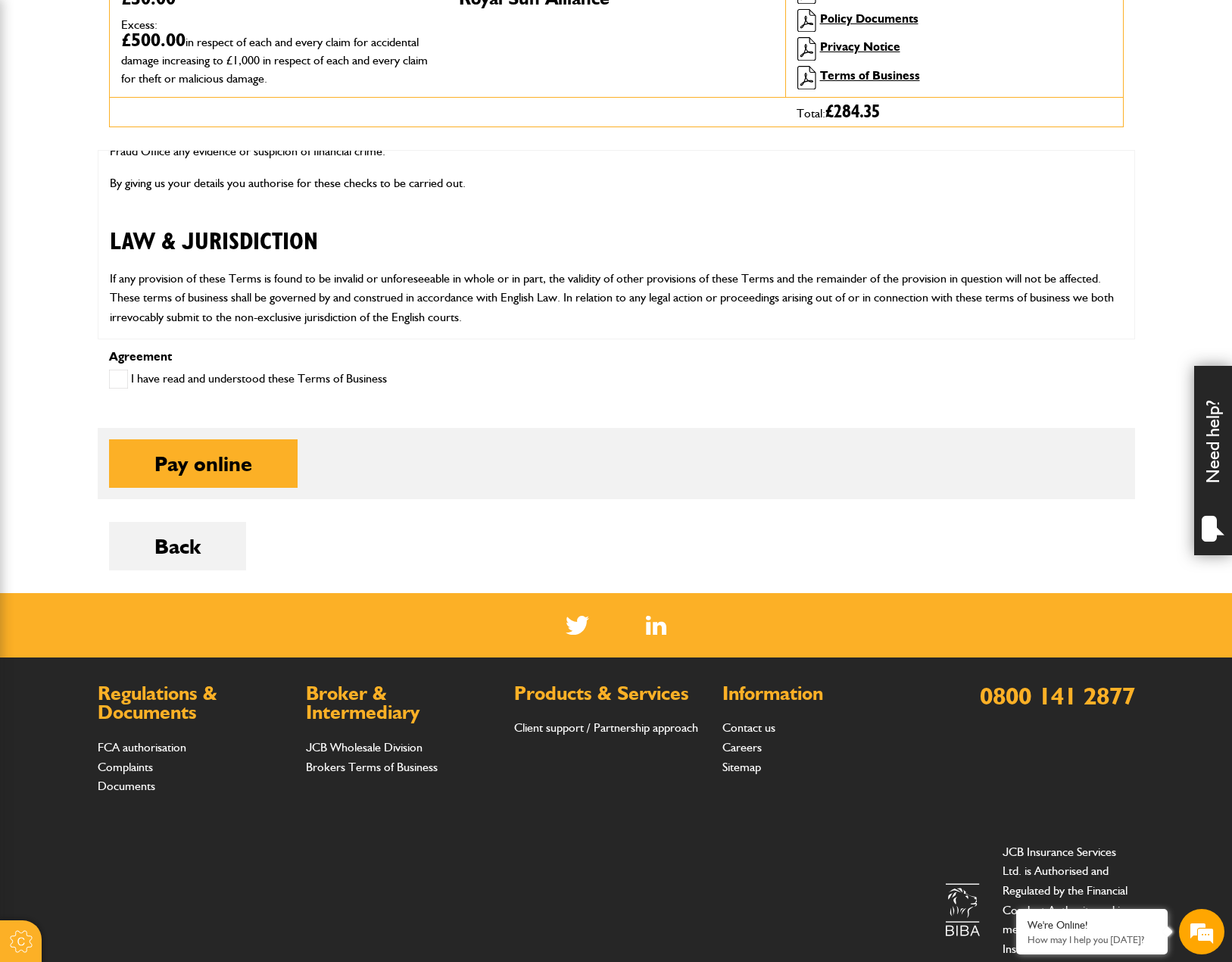
scroll to position [649, 0]
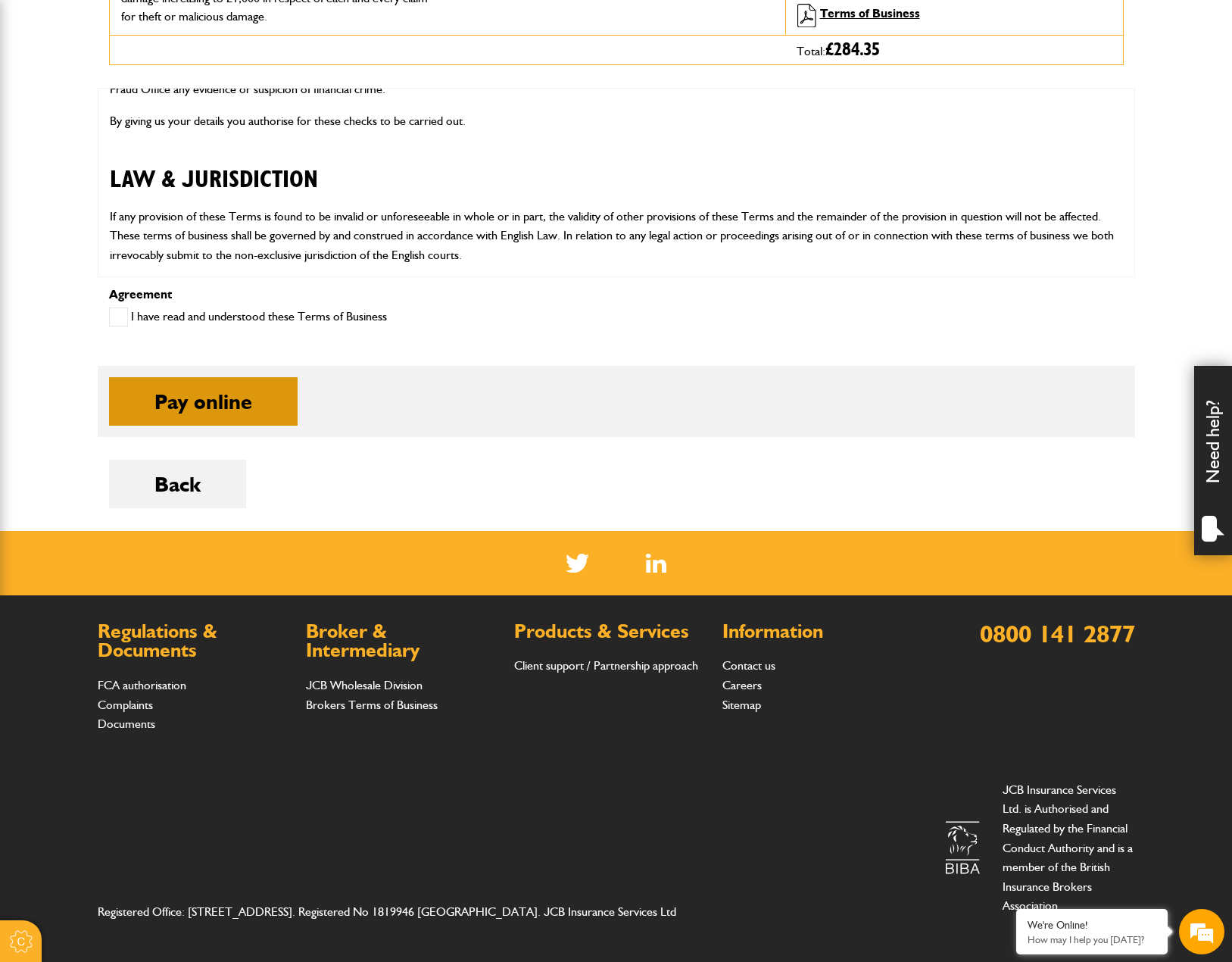
click at [255, 404] on button "Pay online" at bounding box center [202, 401] width 188 height 48
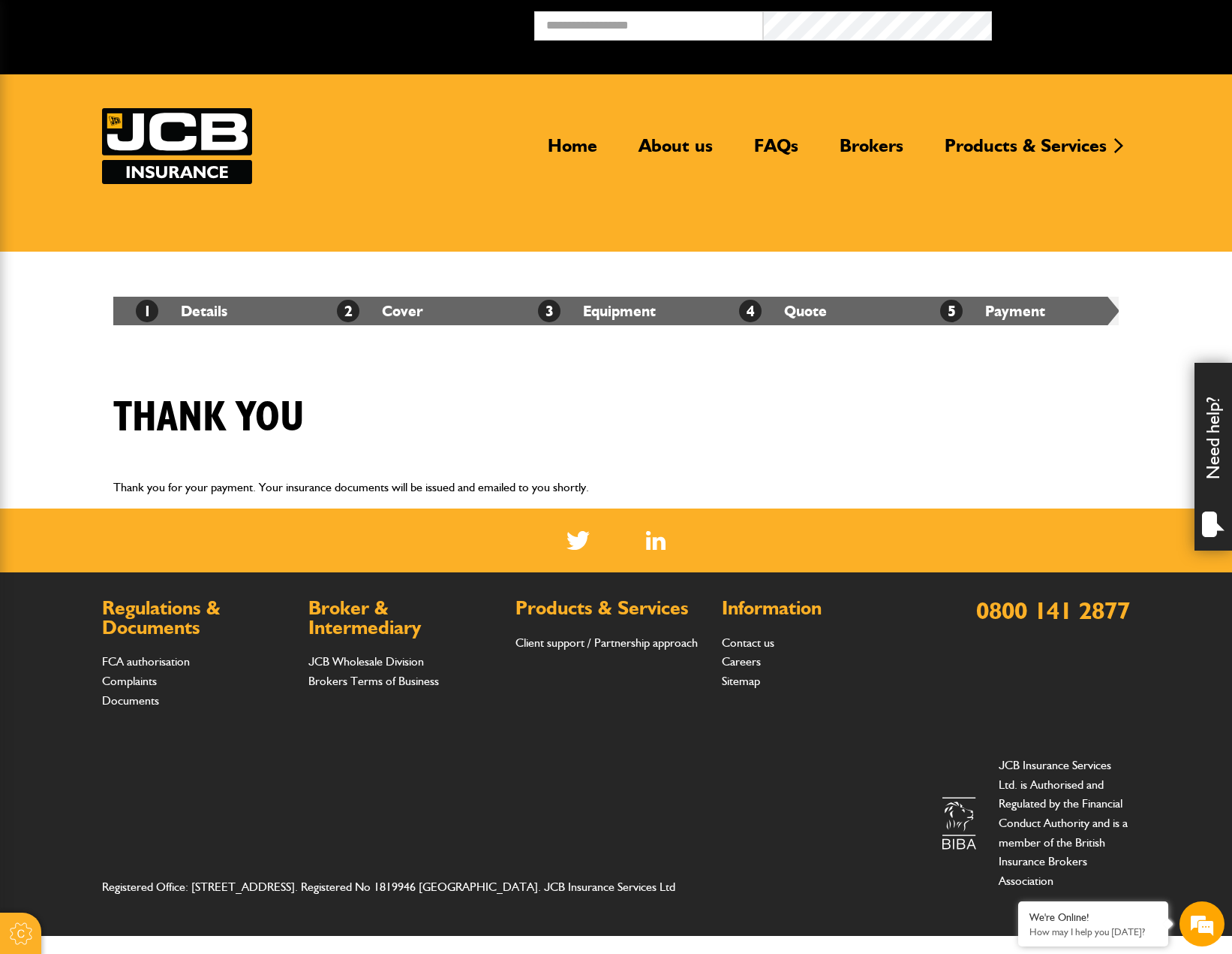
click at [572, 430] on div "Thank you" at bounding box center [616, 430] width 1029 height 73
click at [251, 744] on div "Registered Office: [STREET_ADDRESS]. Registered No 1819946 [GEOGRAPHIC_DATA]. J…" at bounding box center [616, 822] width 1029 height 159
click at [748, 777] on div "Registered Office: [STREET_ADDRESS]. Registered No 1819946 [GEOGRAPHIC_DATA]. J…" at bounding box center [616, 822] width 1029 height 159
click at [277, 764] on div "Registered Office: [STREET_ADDRESS]. Registered No 1819946 [GEOGRAPHIC_DATA]. J…" at bounding box center [616, 822] width 1029 height 159
click at [225, 763] on div "Registered Office: [STREET_ADDRESS]. Registered No 1819946 [GEOGRAPHIC_DATA]. J…" at bounding box center [616, 822] width 1029 height 159
